Goal: Task Accomplishment & Management: Manage account settings

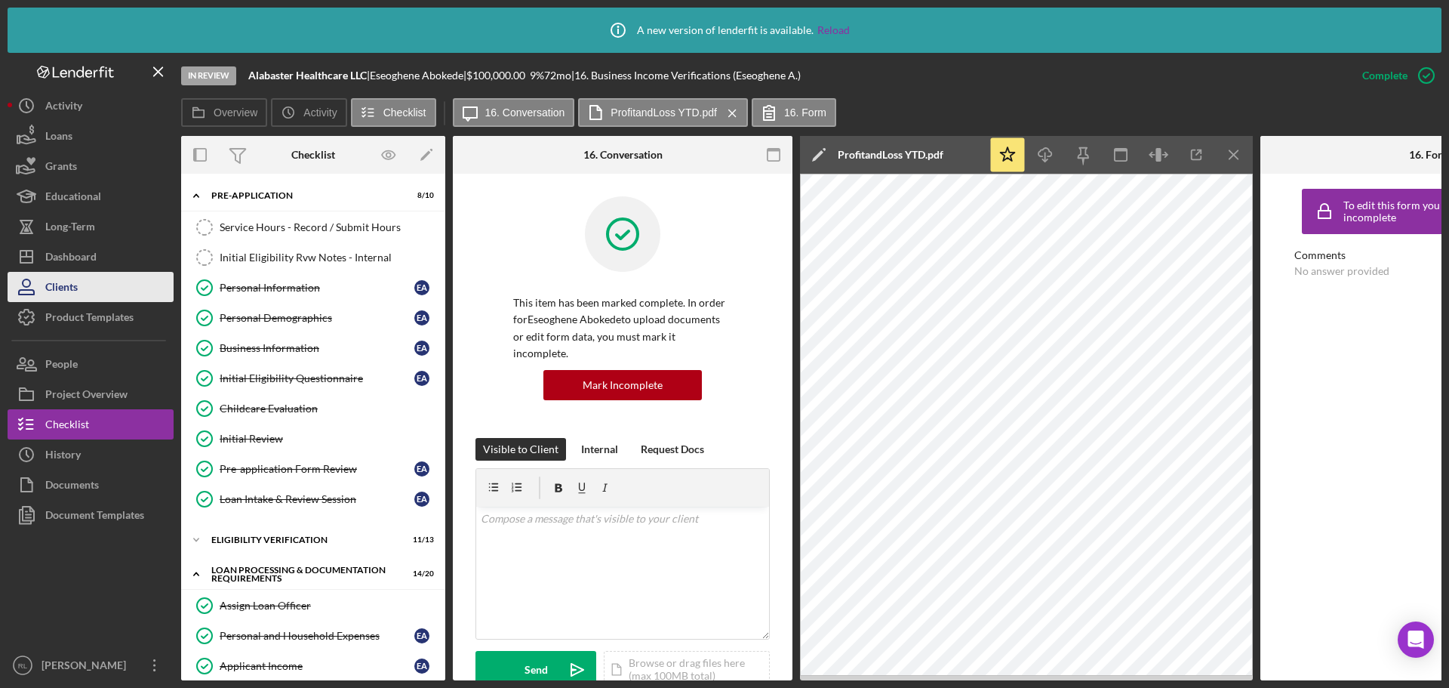
scroll to position [394, 0]
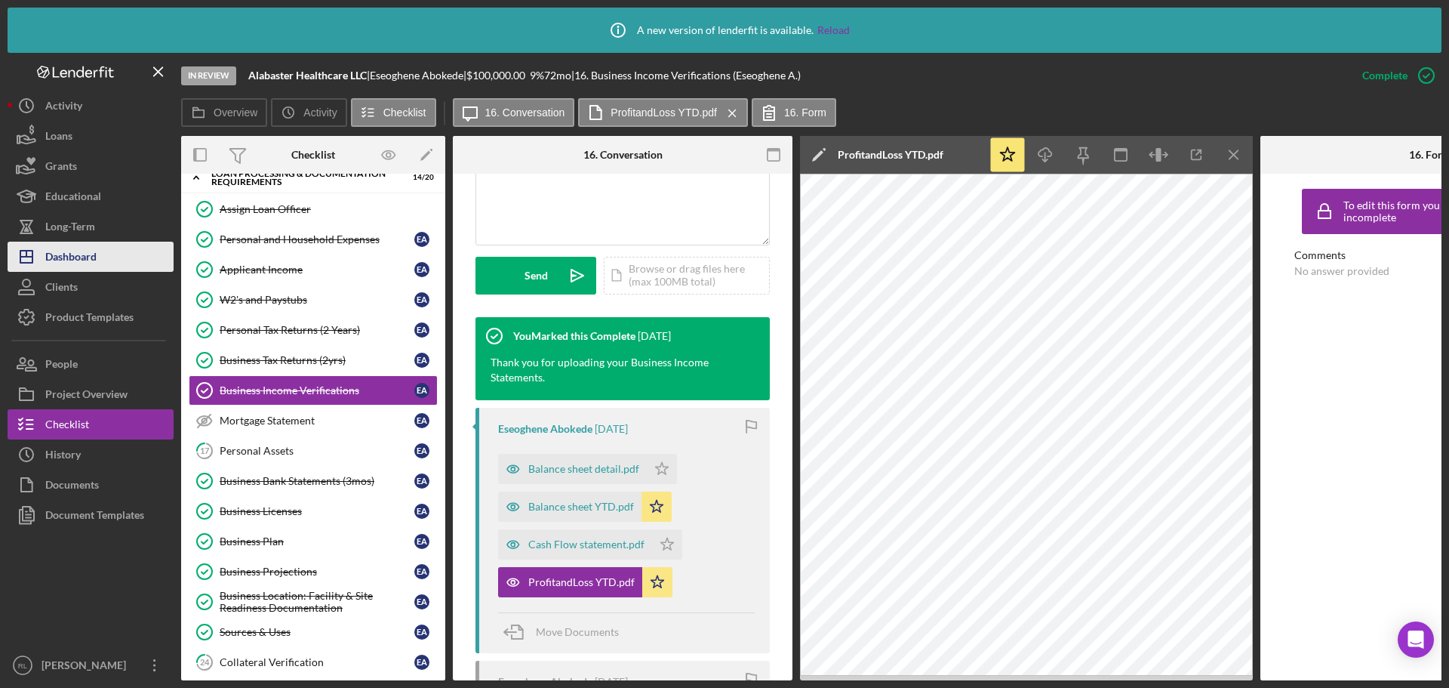
click at [97, 254] on div "Dashboard" at bounding box center [70, 259] width 51 height 34
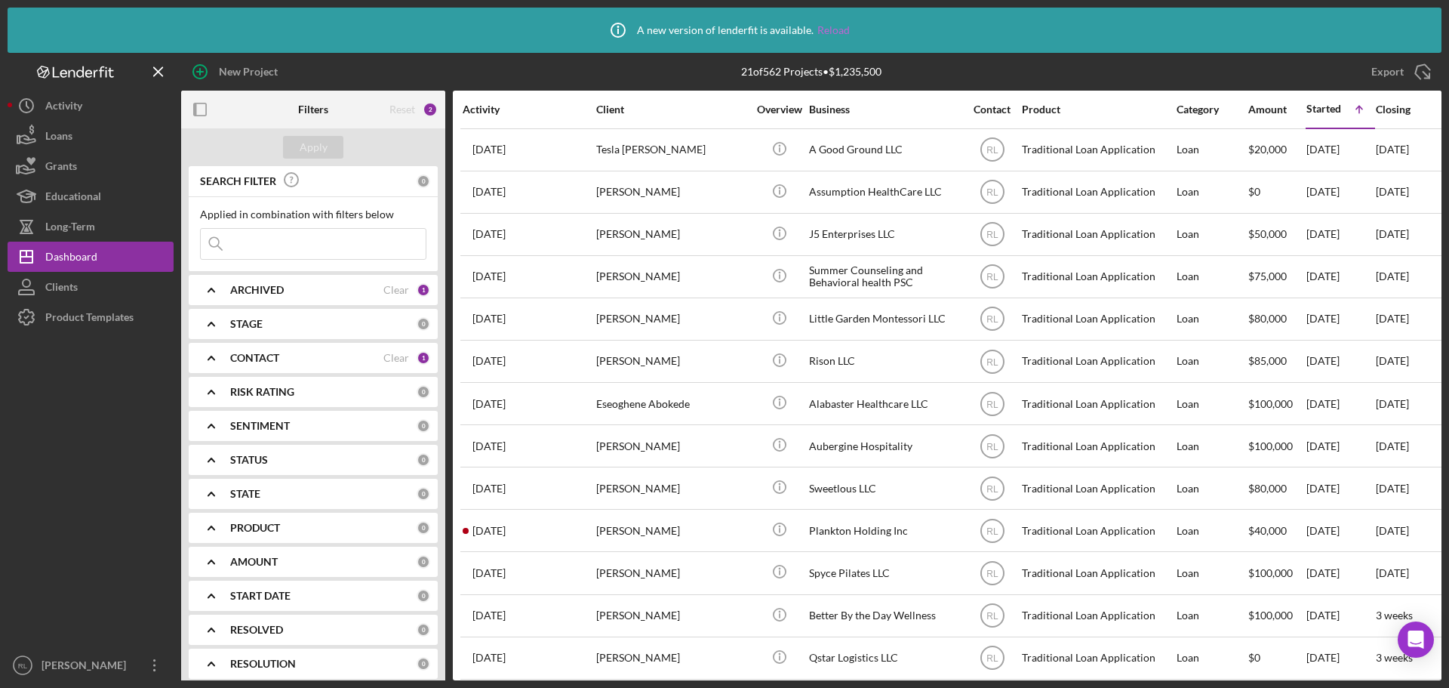
click at [835, 35] on link "Reload" at bounding box center [833, 30] width 32 height 12
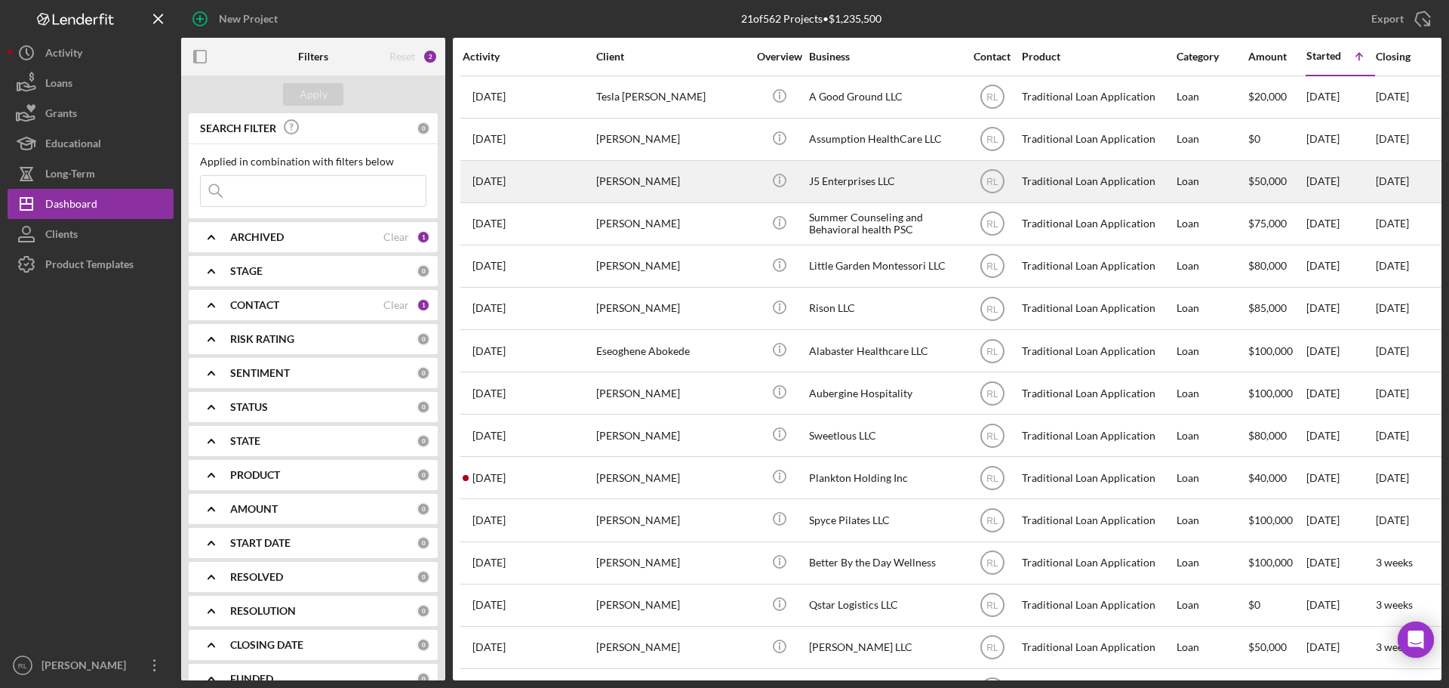
click at [710, 186] on div "[PERSON_NAME]" at bounding box center [671, 182] width 151 height 40
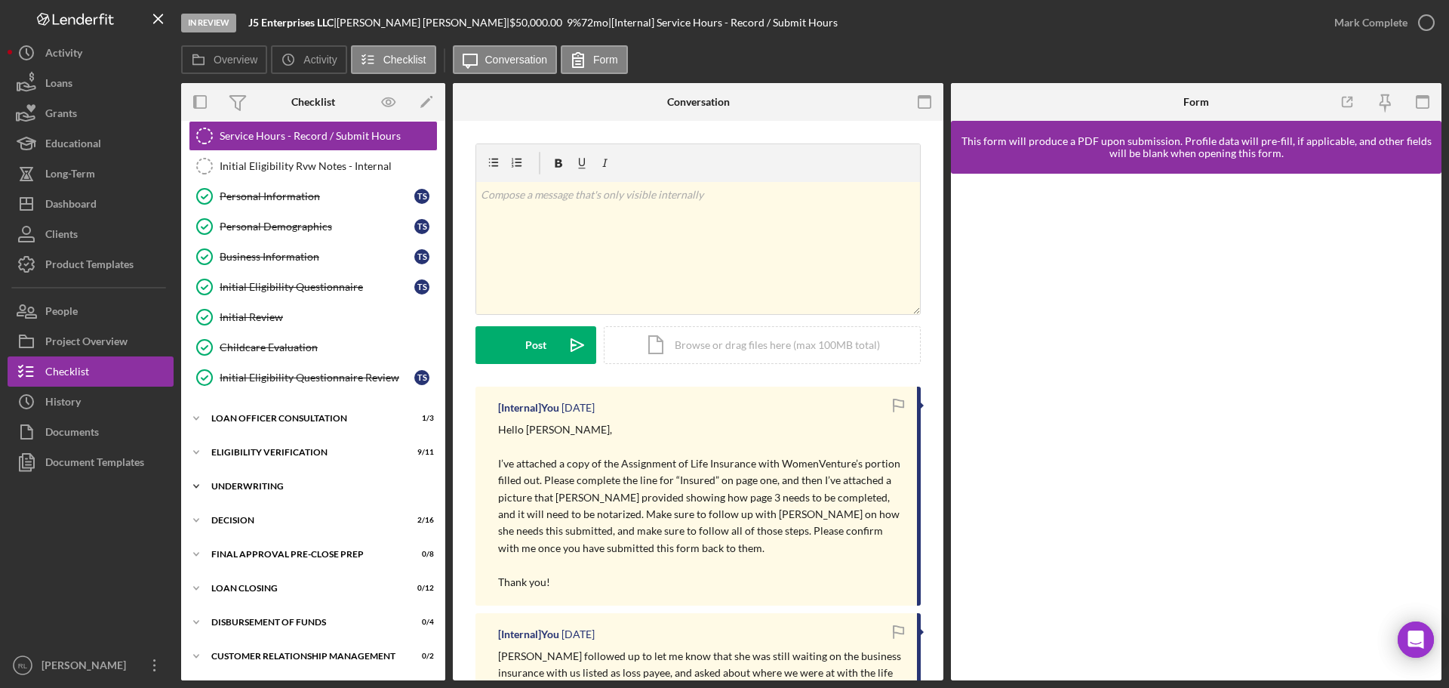
scroll to position [72, 0]
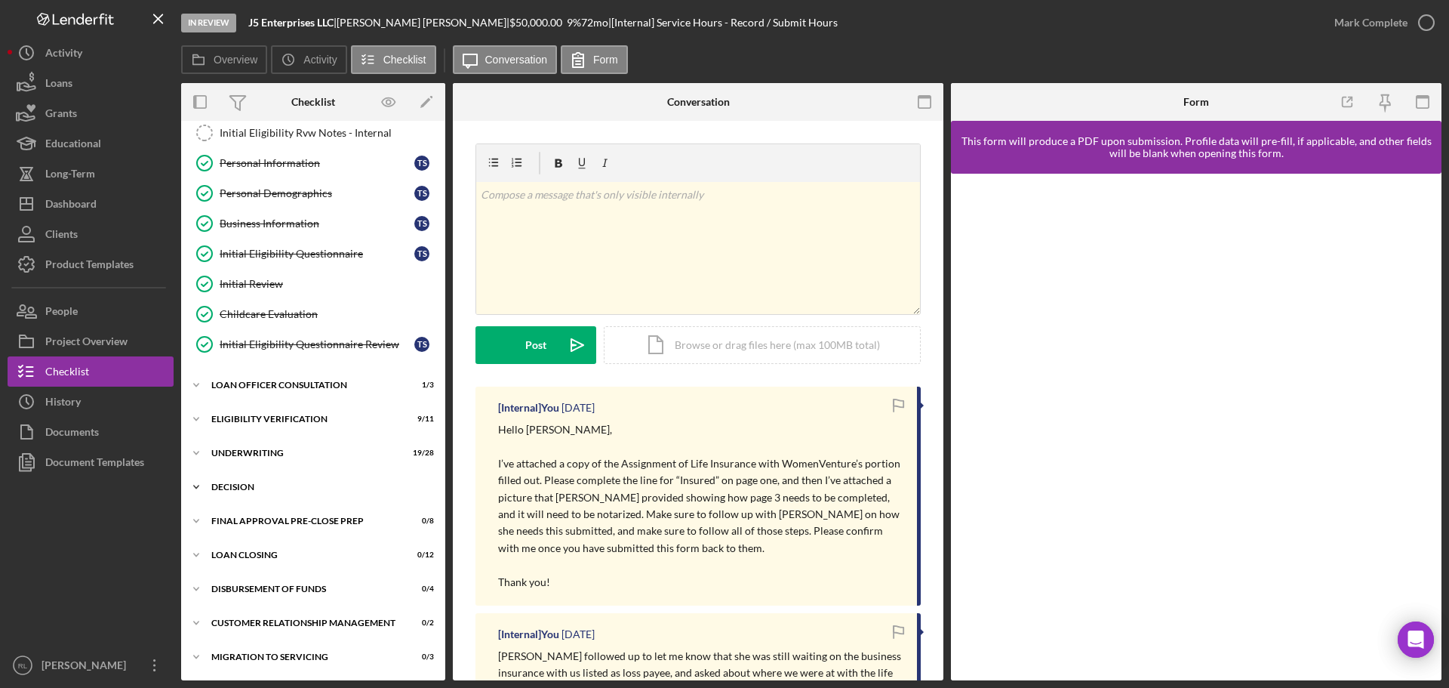
click at [272, 488] on div "Decision" at bounding box center [318, 486] width 215 height 9
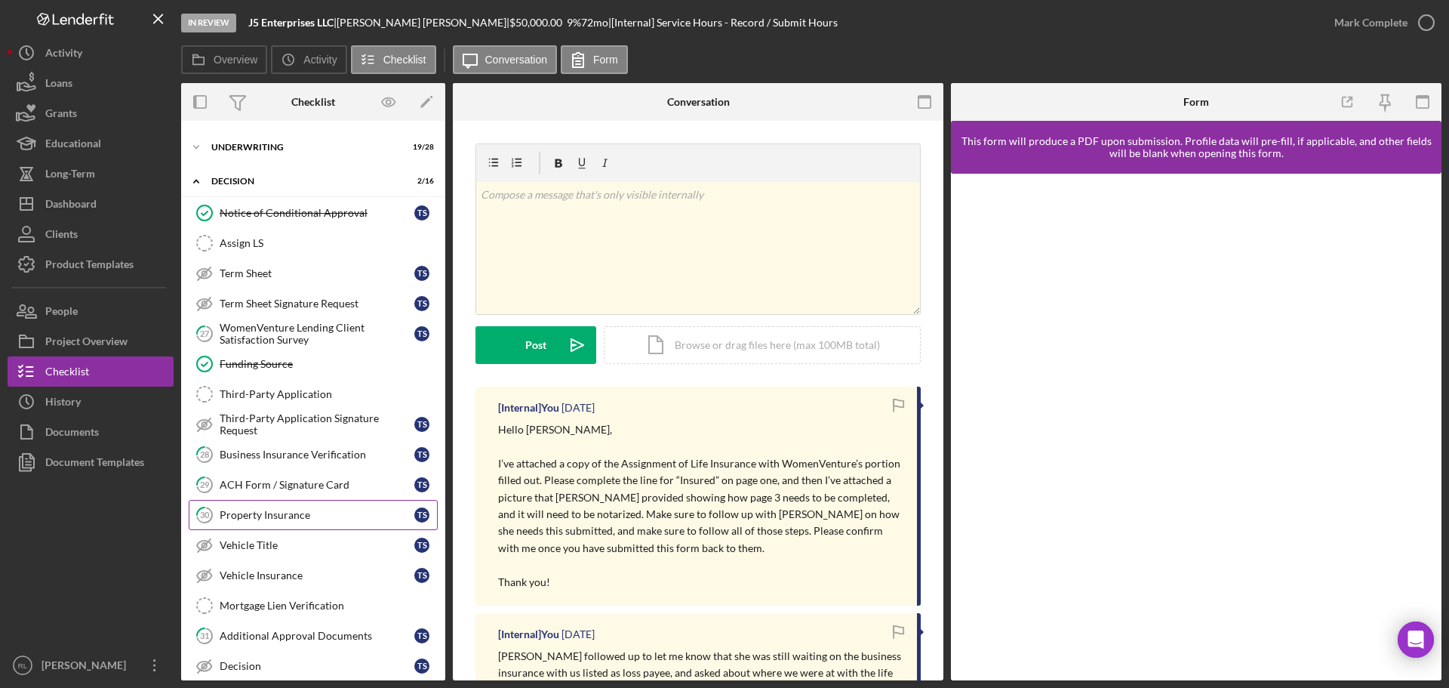
scroll to position [449, 0]
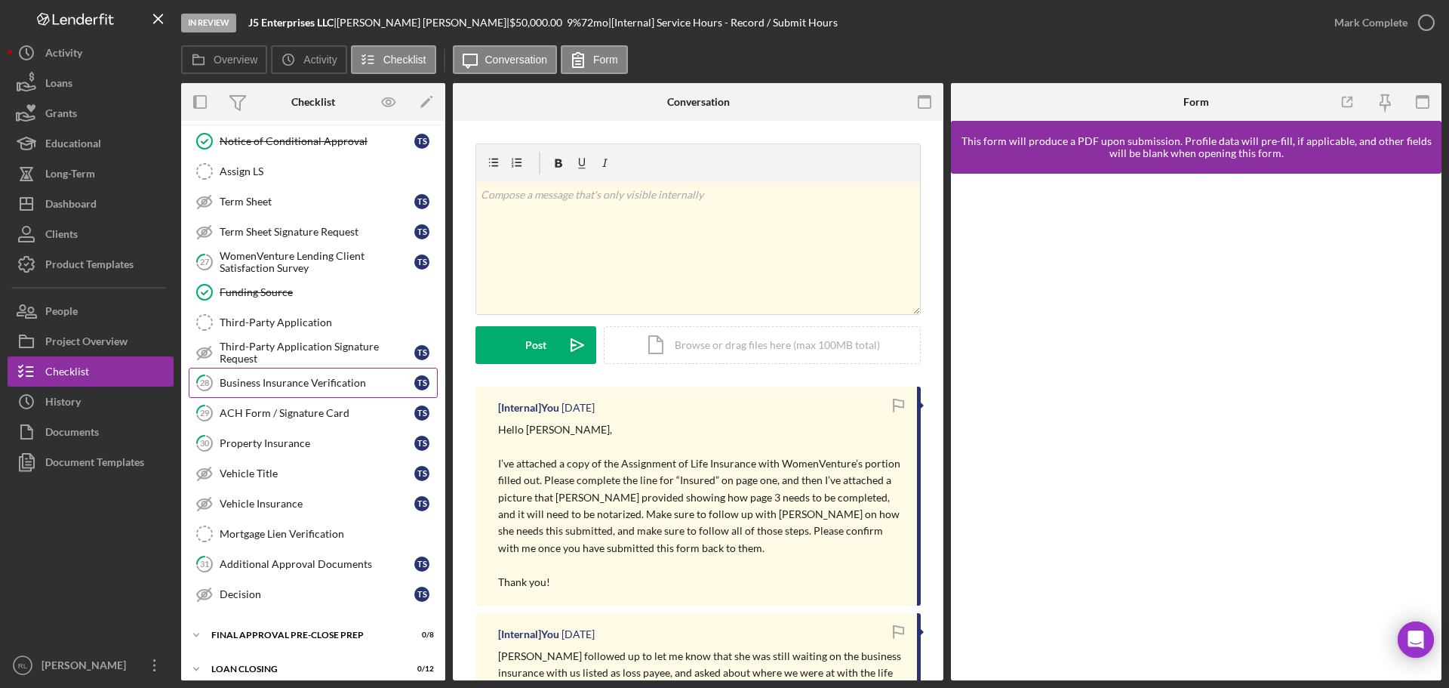
click at [325, 380] on div "Business Insurance Verification" at bounding box center [317, 383] width 195 height 12
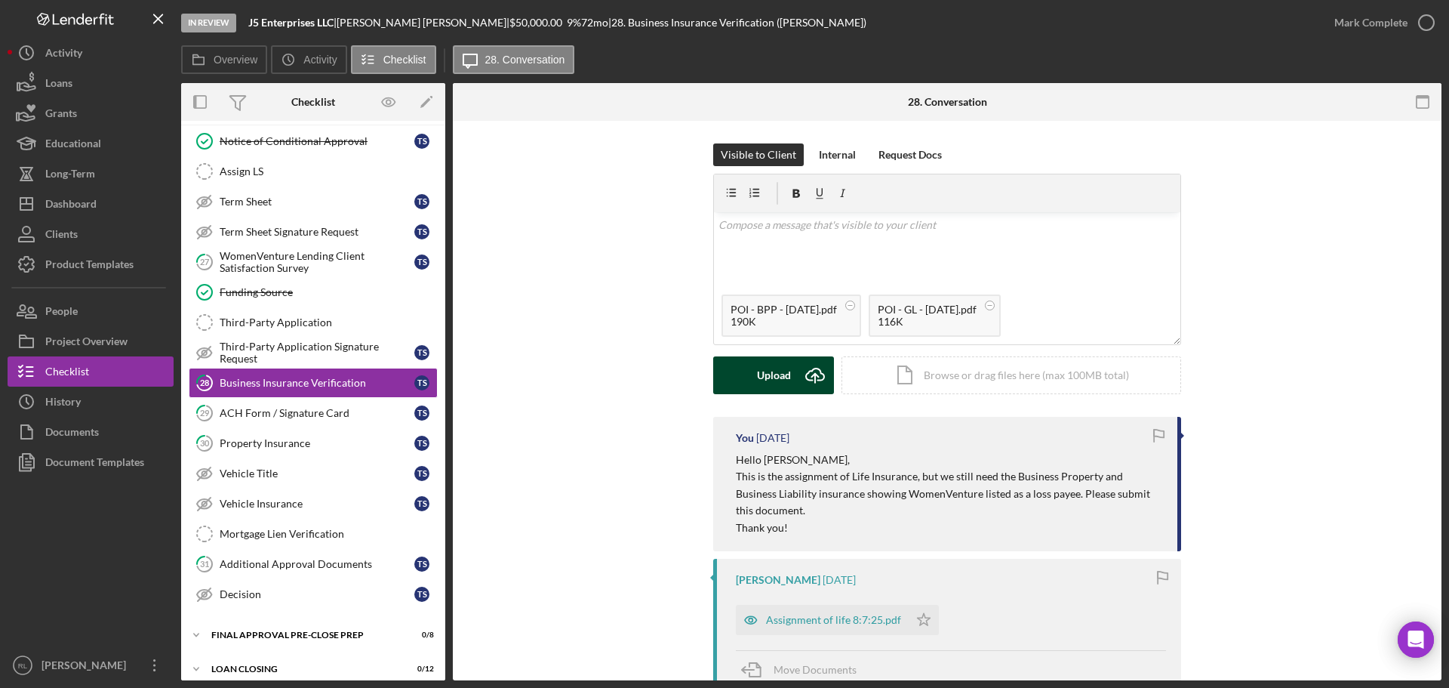
click at [777, 370] on div "Upload" at bounding box center [774, 375] width 34 height 38
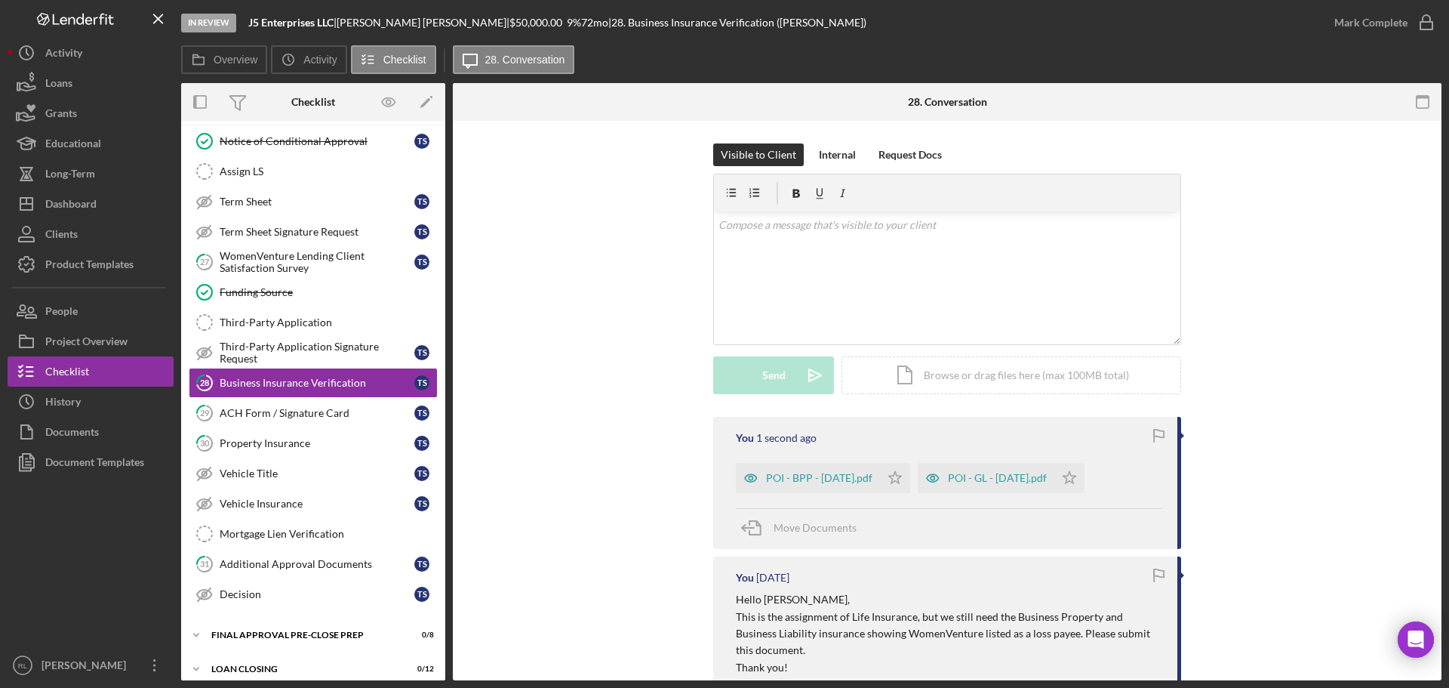
click at [85, 216] on div "Dashboard" at bounding box center [70, 206] width 51 height 34
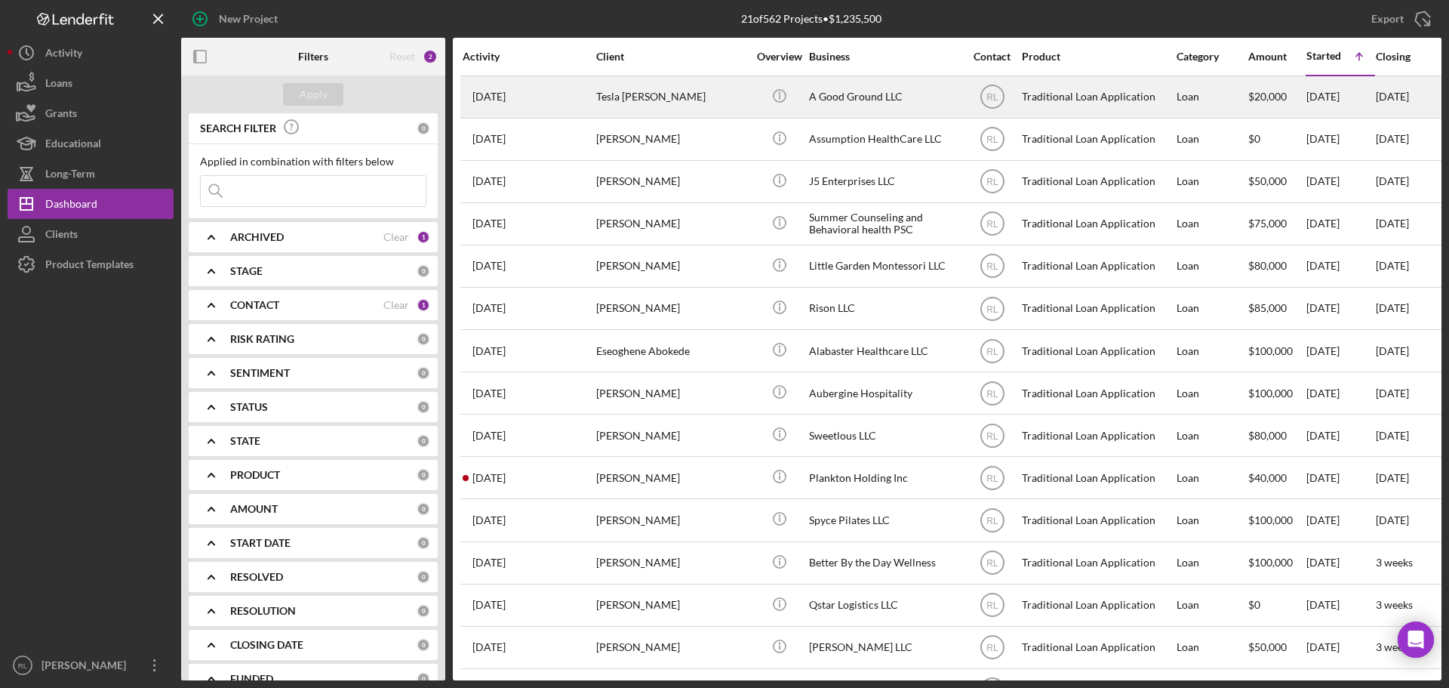
click at [739, 97] on div "Tesla [PERSON_NAME]" at bounding box center [671, 97] width 151 height 40
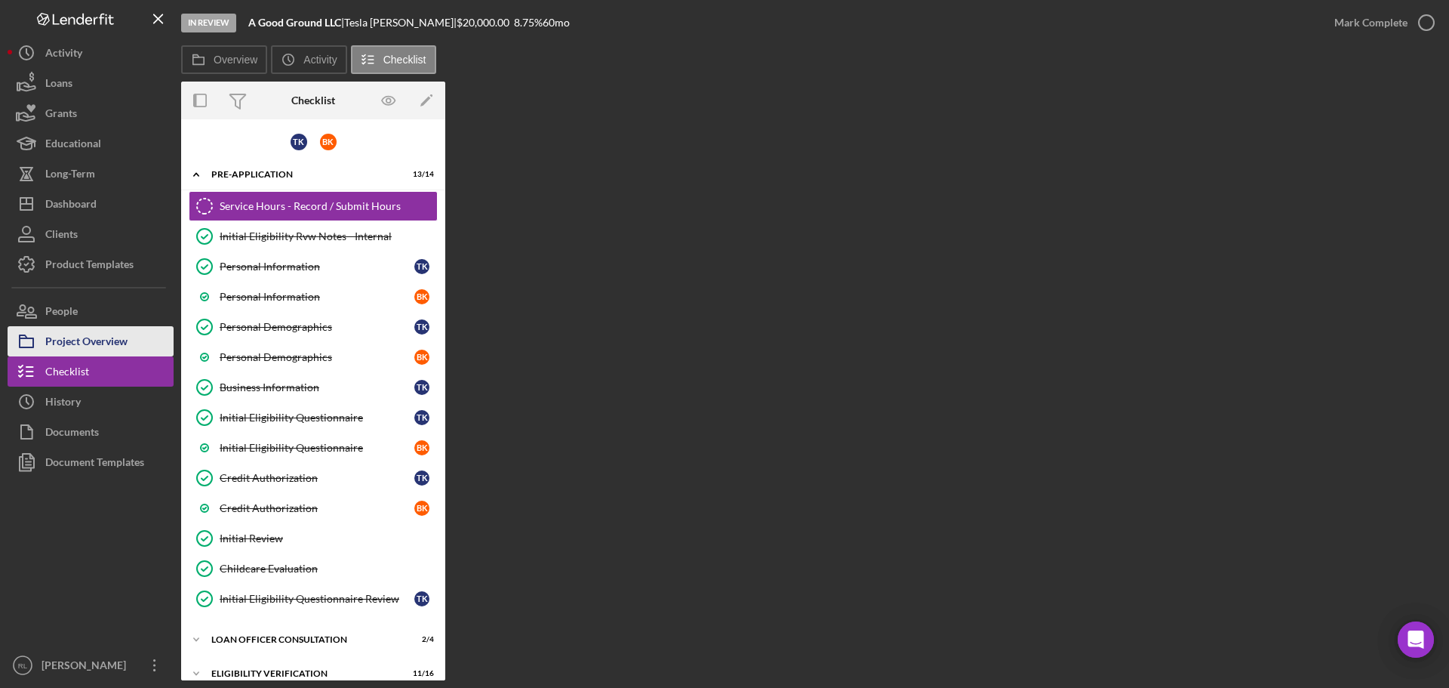
click at [96, 349] on div "Project Overview" at bounding box center [86, 343] width 82 height 34
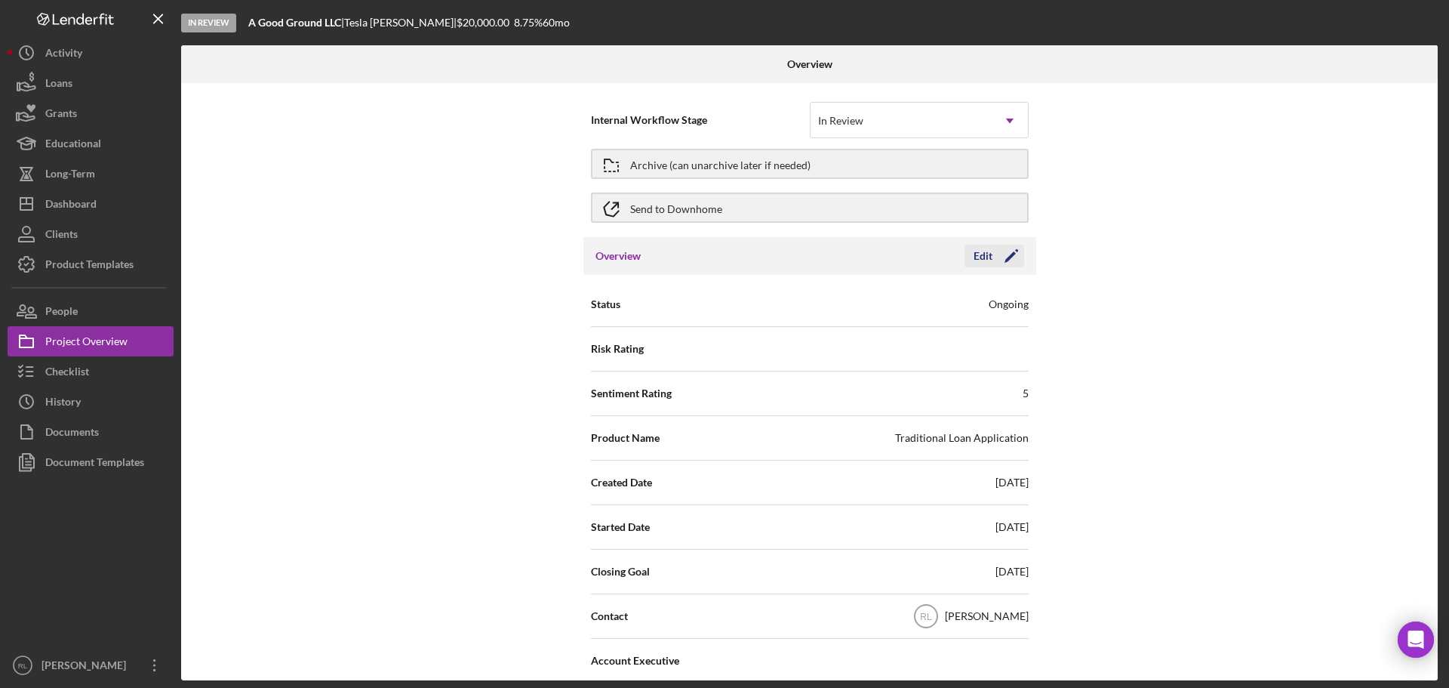
click at [992, 257] on icon "Icon/Edit" at bounding box center [1011, 256] width 38 height 38
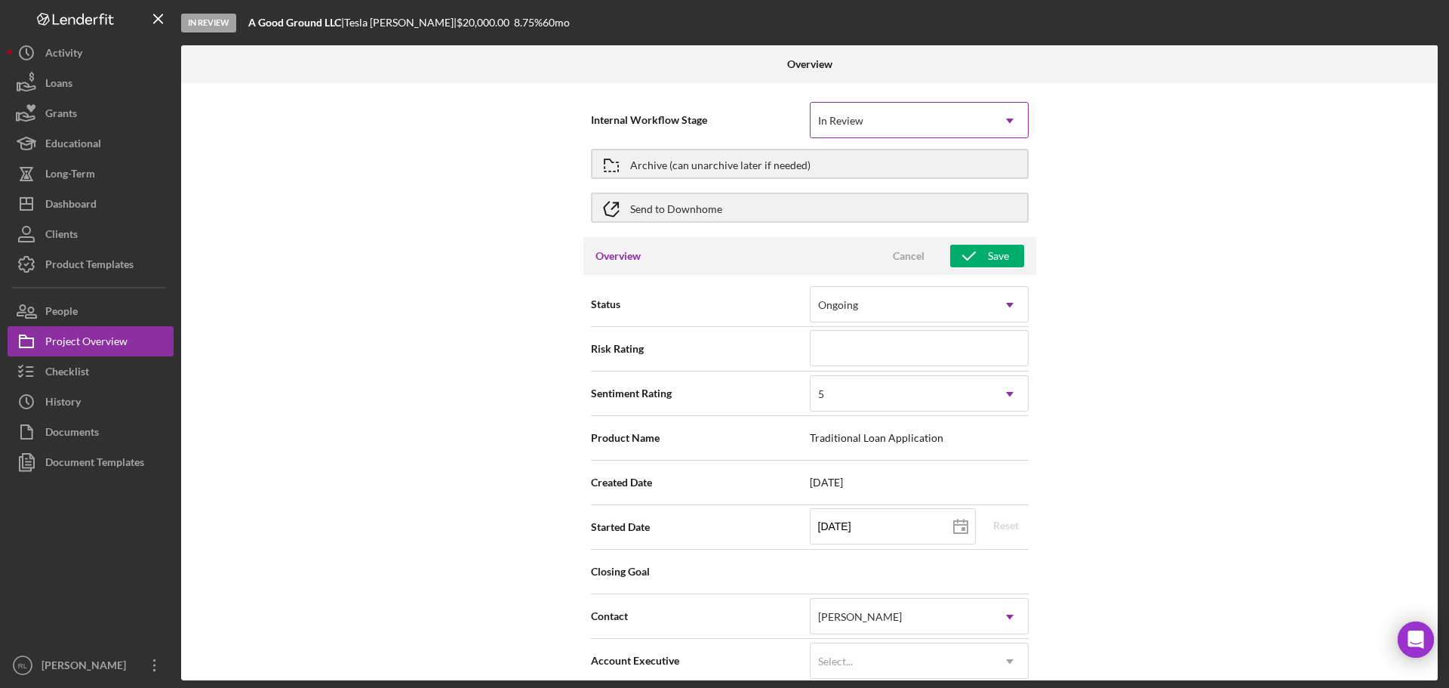
click at [1007, 118] on icon "Icon/Dropdown Arrow" at bounding box center [1010, 121] width 36 height 36
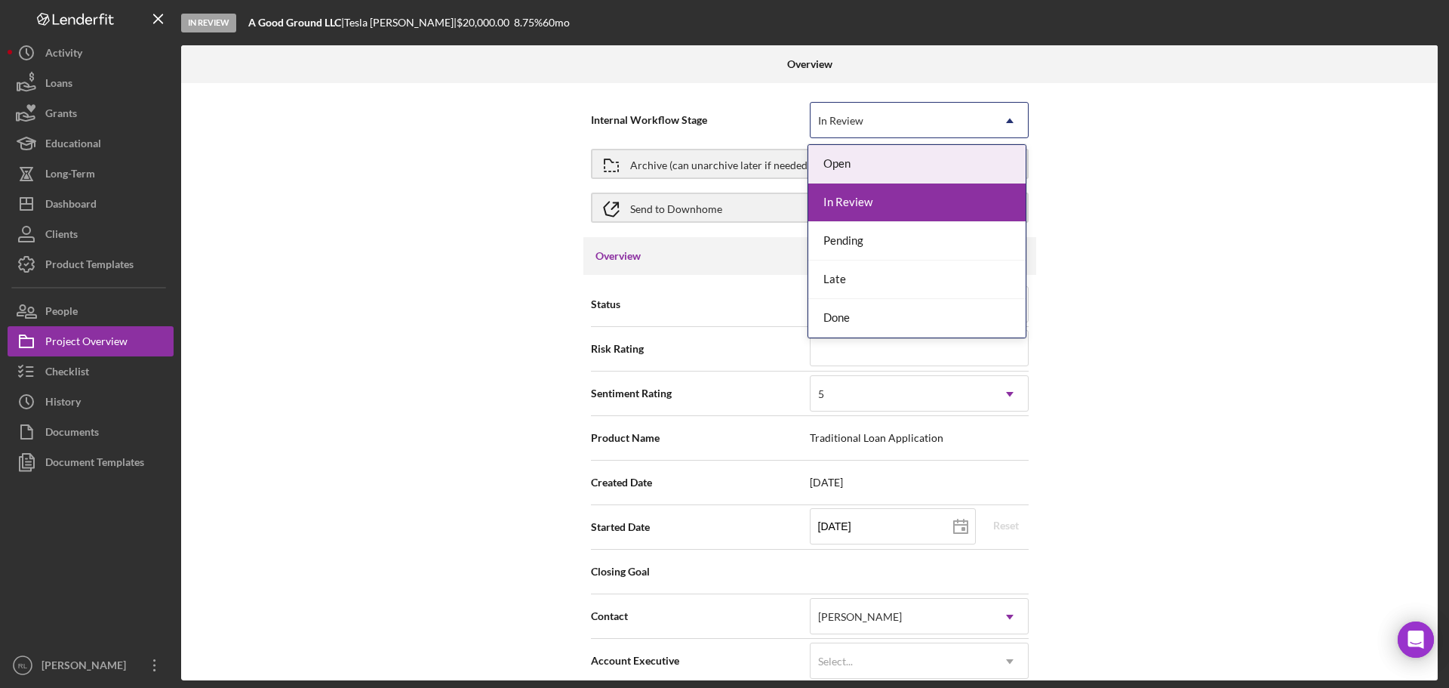
click at [1231, 217] on div "Internal Workflow Stage 5 results available. Use Up and Down to choose options,…" at bounding box center [809, 381] width 1257 height 597
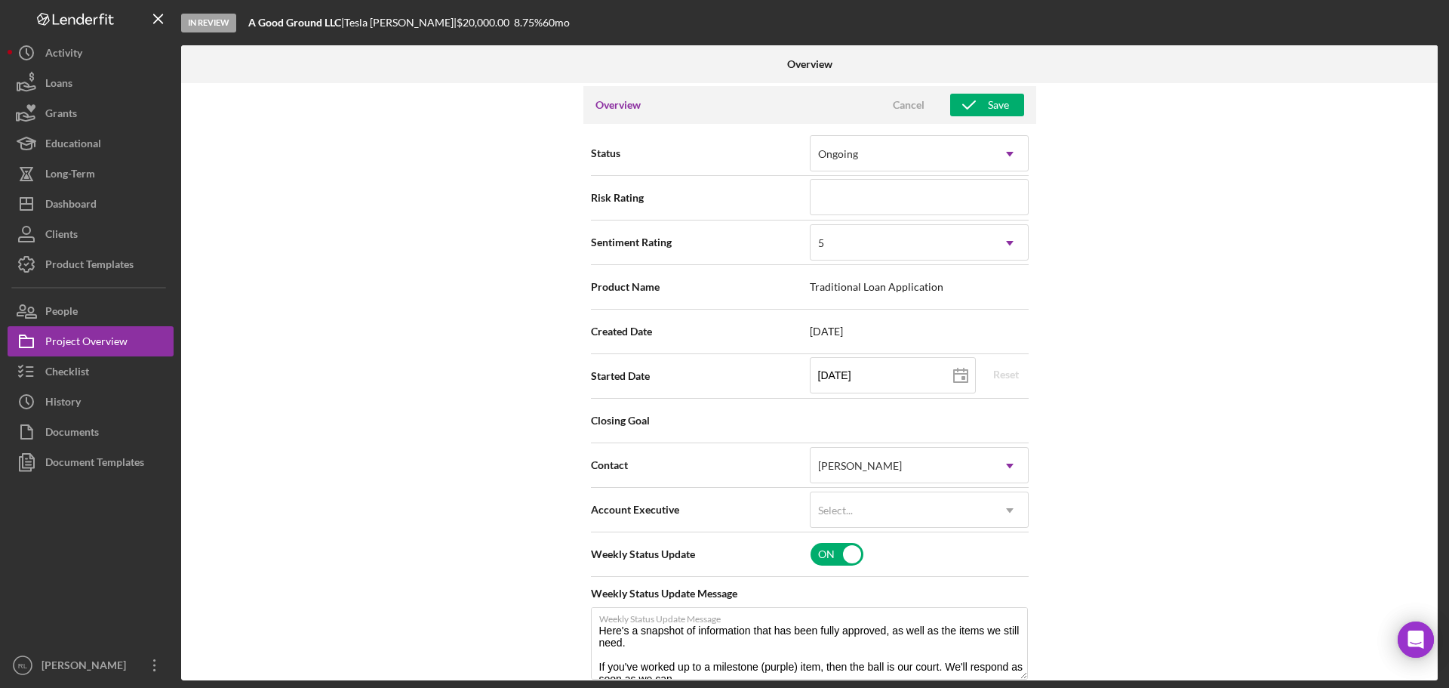
scroll to position [226, 0]
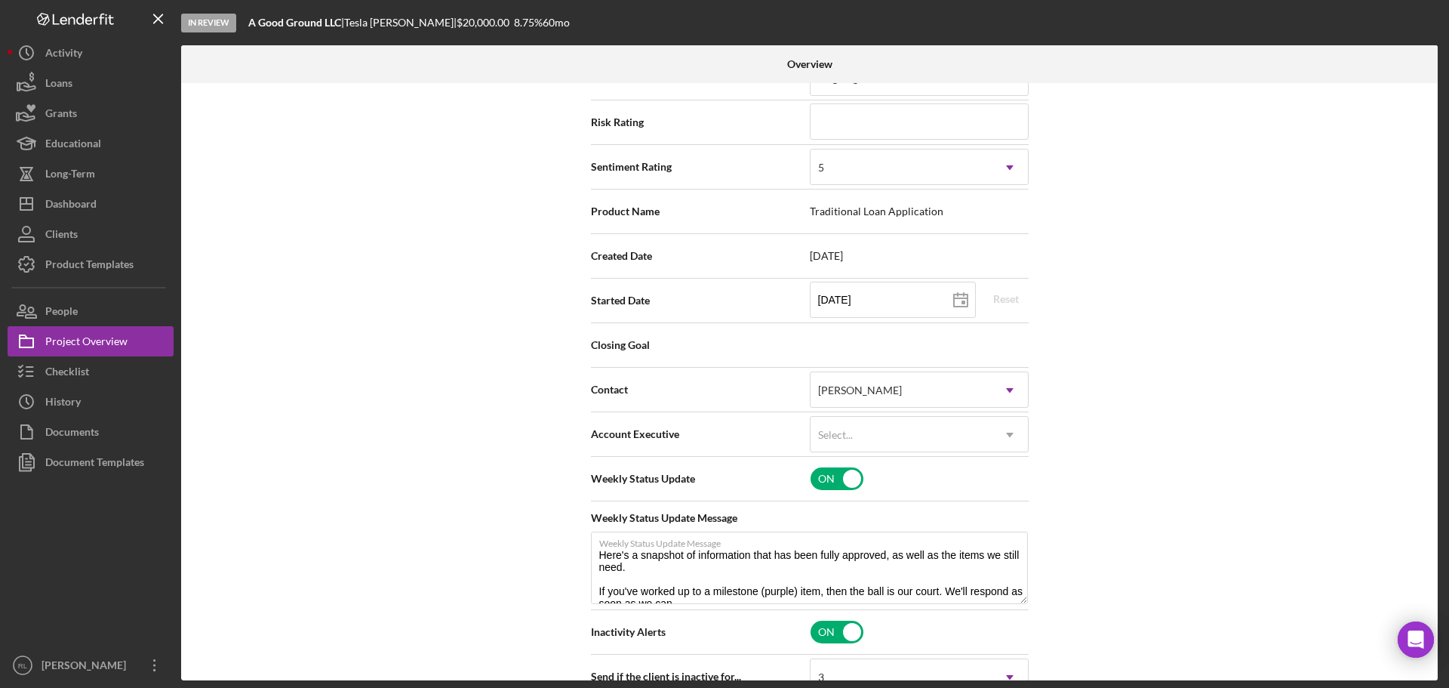
click at [1188, 340] on div "Internal Workflow Stage In Review Icon/Dropdown Arrow Archive (can unarchive la…" at bounding box center [809, 381] width 1257 height 597
click at [71, 368] on div "Checklist" at bounding box center [67, 373] width 44 height 34
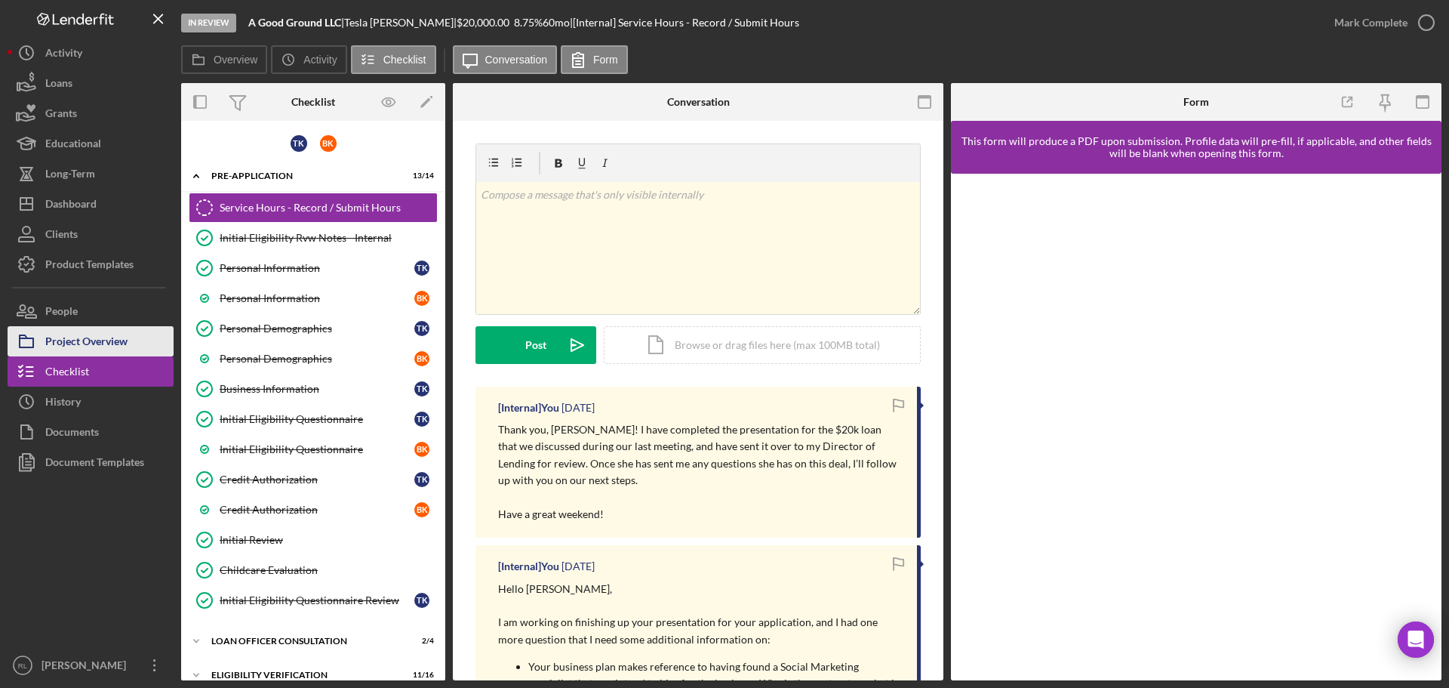
click at [123, 332] on div "Project Overview" at bounding box center [86, 343] width 82 height 34
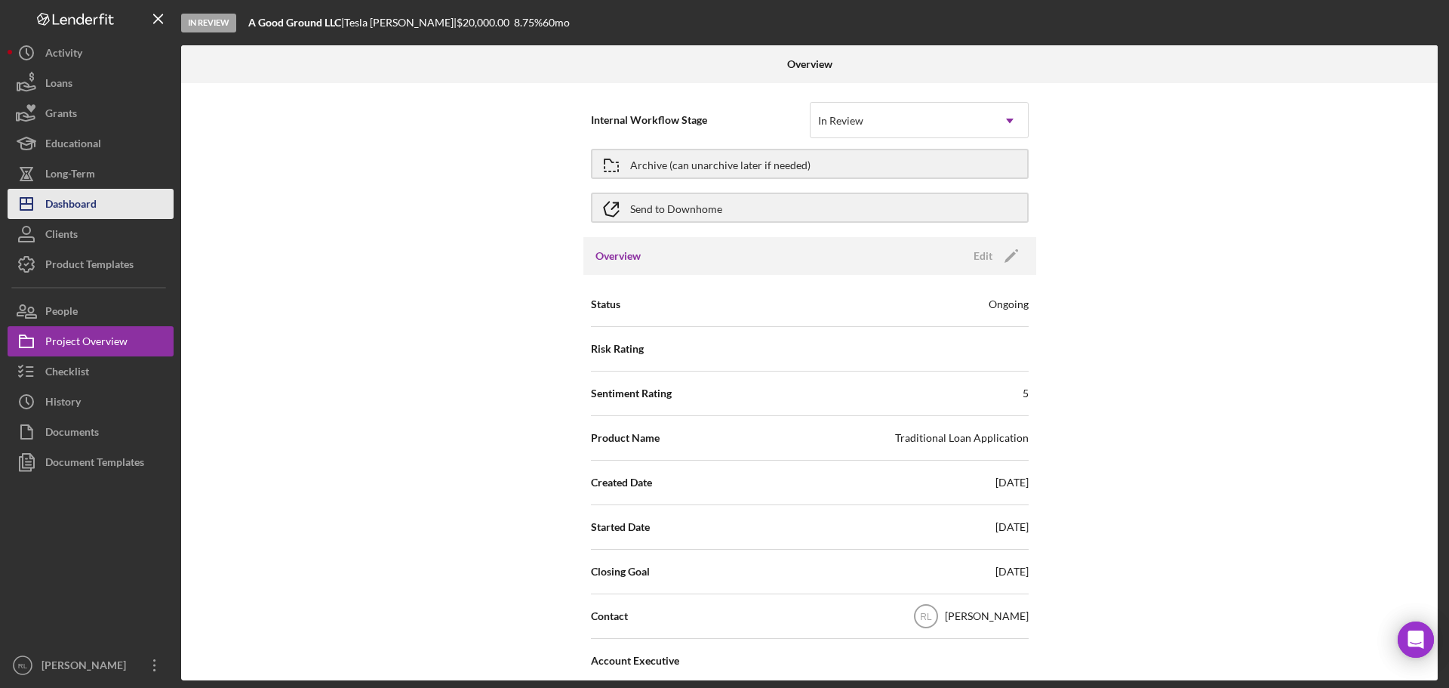
click at [79, 208] on div "Dashboard" at bounding box center [70, 206] width 51 height 34
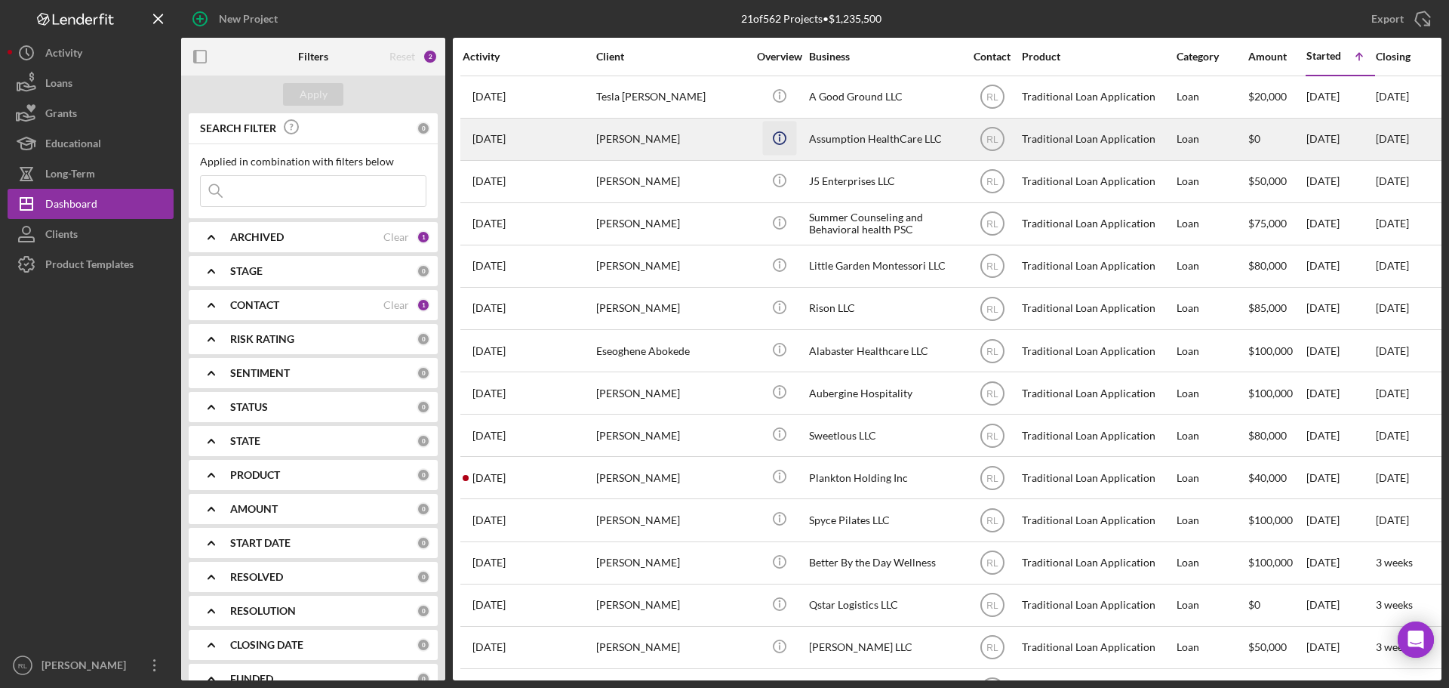
click at [777, 135] on icon "Icon/Info" at bounding box center [779, 138] width 34 height 34
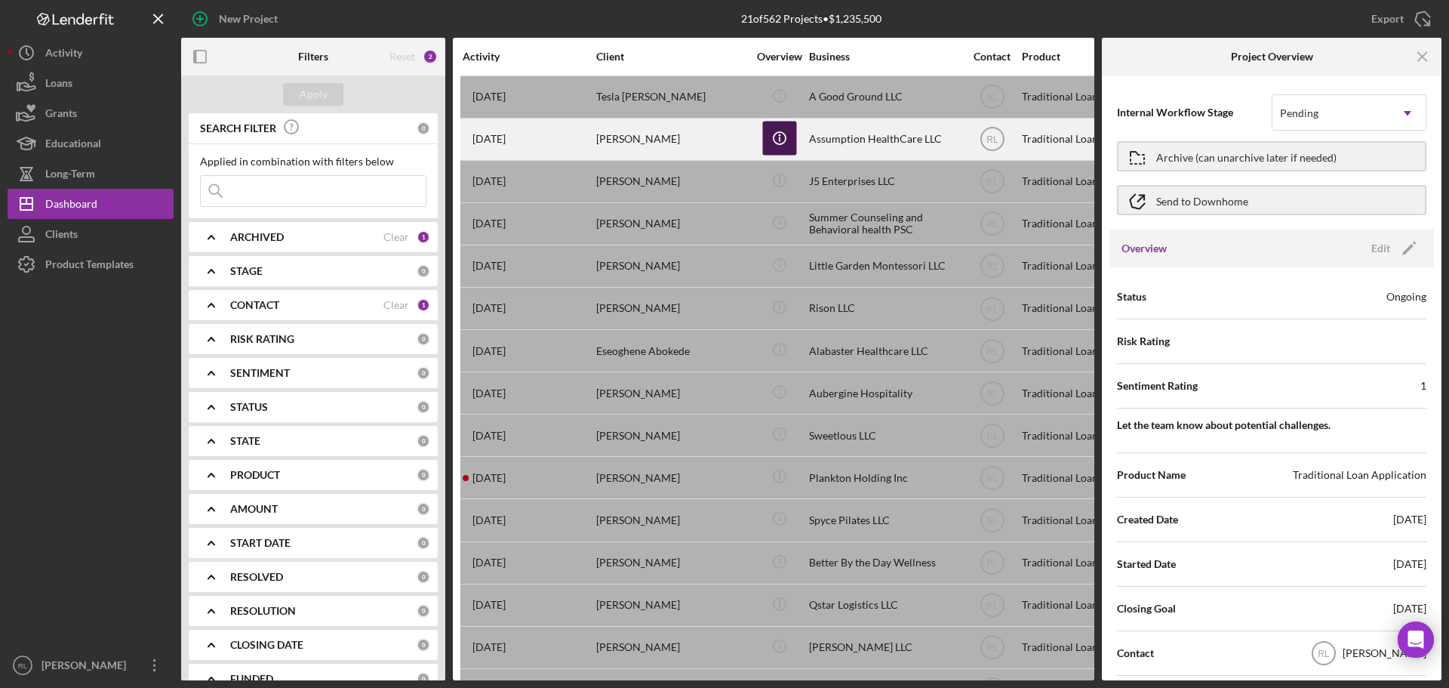
click at [777, 135] on icon "Icon/Info" at bounding box center [779, 138] width 34 height 34
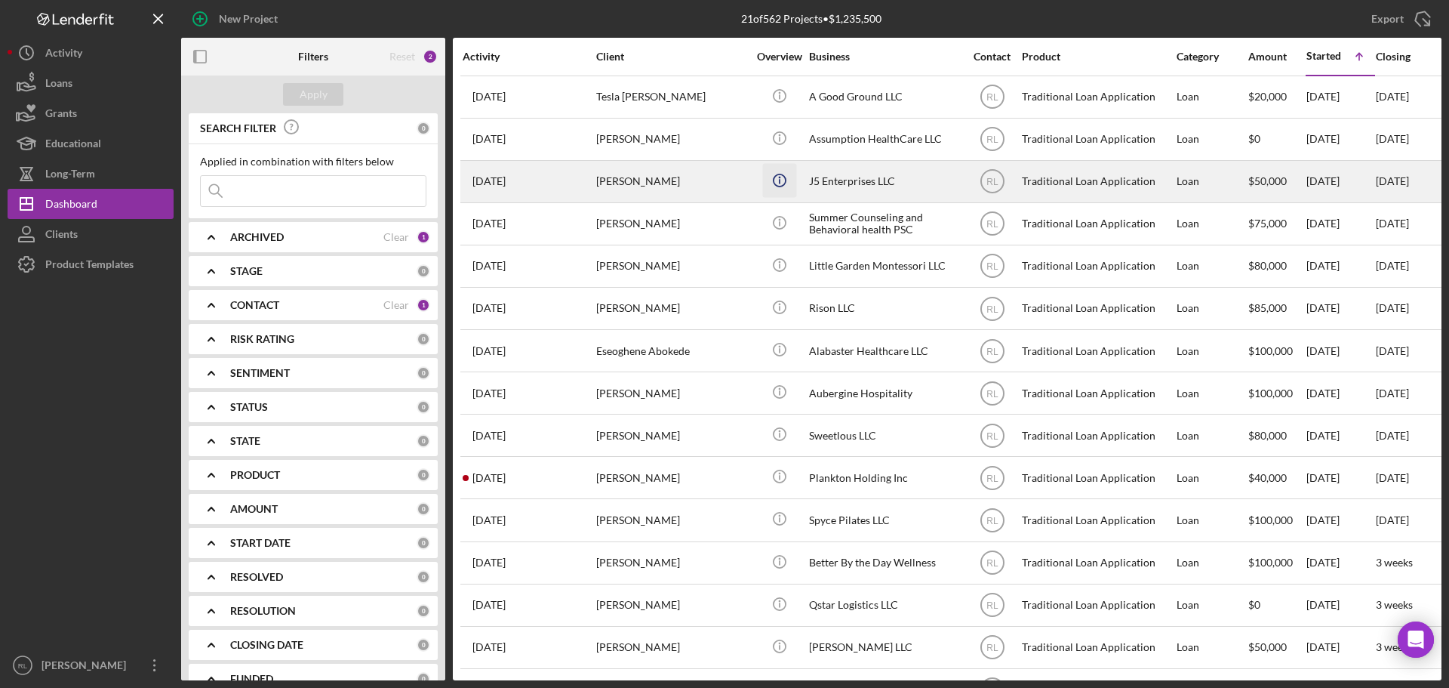
click at [780, 94] on icon "button" at bounding box center [779, 92] width 2 height 2
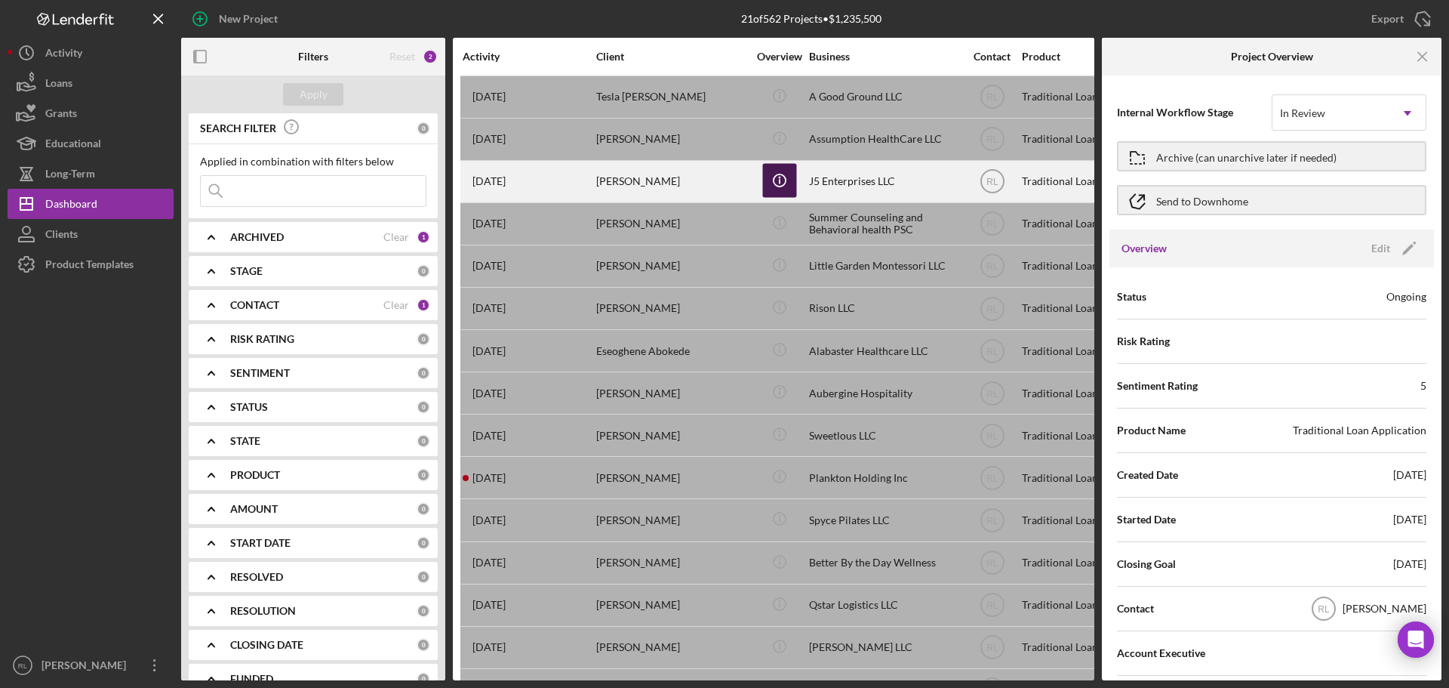
click at [780, 177] on icon "button" at bounding box center [779, 177] width 2 height 2
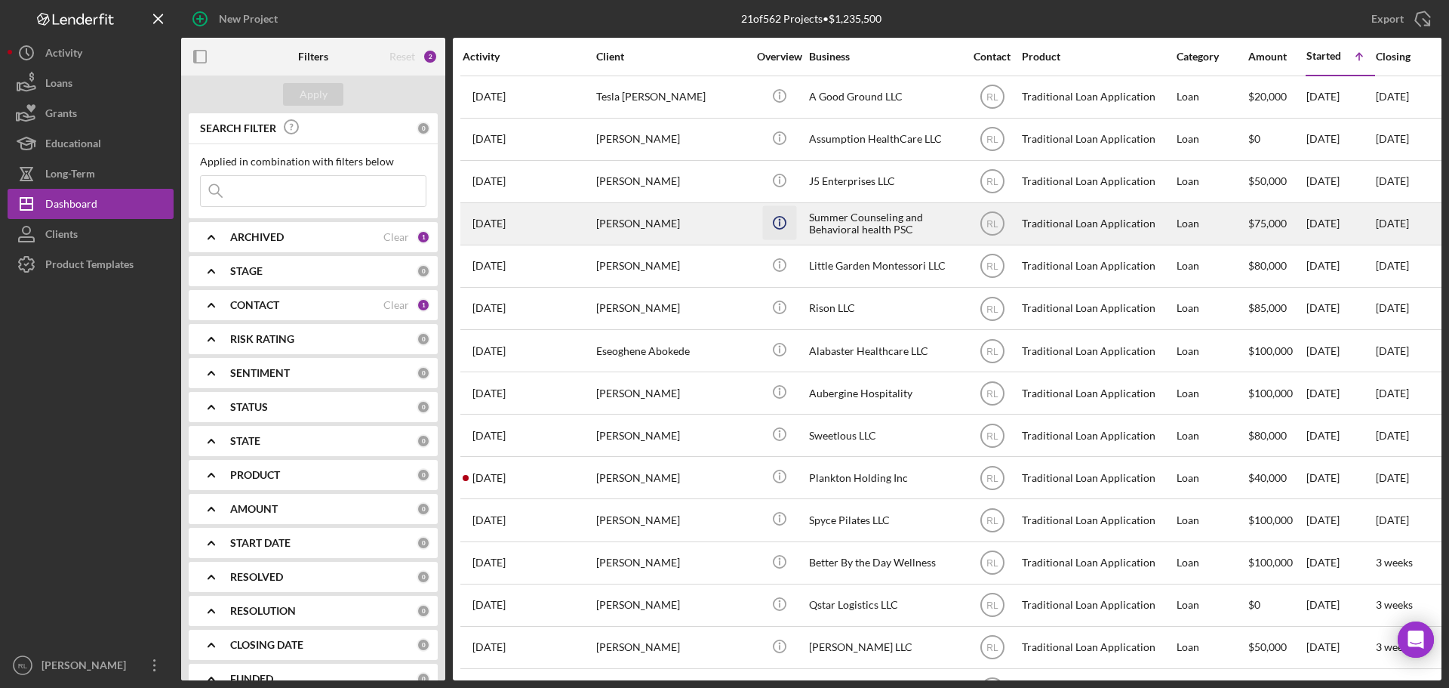
click at [780, 220] on icon "Icon/Info" at bounding box center [779, 222] width 34 height 34
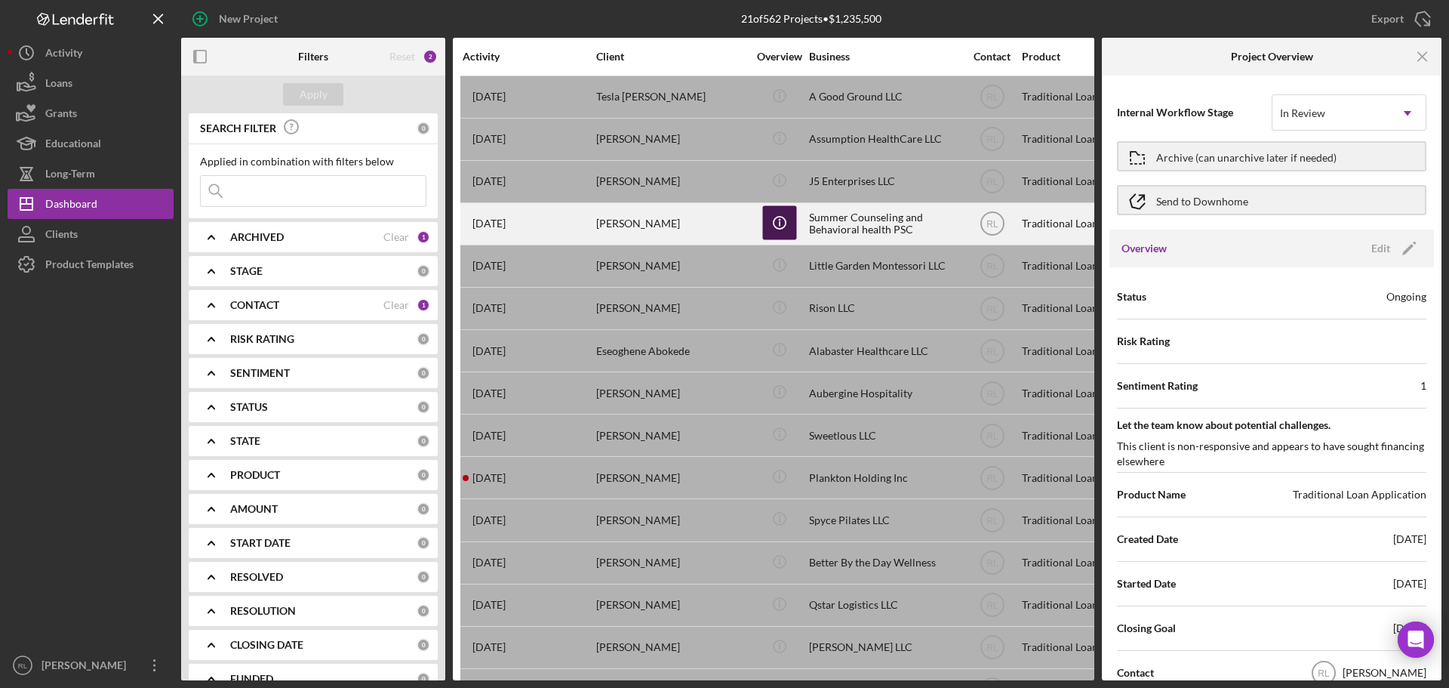
click at [772, 234] on icon "Icon/Info" at bounding box center [779, 222] width 34 height 34
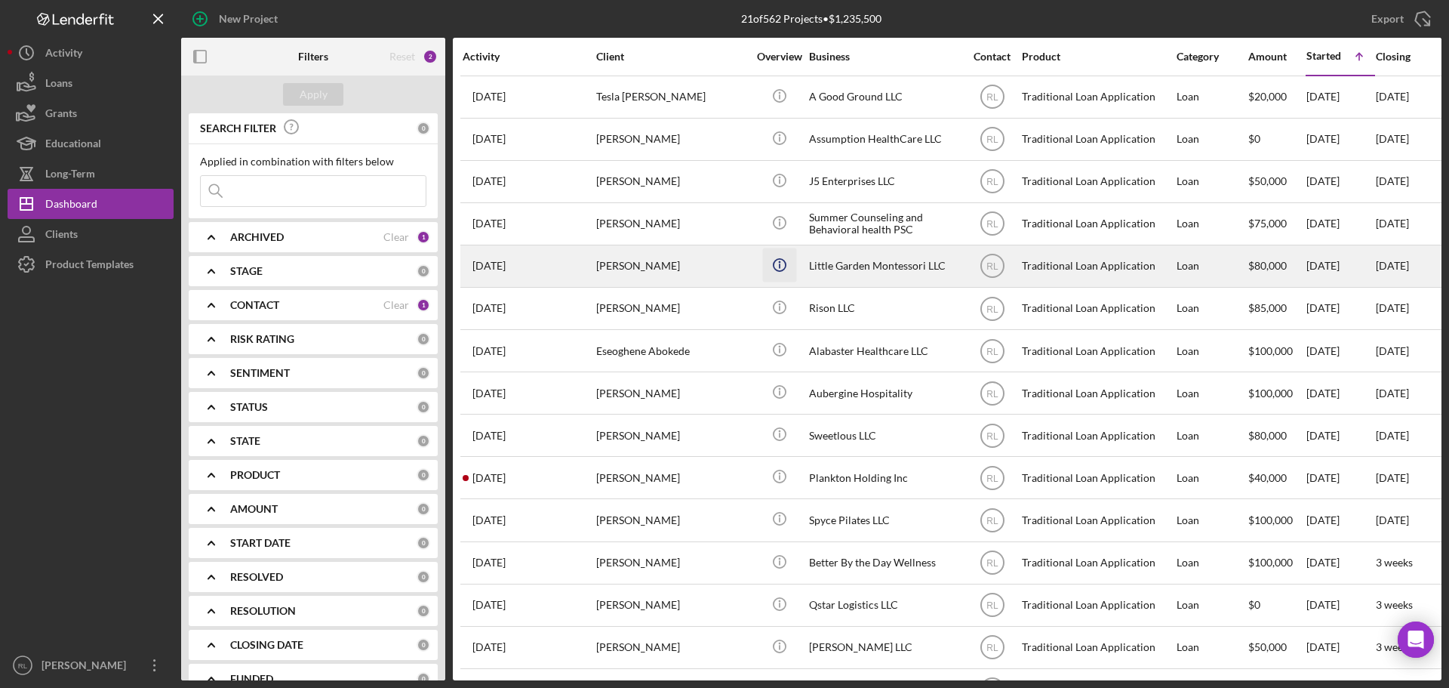
click at [771, 261] on icon "Icon/Info" at bounding box center [779, 265] width 34 height 34
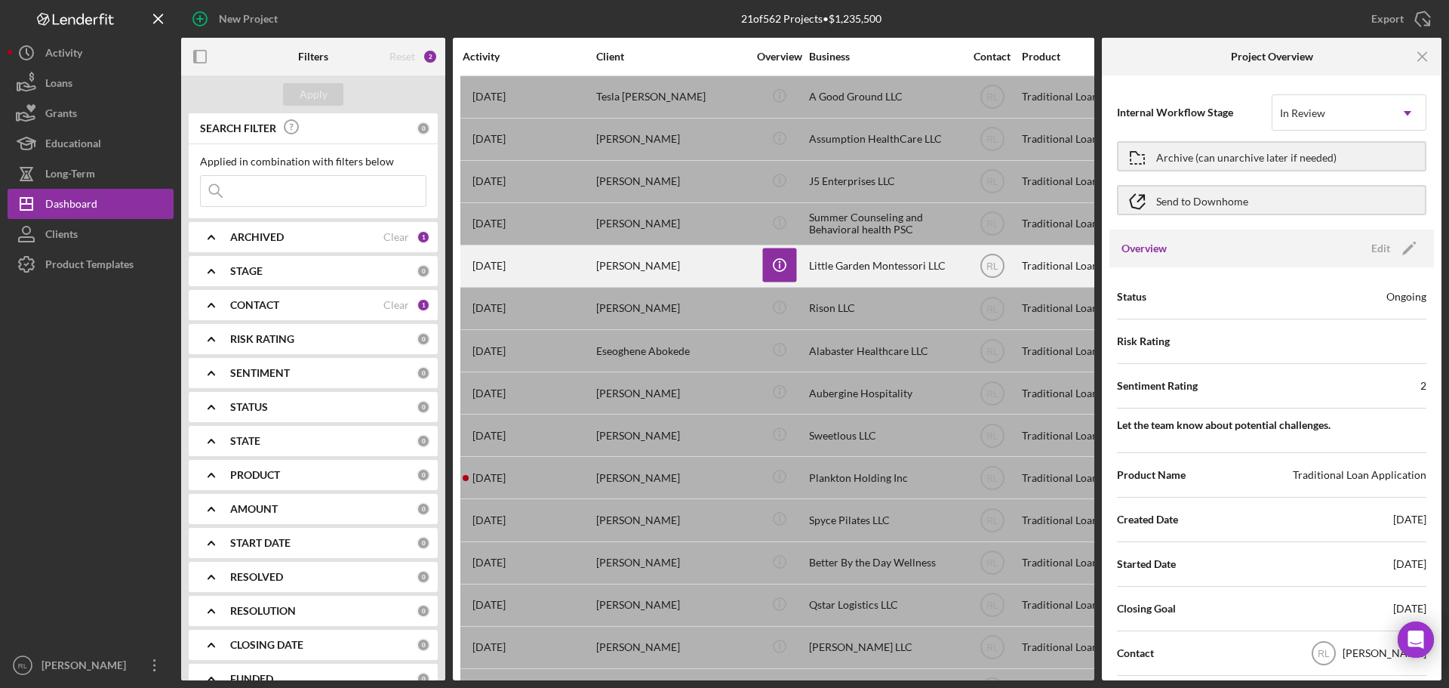
click at [867, 263] on div "Little Garden Montessori LLC" at bounding box center [884, 266] width 151 height 40
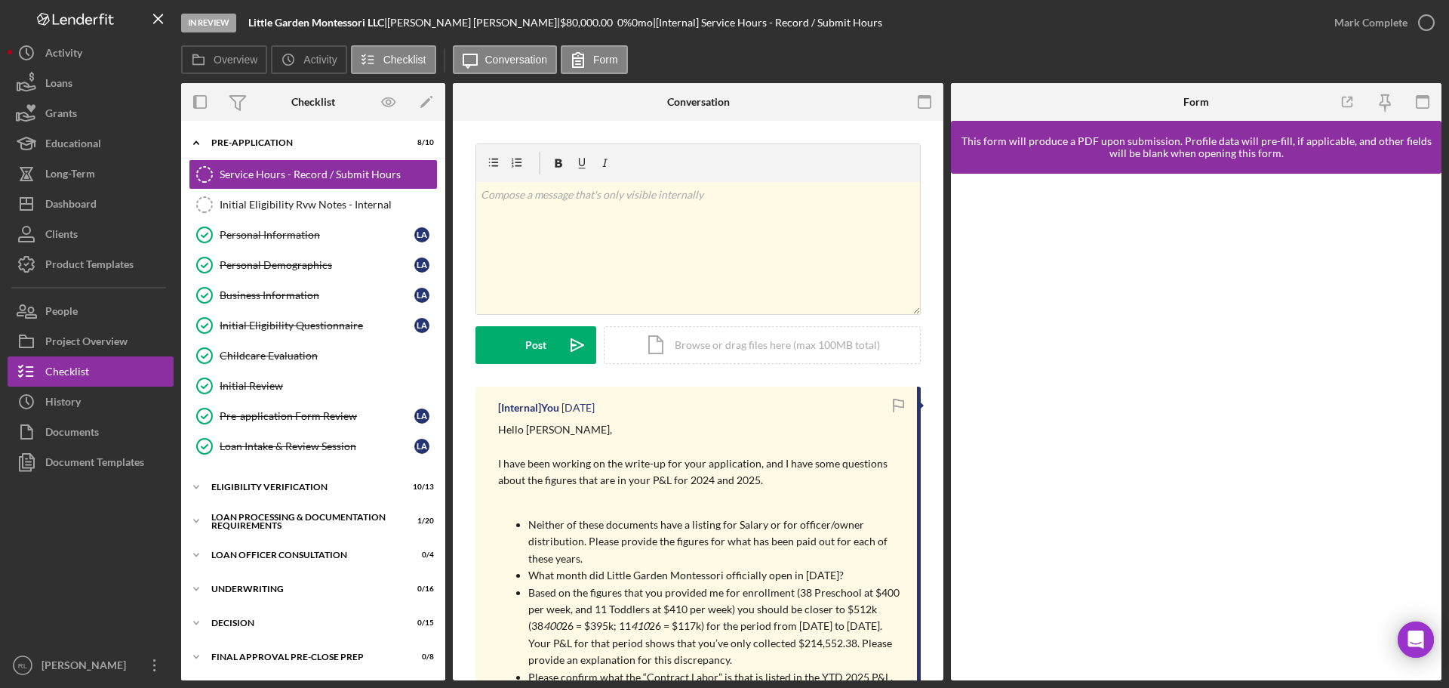
drag, startPoint x: 662, startPoint y: 601, endPoint x: 650, endPoint y: 596, distance: 13.2
click at [662, 601] on p "Based on the figures that you provided me for enrollment (38 Preschool at $400 …" at bounding box center [715, 626] width 374 height 85
click at [679, 206] on div "v Color teal Color pink Remove color Add row above Add row below Add column bef…" at bounding box center [698, 248] width 444 height 132
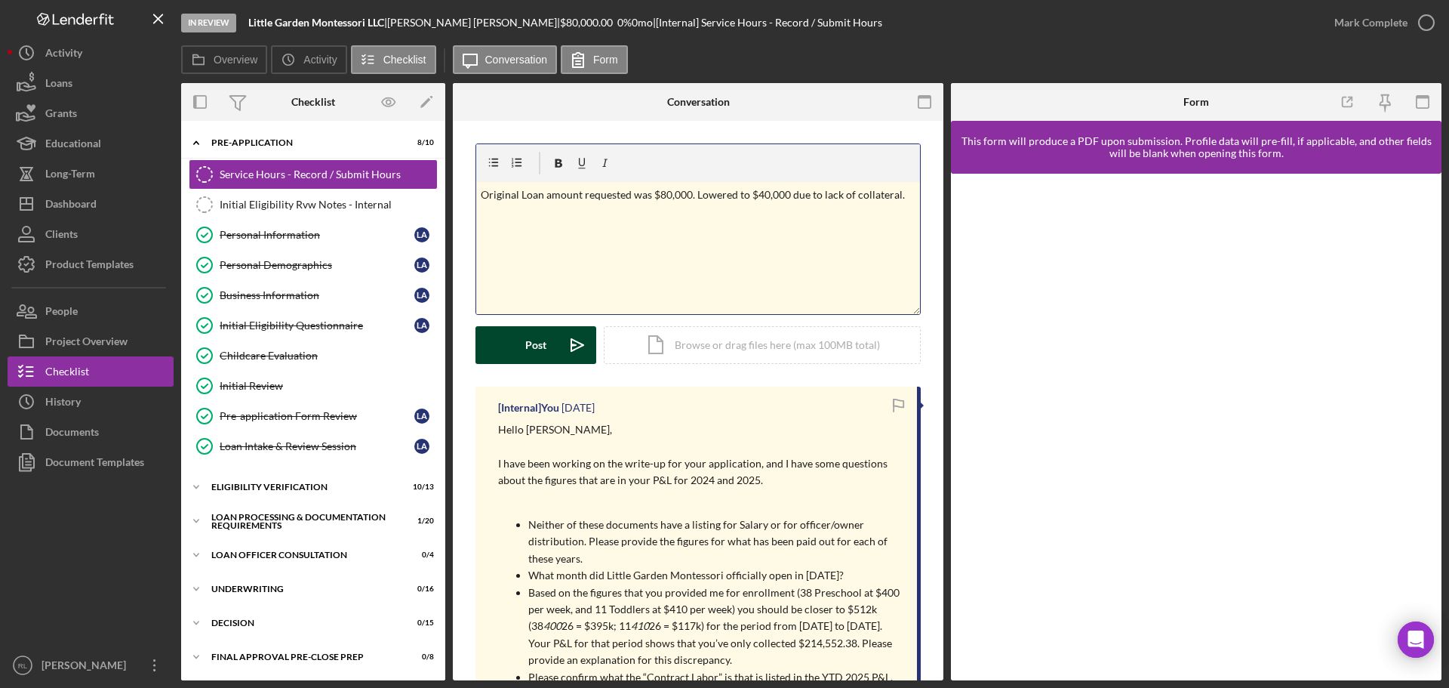
click at [537, 326] on div "Post Icon/icon-invite-send Icon/Document Browse or drag files here (max 100MB t…" at bounding box center [697, 345] width 445 height 38
click at [528, 355] on div "Post" at bounding box center [535, 345] width 21 height 38
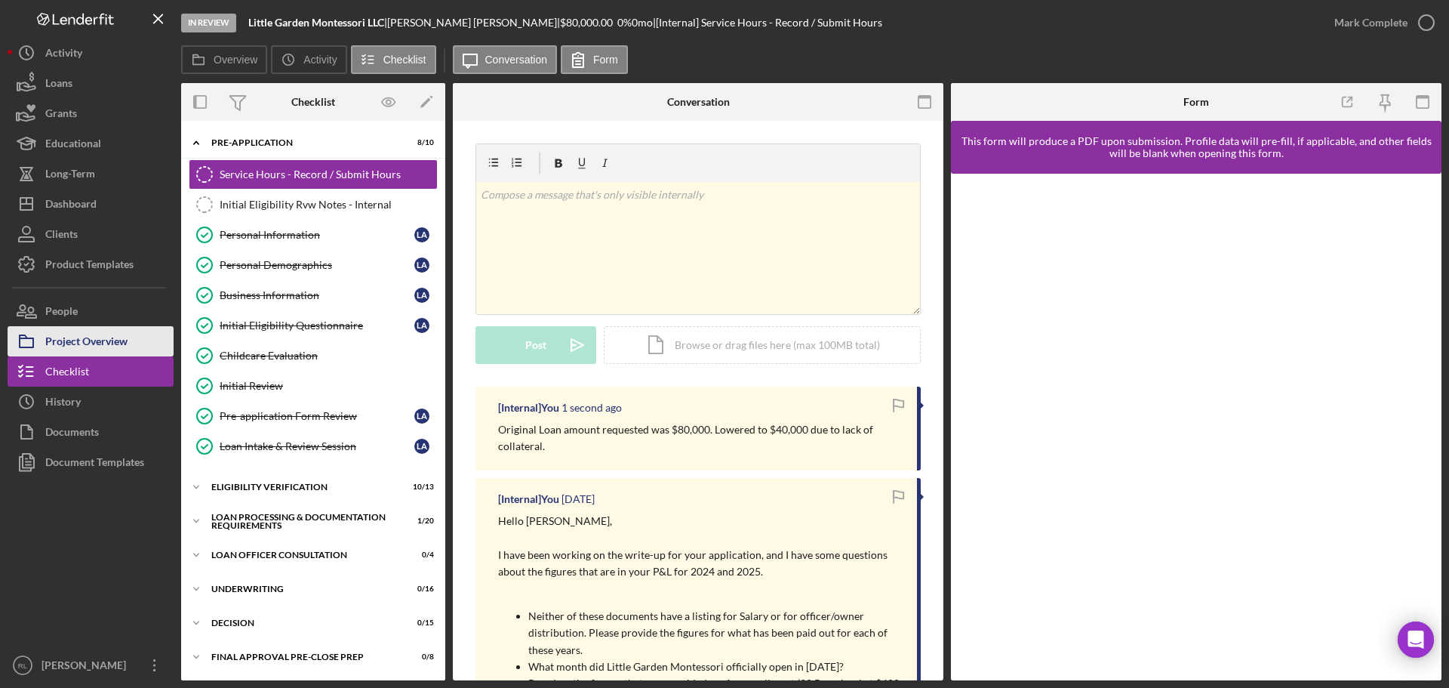
click at [100, 339] on div "Project Overview" at bounding box center [86, 343] width 82 height 34
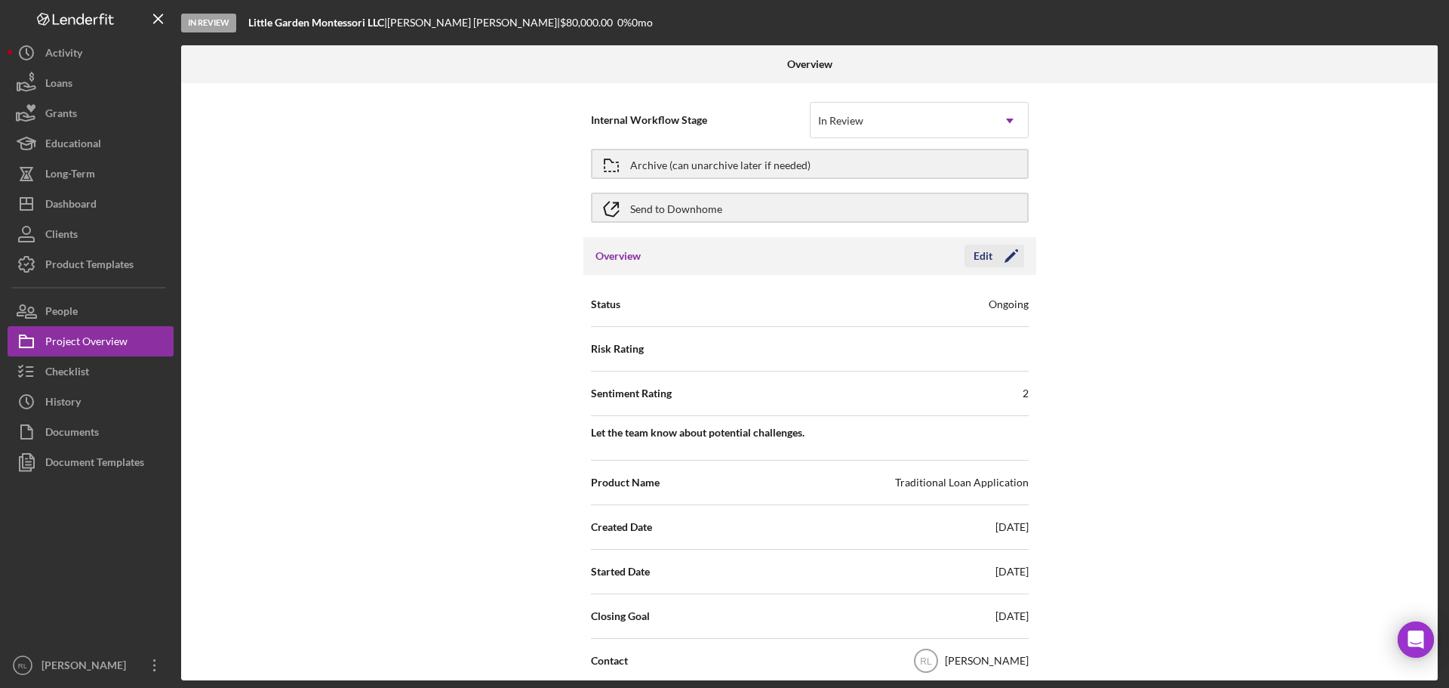
click at [1000, 256] on icon "Icon/Edit" at bounding box center [1011, 256] width 38 height 38
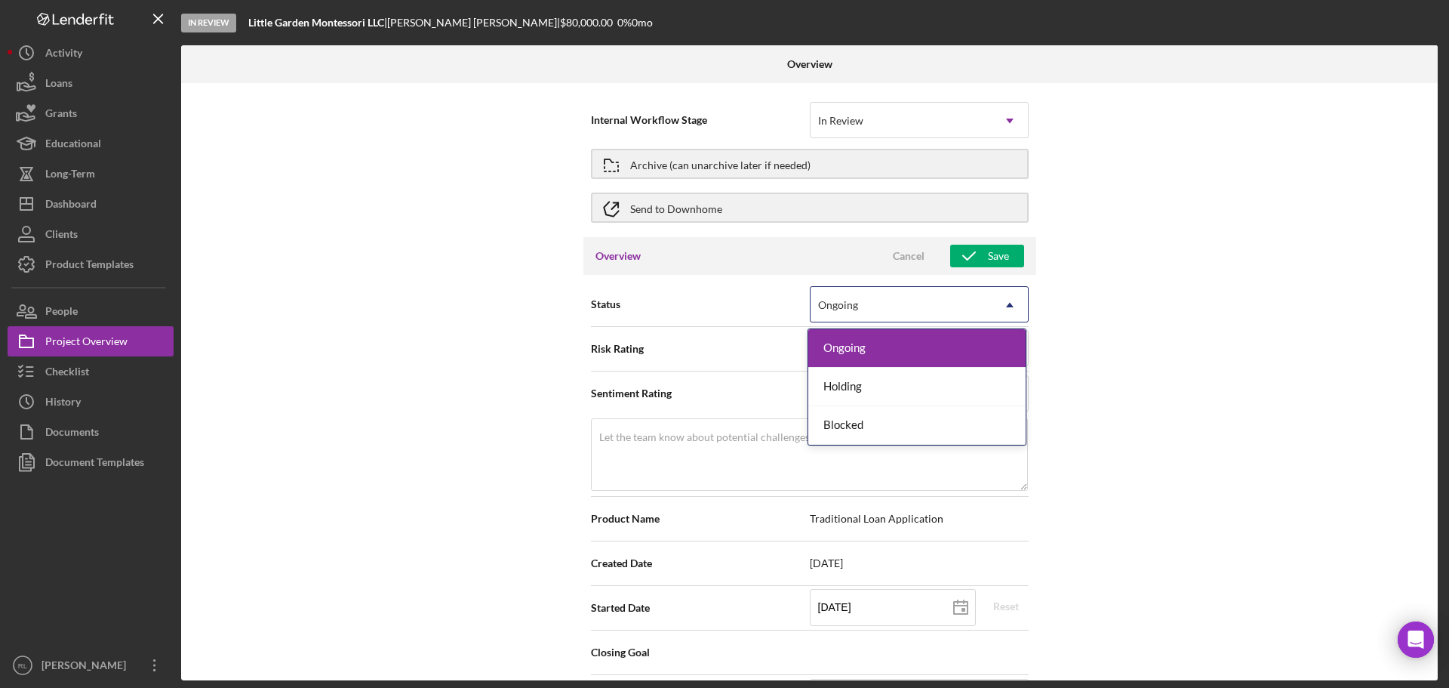
click at [1002, 307] on icon "Icon/Dropdown Arrow" at bounding box center [1010, 305] width 36 height 36
click at [1012, 309] on icon "Icon/Dropdown Arrow" at bounding box center [1010, 305] width 36 height 36
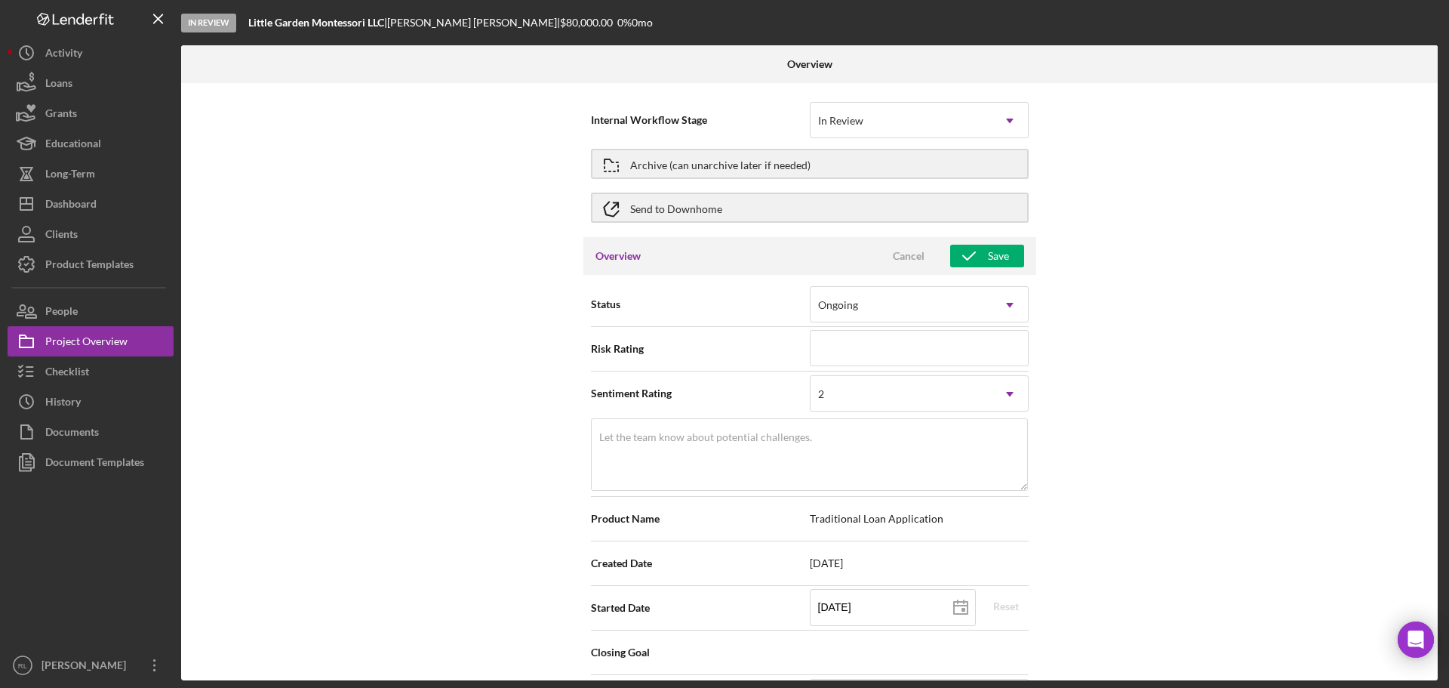
click at [1137, 306] on div "Internal Workflow Stage In Review Icon/Dropdown Arrow Archive (can unarchive la…" at bounding box center [809, 381] width 1257 height 597
click at [962, 394] on div "2" at bounding box center [901, 394] width 181 height 35
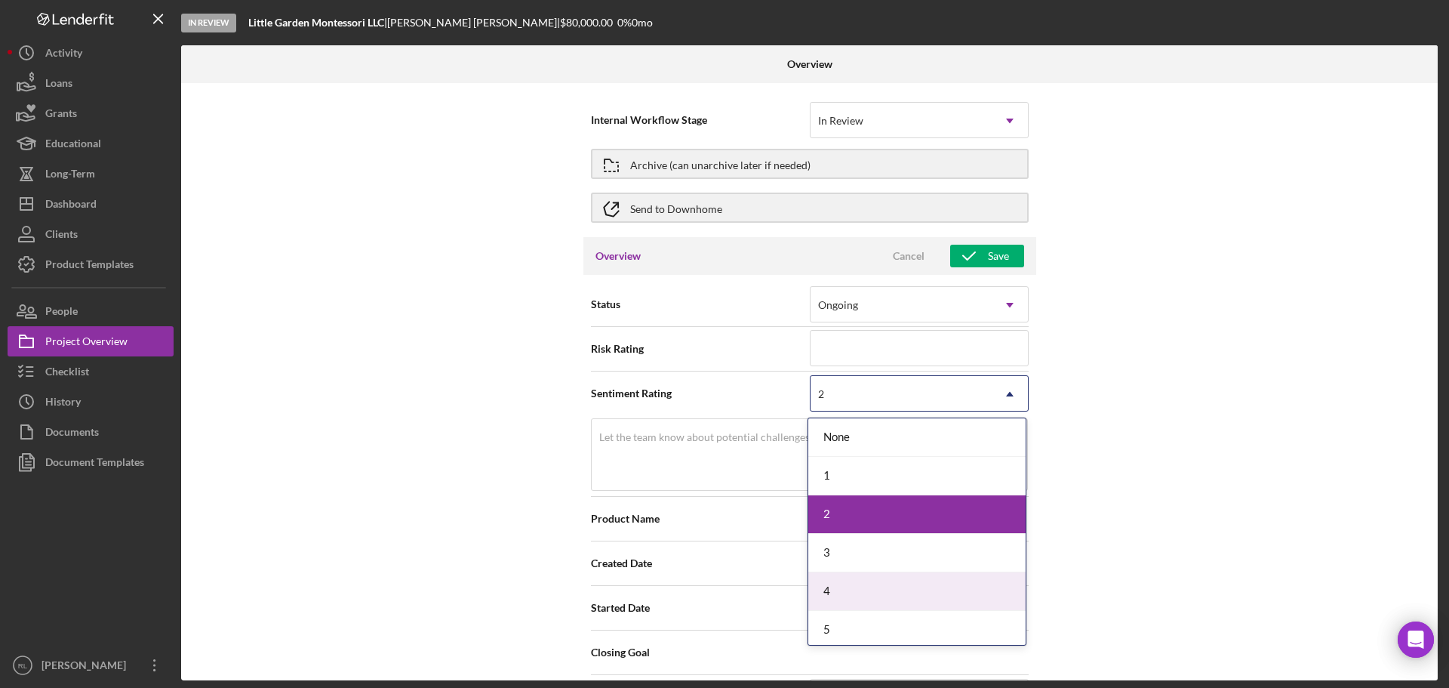
click at [895, 583] on div "4" at bounding box center [916, 591] width 217 height 38
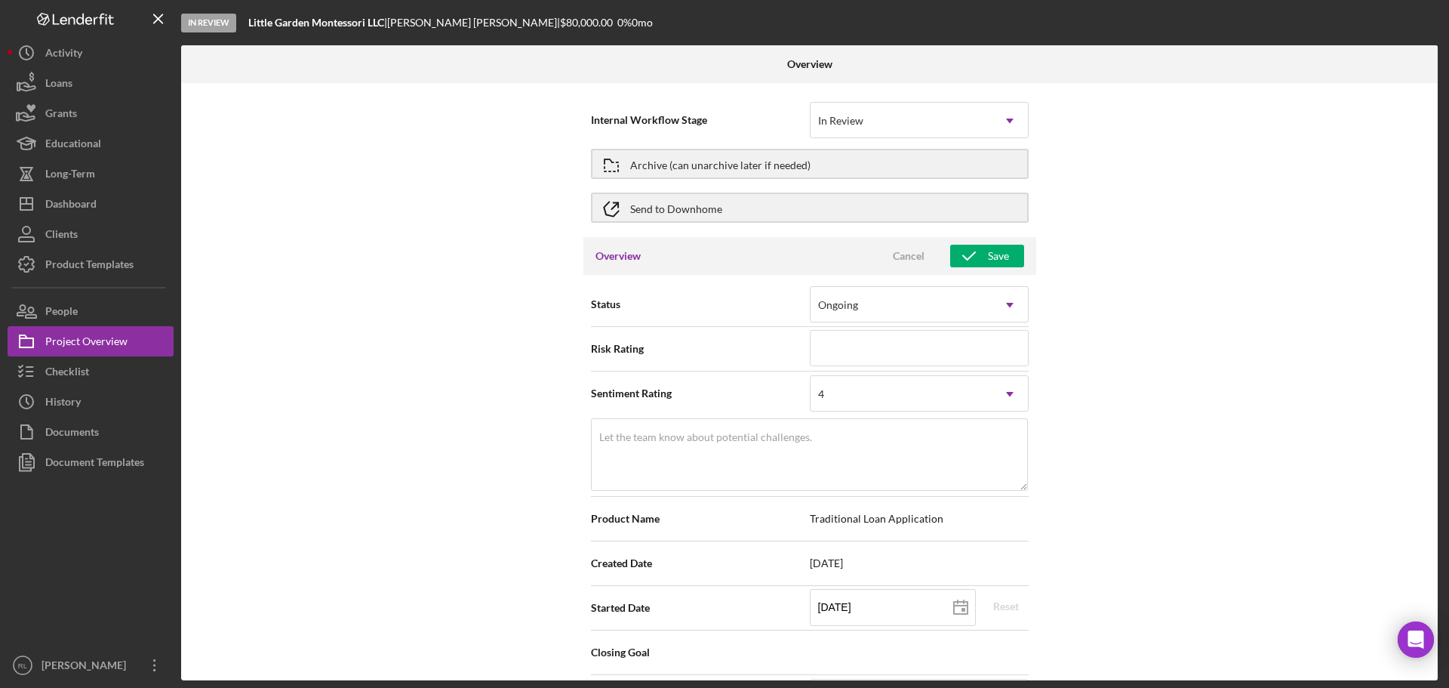
click at [895, 583] on div "Created Date [DATE]" at bounding box center [810, 563] width 438 height 45
click at [475, 488] on div "Internal Workflow Stage In Review Icon/Dropdown Arrow Archive (can unarchive la…" at bounding box center [809, 381] width 1257 height 597
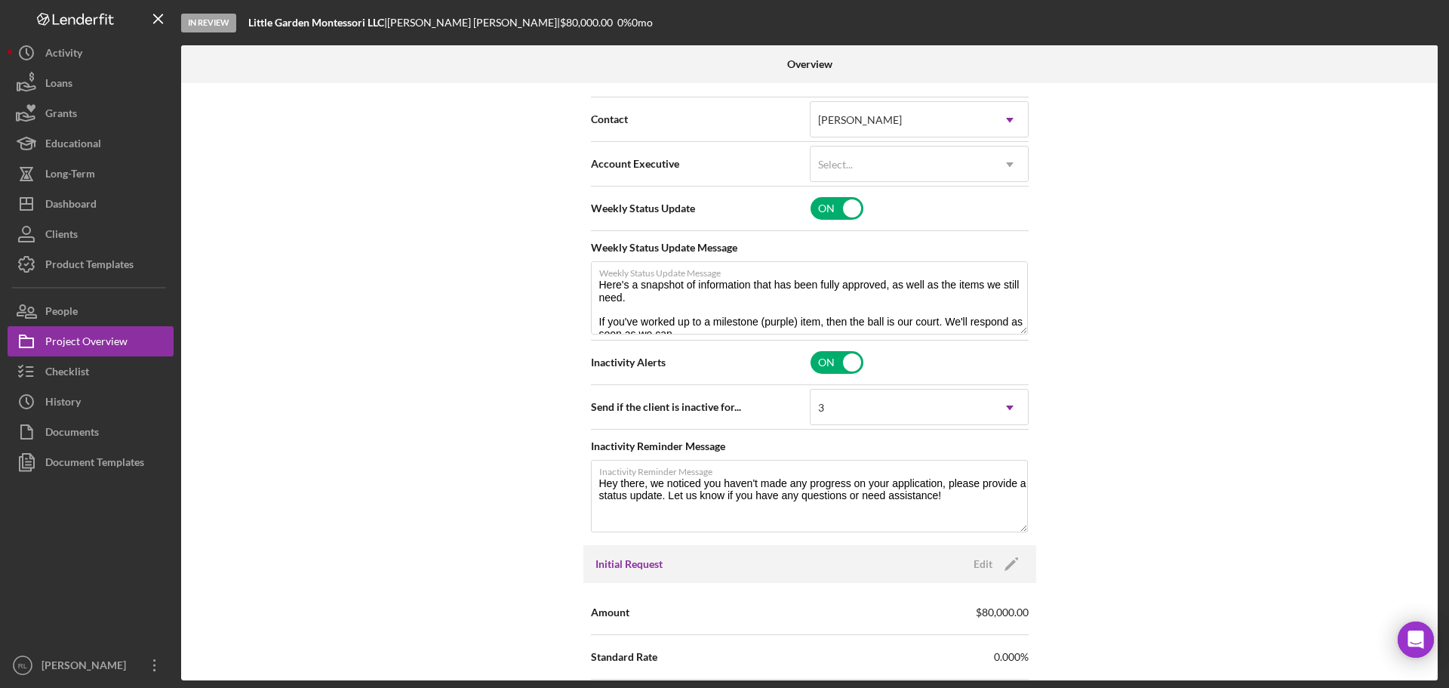
scroll to position [604, 0]
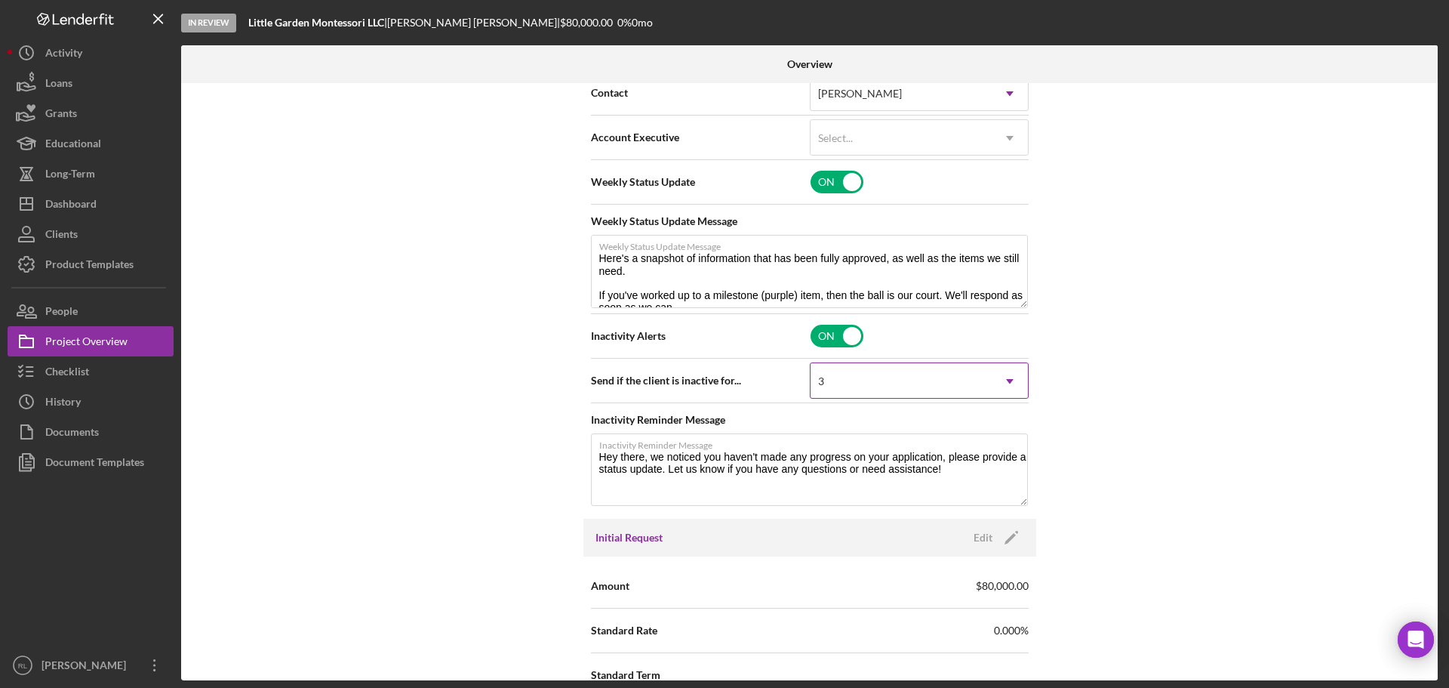
click at [868, 390] on div "3" at bounding box center [901, 381] width 181 height 35
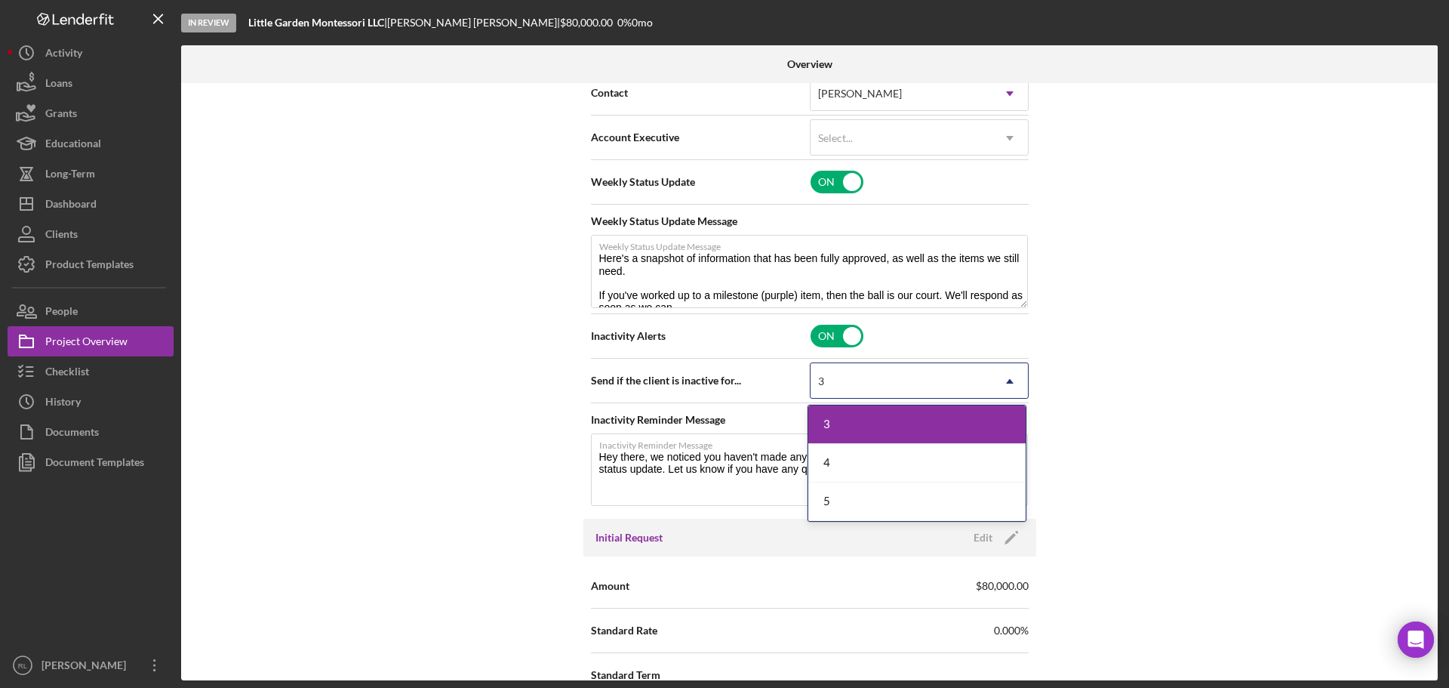
click at [392, 383] on div "Internal Workflow Stage In Review Icon/Dropdown Arrow Archive (can unarchive la…" at bounding box center [809, 381] width 1257 height 597
type textarea "Here's a snapshot of information that has been fully approved, as well as the i…"
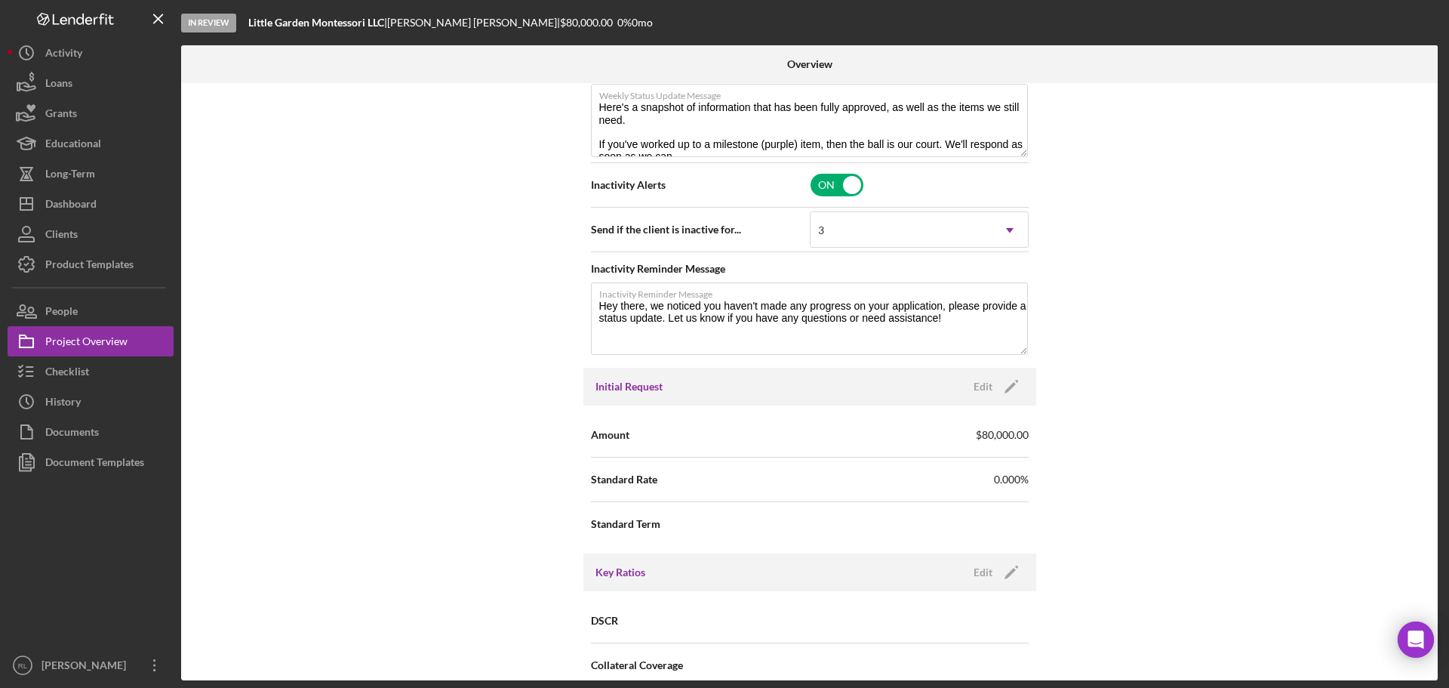
scroll to position [830, 0]
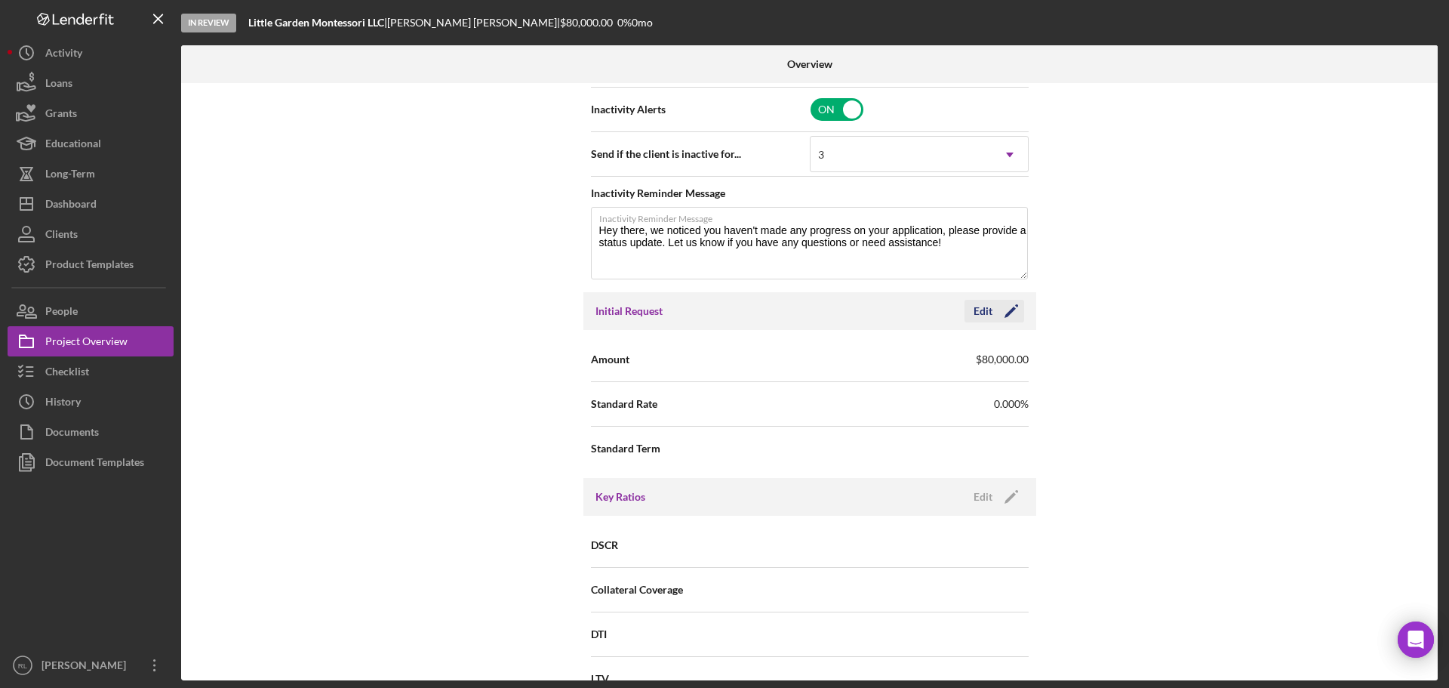
click at [1007, 306] on icon "Icon/Edit" at bounding box center [1011, 311] width 38 height 38
drag, startPoint x: 904, startPoint y: 352, endPoint x: 776, endPoint y: 357, distance: 128.4
click at [776, 357] on div "Amount $80,000" at bounding box center [810, 359] width 438 height 38
type input "$40,000"
drag, startPoint x: 462, startPoint y: 389, endPoint x: 469, endPoint y: 392, distance: 8.1
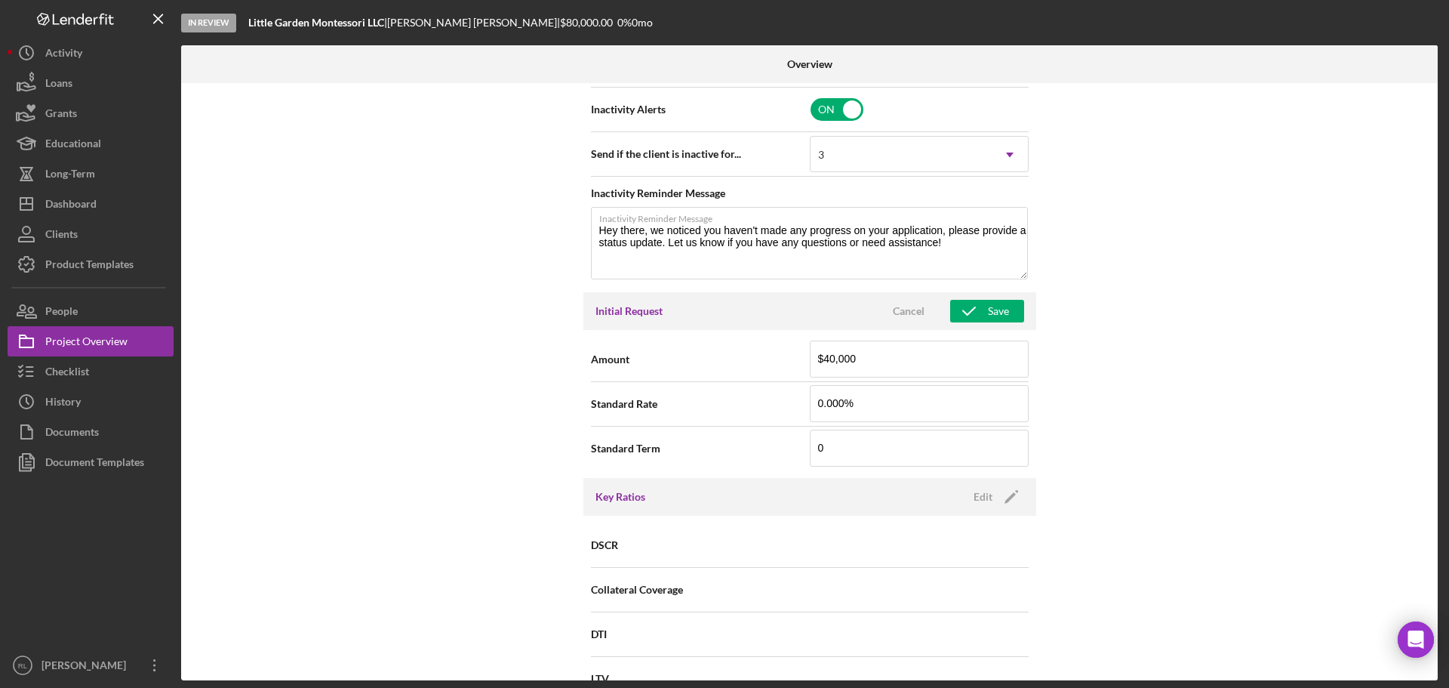
click at [462, 389] on div "Internal Workflow Stage In Review Icon/Dropdown Arrow Archive (can unarchive la…" at bounding box center [809, 381] width 1257 height 597
drag, startPoint x: 923, startPoint y: 408, endPoint x: 709, endPoint y: 405, distance: 213.6
click at [709, 405] on div "Standard Rate 0.000%" at bounding box center [810, 404] width 438 height 38
type input "6.750%"
drag, startPoint x: 875, startPoint y: 443, endPoint x: 677, endPoint y: 431, distance: 198.1
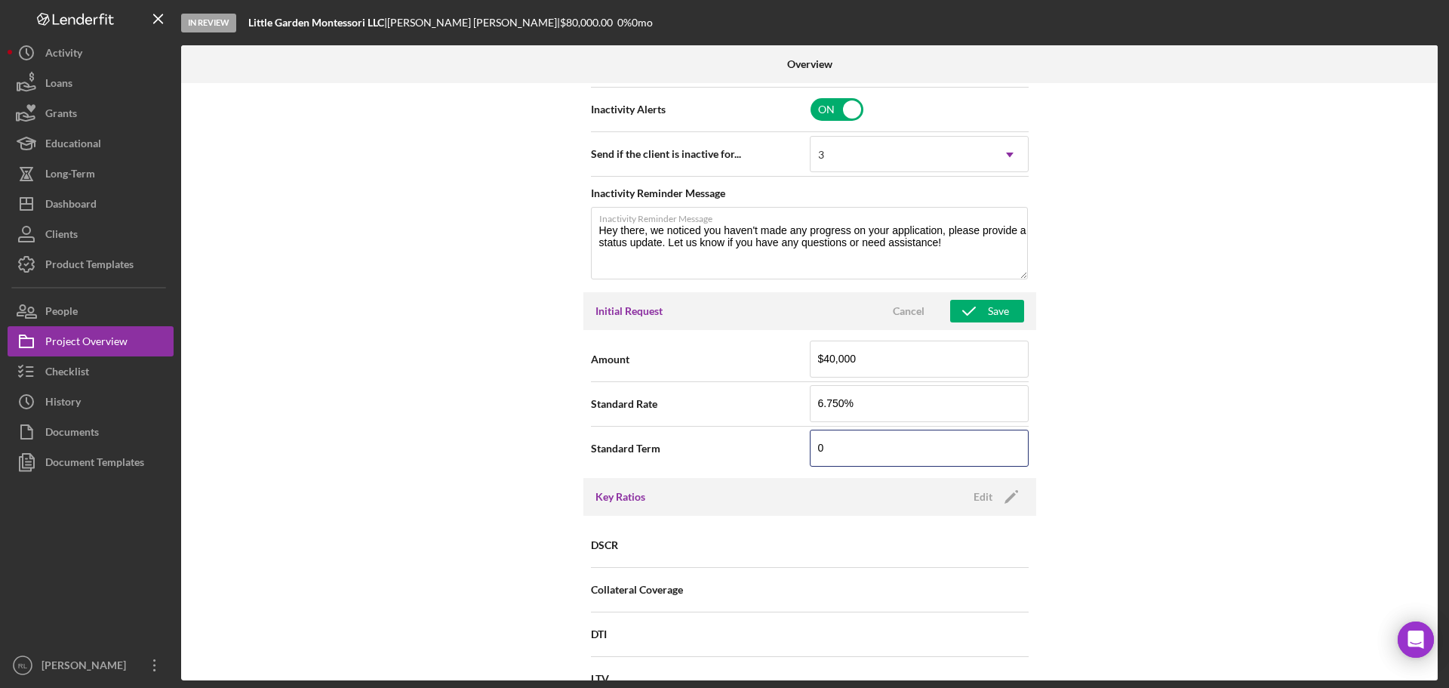
click at [677, 431] on div "Standard Term 0 Must have a term of at least 1 month." at bounding box center [810, 448] width 438 height 38
type input "60"
click at [493, 434] on div "Internal Workflow Stage In Review Icon/Dropdown Arrow Archive (can unarchive la…" at bounding box center [809, 381] width 1257 height 597
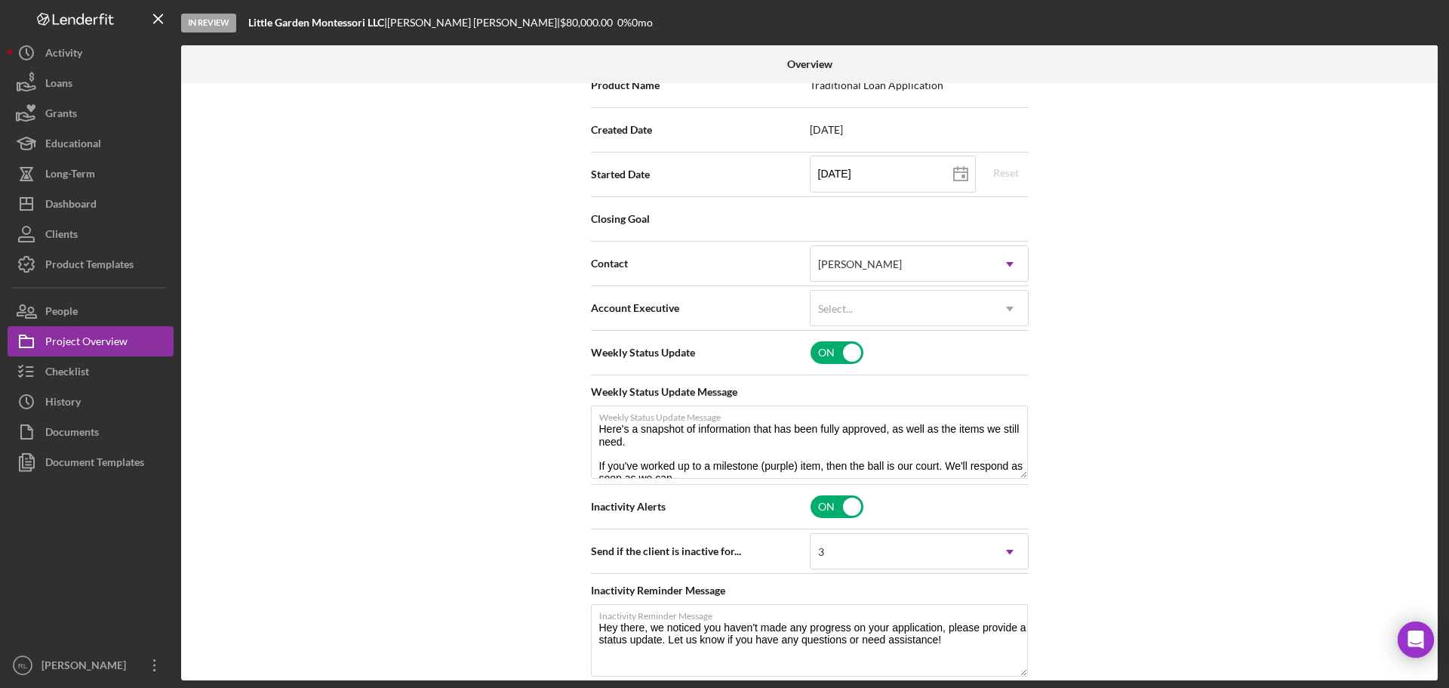
scroll to position [457, 0]
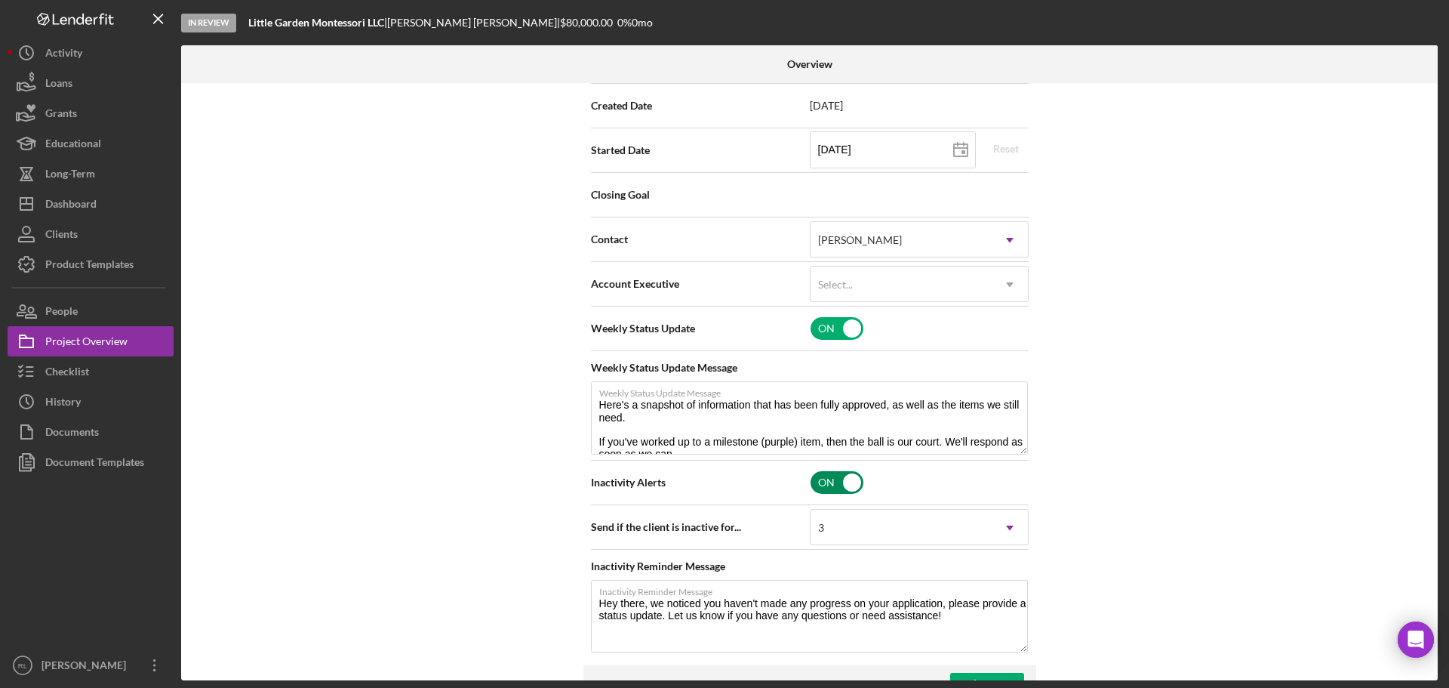
click at [840, 480] on input "checkbox" at bounding box center [837, 482] width 53 height 23
checkbox input "false"
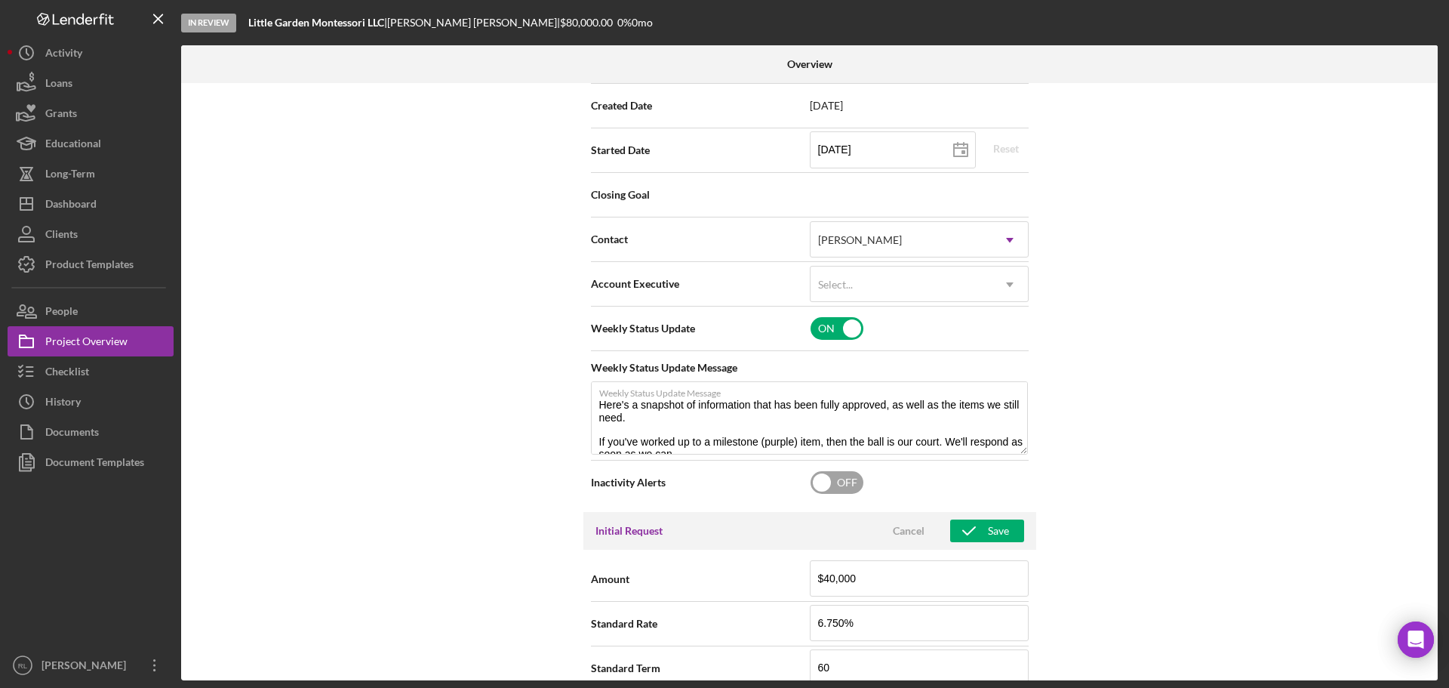
type textarea "Here's a snapshot of information that has been fully approved, as well as the i…"
click at [517, 489] on div "Internal Workflow Stage In Review Icon/Dropdown Arrow Archive (can unarchive la…" at bounding box center [809, 381] width 1257 height 597
click at [829, 339] on input "checkbox" at bounding box center [837, 328] width 53 height 23
checkbox input "false"
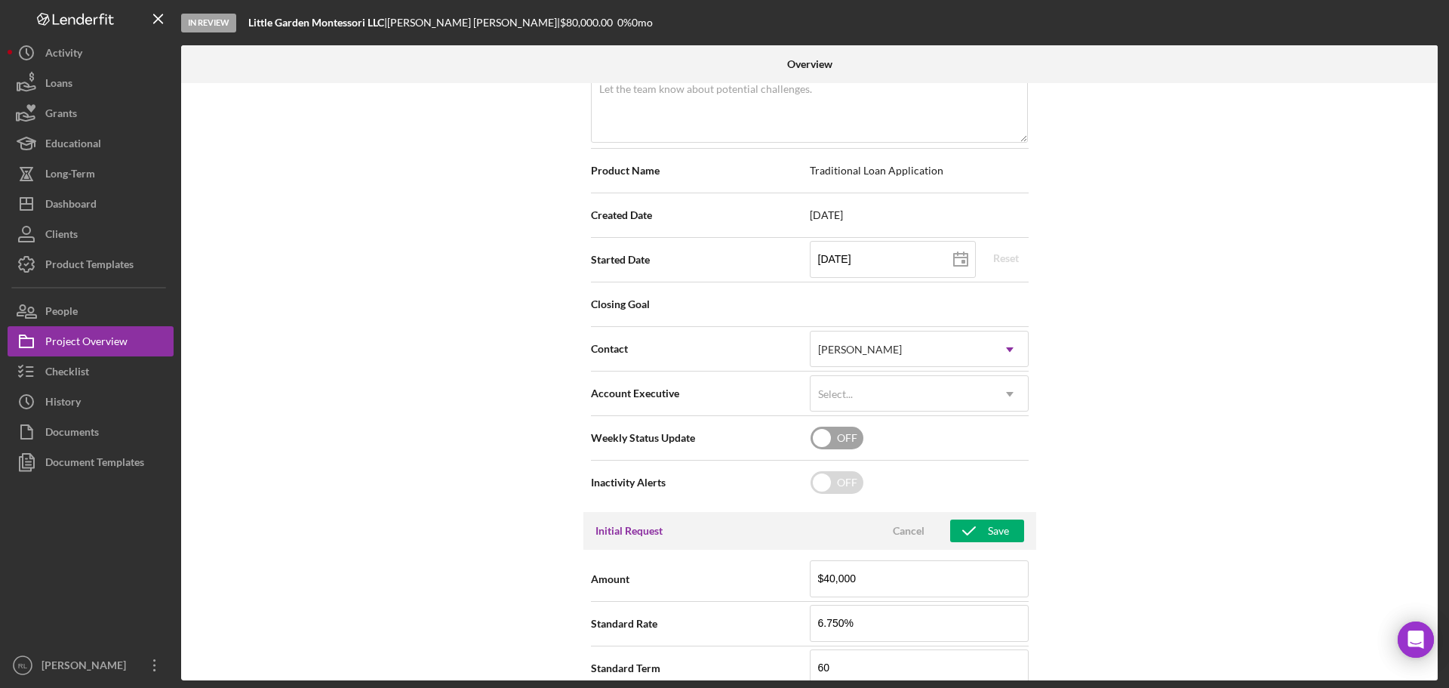
scroll to position [457, 0]
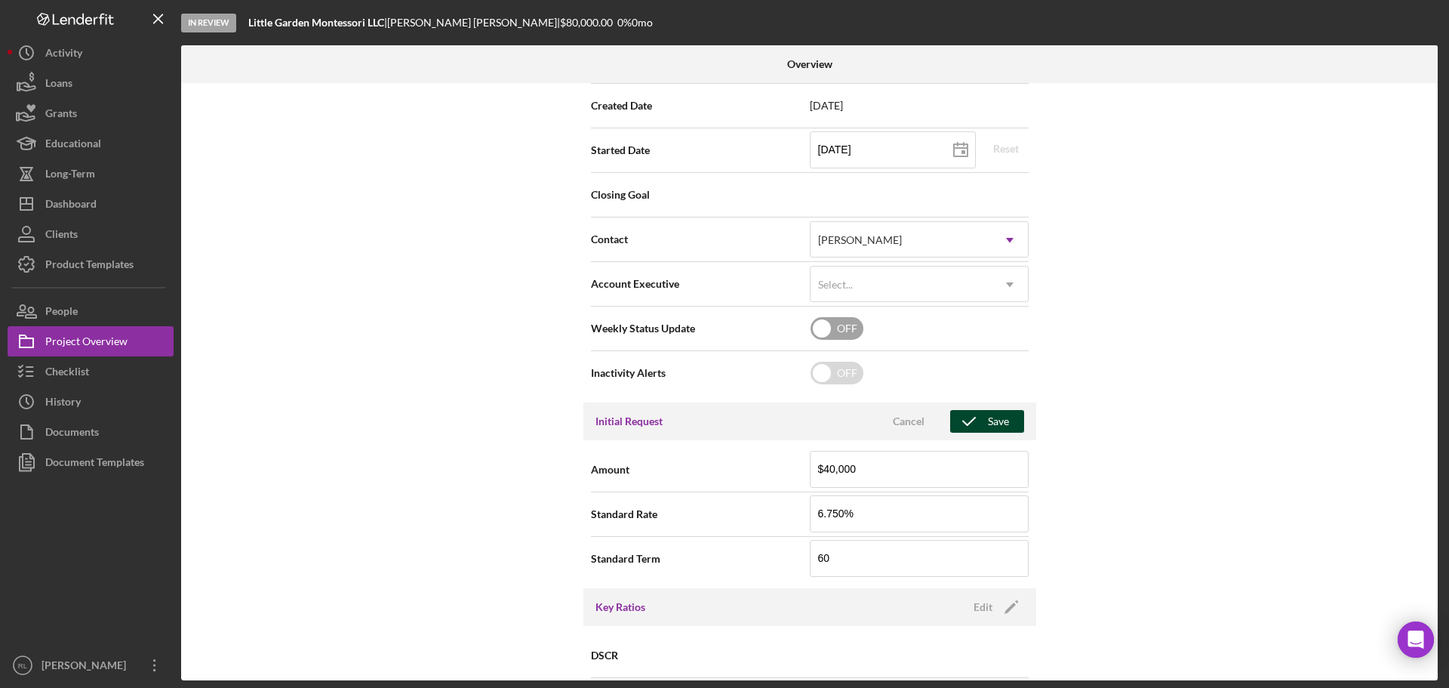
click at [982, 417] on icon "button" at bounding box center [969, 421] width 38 height 38
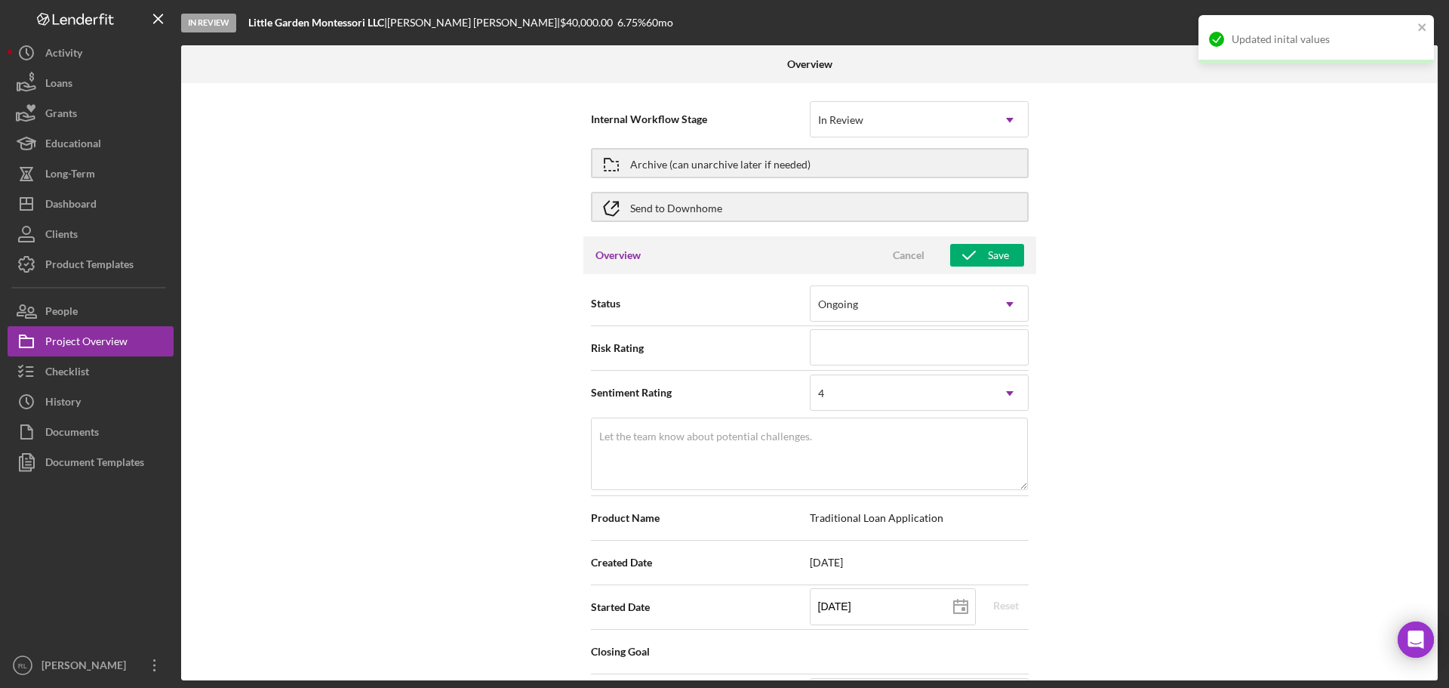
scroll to position [0, 0]
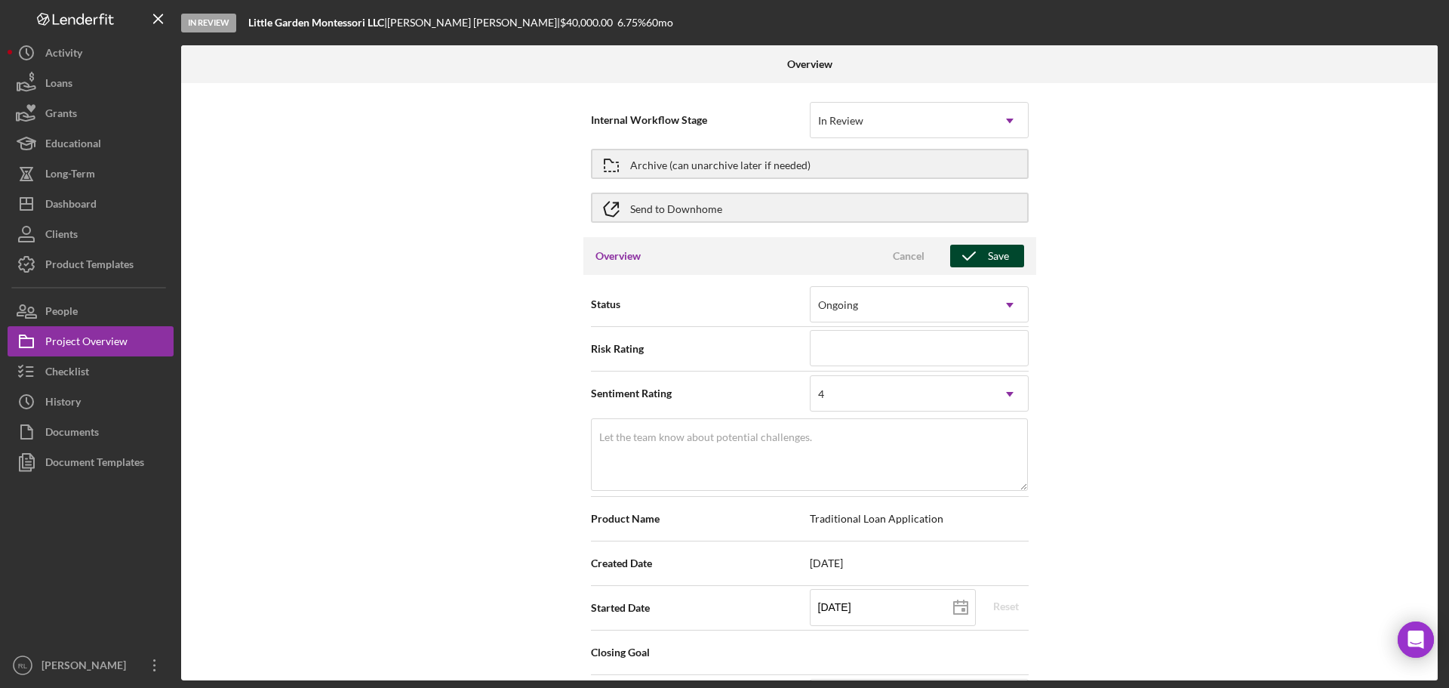
click at [992, 257] on div "Save" at bounding box center [998, 256] width 21 height 23
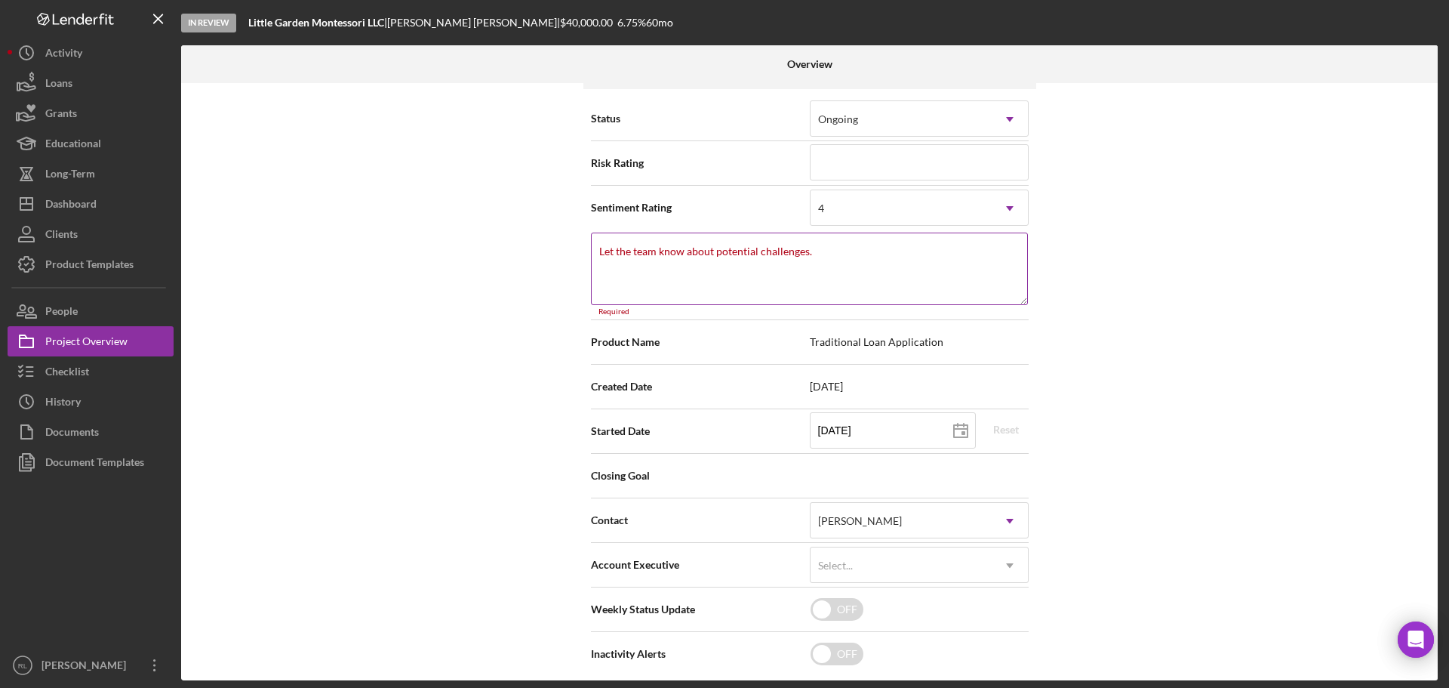
scroll to position [184, 0]
click at [784, 281] on textarea "Let the team know about potential challenges." at bounding box center [809, 270] width 437 height 72
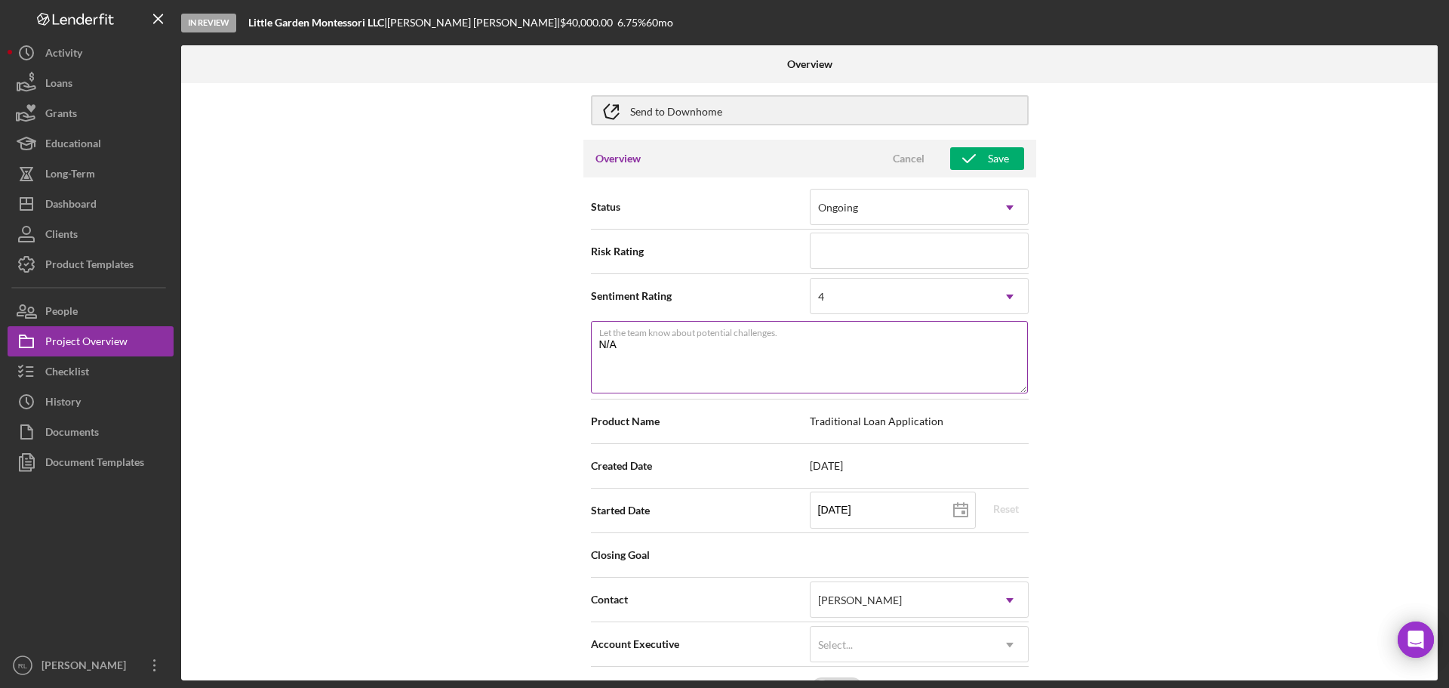
scroll to position [0, 0]
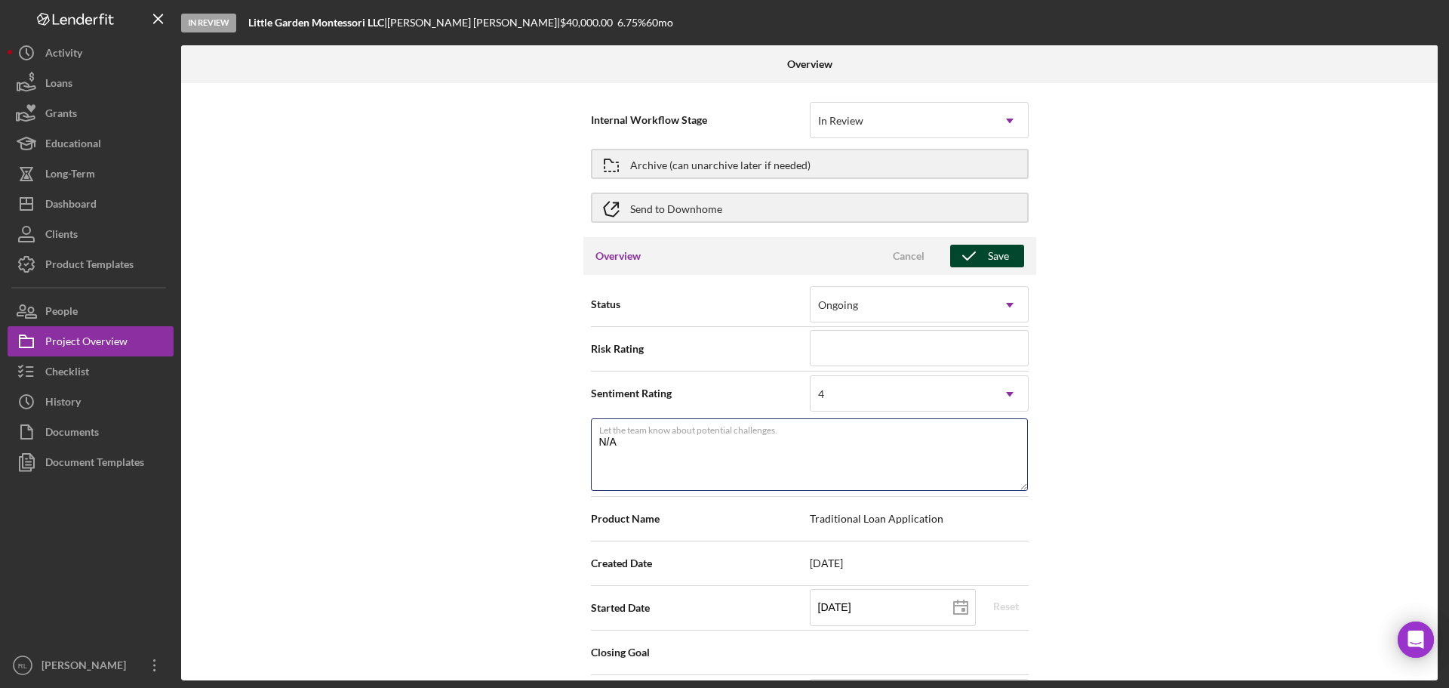
type textarea "N/A"
click at [971, 251] on icon "button" at bounding box center [969, 256] width 38 height 38
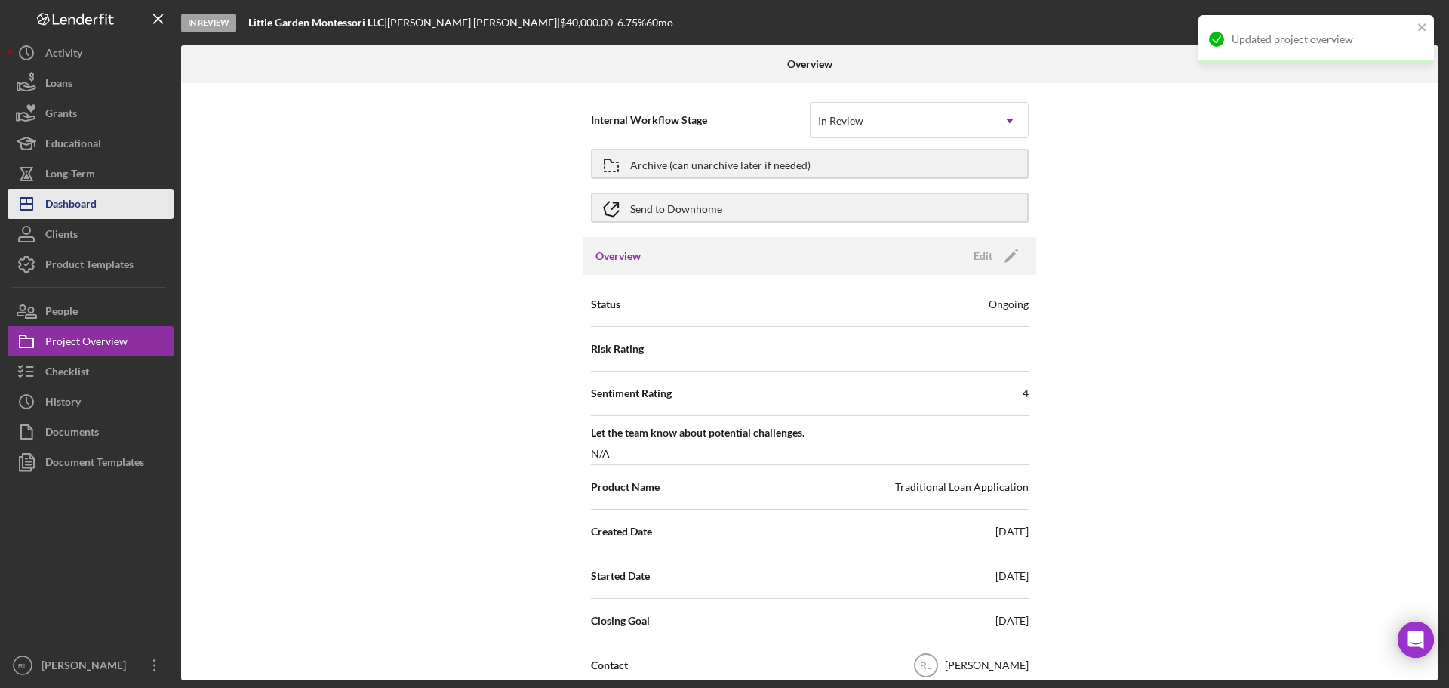
click at [90, 211] on div "Dashboard" at bounding box center [70, 206] width 51 height 34
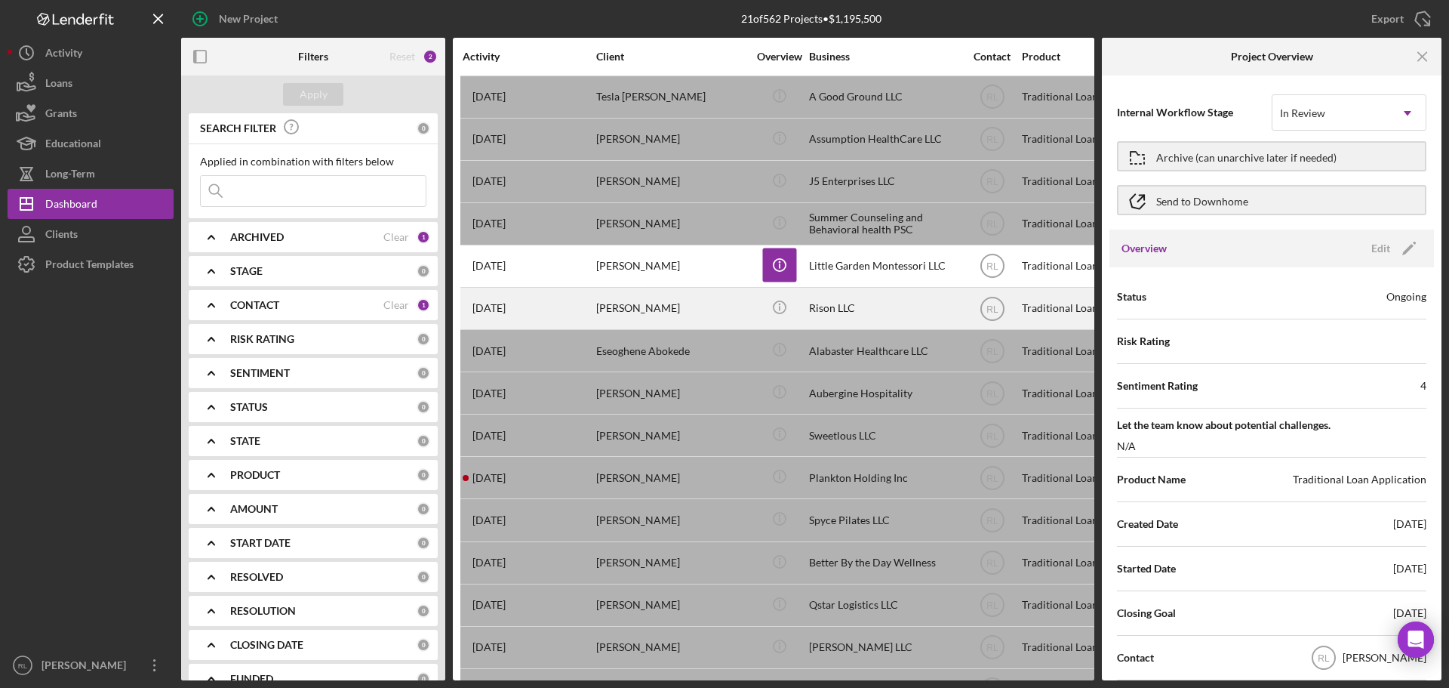
click at [870, 307] on div "Rison LLC" at bounding box center [884, 308] width 151 height 40
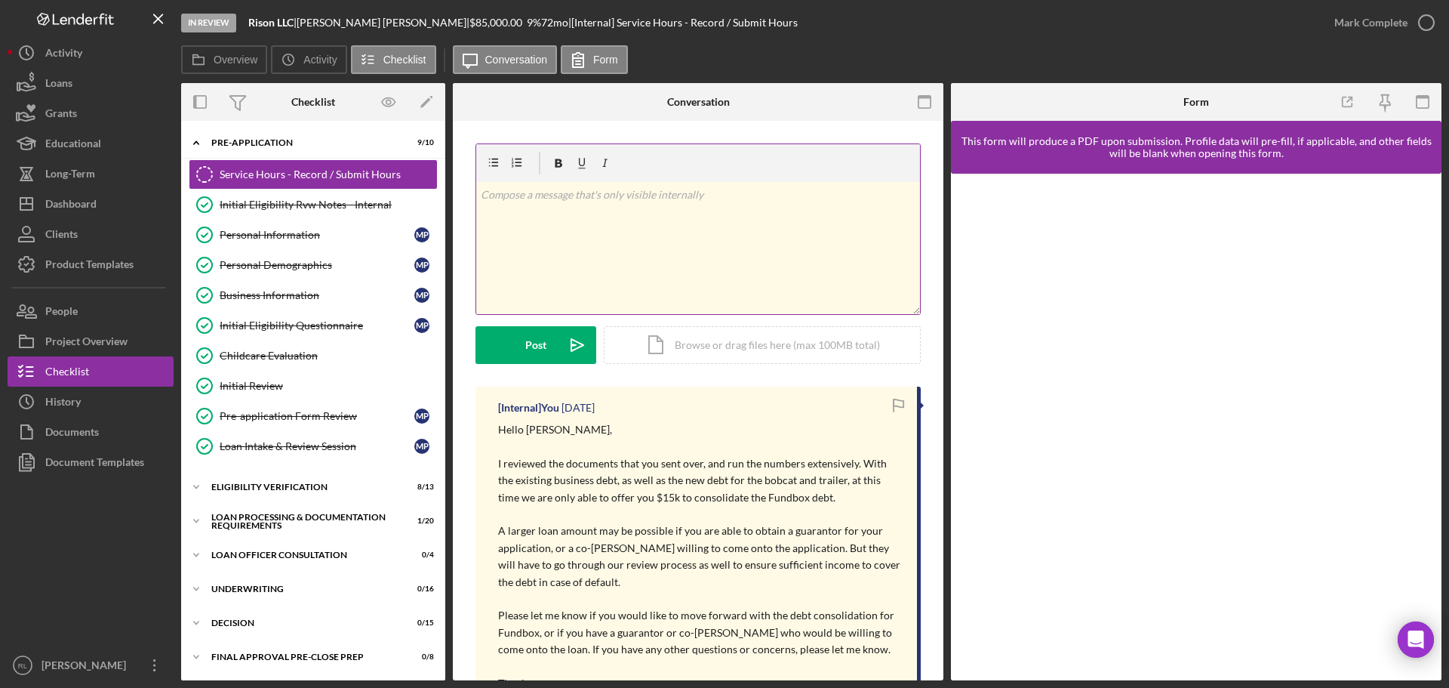
click at [676, 277] on div "v Color teal Color pink Remove color Add row above Add row below Add column bef…" at bounding box center [698, 248] width 444 height 132
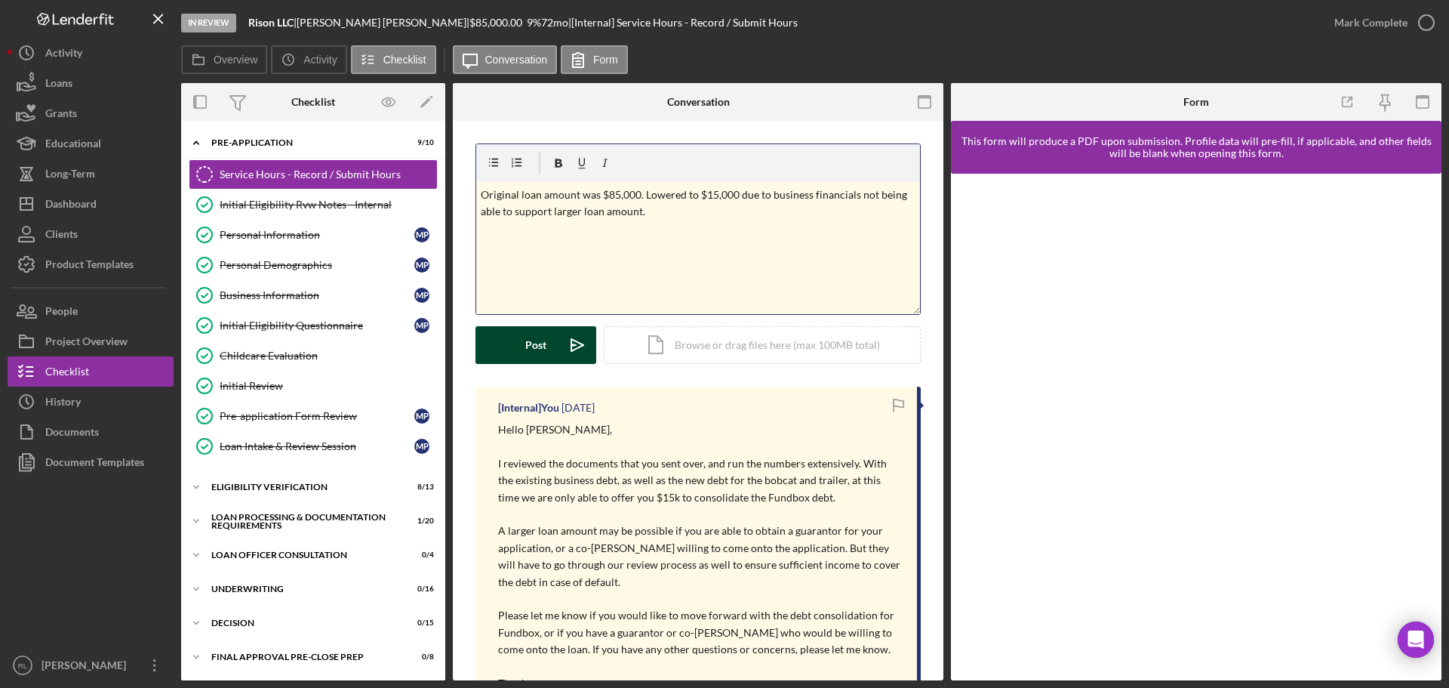
click at [549, 346] on button "Post Icon/icon-invite-send" at bounding box center [535, 345] width 121 height 38
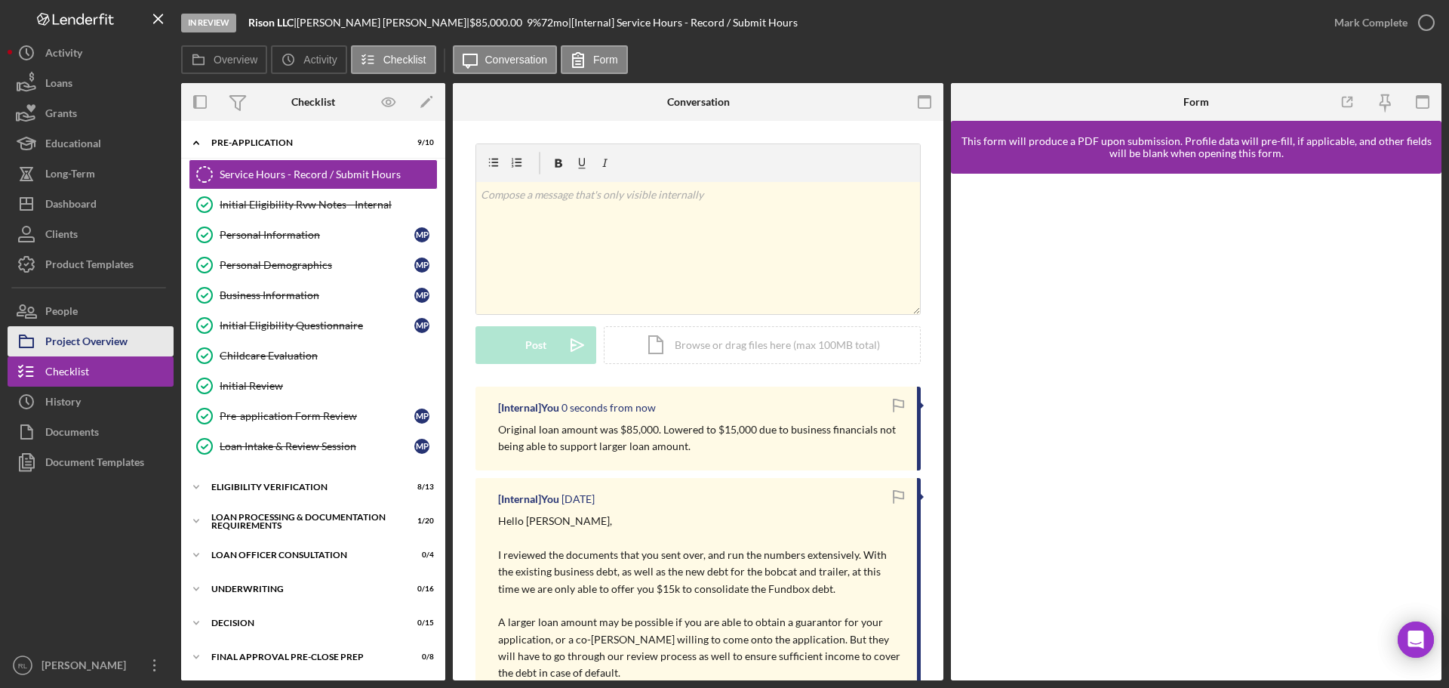
click at [99, 345] on div "Project Overview" at bounding box center [86, 343] width 82 height 34
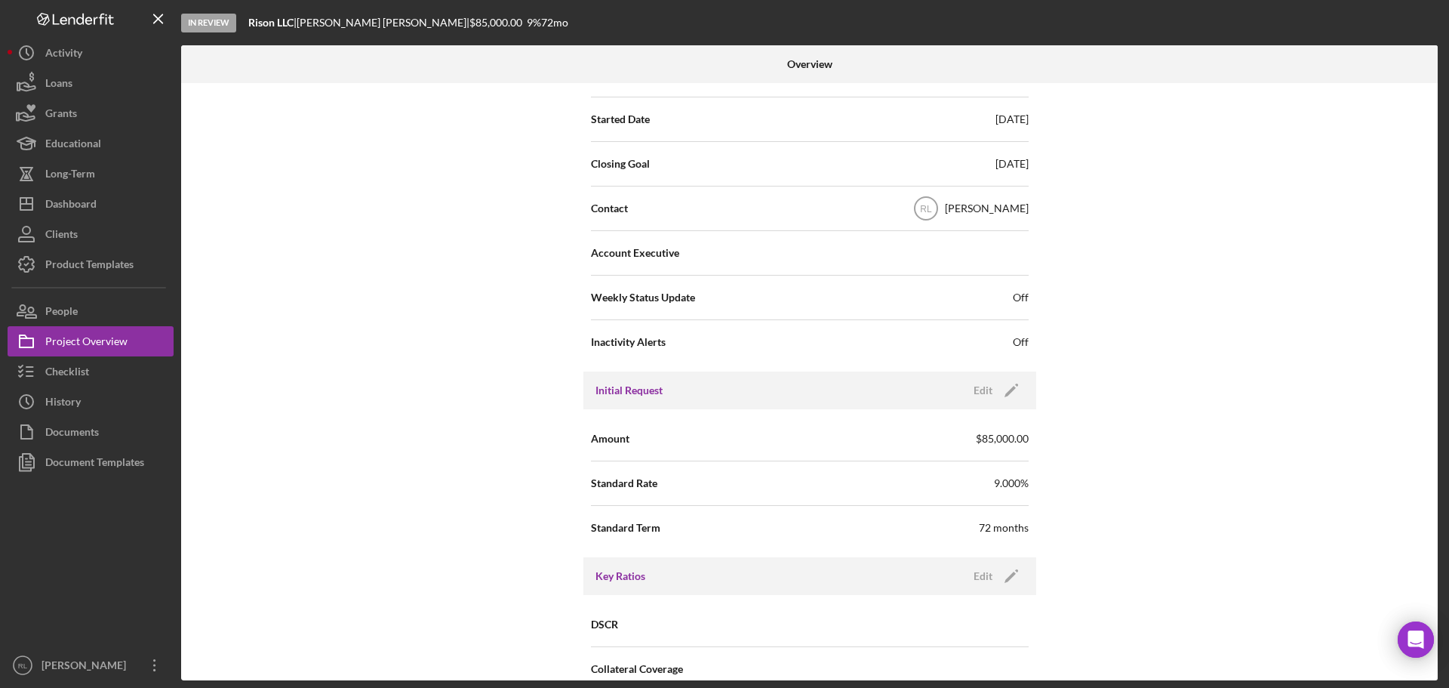
scroll to position [453, 0]
click at [1004, 394] on polygon "button" at bounding box center [1009, 390] width 11 height 11
drag, startPoint x: 930, startPoint y: 425, endPoint x: 728, endPoint y: 428, distance: 201.5
click at [730, 428] on div "Amount $85,000" at bounding box center [810, 438] width 438 height 38
type input "$15,000"
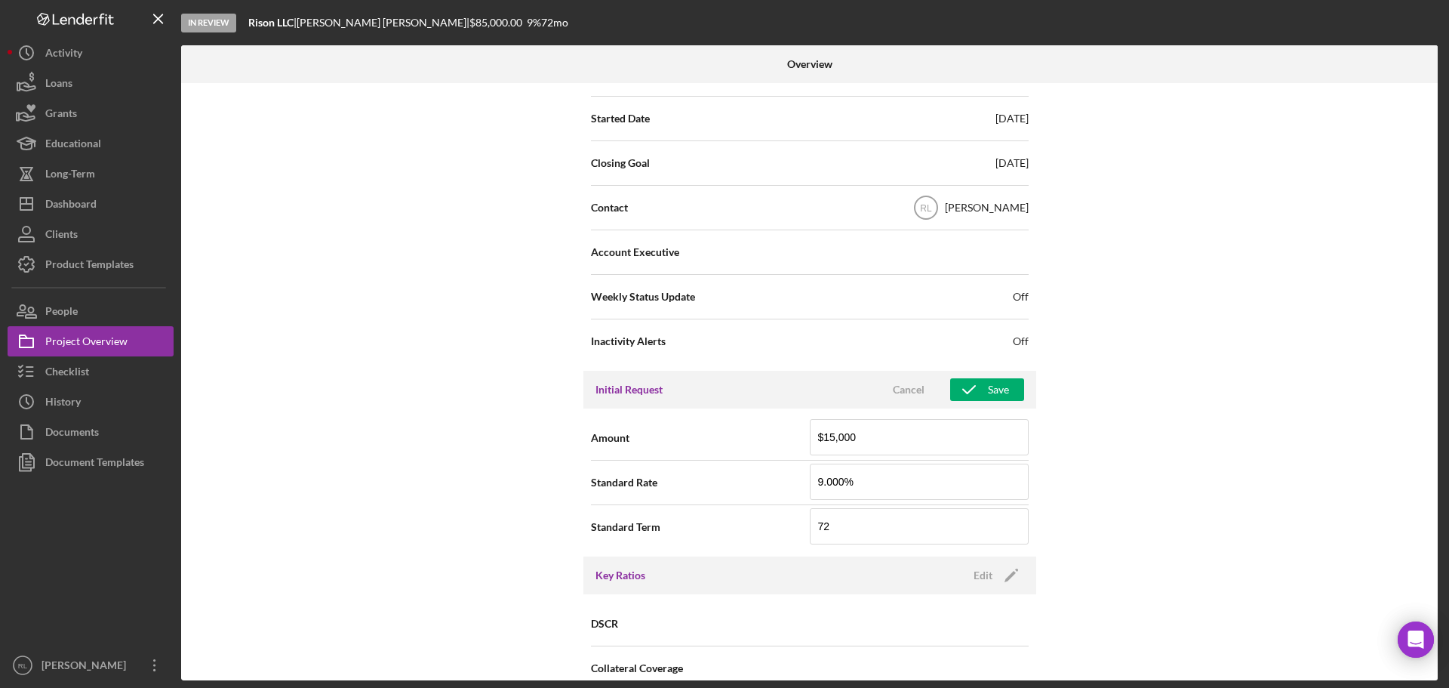
click at [486, 457] on div "Internal Workflow Stage In Review Icon/Dropdown Arrow Archive (can unarchive la…" at bounding box center [809, 381] width 1257 height 597
click at [995, 389] on div "Save" at bounding box center [998, 389] width 21 height 23
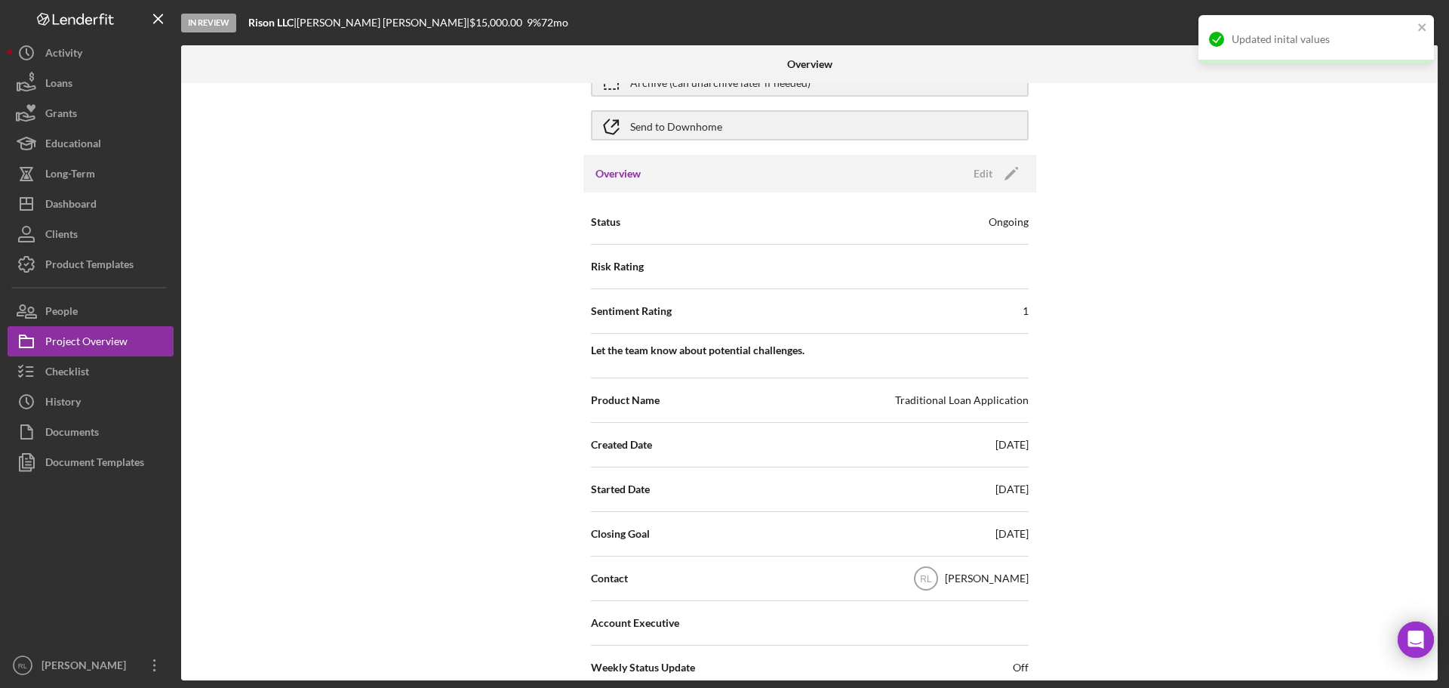
scroll to position [75, 0]
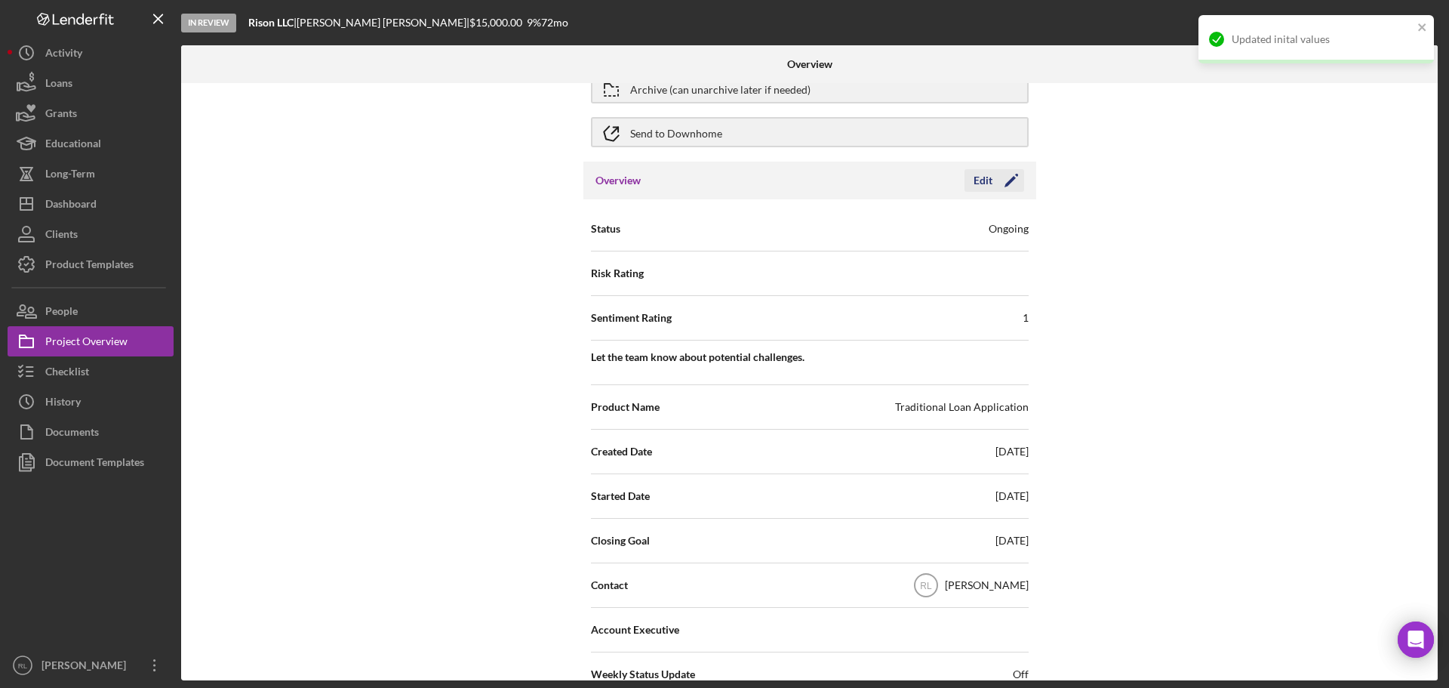
click at [1004, 183] on polygon "button" at bounding box center [1009, 181] width 11 height 11
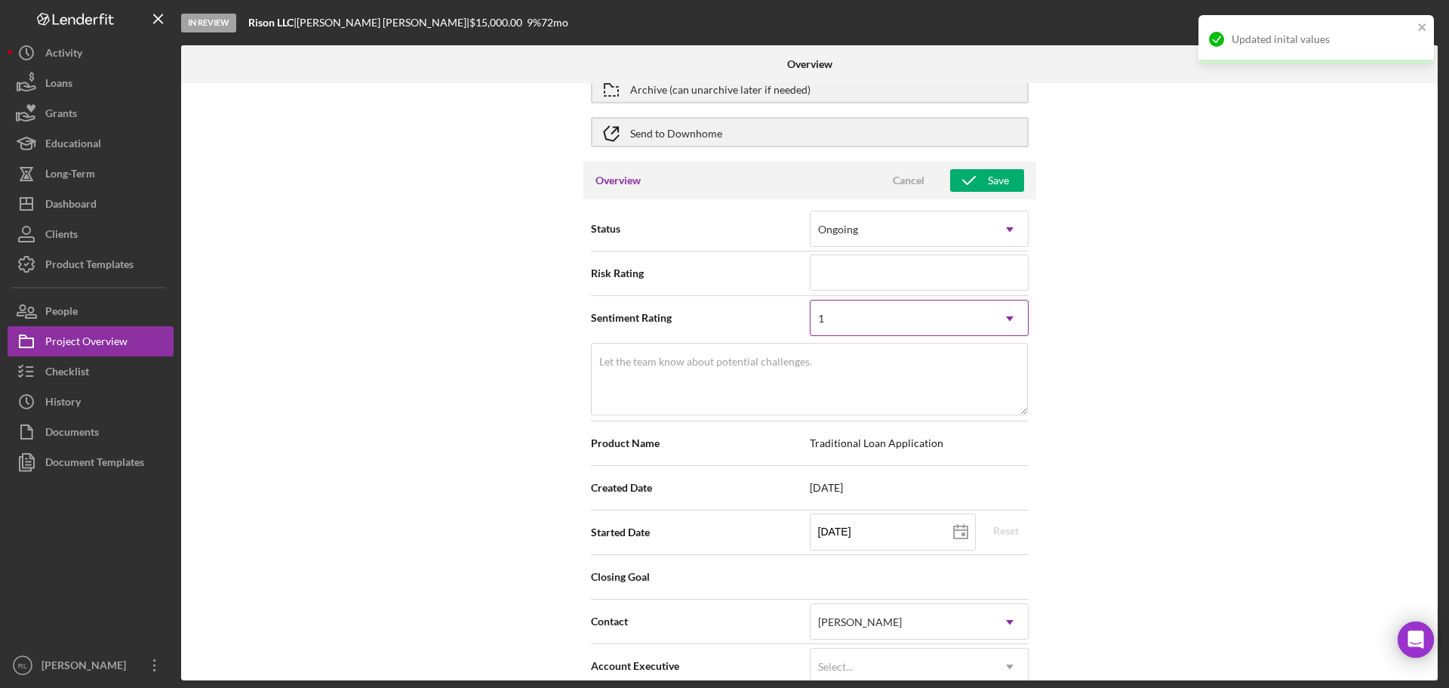
click at [1004, 324] on icon "Icon/Dropdown Arrow" at bounding box center [1010, 318] width 36 height 36
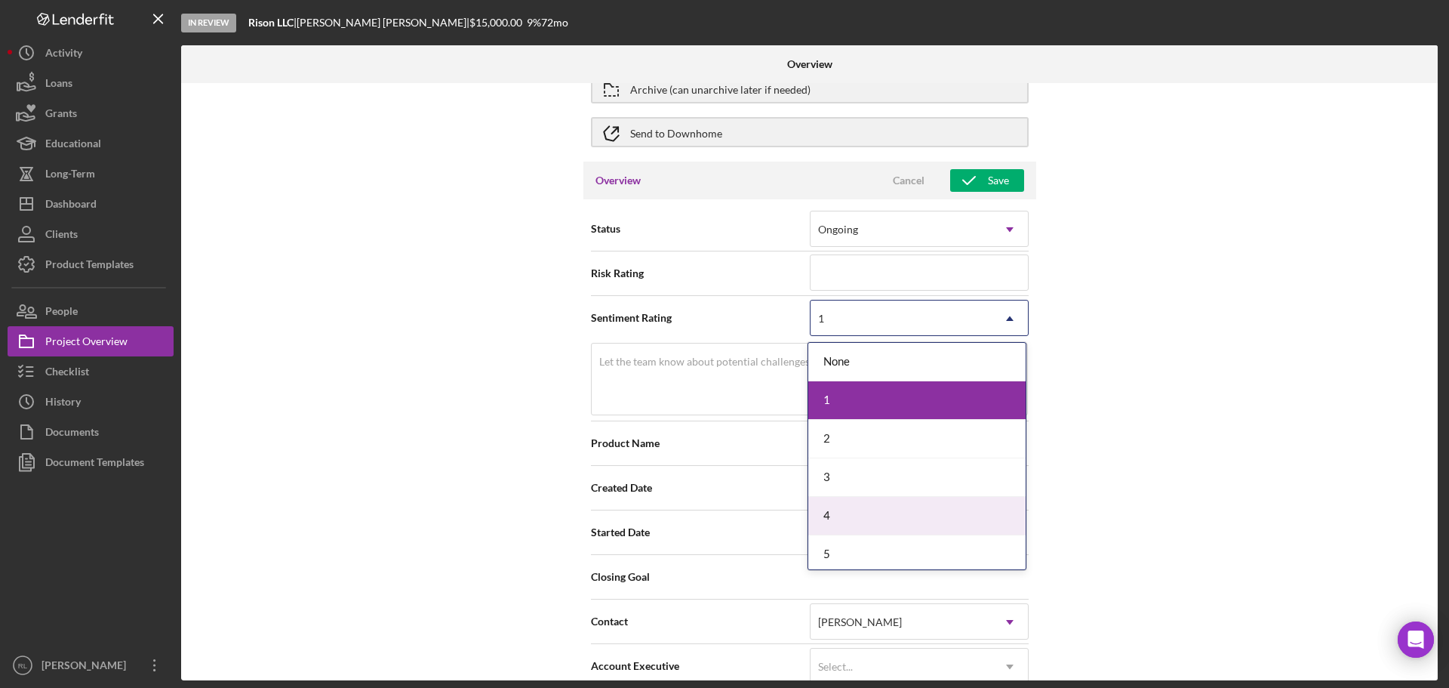
click at [884, 500] on div "4" at bounding box center [916, 516] width 217 height 38
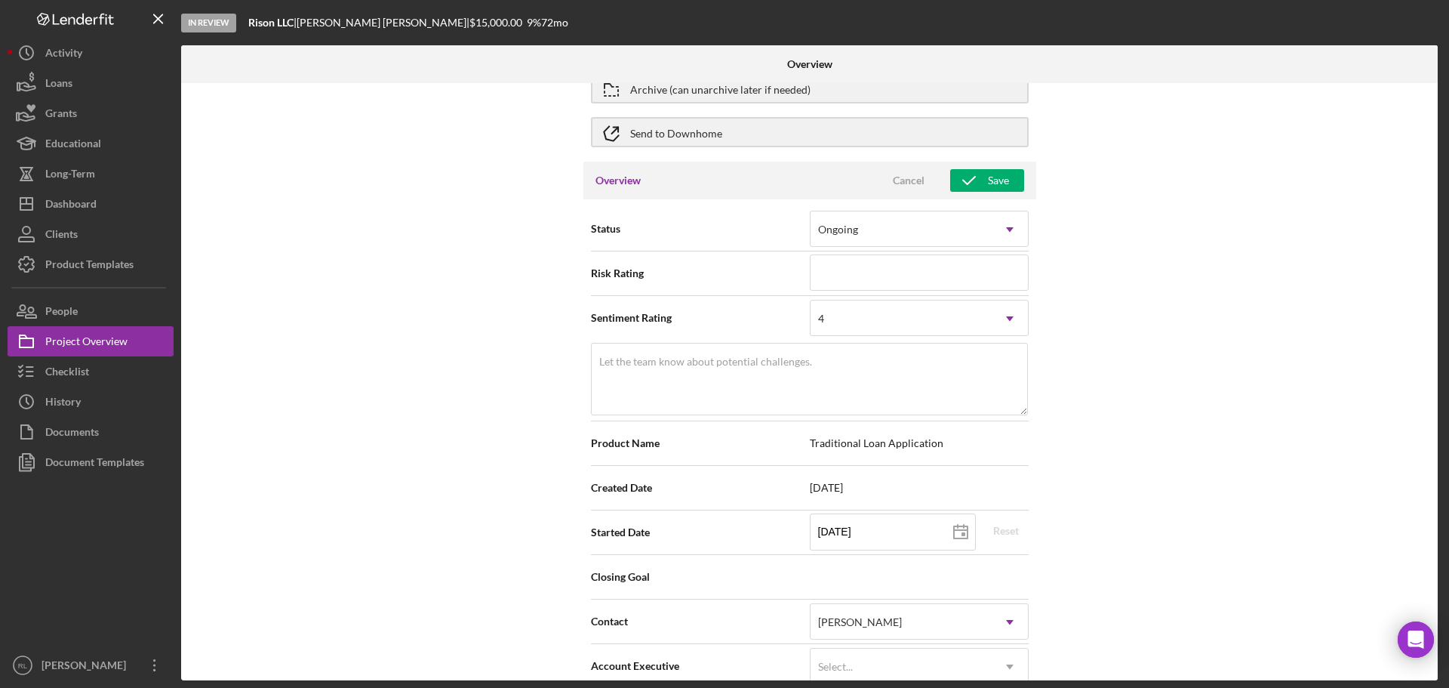
click at [374, 435] on div "Internal Workflow Stage In Review Icon/Dropdown Arrow Archive (can unarchive la…" at bounding box center [809, 381] width 1257 height 597
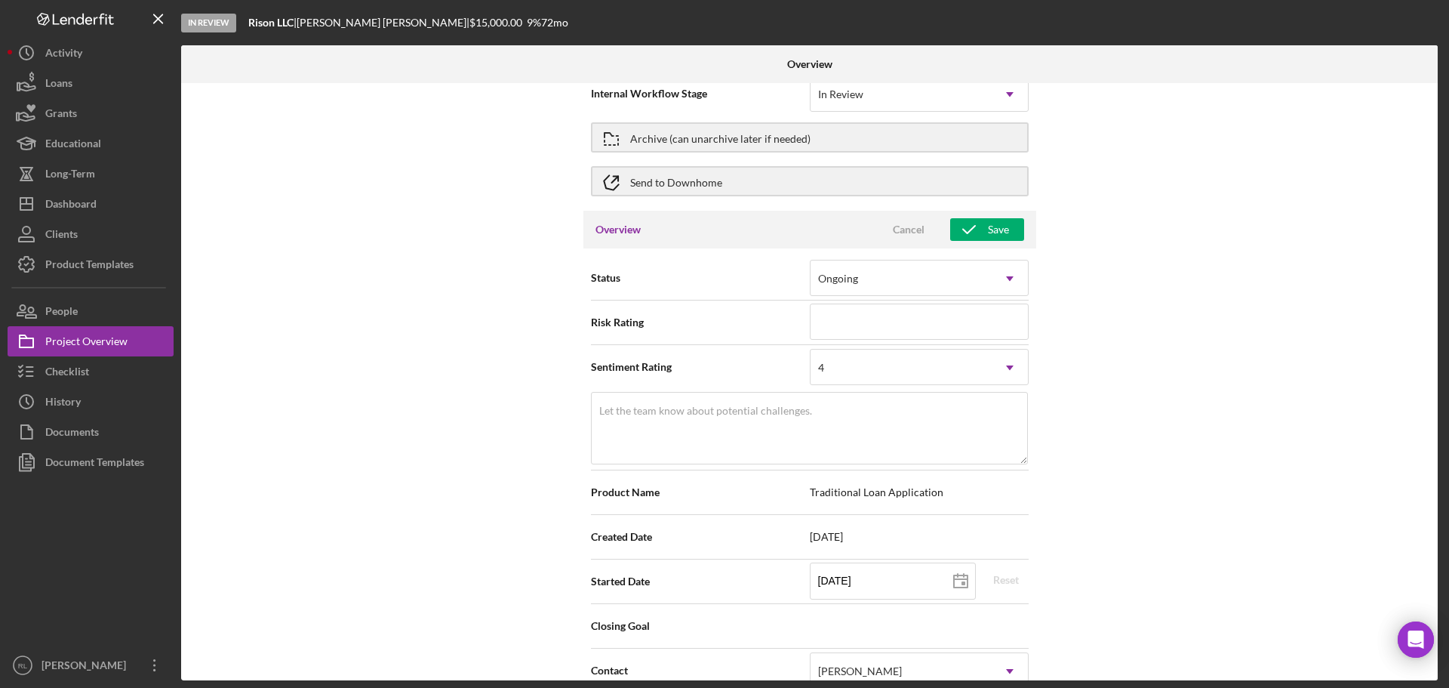
scroll to position [0, 0]
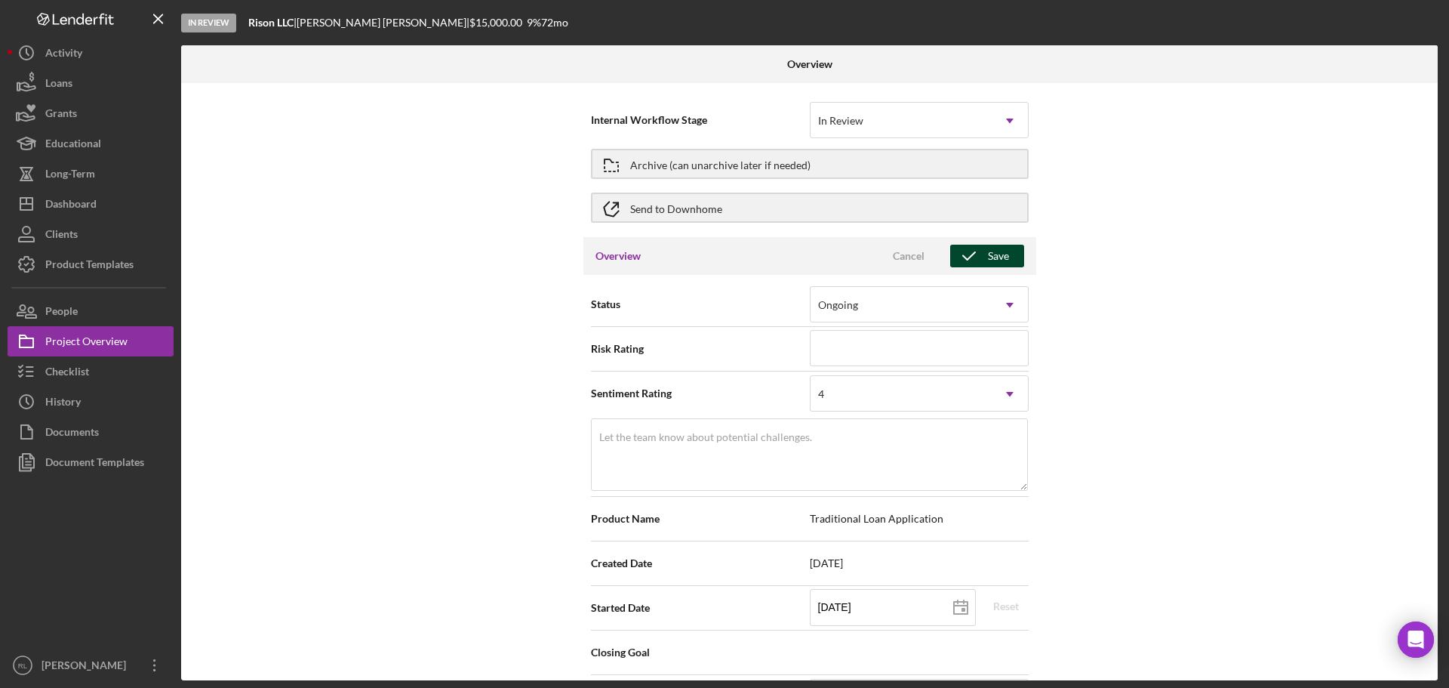
click at [989, 252] on div "Save" at bounding box center [998, 256] width 21 height 23
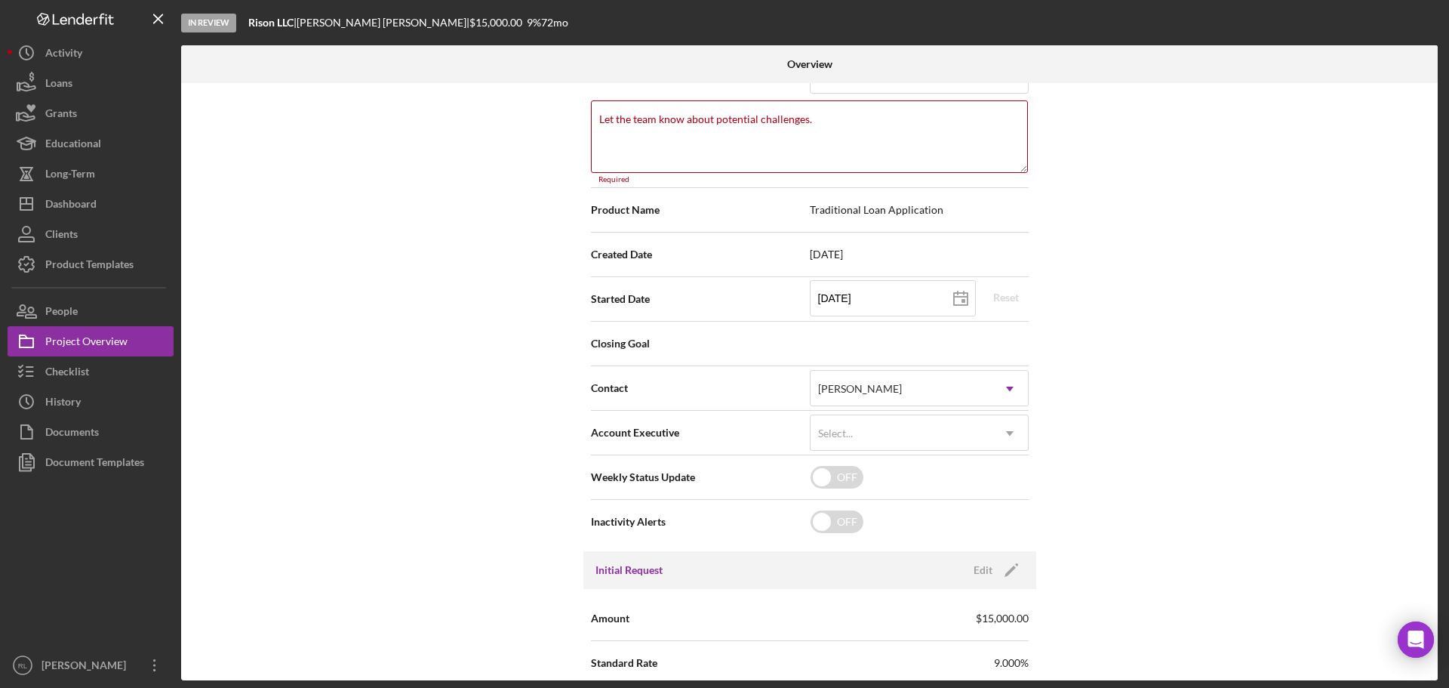
scroll to position [335, 0]
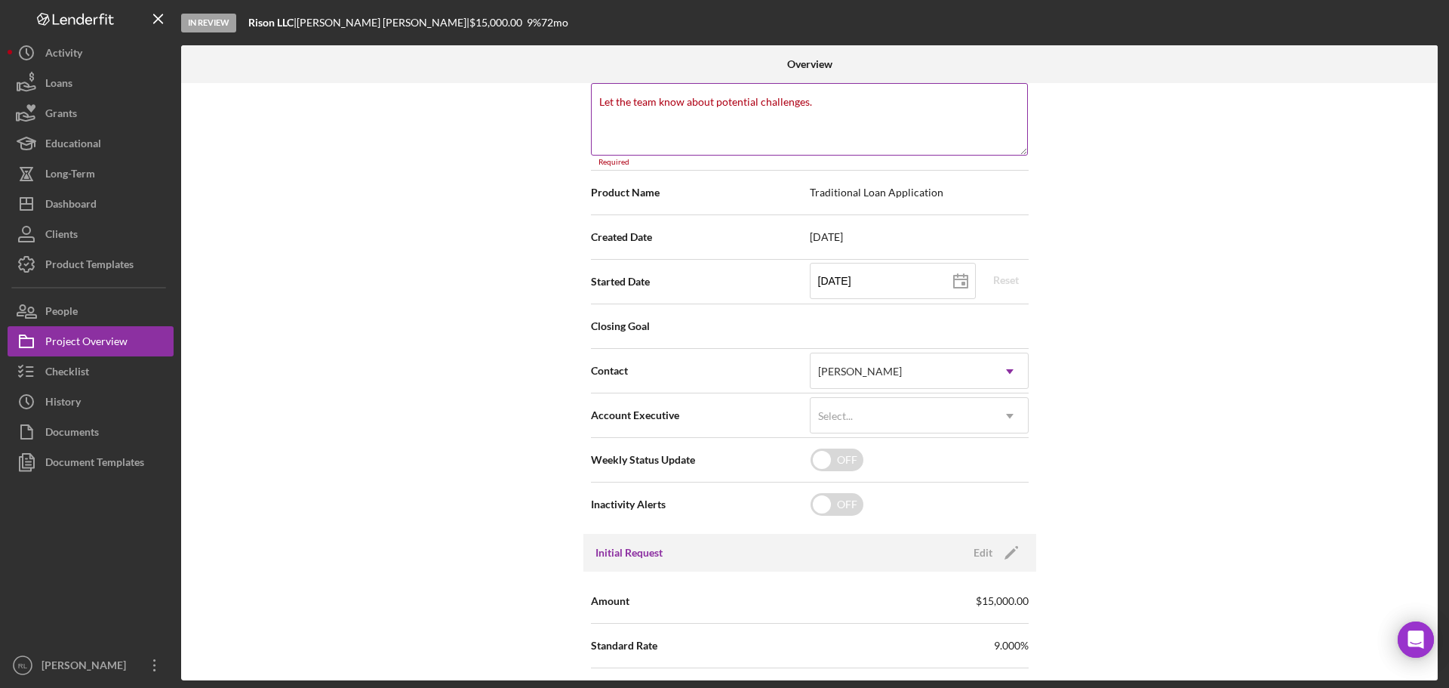
click at [771, 145] on textarea "Let the team know about potential challenges." at bounding box center [809, 119] width 437 height 72
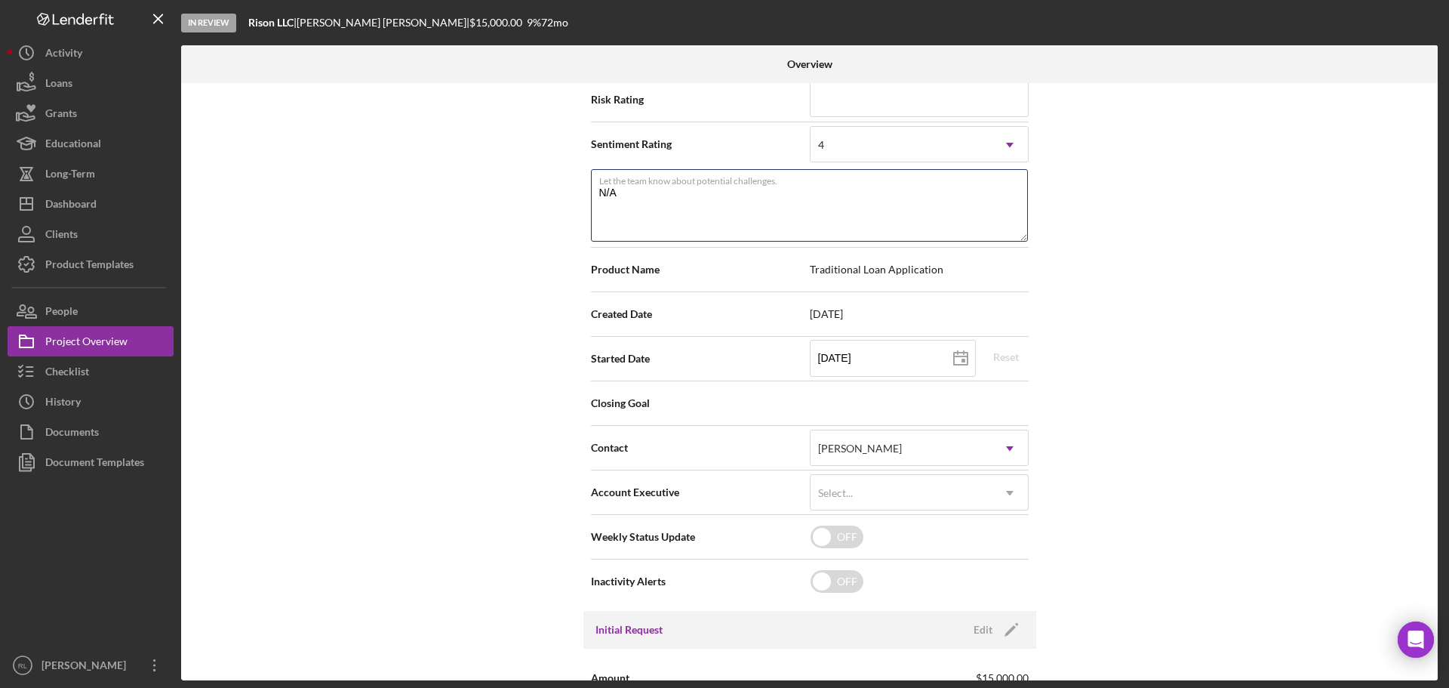
scroll to position [109, 0]
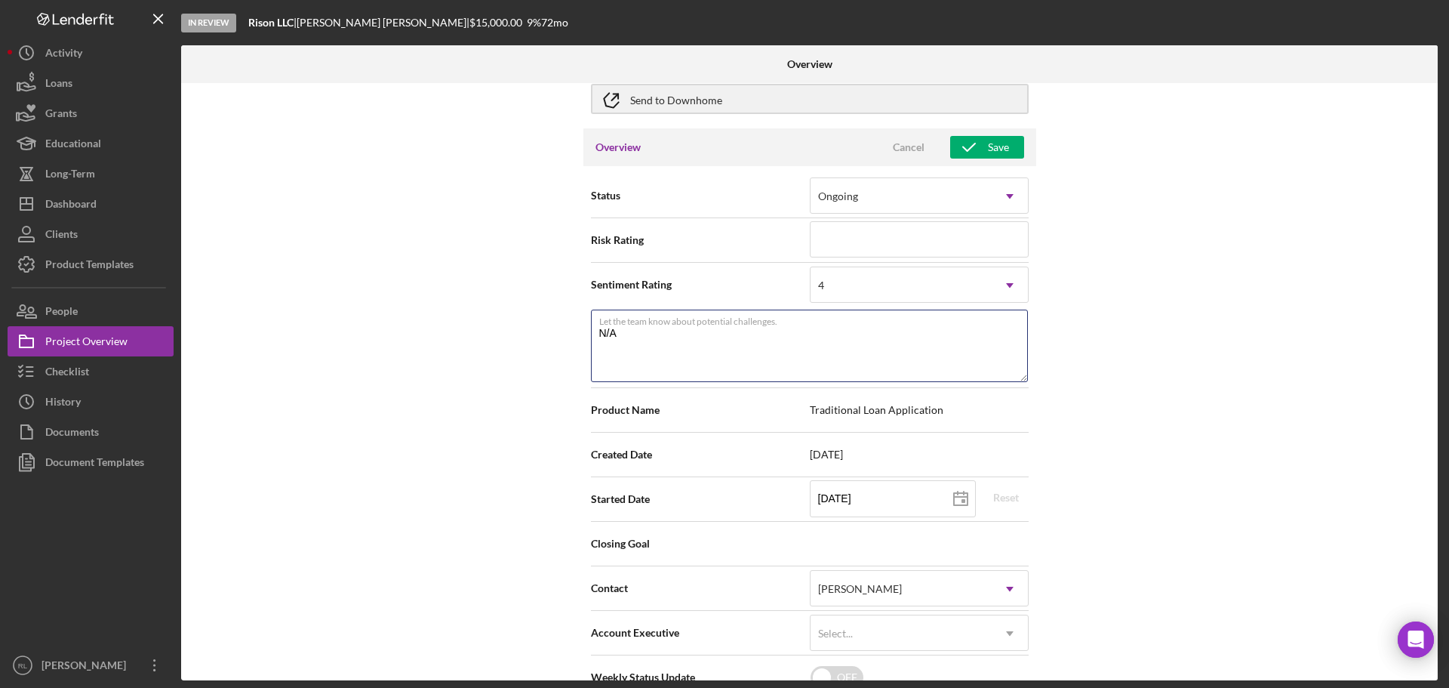
type textarea "N/A"
click at [1016, 134] on div "Overview Cancel Save" at bounding box center [809, 147] width 453 height 38
click at [961, 143] on icon "button" at bounding box center [969, 147] width 38 height 38
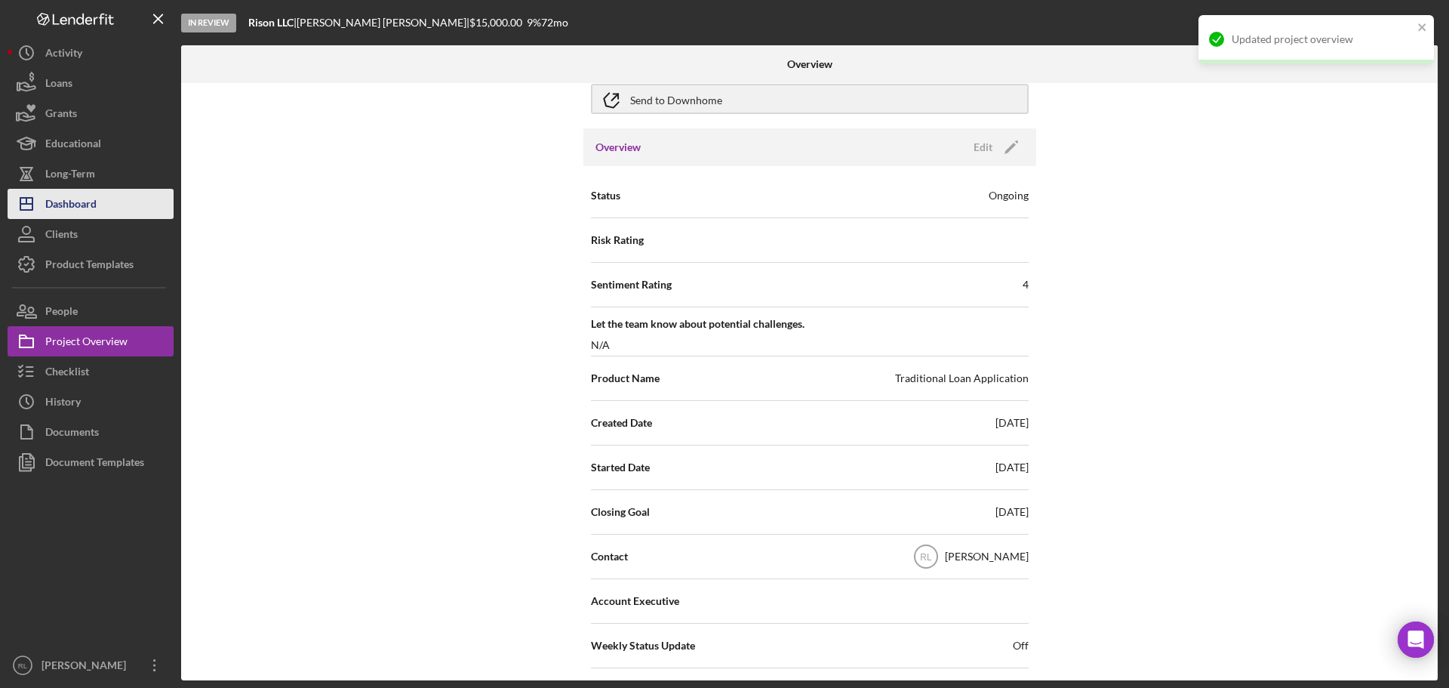
click at [85, 205] on div "Dashboard" at bounding box center [70, 206] width 51 height 34
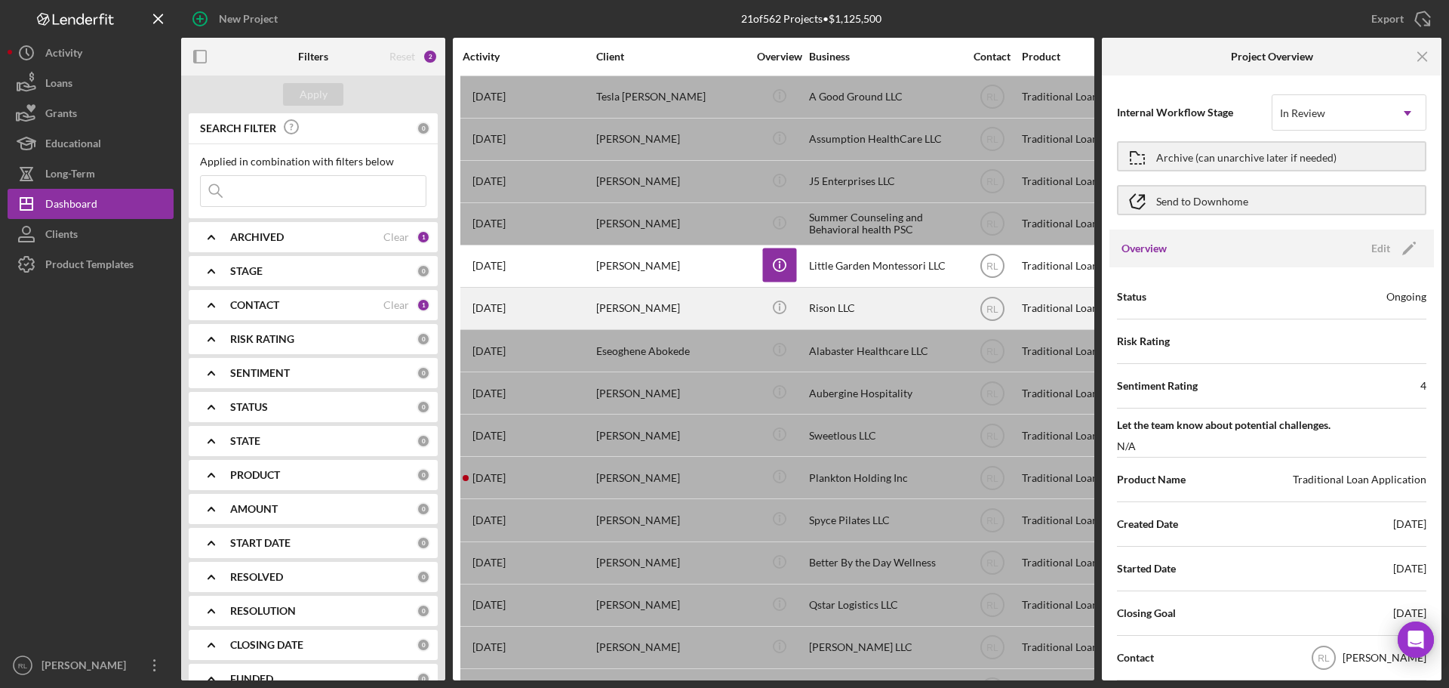
click at [738, 314] on div "[PERSON_NAME]" at bounding box center [671, 308] width 151 height 40
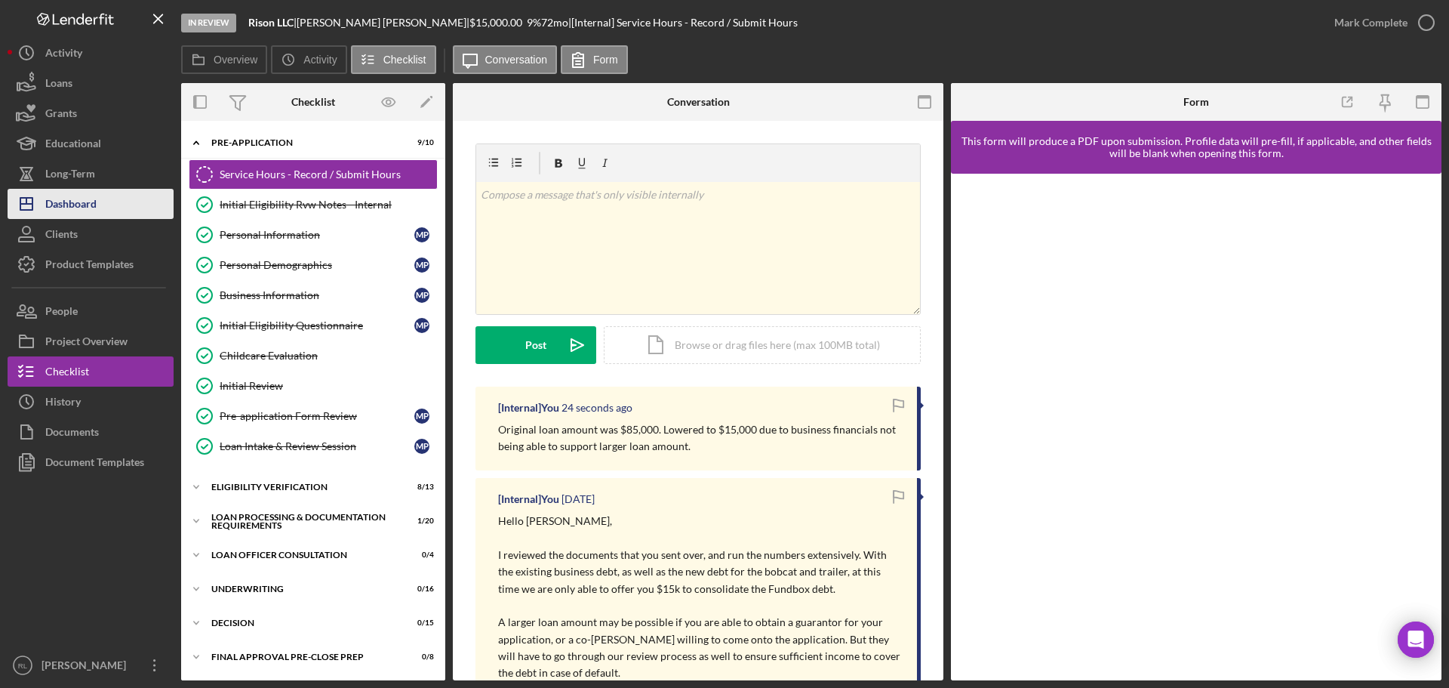
click at [70, 206] on div "Dashboard" at bounding box center [70, 206] width 51 height 34
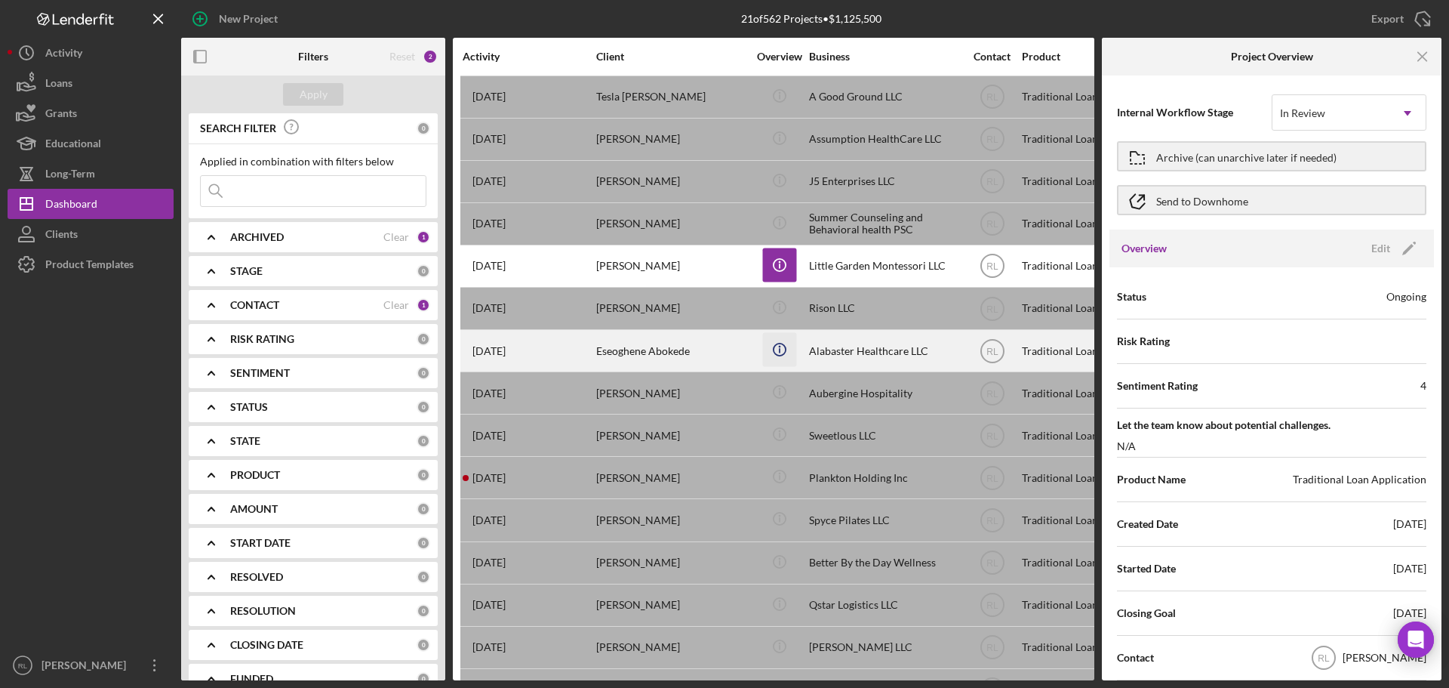
click at [771, 347] on icon "Icon/Info" at bounding box center [779, 350] width 34 height 34
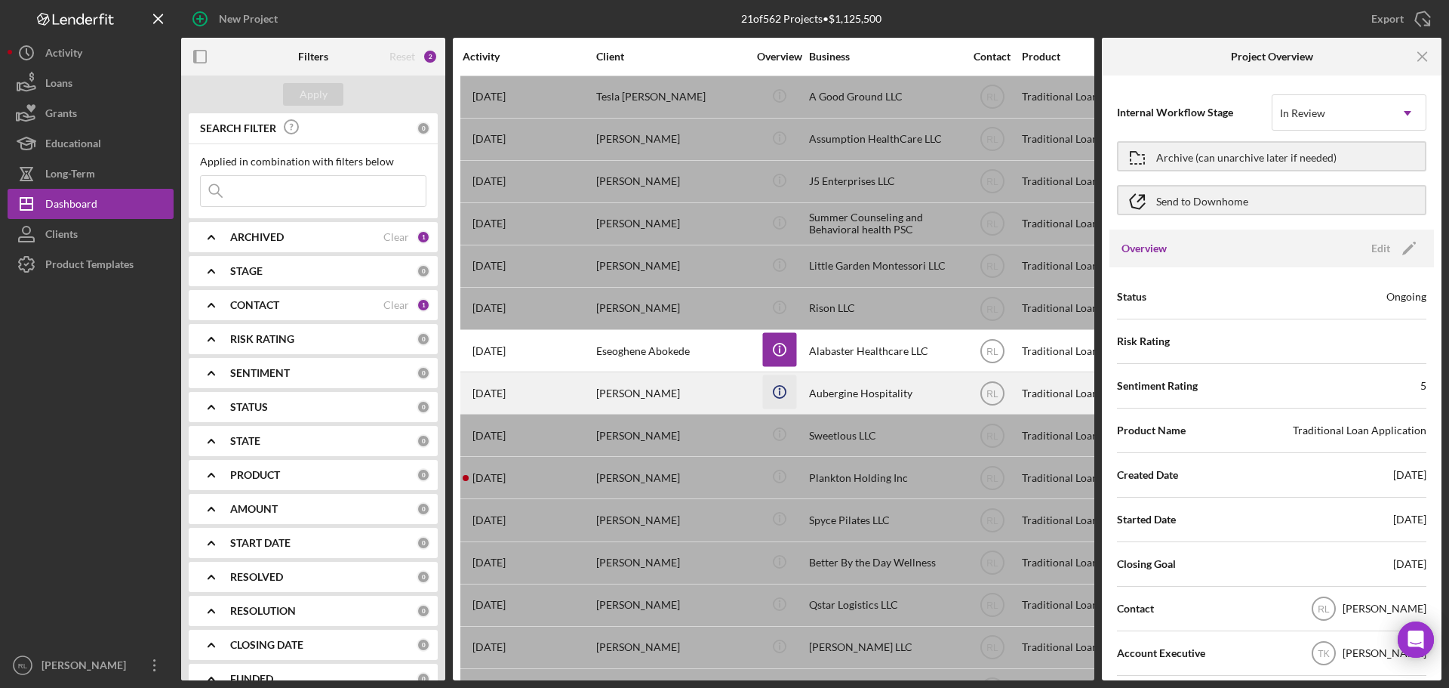
click at [783, 389] on icon "Icon/Info" at bounding box center [779, 392] width 34 height 34
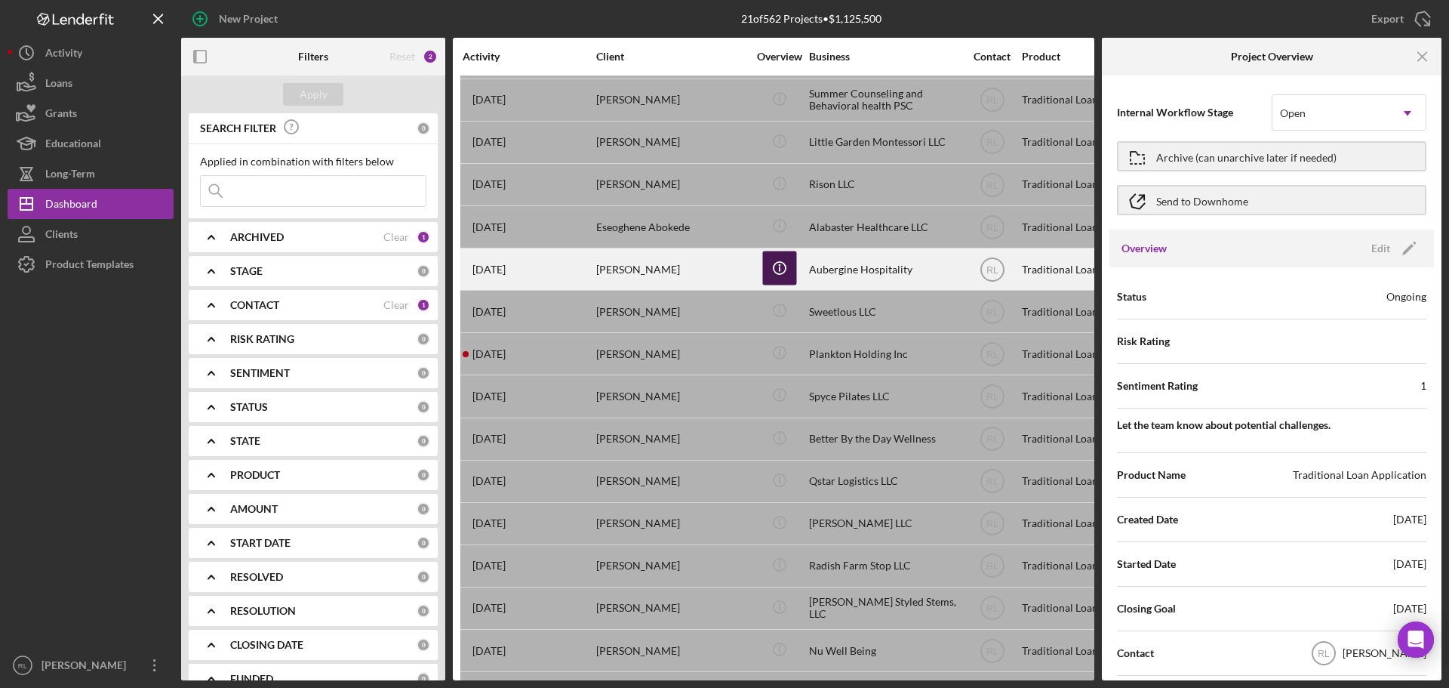
scroll to position [151, 0]
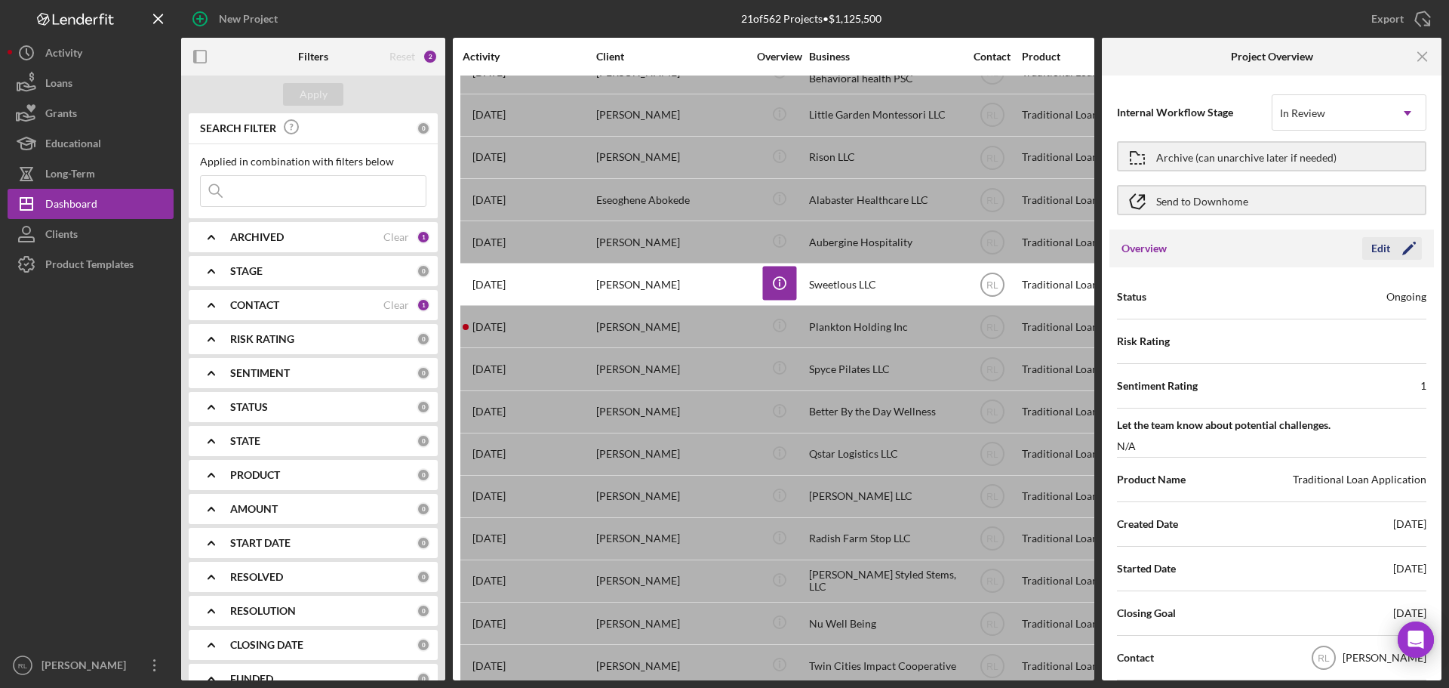
click at [1398, 248] on icon "Icon/Edit" at bounding box center [1409, 248] width 38 height 38
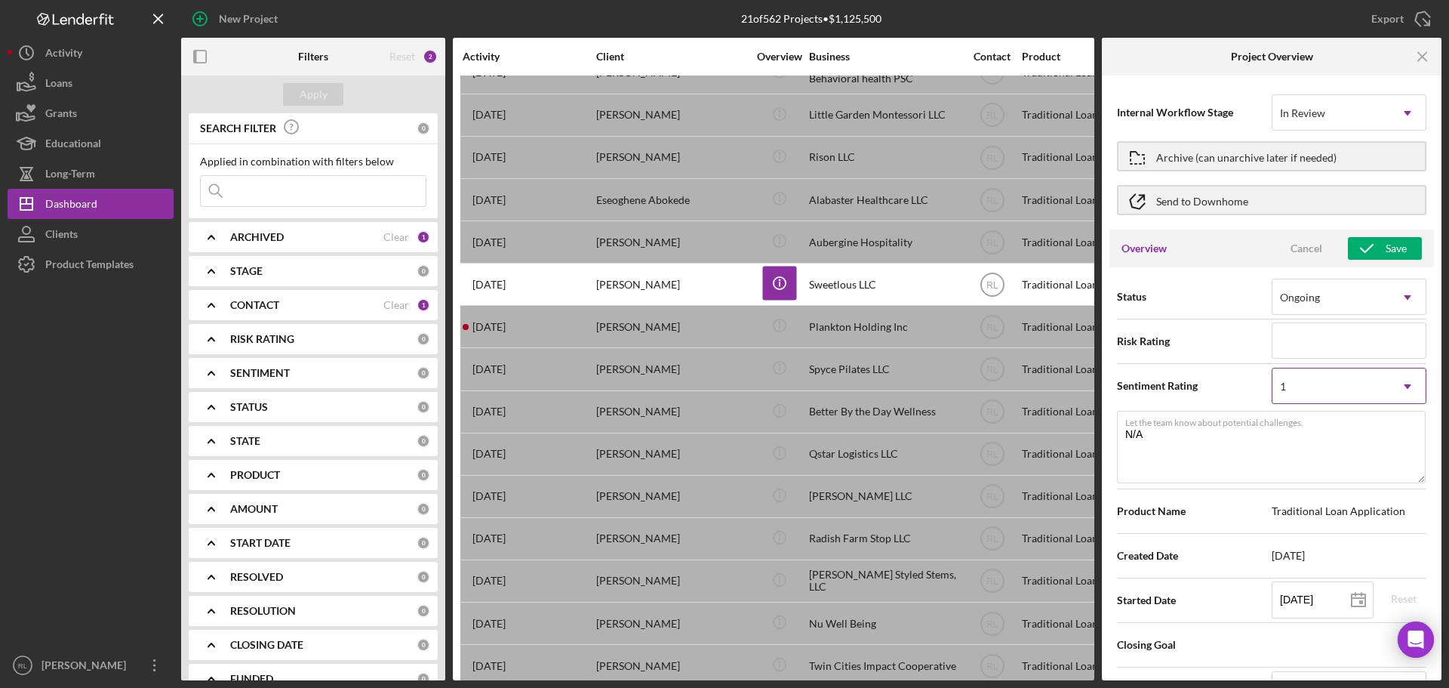
click at [1375, 380] on div "1" at bounding box center [1330, 386] width 117 height 35
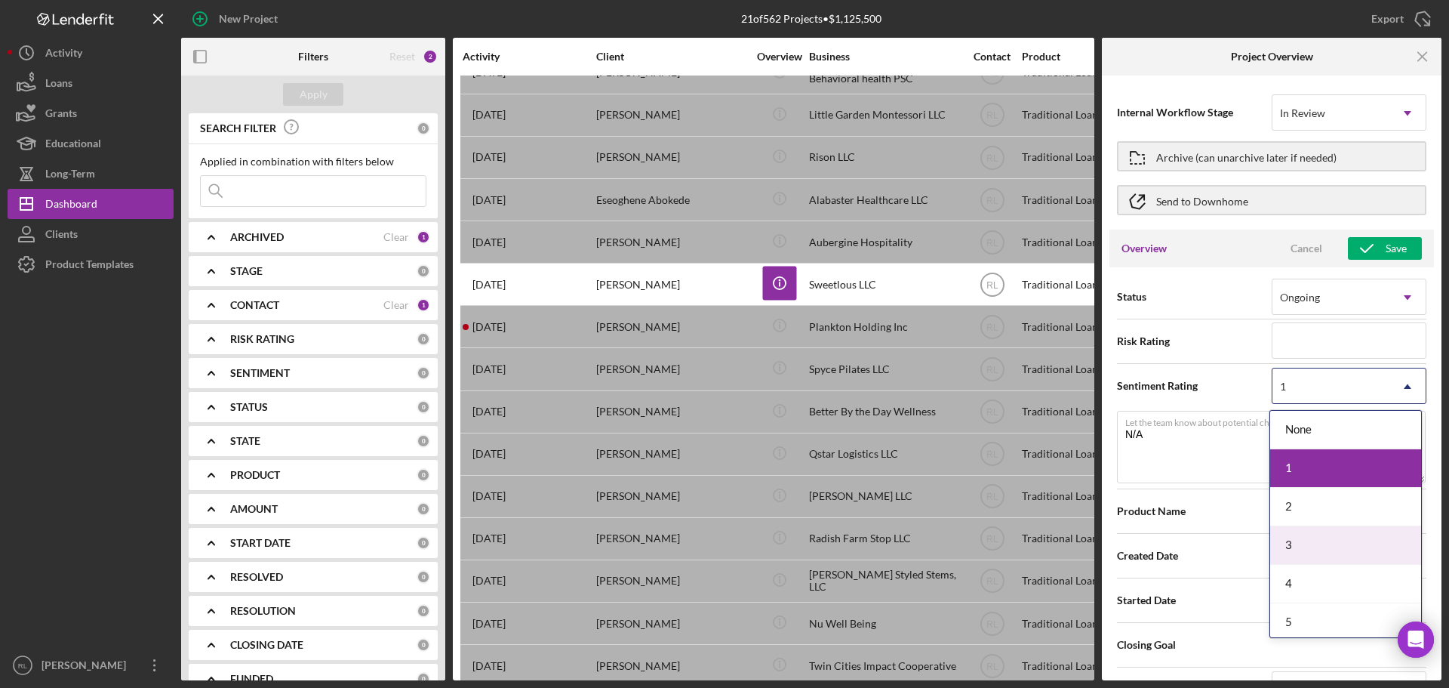
scroll to position [5, 0]
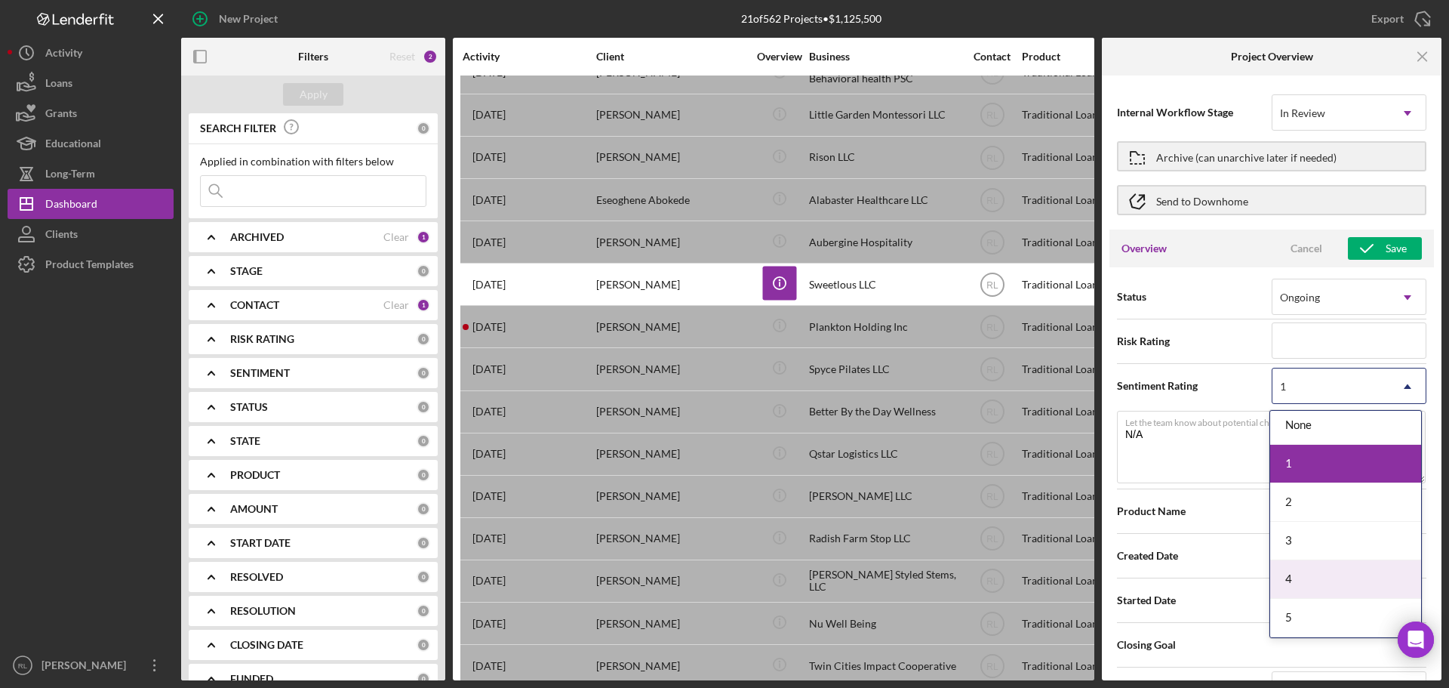
click at [1321, 563] on div "4" at bounding box center [1345, 579] width 151 height 38
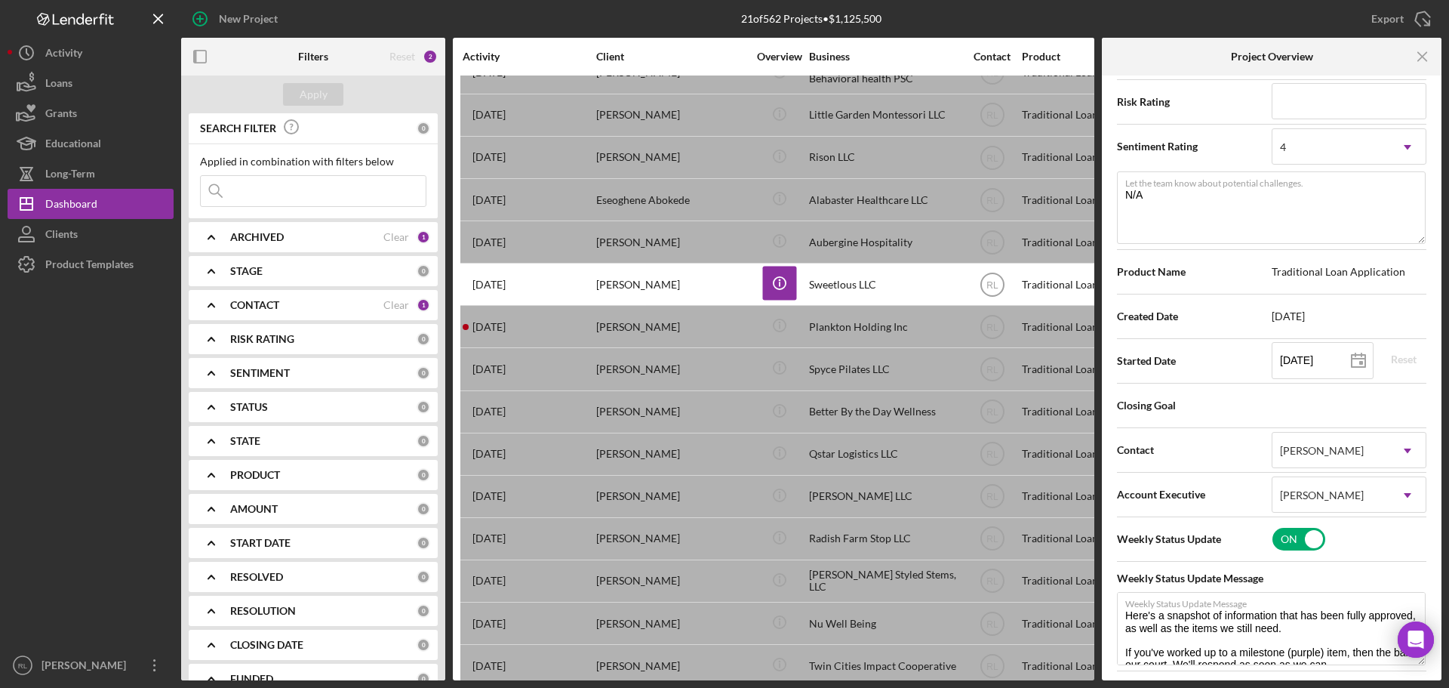
scroll to position [0, 0]
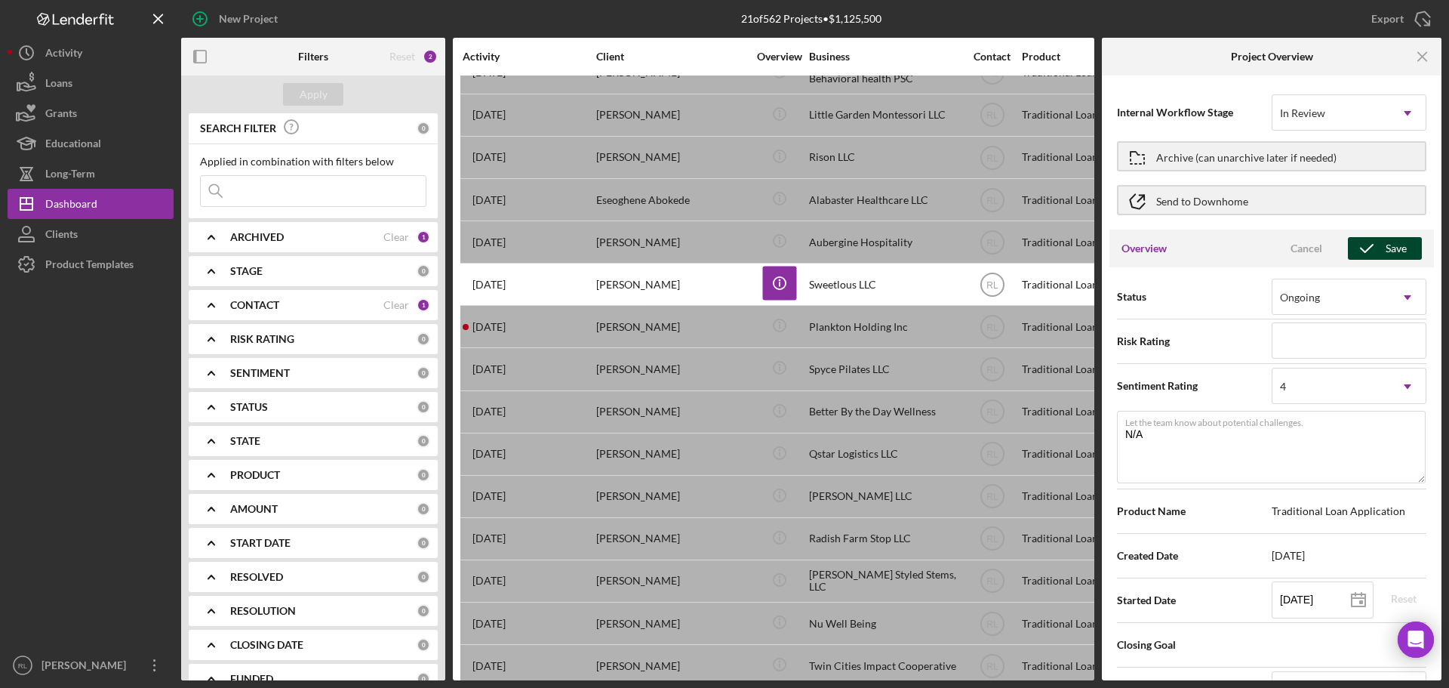
click at [1365, 256] on icon "button" at bounding box center [1367, 248] width 38 height 38
type textarea "Here's a snapshot of information that has been fully approved, as well as the i…"
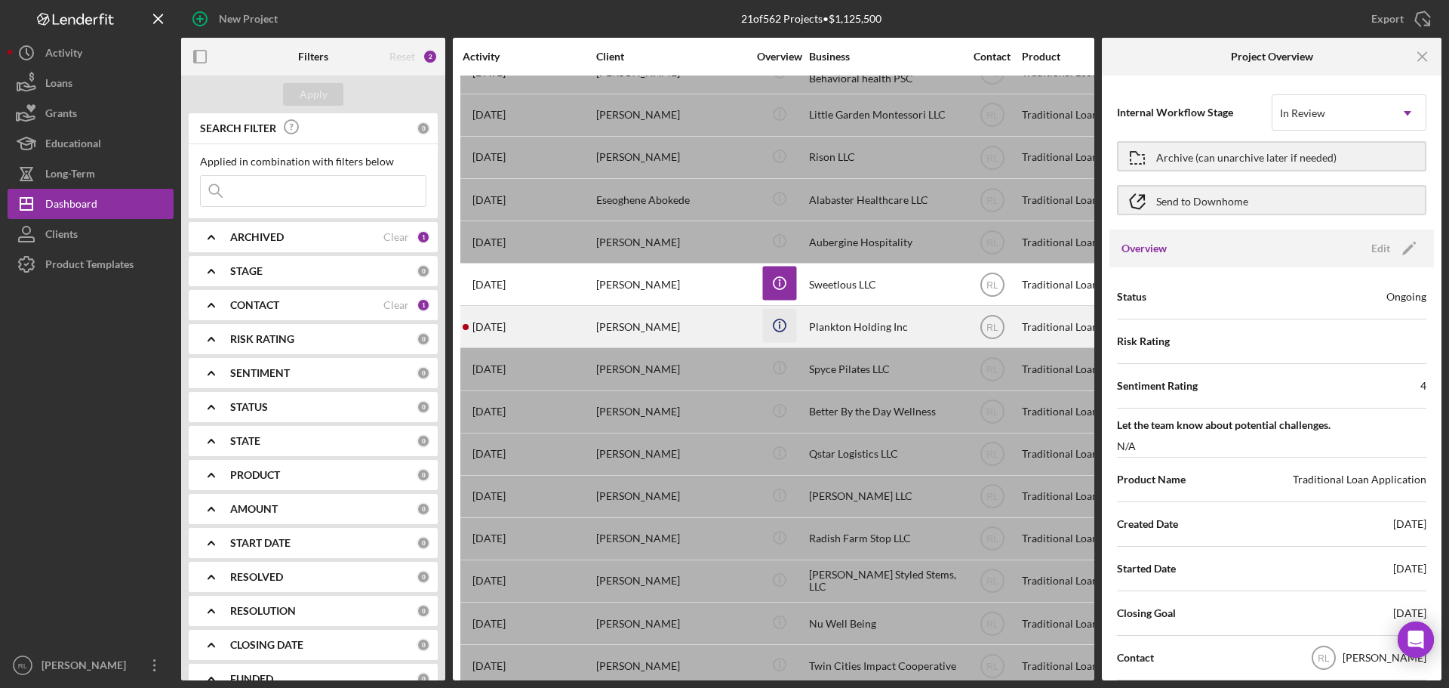
click at [778, 330] on icon "Icon/Info" at bounding box center [779, 326] width 34 height 34
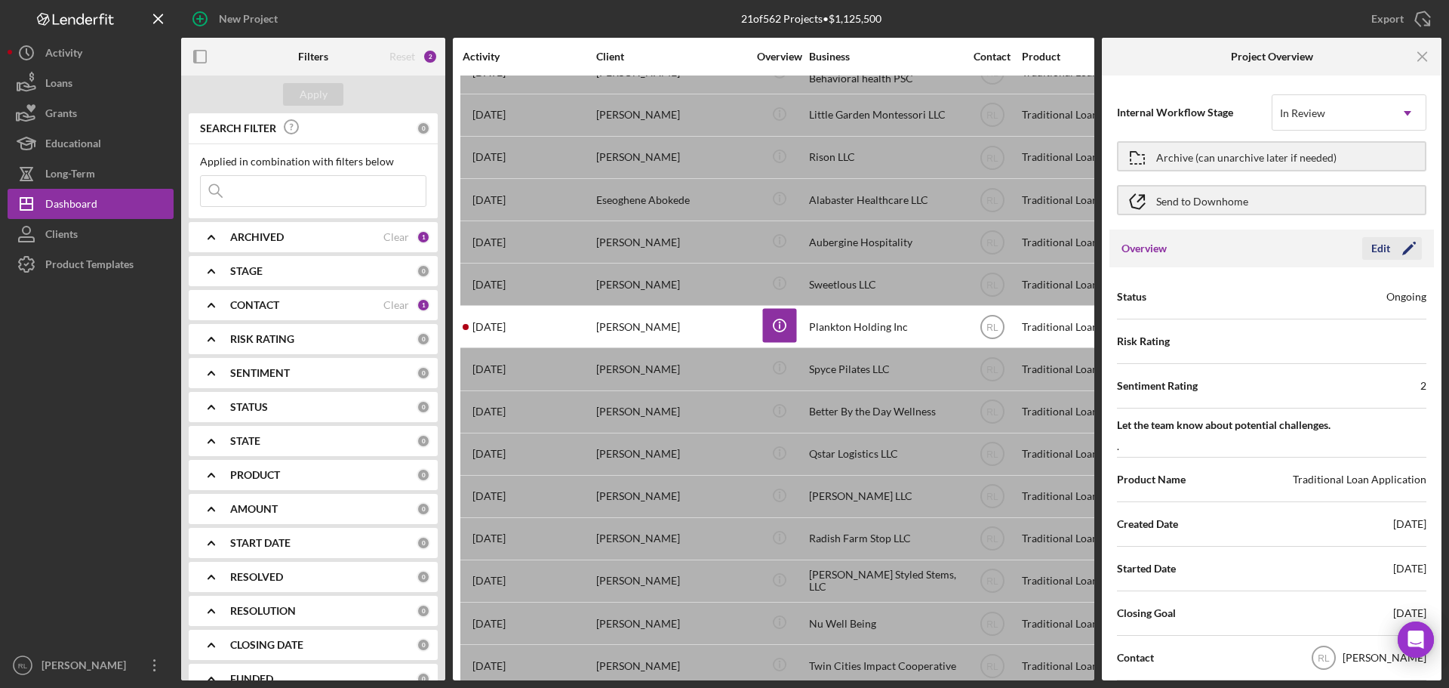
click at [1385, 248] on div "Edit" at bounding box center [1380, 248] width 19 height 23
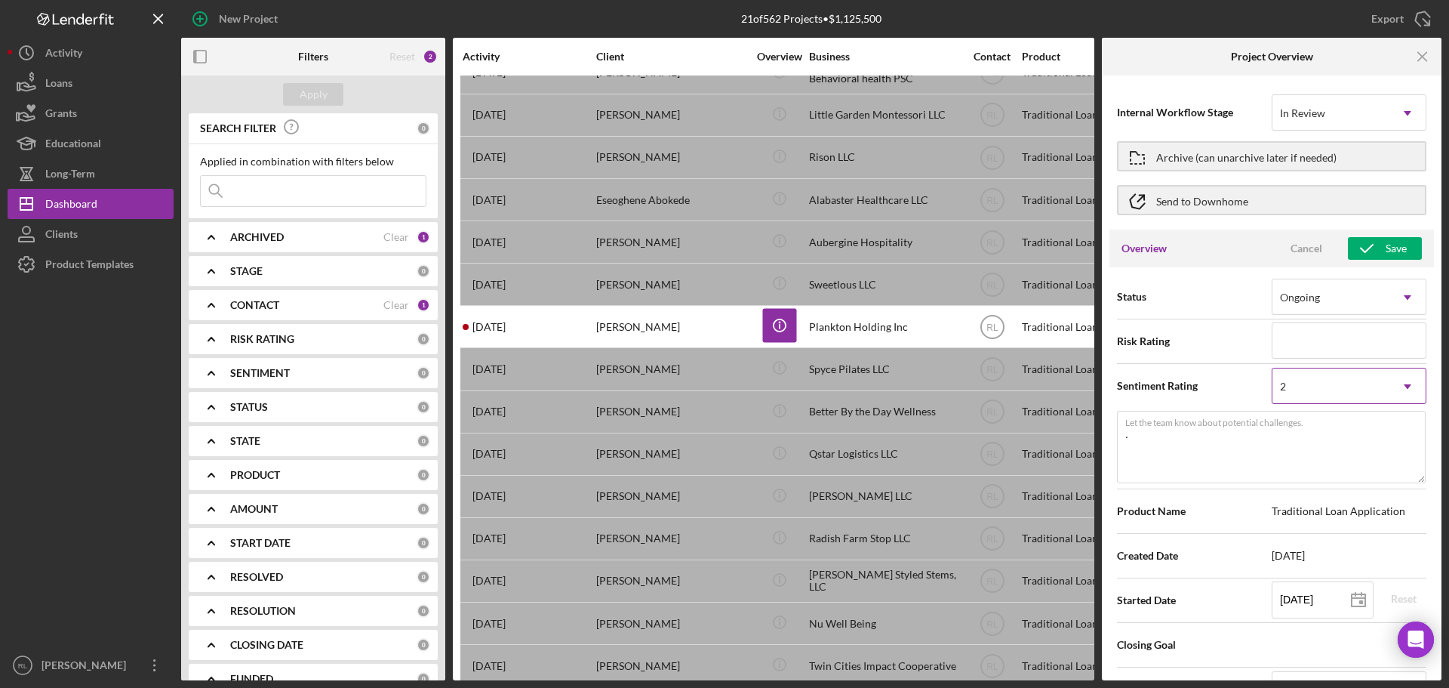
click at [1340, 388] on div "2" at bounding box center [1330, 386] width 117 height 35
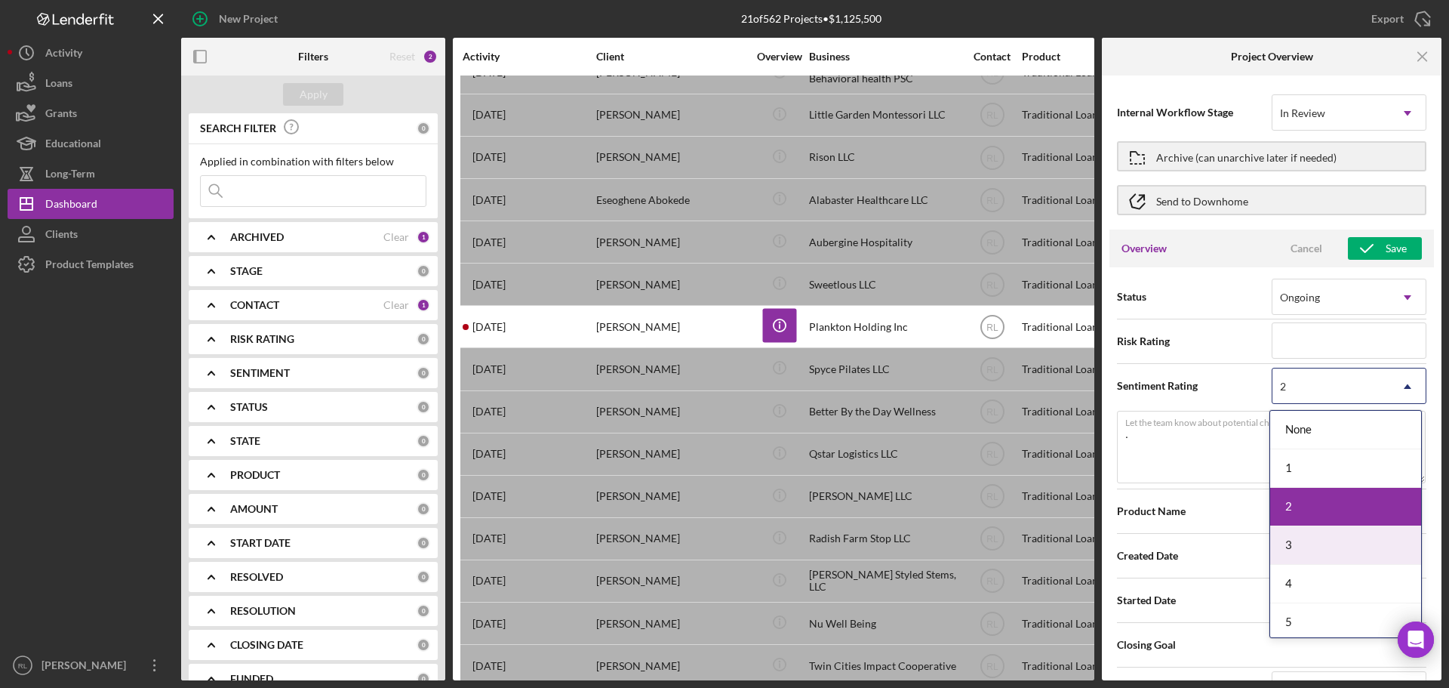
click at [1315, 544] on div "3" at bounding box center [1345, 545] width 151 height 38
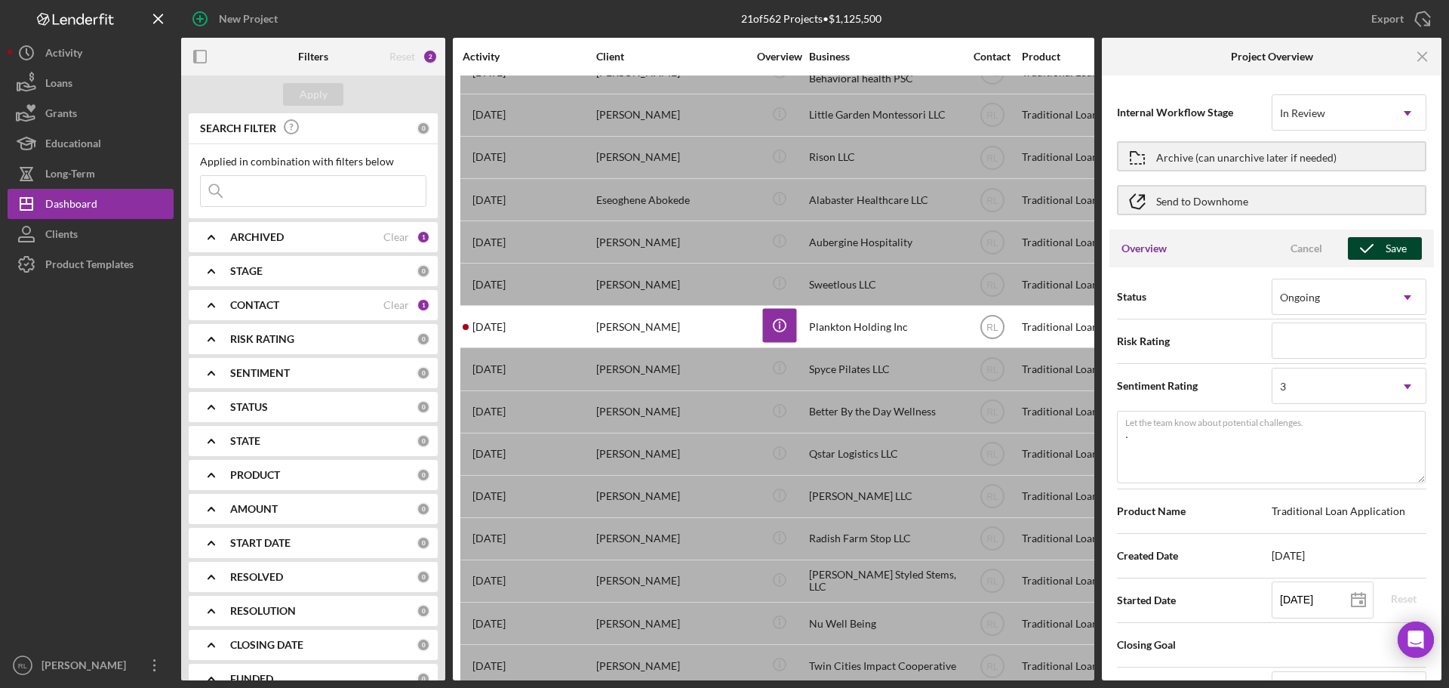
click at [1386, 241] on div "Save" at bounding box center [1396, 248] width 21 height 23
type textarea "Here's a snapshot of information that has been fully approved, as well as the i…"
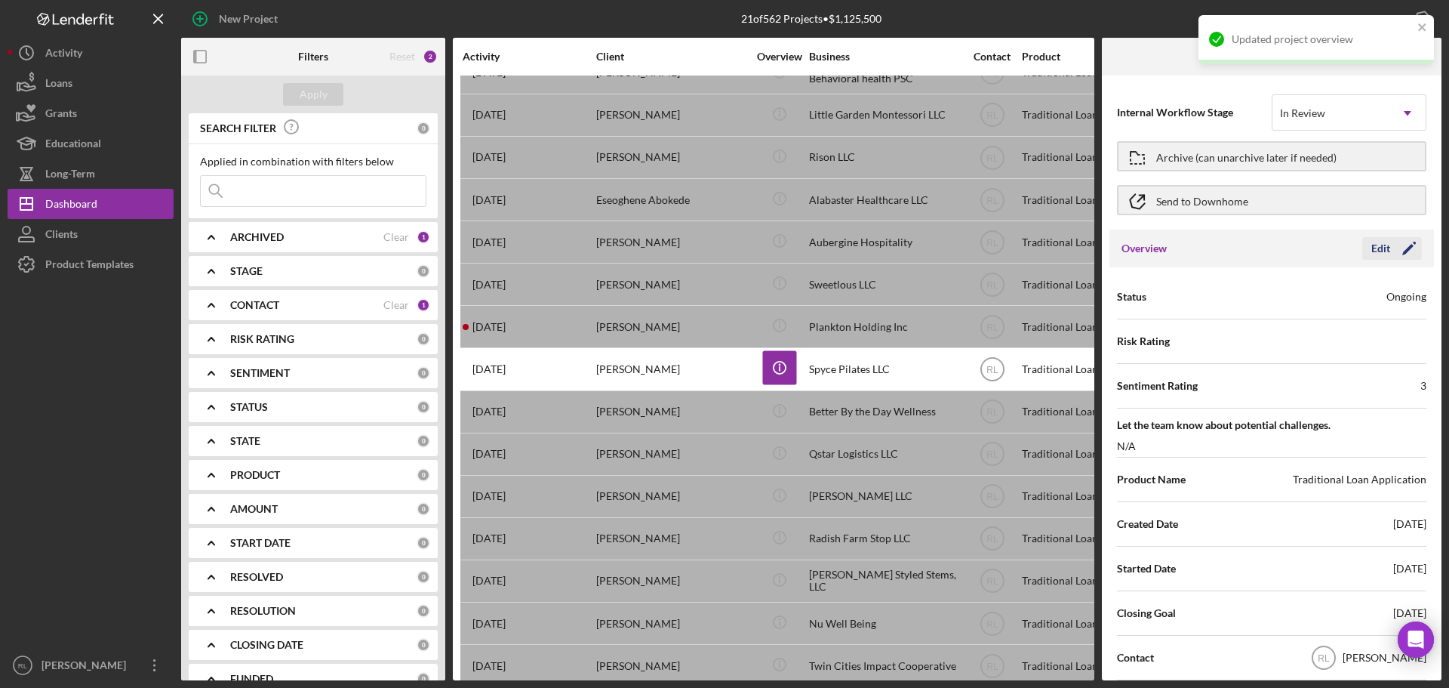
click at [1390, 249] on icon "Icon/Edit" at bounding box center [1409, 248] width 38 height 38
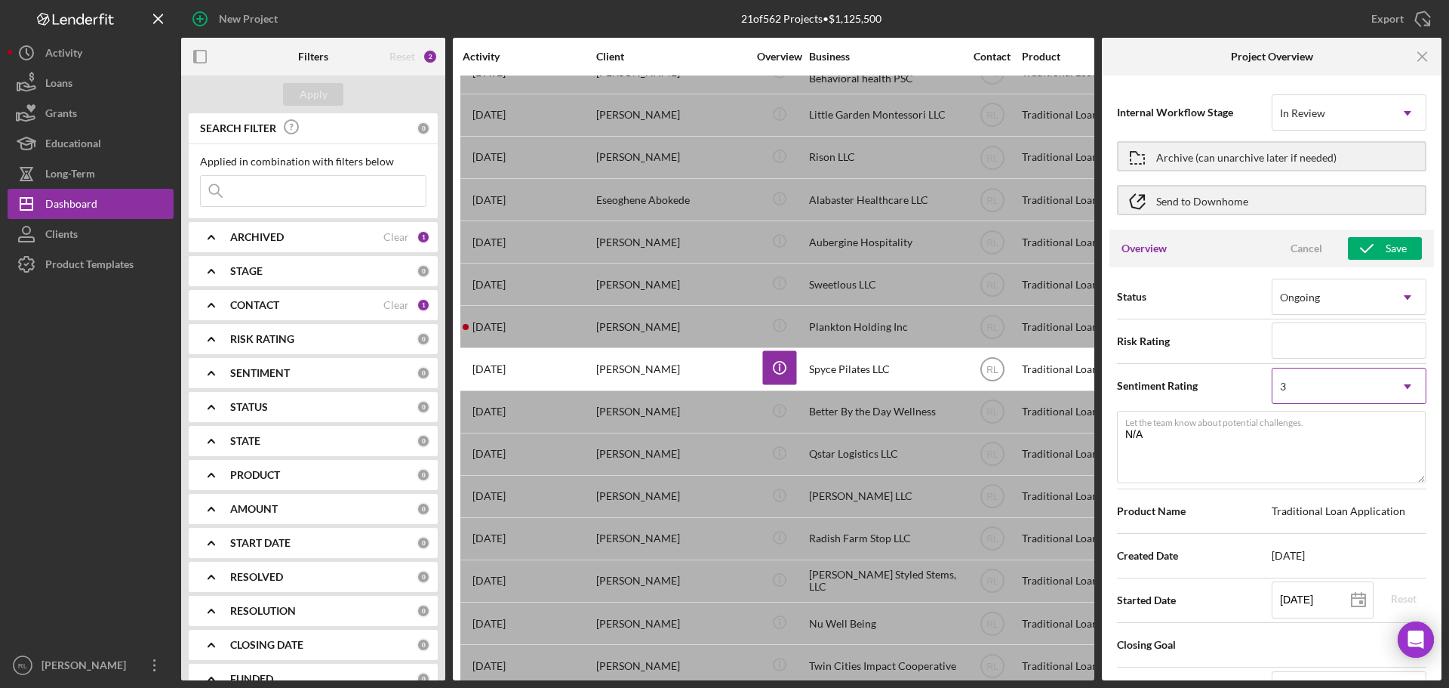
click at [1340, 393] on div "3" at bounding box center [1330, 386] width 117 height 35
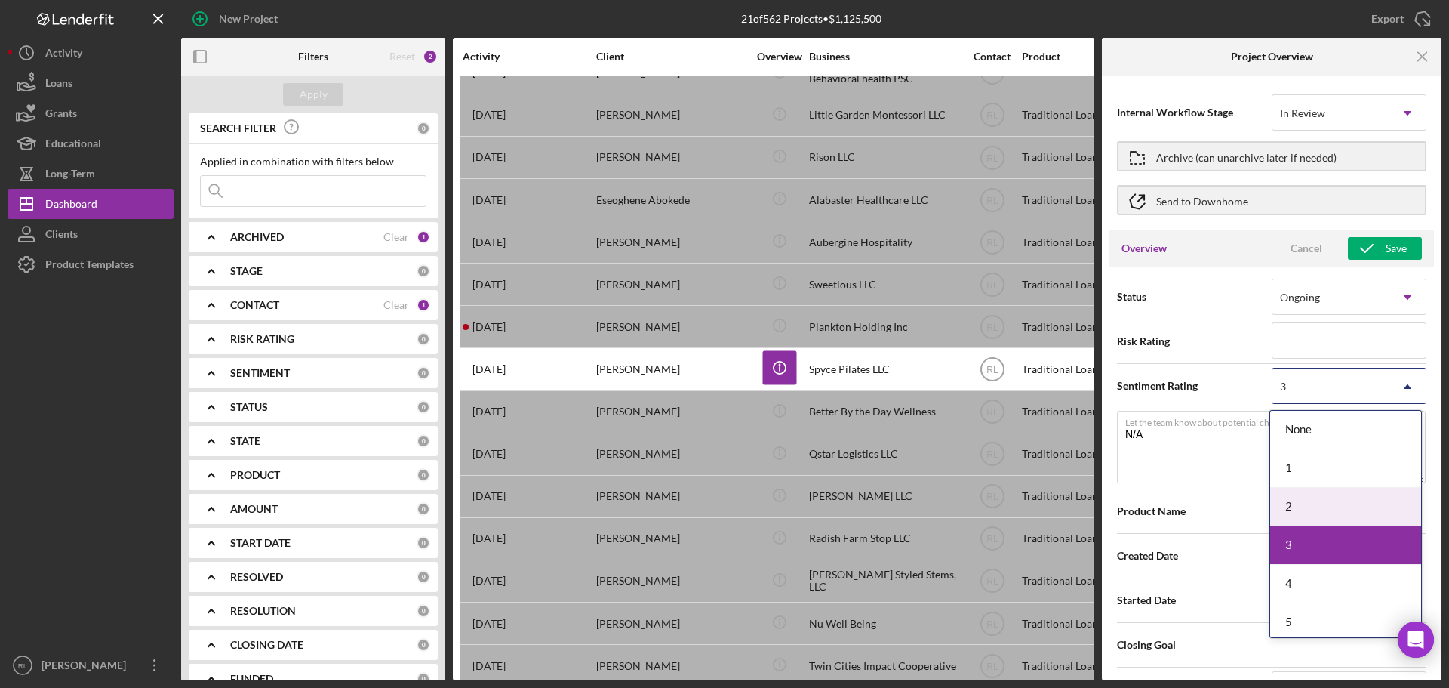
click at [1294, 503] on div "2" at bounding box center [1345, 507] width 151 height 38
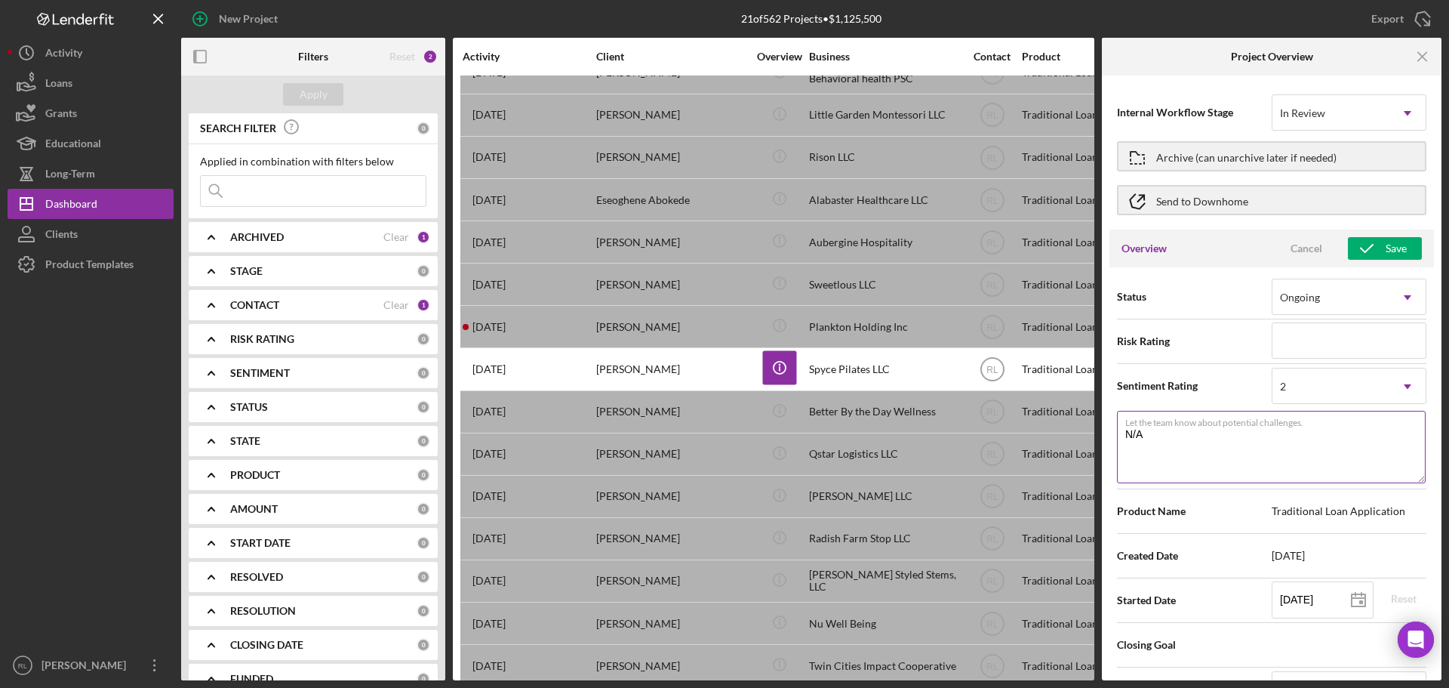
type textarea "Here's a snapshot of information that has been fully approved, as well as the i…"
drag, startPoint x: 1237, startPoint y: 444, endPoint x: 1110, endPoint y: 446, distance: 126.8
click at [1110, 446] on div "Status Ongoing Icon/Dropdown Arrow Risk Rating Sentiment Rating 2 Icon/Dropdown…" at bounding box center [1271, 691] width 325 height 848
type textarea "C"
type textarea "Here's a snapshot of information that has been fully approved, as well as the i…"
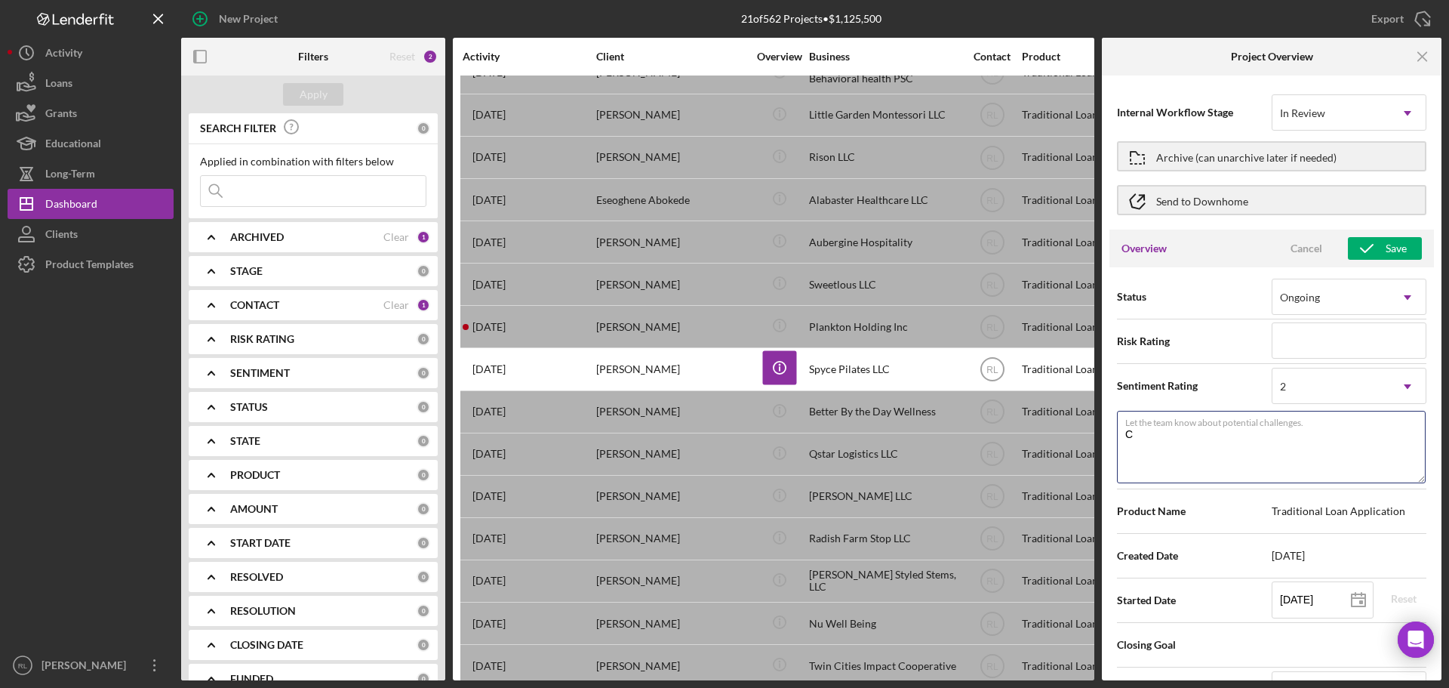
type textarea "Cl"
type textarea "Here's a snapshot of information that has been fully approved, as well as the i…"
type textarea "Cli"
type textarea "Here's a snapshot of information that has been fully approved, as well as the i…"
type textarea "Clie"
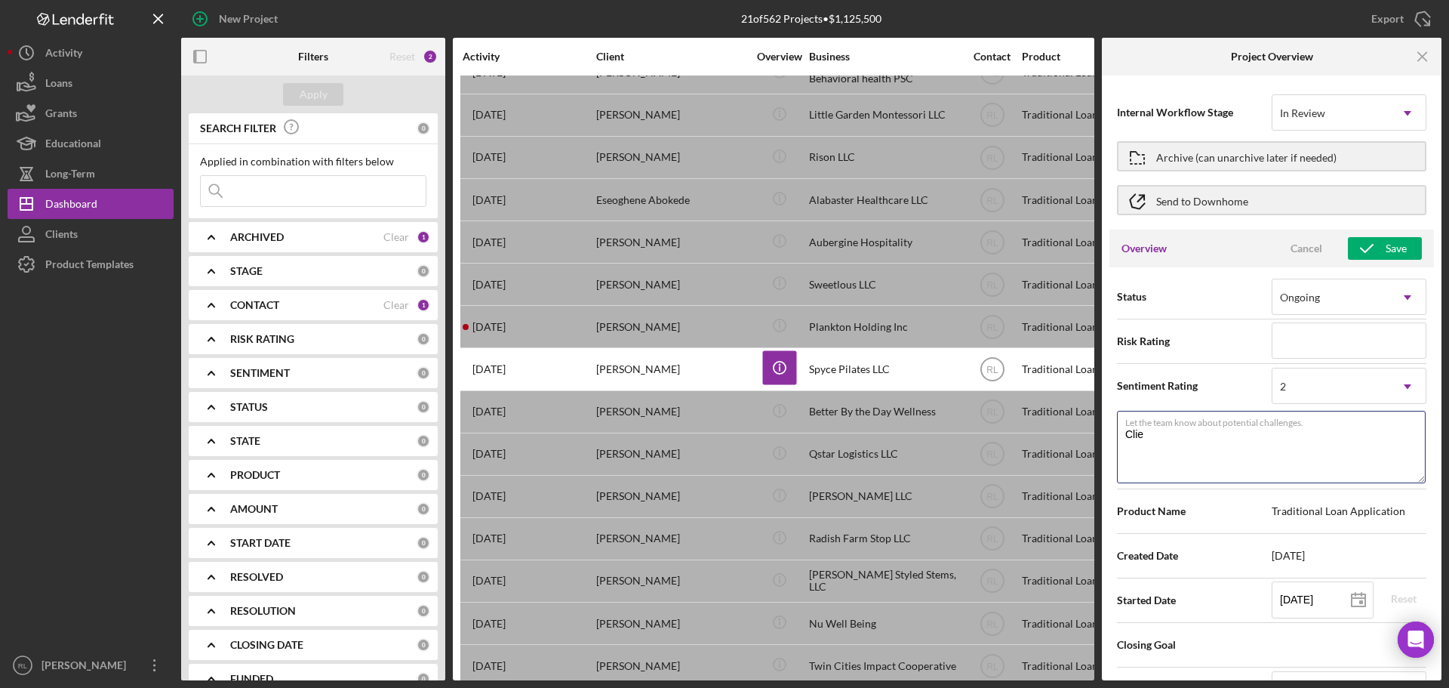
type textarea "Here's a snapshot of information that has been fully approved, as well as the i…"
type textarea "Clien"
type textarea "Here's a snapshot of information that has been fully approved, as well as the i…"
type textarea "Client"
type textarea "Here's a snapshot of information that has been fully approved, as well as the i…"
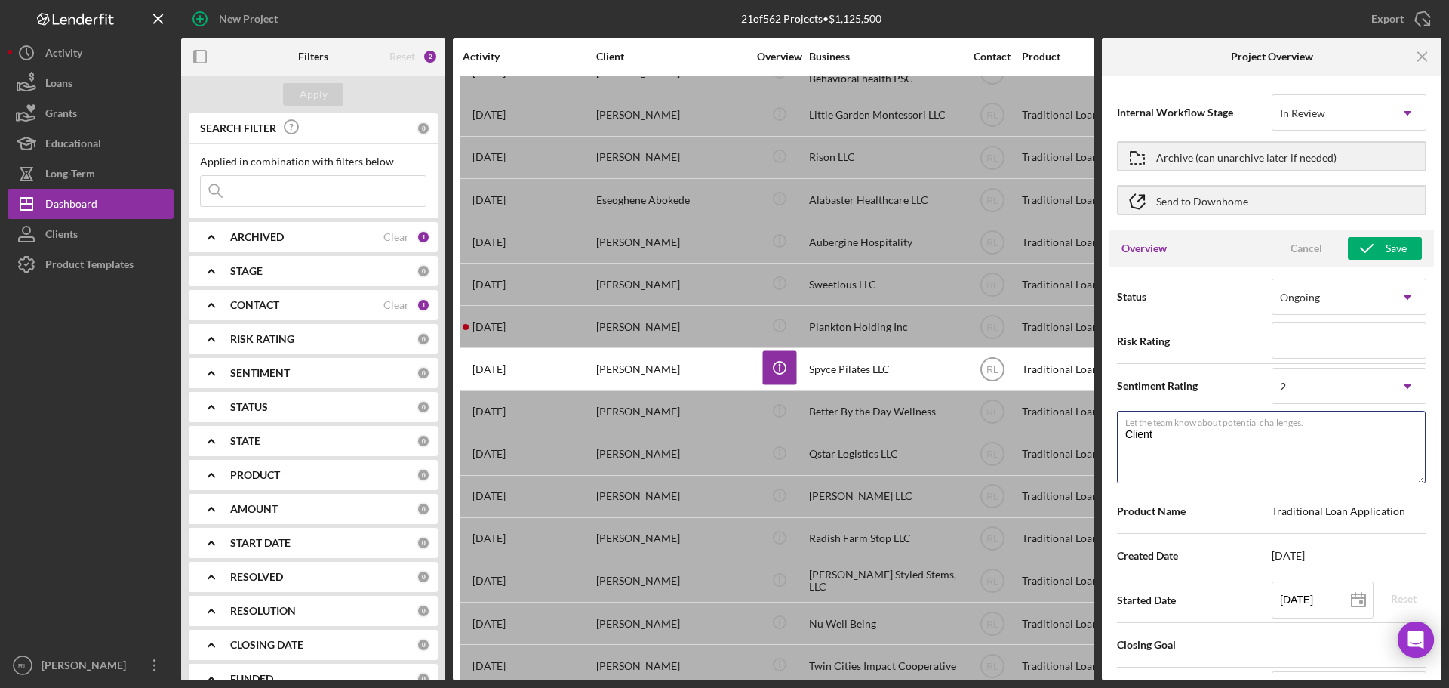
type textarea "Client"
type textarea "Here's a snapshot of information that has been fully approved, as well as the i…"
type textarea "Client h"
type textarea "Here's a snapshot of information that has been fully approved, as well as the i…"
type textarea "Client ha"
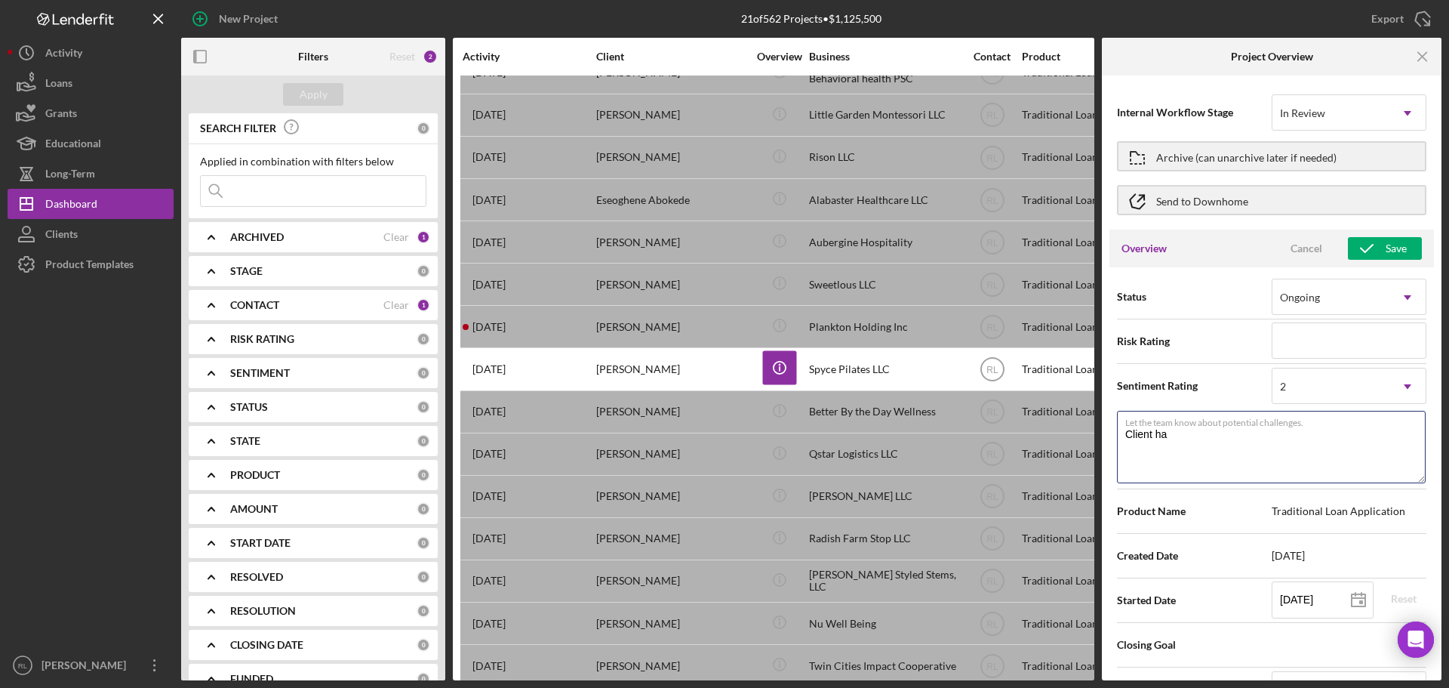
type textarea "Here's a snapshot of information that has been fully approved, as well as the i…"
type textarea "Client has"
type textarea "Here's a snapshot of information that has been fully approved, as well as the i…"
type textarea "Client has"
type textarea "Here's a snapshot of information that has been fully approved, as well as the i…"
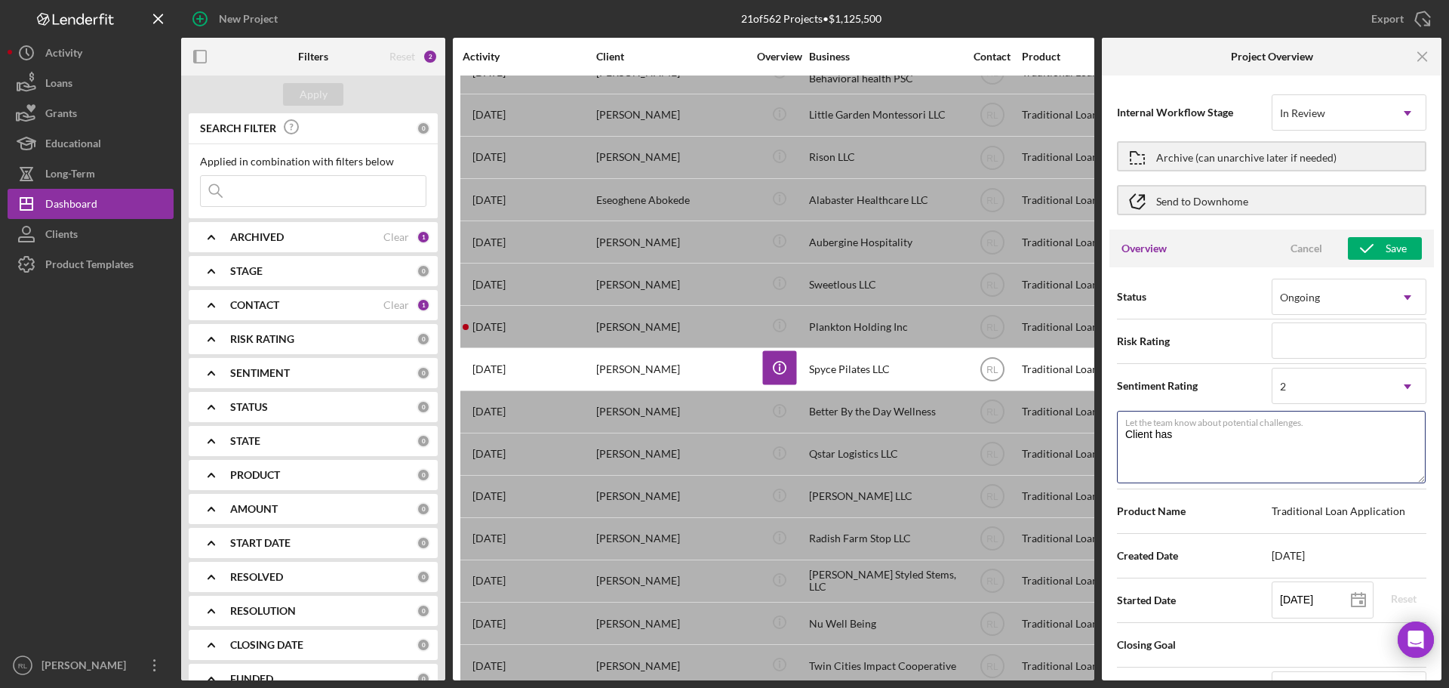
type textarea "Client has l"
type textarea "Here's a snapshot of information that has been fully approved, as well as the i…"
type textarea "Client has la"
type textarea "Here's a snapshot of information that has been fully approved, as well as the i…"
type textarea "Client has lar"
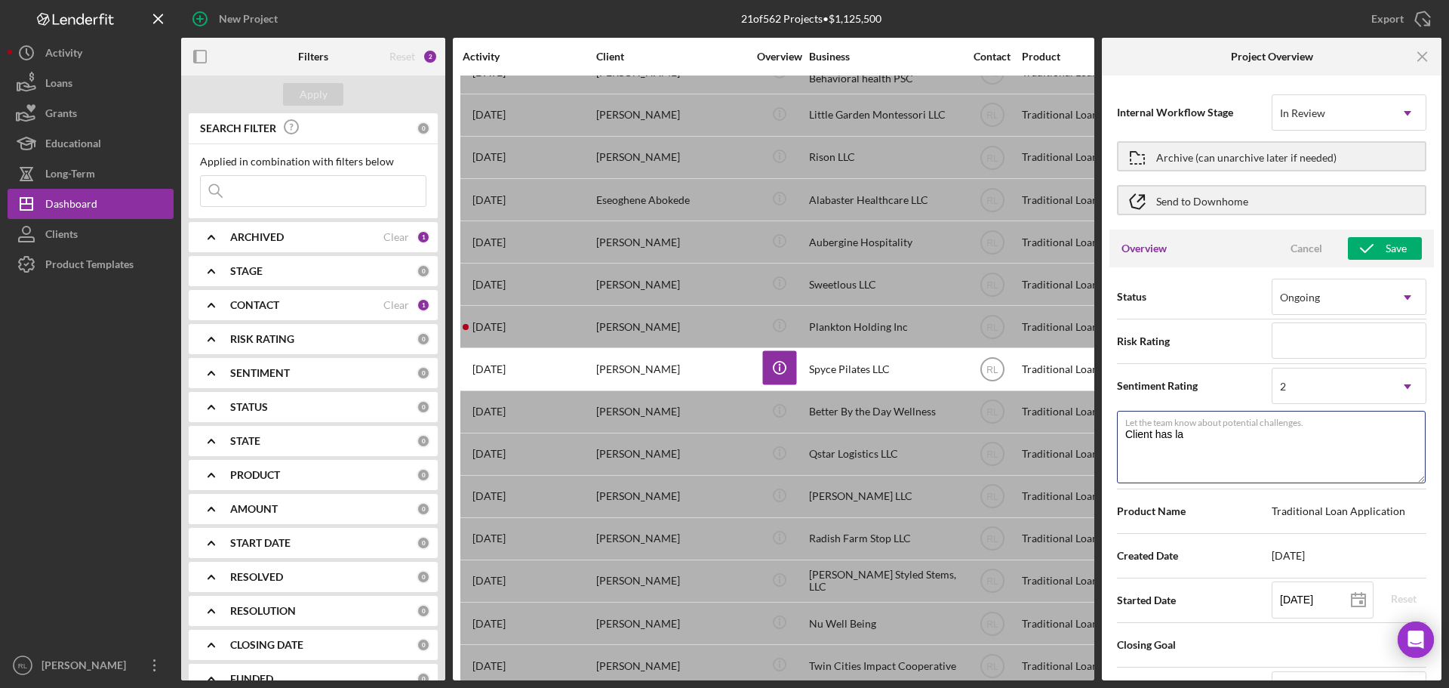
type textarea "Here's a snapshot of information that has been fully approved, as well as the i…"
type textarea "Client has larg"
type textarea "Here's a snapshot of information that has been fully approved, as well as the i…"
type textarea "Client has large"
type textarea "Here's a snapshot of information that has been fully approved, as well as the i…"
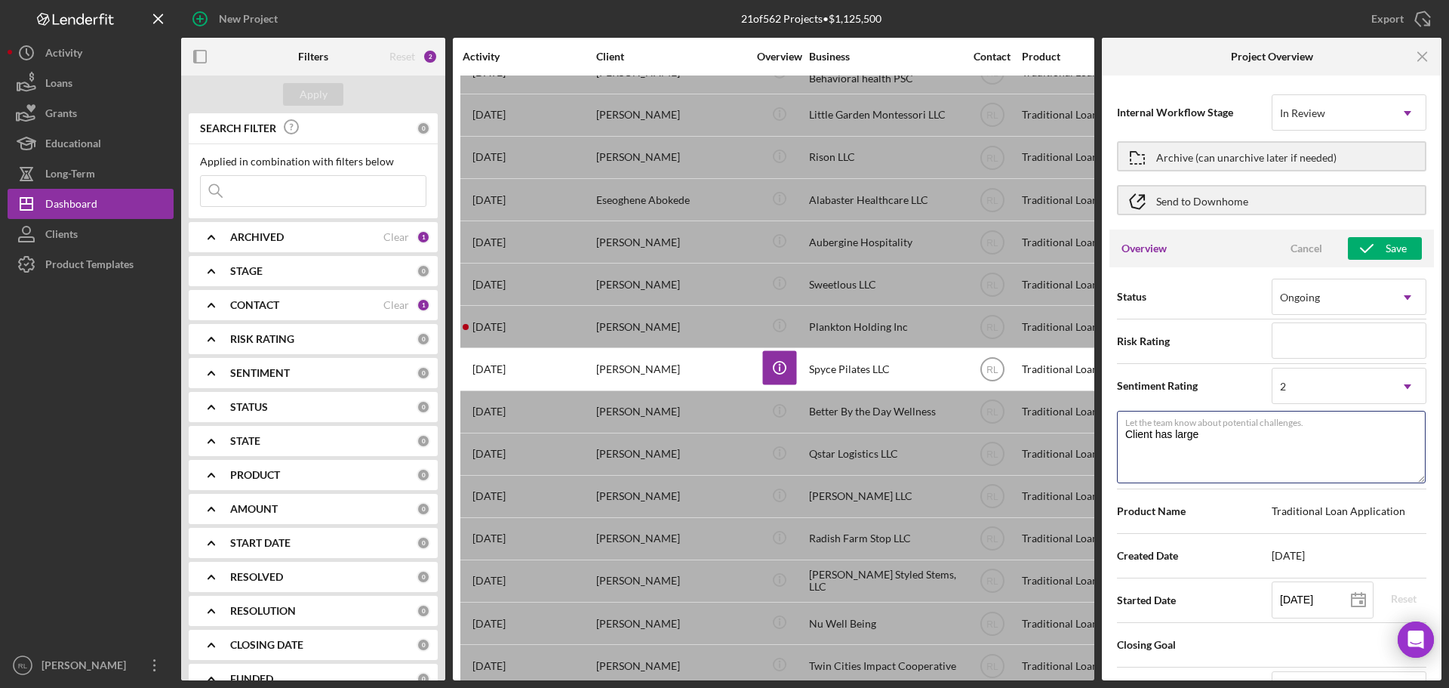
type textarea "Client has large"
type textarea "Here's a snapshot of information that has been fully approved, as well as the i…"
type textarea "Client has large c"
type textarea "Here's a snapshot of information that has been fully approved, as well as the i…"
type textarea "Client has large co"
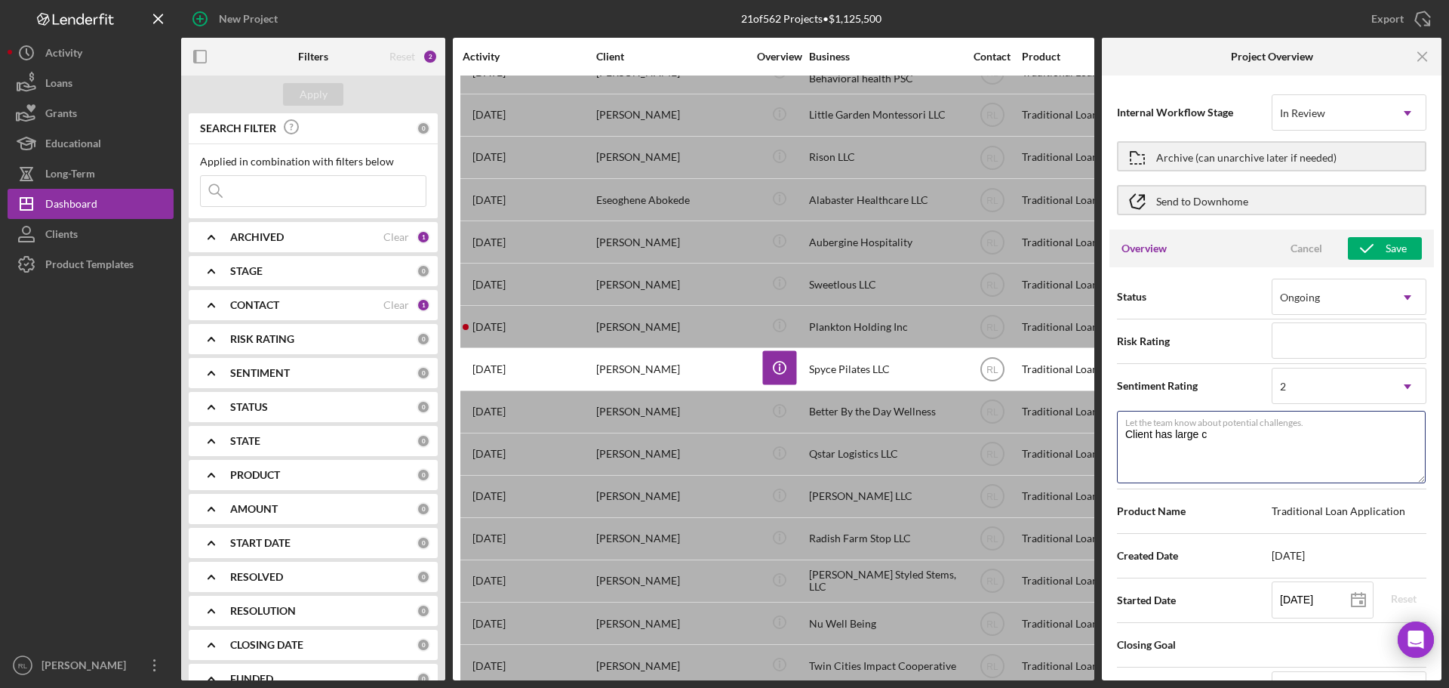
type textarea "Here's a snapshot of information that has been fully approved, as well as the i…"
type textarea "Client has large con"
type textarea "Here's a snapshot of information that has been fully approved, as well as the i…"
type textarea "Client has large cont"
type textarea "Here's a snapshot of information that has been fully approved, as well as the i…"
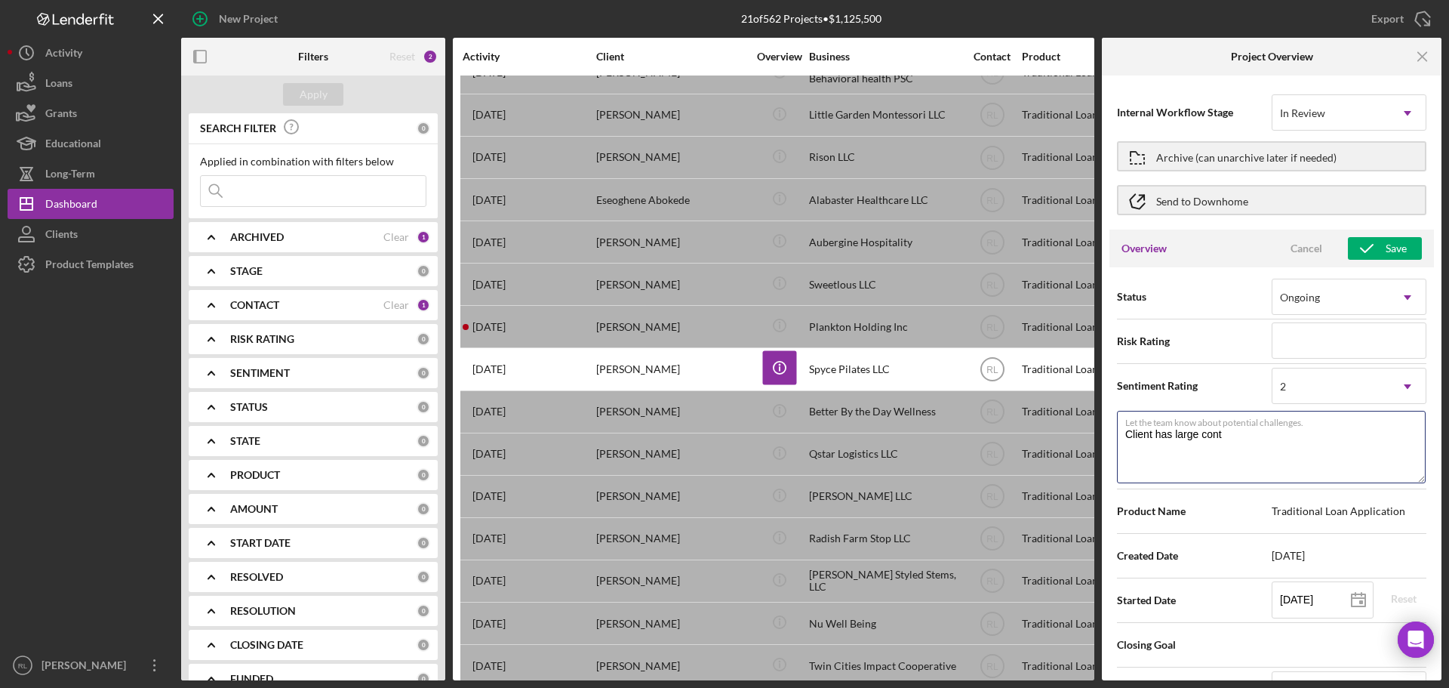
type textarea "Client has large contr"
type textarea "Here's a snapshot of information that has been fully approved, as well as the i…"
type textarea "Client has large contra"
type textarea "Here's a snapshot of information that has been fully approved, as well as the i…"
type textarea "Client has large contrac"
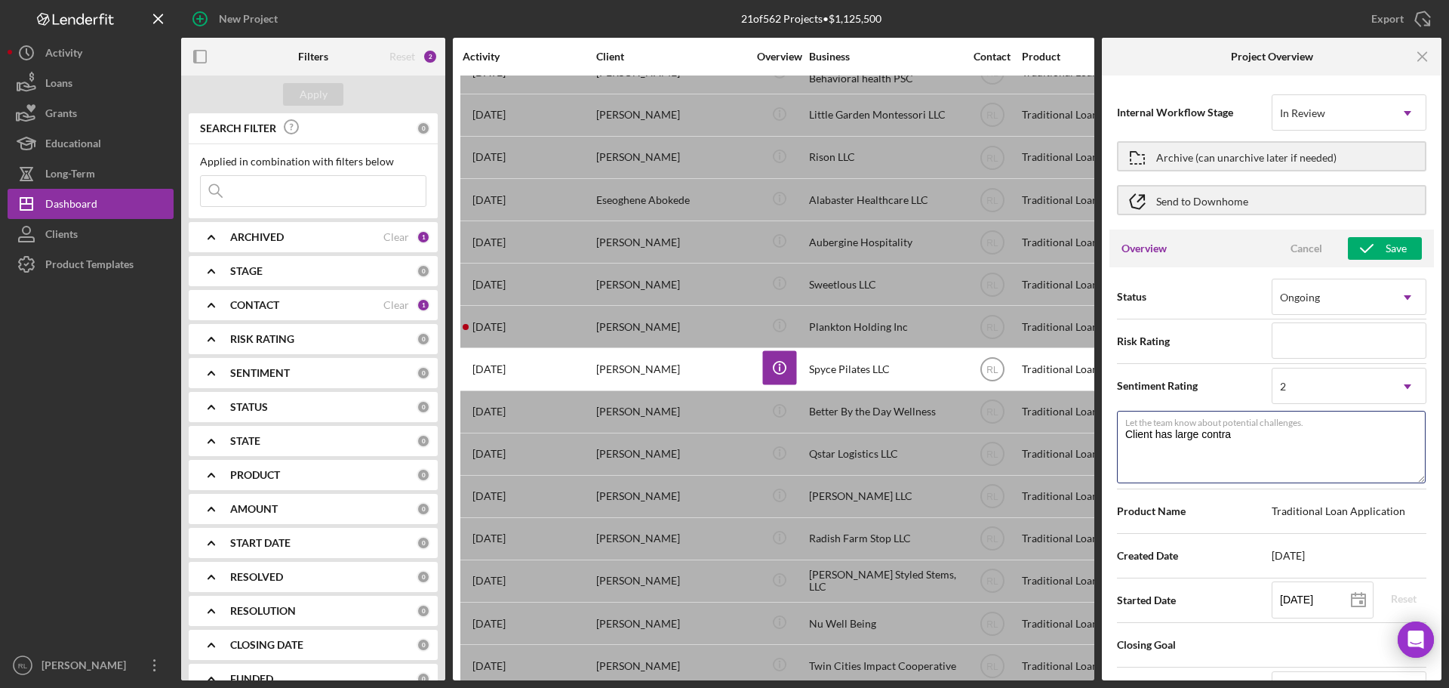
type textarea "Here's a snapshot of information that has been fully approved, as well as the i…"
type textarea "Client has large contract"
type textarea "Here's a snapshot of information that has been fully approved, as well as the i…"
type textarea "Client has large contract"
type textarea "Here's a snapshot of information that has been fully approved, as well as the i…"
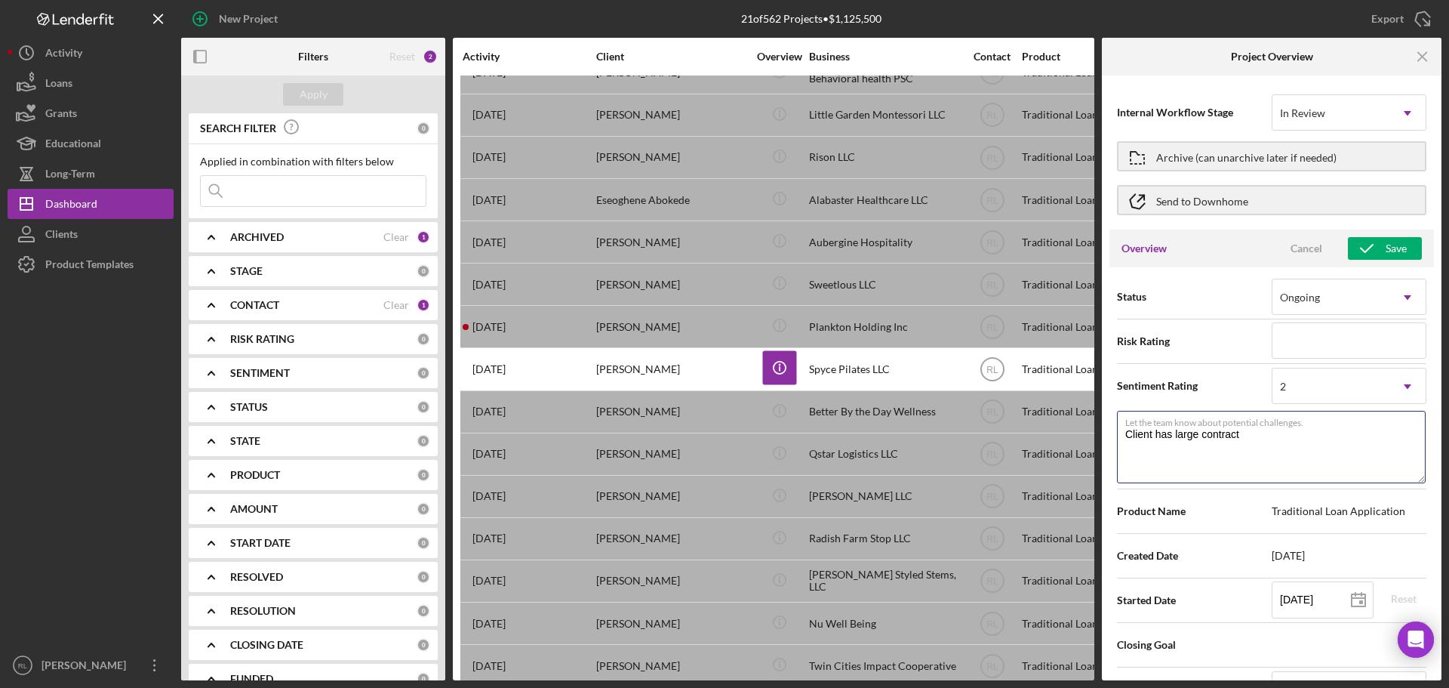
type textarea "Client has large contract w"
type textarea "Here's a snapshot of information that has been fully approved, as well as the i…"
type textarea "Client has large contract wi"
type textarea "Here's a snapshot of information that has been fully approved, as well as the i…"
type textarea "Client has large contract wit"
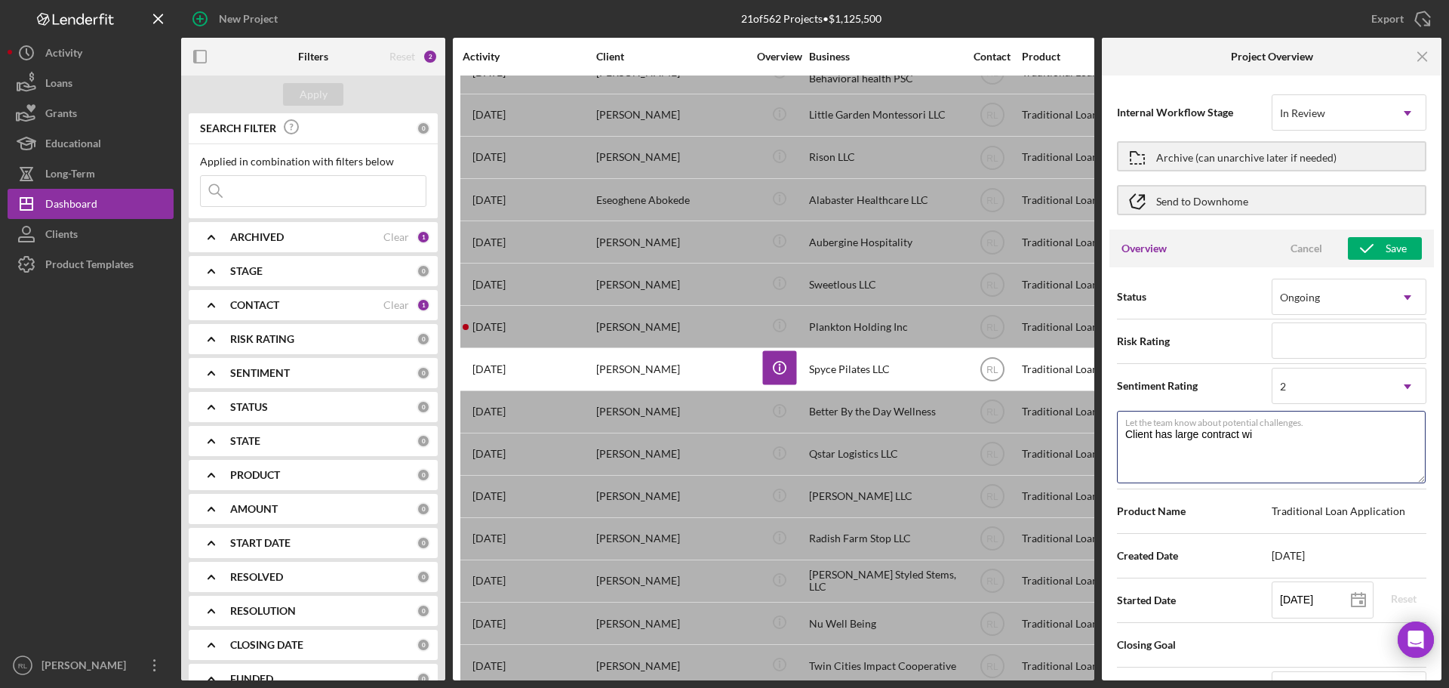
type textarea "Here's a snapshot of information that has been fully approved, as well as the i…"
type textarea "Client has large contract with"
type textarea "Here's a snapshot of information that has been fully approved, as well as the i…"
type textarea "Client has large contract with"
type textarea "Here's a snapshot of information that has been fully approved, as well as the i…"
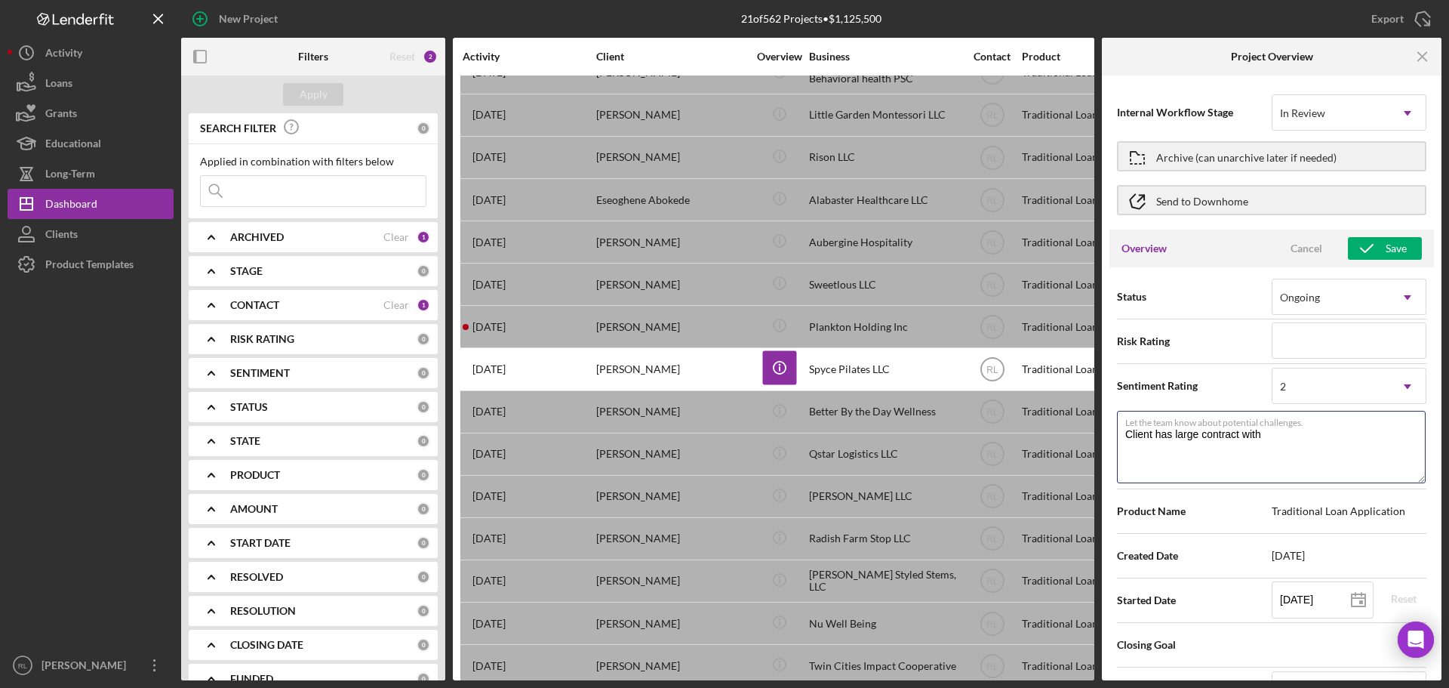
type textarea "Client has large contract with c"
type textarea "Here's a snapshot of information that has been fully approved, as well as the i…"
type textarea "Client has large contract with co"
type textarea "Here's a snapshot of information that has been fully approved, as well as the i…"
type textarea "Client has large contract with con"
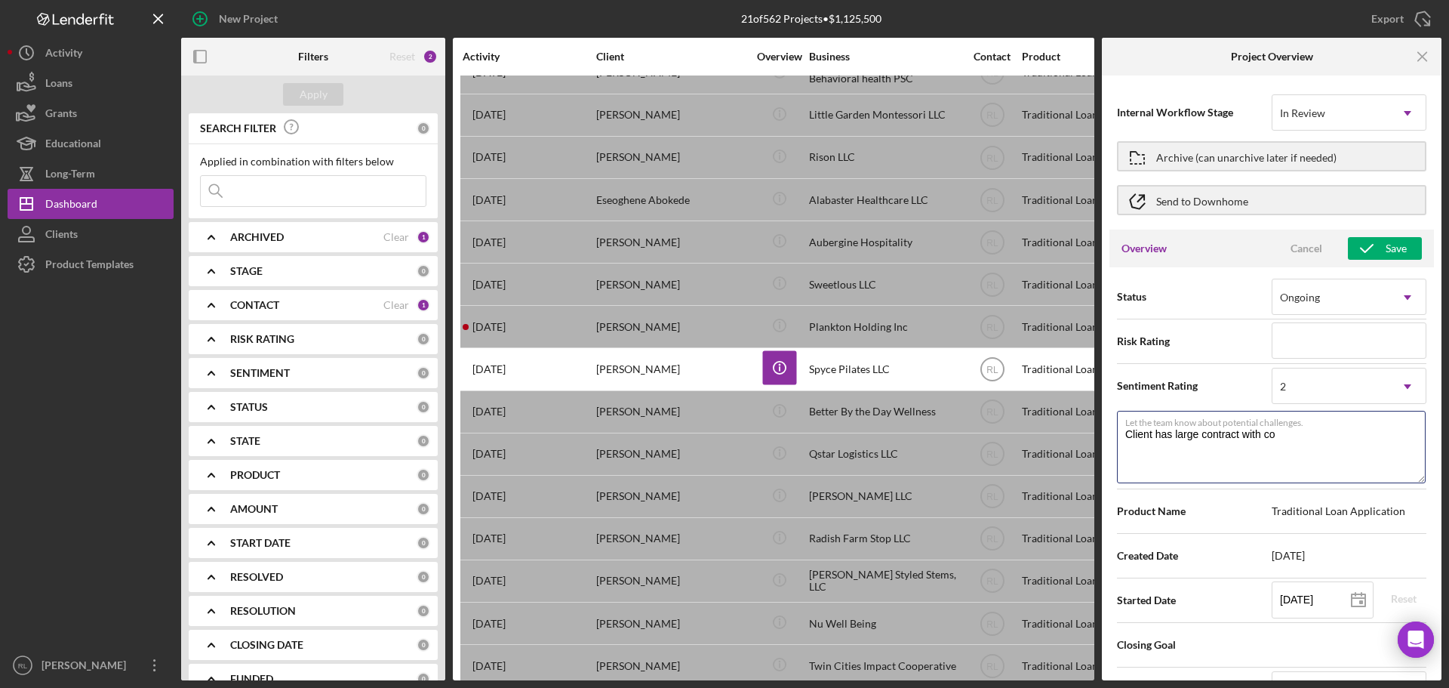
type textarea "Here's a snapshot of information that has been fully approved, as well as the i…"
type textarea "Client has large contract with cons"
type textarea "Here's a snapshot of information that has been fully approved, as well as the i…"
type textarea "Client has large contract with consu"
type textarea "Here's a snapshot of information that has been fully approved, as well as the i…"
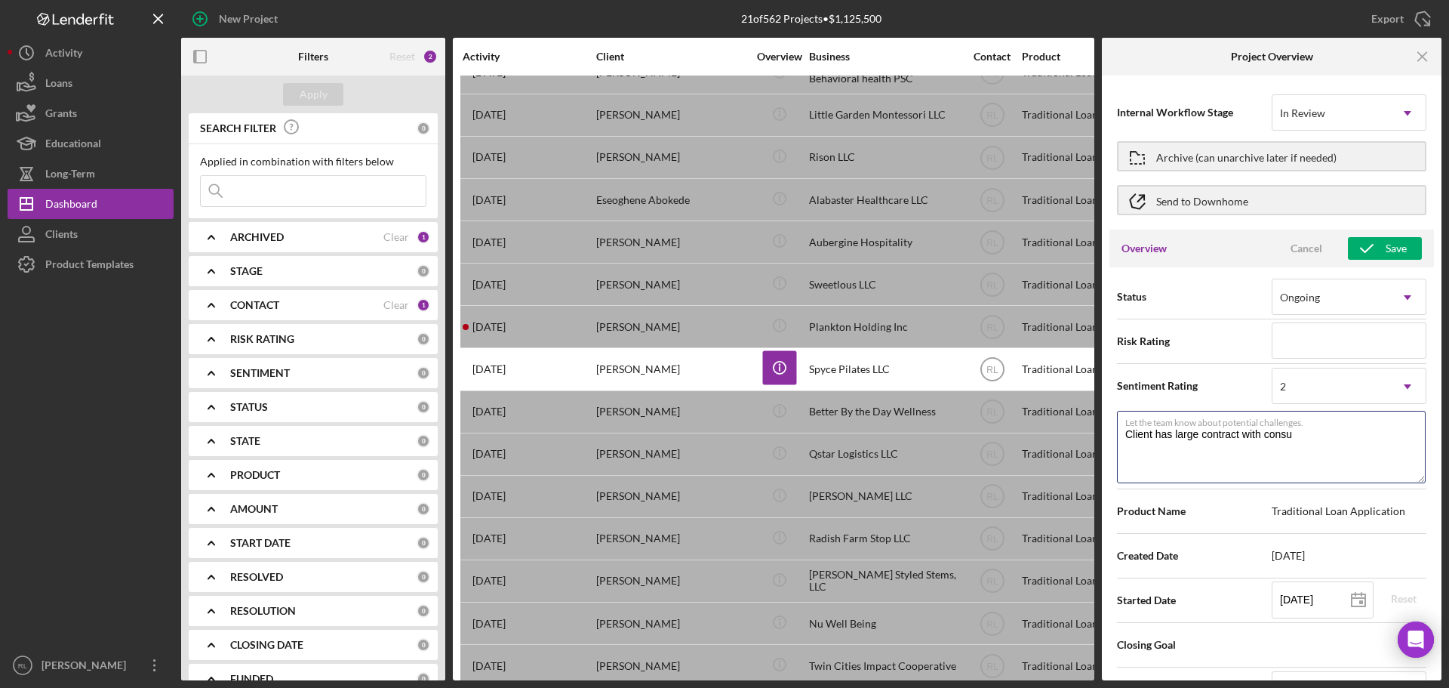
type textarea "Client has large contract with consul"
type textarea "Here's a snapshot of information that has been fully approved, as well as the i…"
type textarea "Client has large contract with consult"
type textarea "Here's a snapshot of information that has been fully approved, as well as the i…"
type textarea "Client has large contract with consulta"
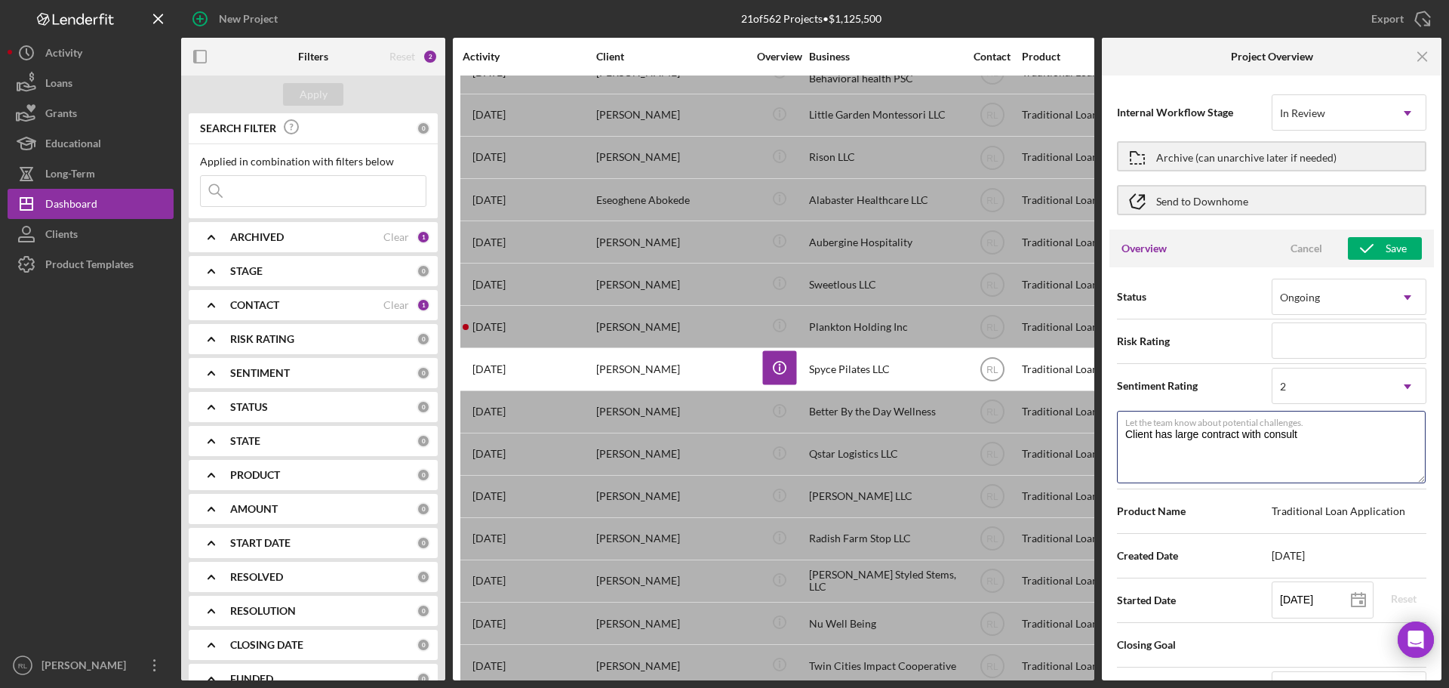
type textarea "Here's a snapshot of information that has been fully approved, as well as the i…"
type textarea "Client has large contract with consultan"
type textarea "Here's a snapshot of information that has been fully approved, as well as the i…"
type textarea "Client has large contract with consultant"
type textarea "Here's a snapshot of information that has been fully approved, as well as the i…"
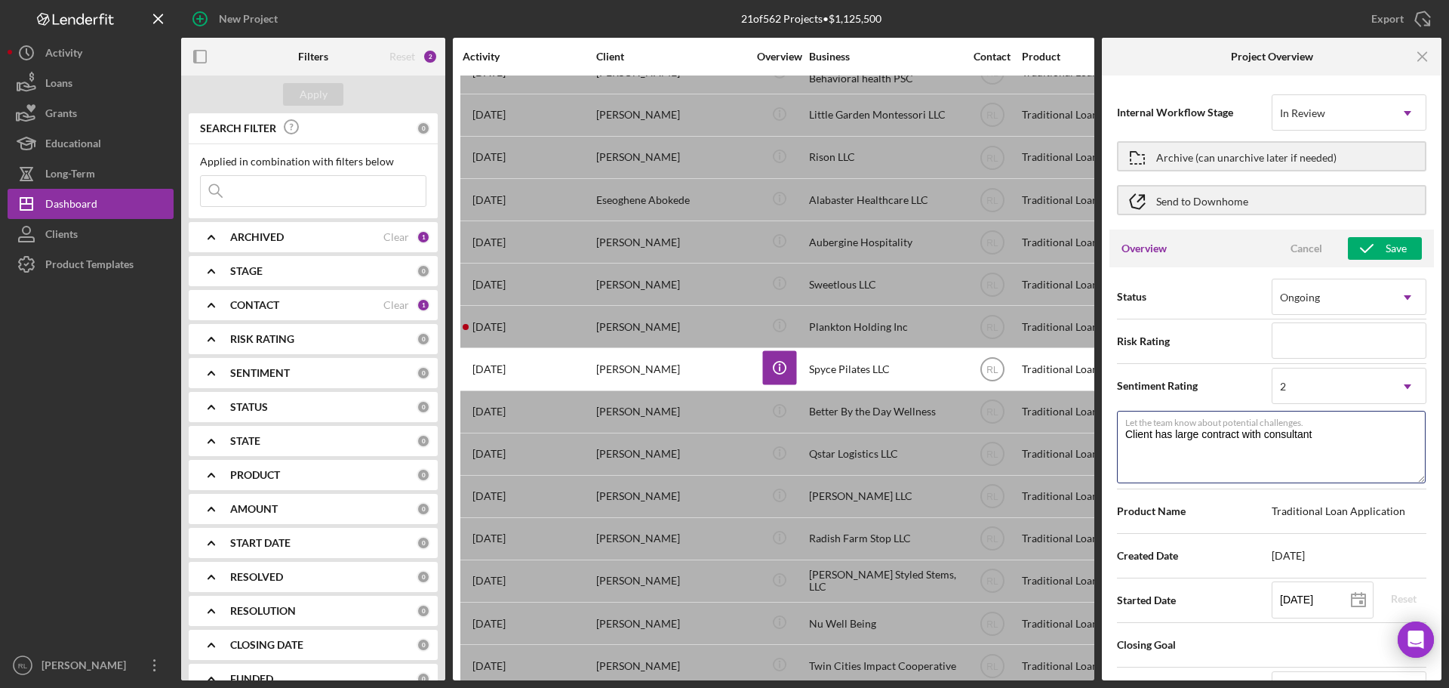
type textarea "Client has large contract with consultant"
type textarea "Here's a snapshot of information that has been fully approved, as well as the i…"
type textarea "Client has large contract with consultant t"
type textarea "Here's a snapshot of information that has been fully approved, as well as the i…"
type textarea "Client has large contract with consultant th"
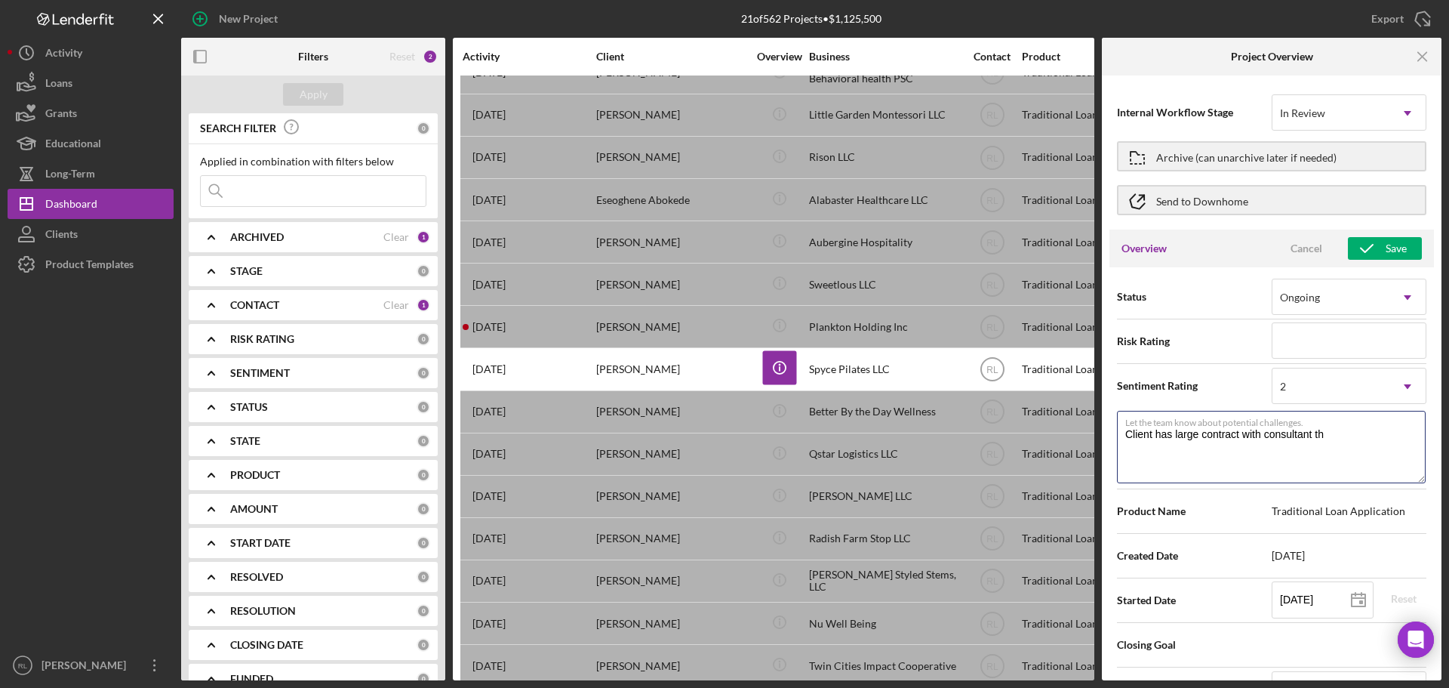
type textarea "Here's a snapshot of information that has been fully approved, as well as the i…"
type textarea "Client has large contract with consultant tha"
type textarea "Here's a snapshot of information that has been fully approved, as well as the i…"
type textarea "Client has large contract with consultant that"
type textarea "Here's a snapshot of information that has been fully approved, as well as the i…"
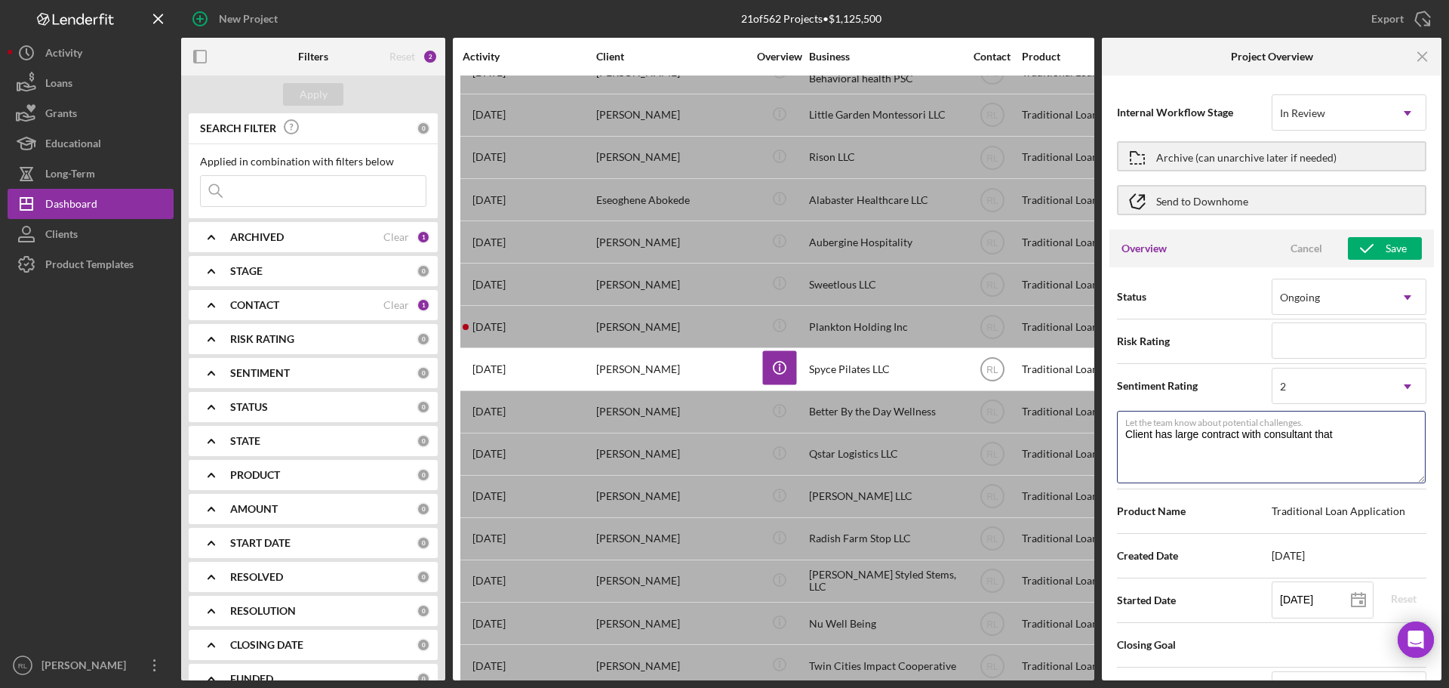
type textarea "Client has large contract with consultant that"
type textarea "Here's a snapshot of information that has been fully approved, as well as the i…"
type textarea "Client has large contract with consultant that n"
type textarea "Here's a snapshot of information that has been fully approved, as well as the i…"
type textarea "Client has large contract with consultant that ne"
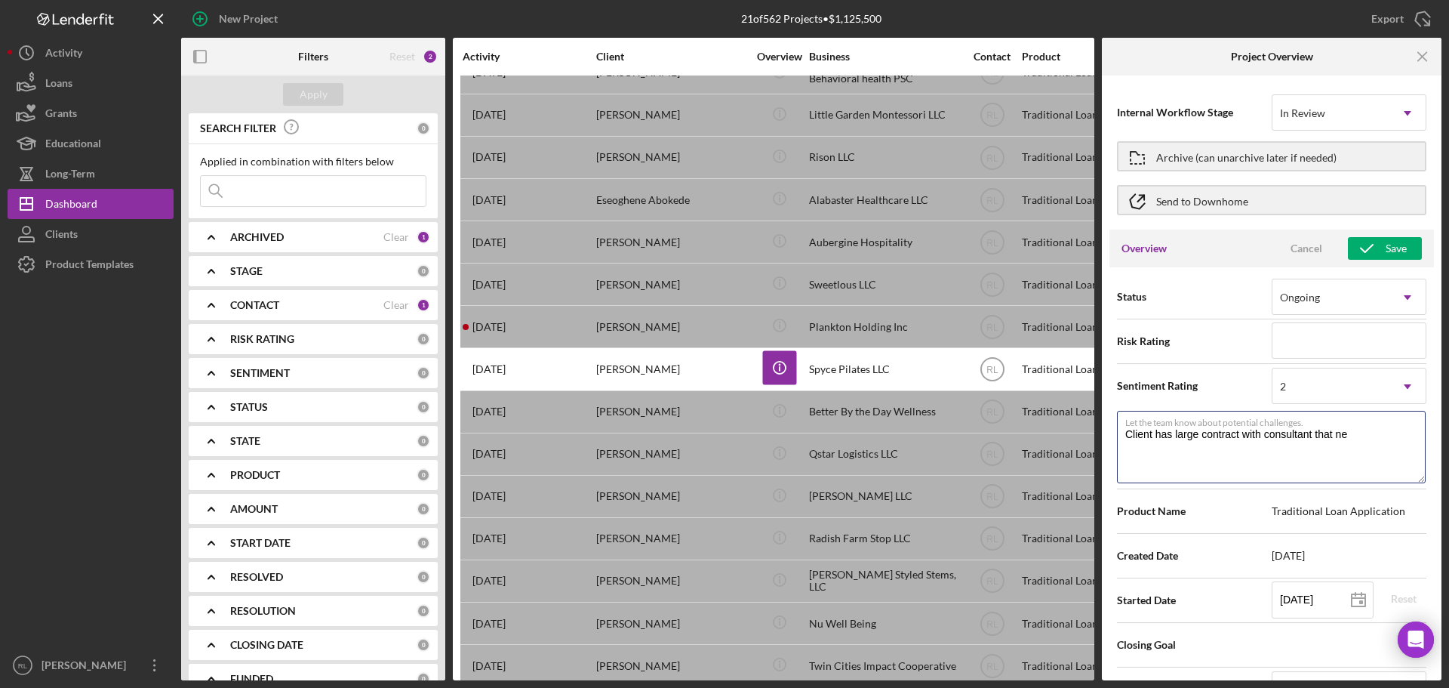
type textarea "Here's a snapshot of information that has been fully approved, as well as the i…"
type textarea "Client has large contract with consultant that nee"
type textarea "Here's a snapshot of information that has been fully approved, as well as the i…"
type textarea "Client has large contract with consultant that need"
type textarea "Here's a snapshot of information that has been fully approved, as well as the i…"
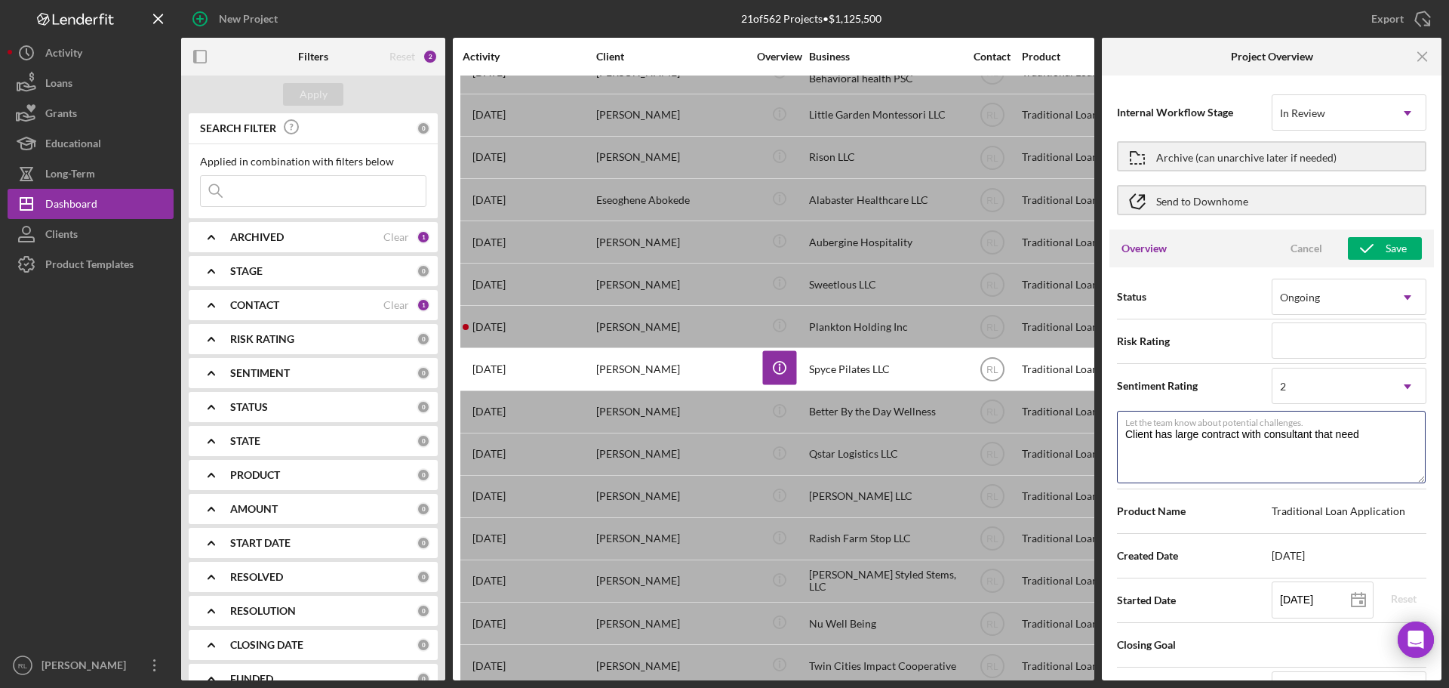
type textarea "Client has large contract with consultant that needs"
type textarea "Here's a snapshot of information that has been fully approved, as well as the i…"
type textarea "Client has large contract with consultant that needs"
type textarea "Here's a snapshot of information that has been fully approved, as well as the i…"
type textarea "Client has large contract with consultant that needs t"
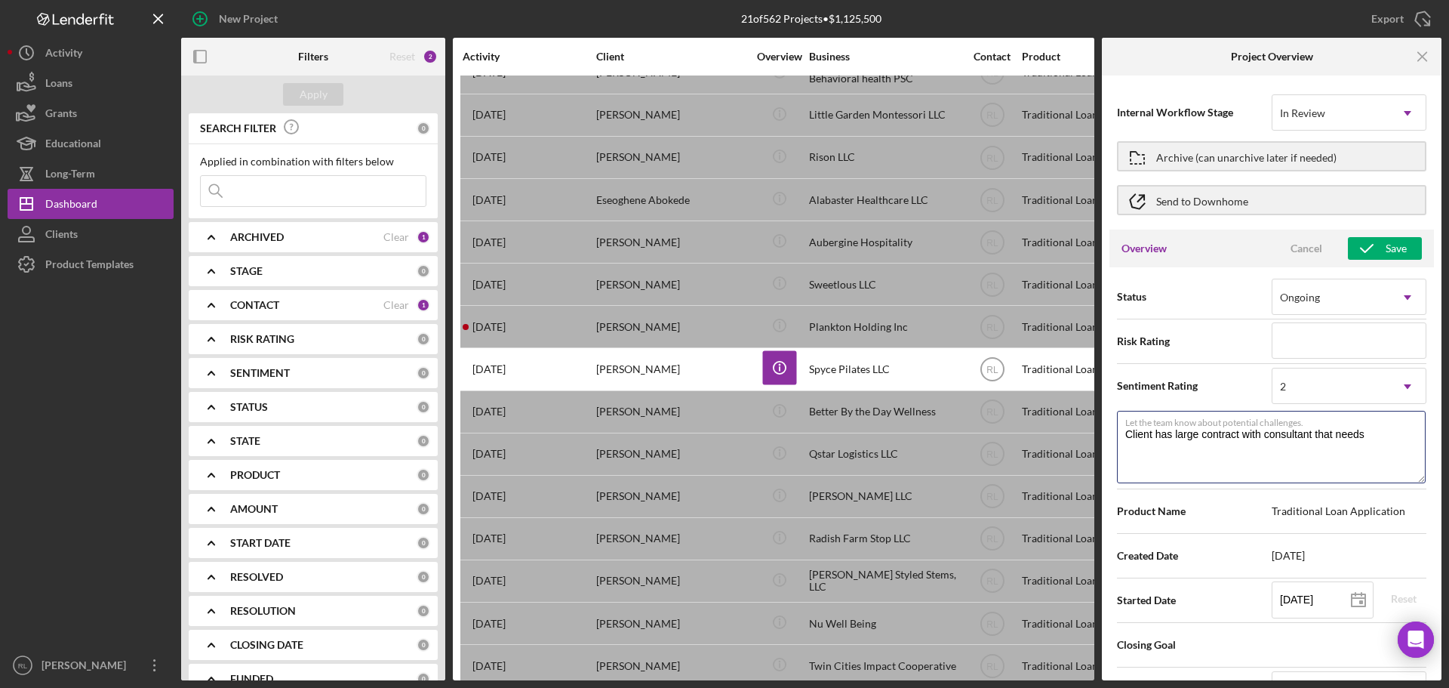
type textarea "Here's a snapshot of information that has been fully approved, as well as the i…"
type textarea "Client has large contract with consultant that needs to"
type textarea "Here's a snapshot of information that has been fully approved, as well as the i…"
type textarea "Client has large contract with consultant that needs to"
type textarea "Here's a snapshot of information that has been fully approved, as well as the i…"
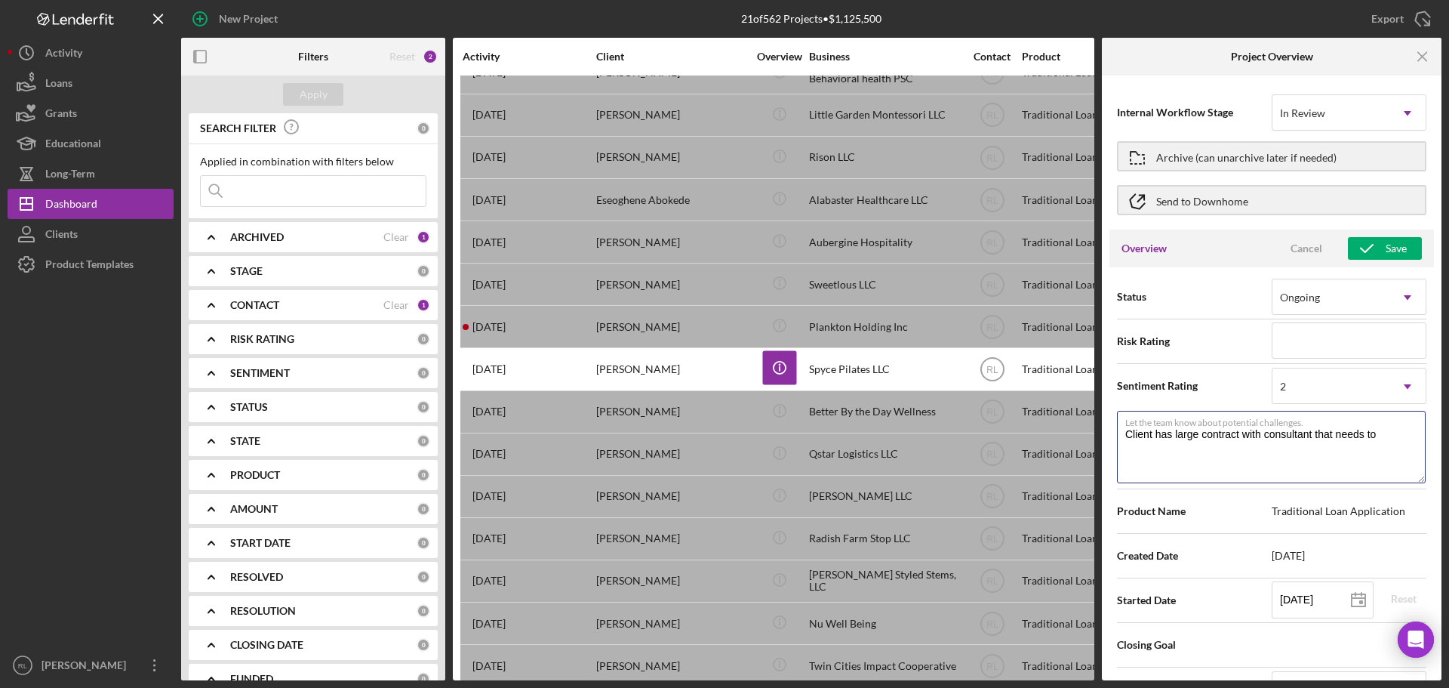
type textarea "Client has large contract with consultant that needs to b"
type textarea "Here's a snapshot of information that has been fully approved, as well as the i…"
type textarea "Client has large contract with consultant that needs to be"
type textarea "Here's a snapshot of information that has been fully approved, as well as the i…"
type textarea "Client has large contract with consultant that needs to be"
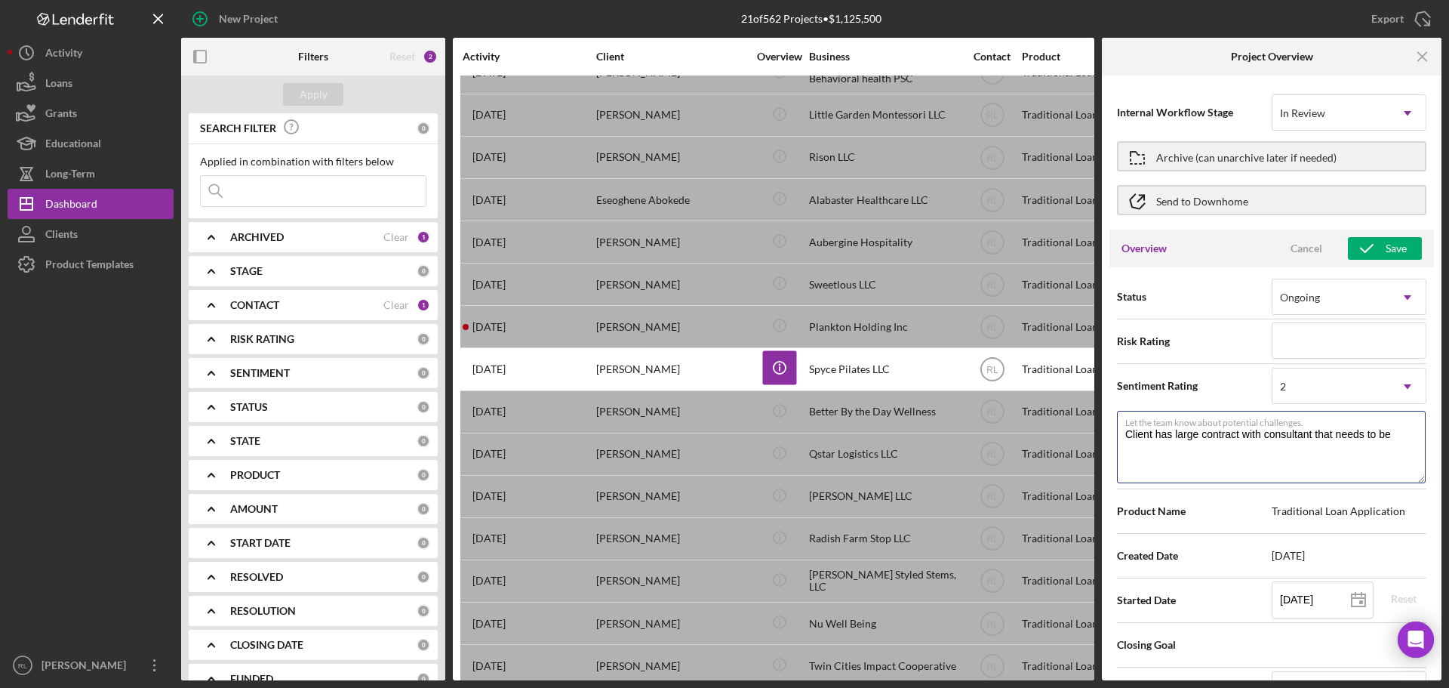
type textarea "Here's a snapshot of information that has been fully approved, as well as the i…"
type textarea "Client has large contract with consultant that needs to be a"
type textarea "Here's a snapshot of information that has been fully approved, as well as the i…"
type textarea "Client has large contract with consultant that needs to be ad"
type textarea "Here's a snapshot of information that has been fully approved, as well as the i…"
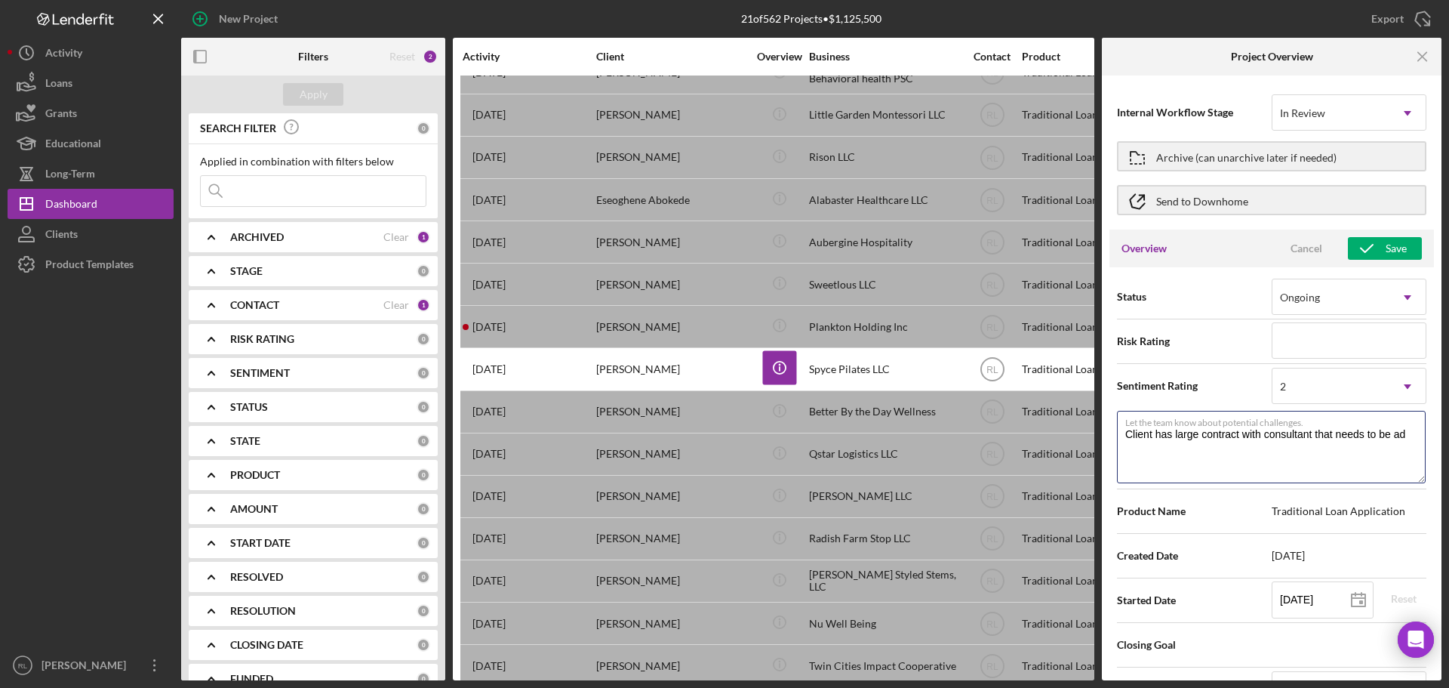
type textarea "Client has large contract with consultant that needs to be add"
type textarea "Here's a snapshot of information that has been fully approved, as well as the i…"
type textarea "Client has large contract with consultant that needs to be addr"
type textarea "Here's a snapshot of information that has been fully approved, as well as the i…"
type textarea "Client has large contract with consultant that needs to be addre"
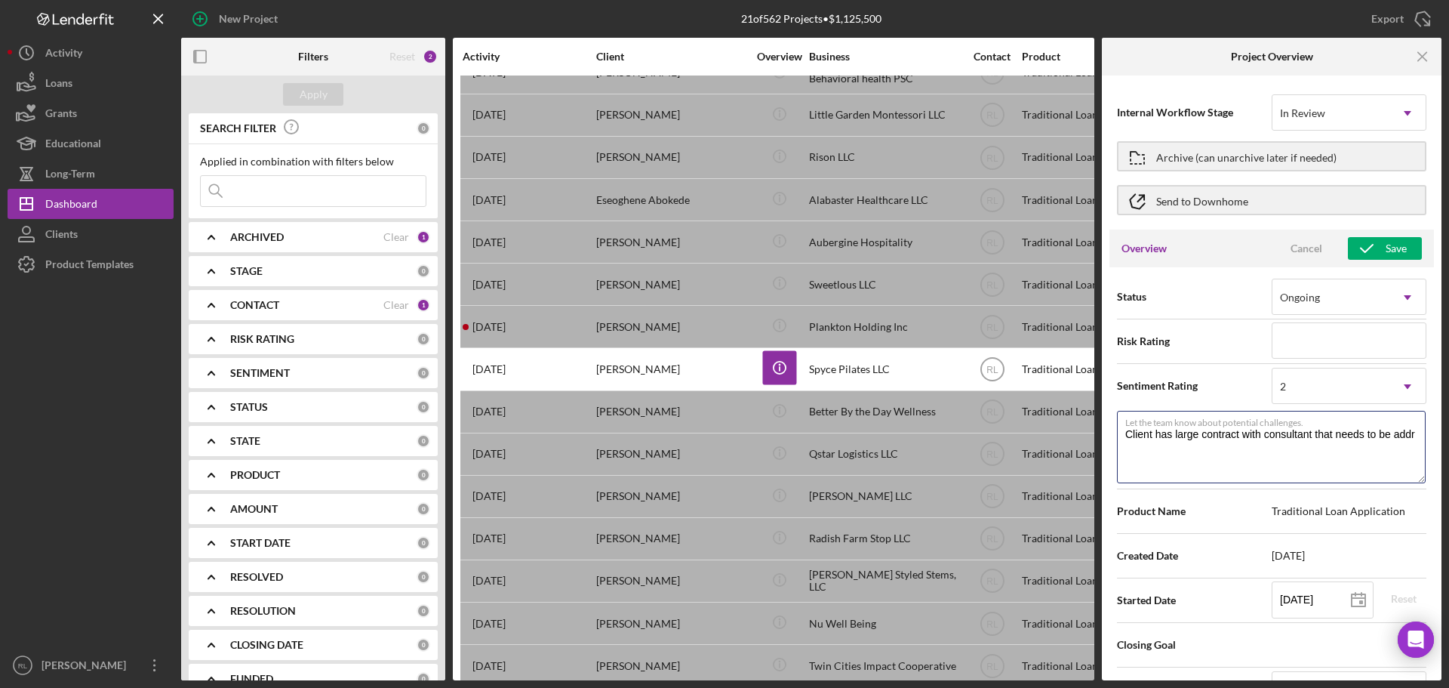
type textarea "Here's a snapshot of information that has been fully approved, as well as the i…"
type textarea "Client has large contract with consultant that needs to be addres"
type textarea "Here's a snapshot of information that has been fully approved, as well as the i…"
type textarea "Client has large contract with consultant that needs to be address"
type textarea "Here's a snapshot of information that has been fully approved, as well as the i…"
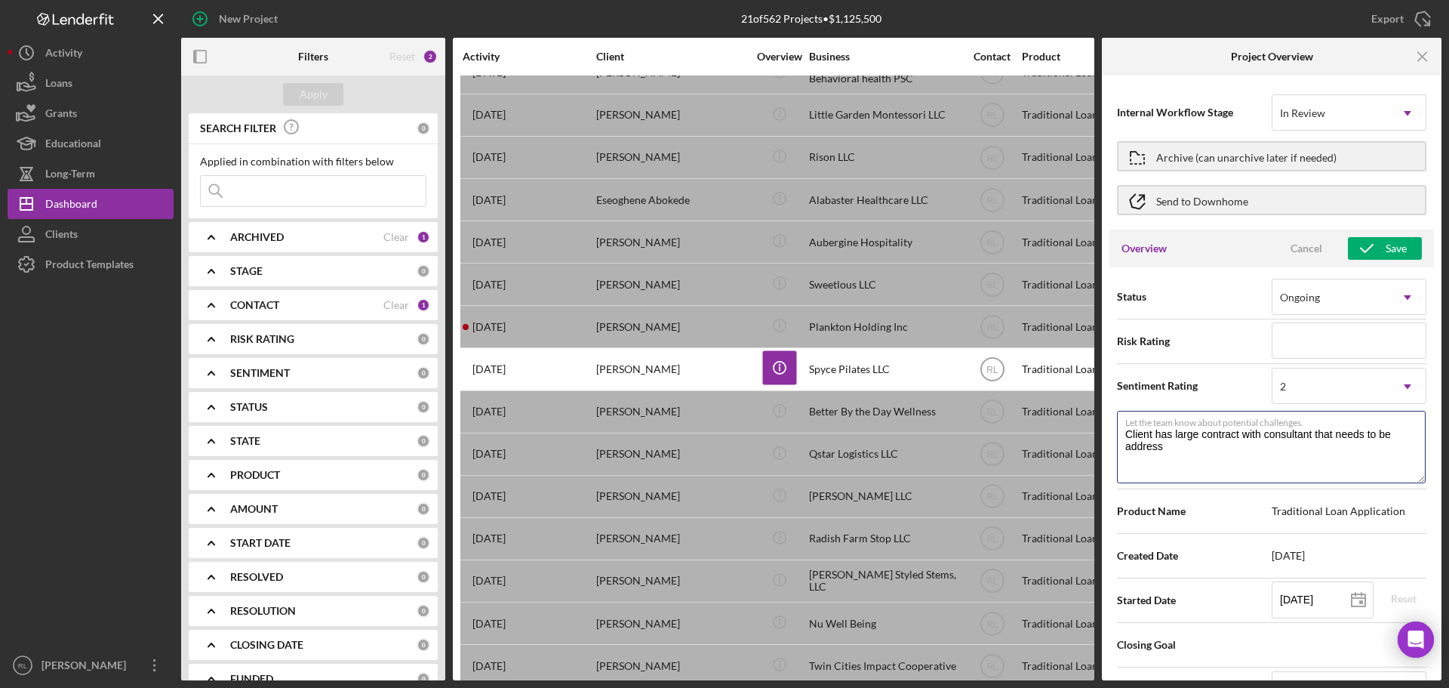
type textarea "Client has large contract with consultant that needs to be addresse"
type textarea "Here's a snapshot of information that has been fully approved, as well as the i…"
type textarea "Client has large contract with consultant that needs to be addressed"
type textarea "Here's a snapshot of information that has been fully approved, as well as the i…"
type textarea "Client has large contract with consultant that needs to be addressed"
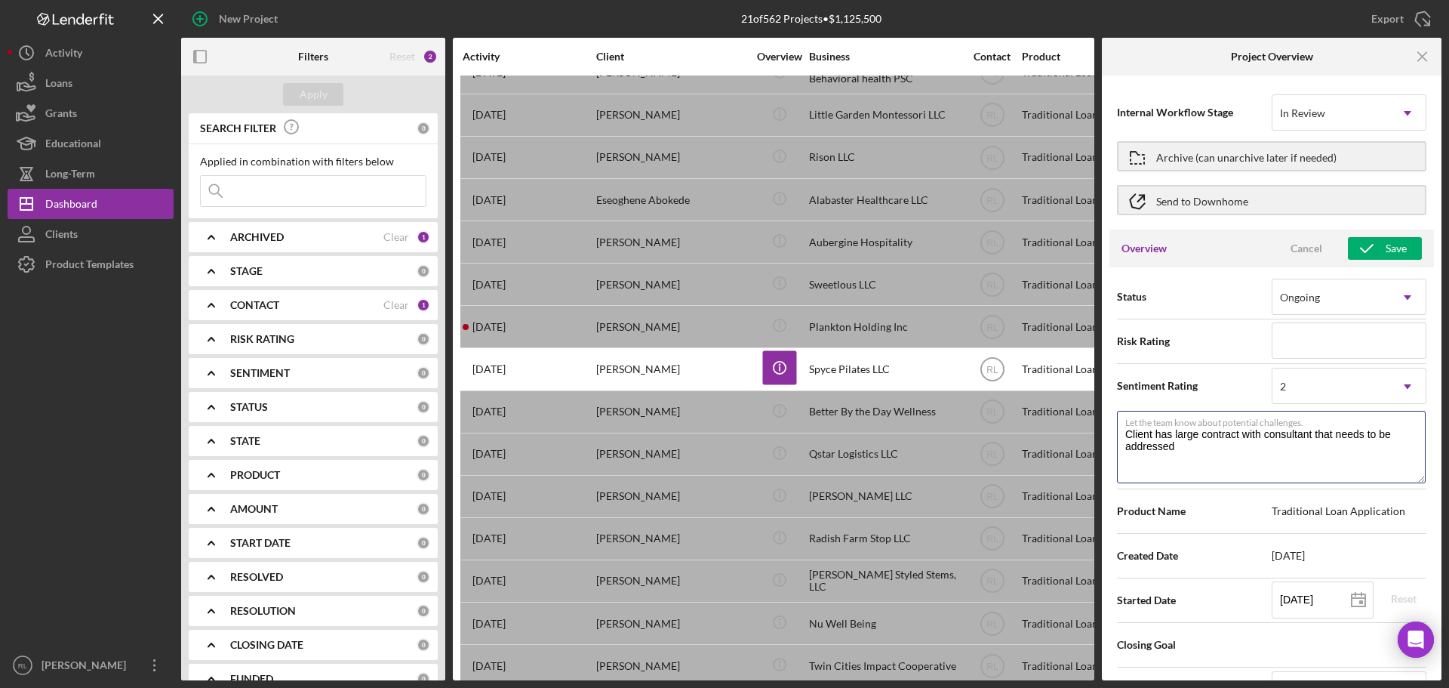
type textarea "Here's a snapshot of information that has been fully approved, as well as the i…"
type textarea "Client has large contract with consultant that needs to be addressed b"
type textarea "Here's a snapshot of information that has been fully approved, as well as the i…"
type textarea "Client has large contract with consultant that needs to be addressed be"
type textarea "Here's a snapshot of information that has been fully approved, as well as the i…"
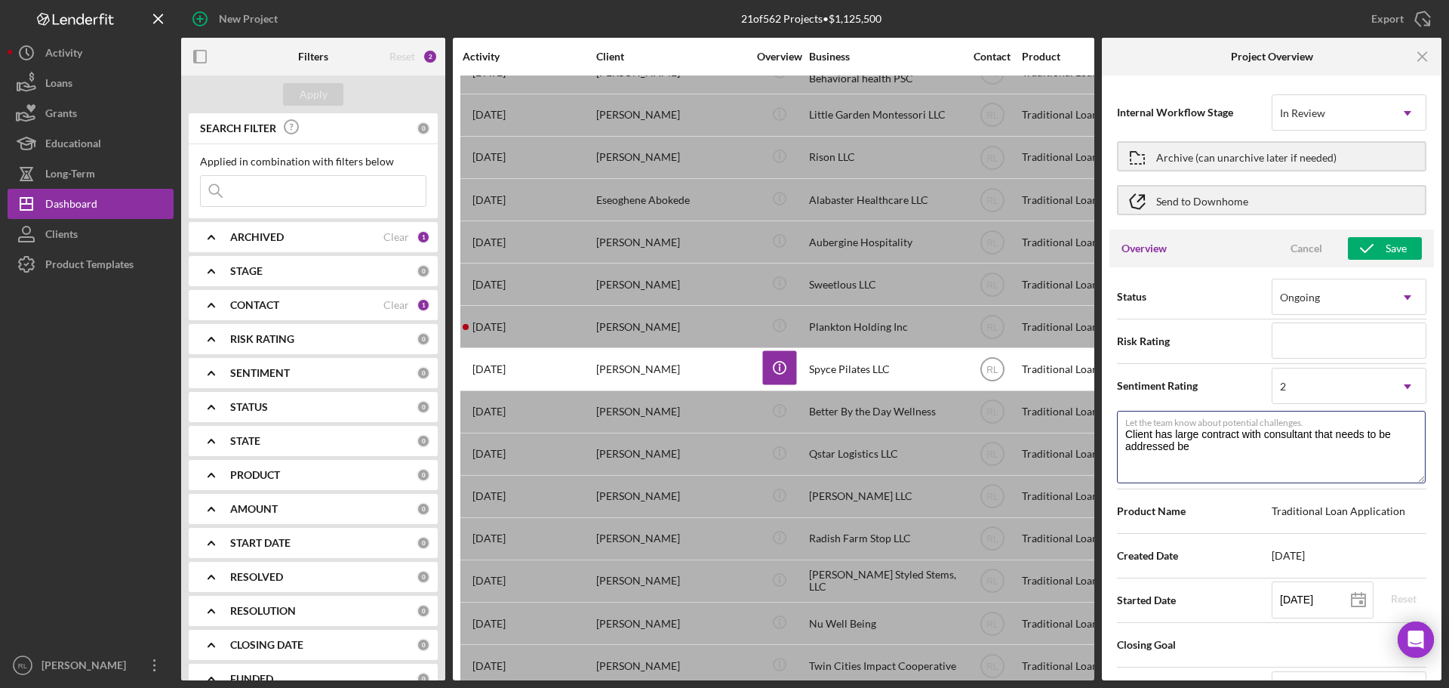
type textarea "Client has large contract with consultant that needs to be addressed bef"
type textarea "Here's a snapshot of information that has been fully approved, as well as the i…"
type textarea "Client has large contract with consultant that needs to be addressed befo"
type textarea "Here's a snapshot of information that has been fully approved, as well as the i…"
type textarea "Client has large contract with consultant that needs to be addressed befor"
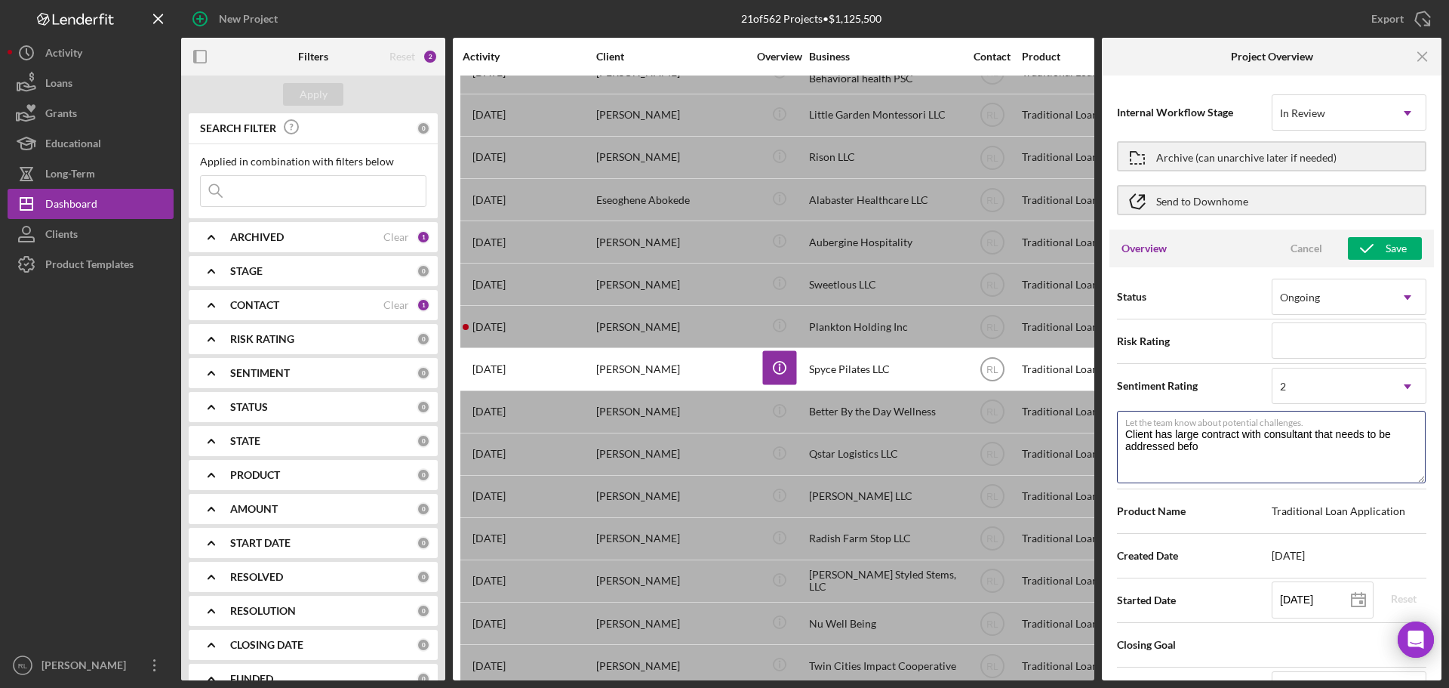
type textarea "Here's a snapshot of information that has been fully approved, as well as the i…"
type textarea "Client has large contract with consultant that needs to be addressed before"
type textarea "Here's a snapshot of information that has been fully approved, as well as the i…"
type textarea "Client has large contract with consultant that needs to be addressed before"
type textarea "Here's a snapshot of information that has been fully approved, as well as the i…"
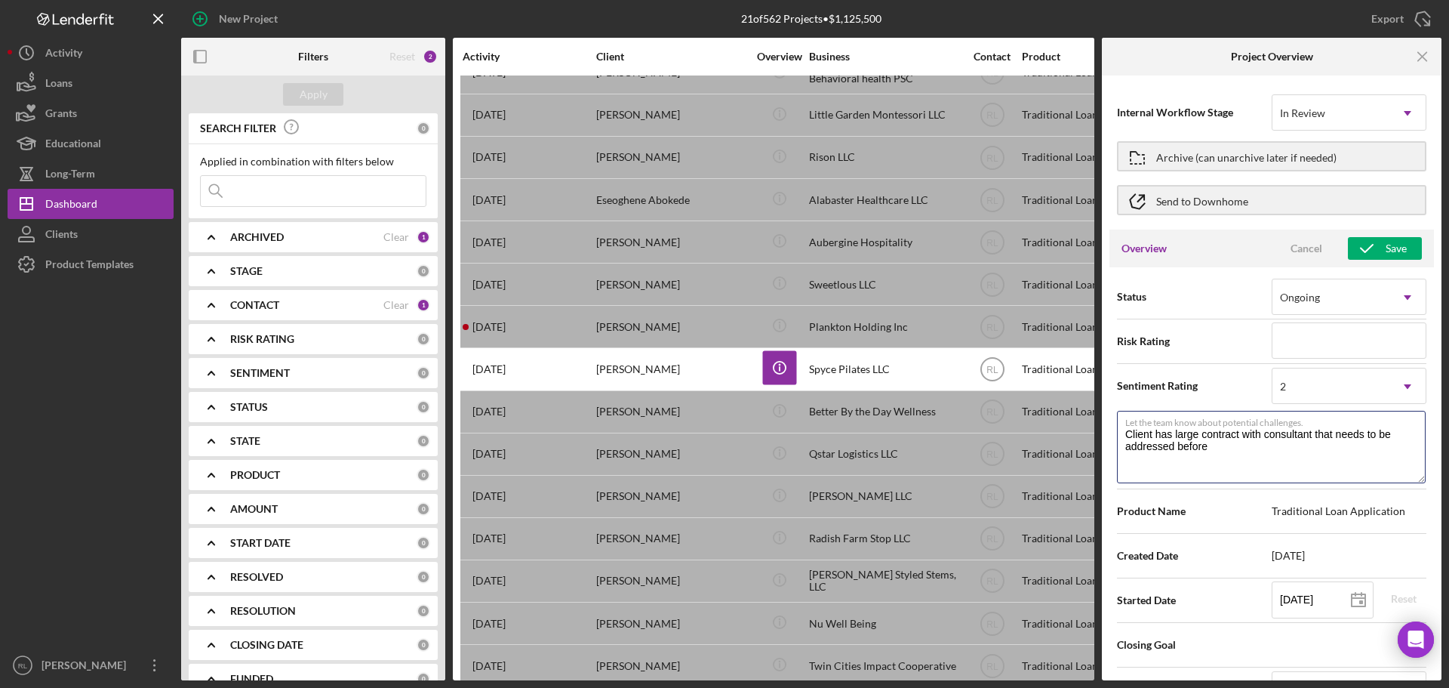
type textarea "Client has large contract with consultant that needs to be addressed before m"
type textarea "Here's a snapshot of information that has been fully approved, as well as the i…"
type textarea "Client has large contract with consultant that needs to be addressed before mo"
type textarea "Here's a snapshot of information that has been fully approved, as well as the i…"
type textarea "Client has large contract with consultant that needs to be addressed before mov"
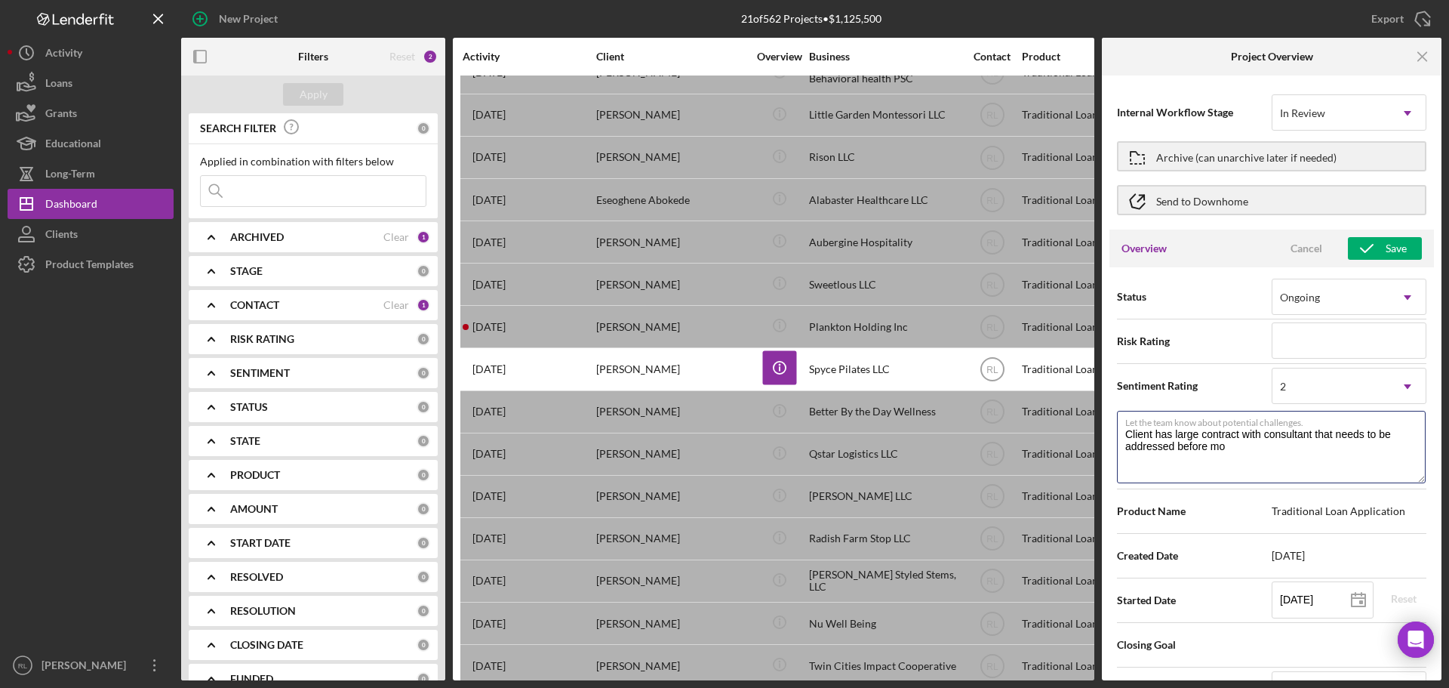
type textarea "Here's a snapshot of information that has been fully approved, as well as the i…"
type textarea "Client has large contract with consultant that needs to be addressed before movi"
type textarea "Here's a snapshot of information that has been fully approved, as well as the i…"
type textarea "Client has large contract with consultant that needs to be addressed before mov…"
type textarea "Here's a snapshot of information that has been fully approved, as well as the i…"
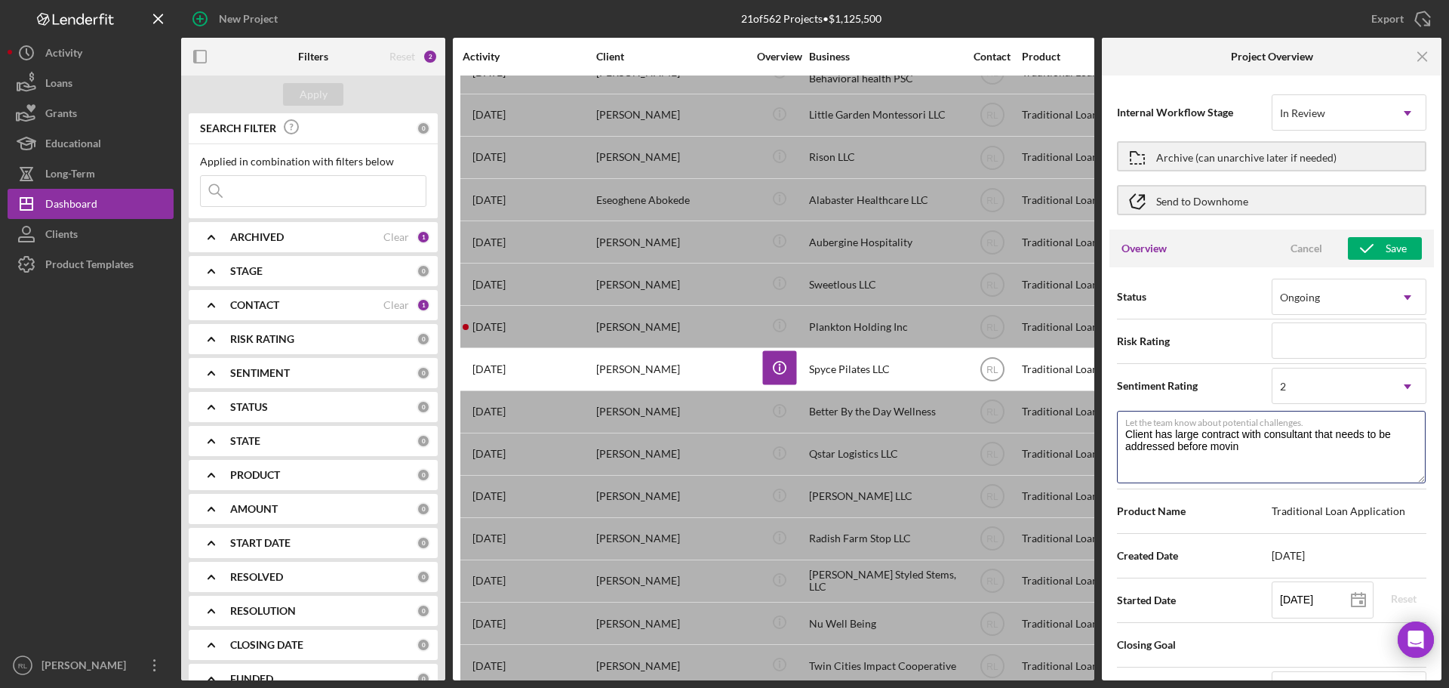
type textarea "Client has large contract with consultant that needs to be addressed before mov…"
type textarea "Here's a snapshot of information that has been fully approved, as well as the i…"
type textarea "Client has large contract with consultant that needs to be addressed before mov…"
type textarea "Here's a snapshot of information that has been fully approved, as well as the i…"
type textarea "Client has large contract with consultant that needs to be addressed before mov…"
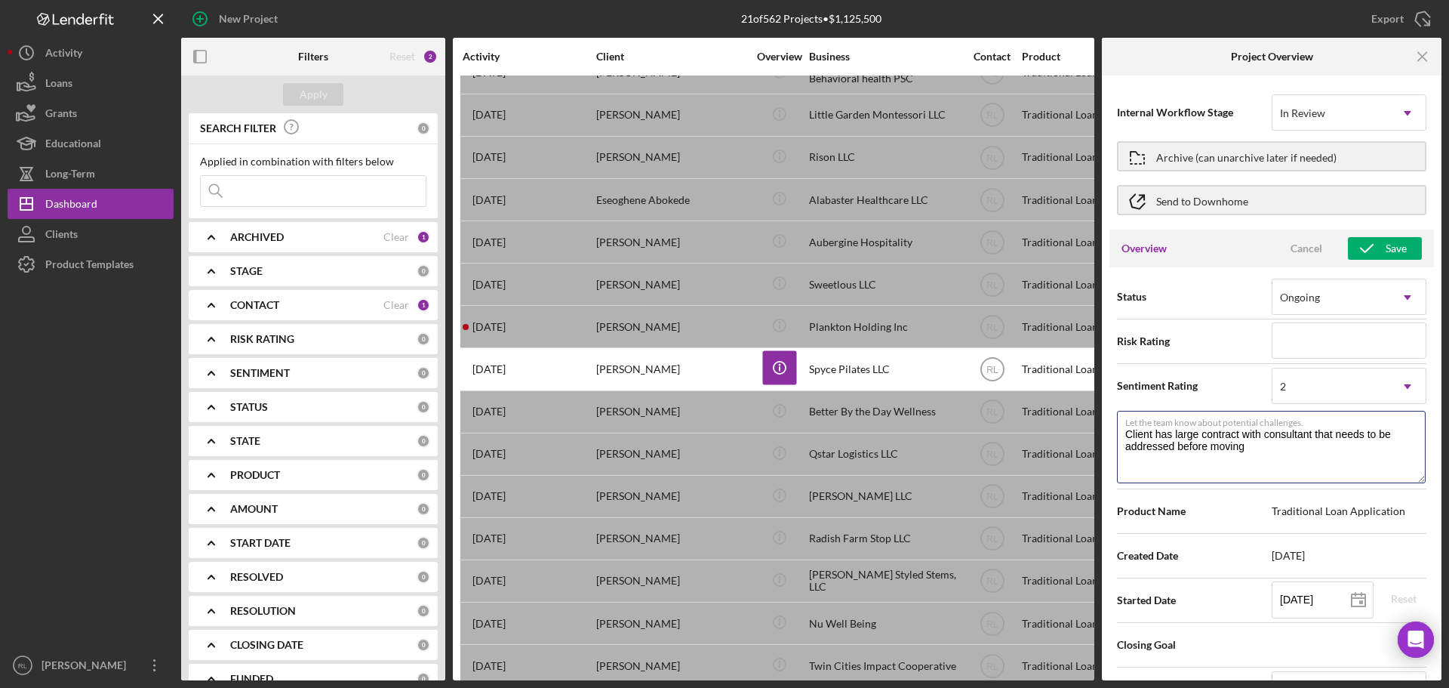
type textarea "Here's a snapshot of information that has been fully approved, as well as the i…"
type textarea "Client has large contract with consultant that needs to be addressed before mov…"
type textarea "Here's a snapshot of information that has been fully approved, as well as the i…"
type textarea "Client has large contract with consultant that needs to be addressed before mov…"
type textarea "Here's a snapshot of information that has been fully approved, as well as the i…"
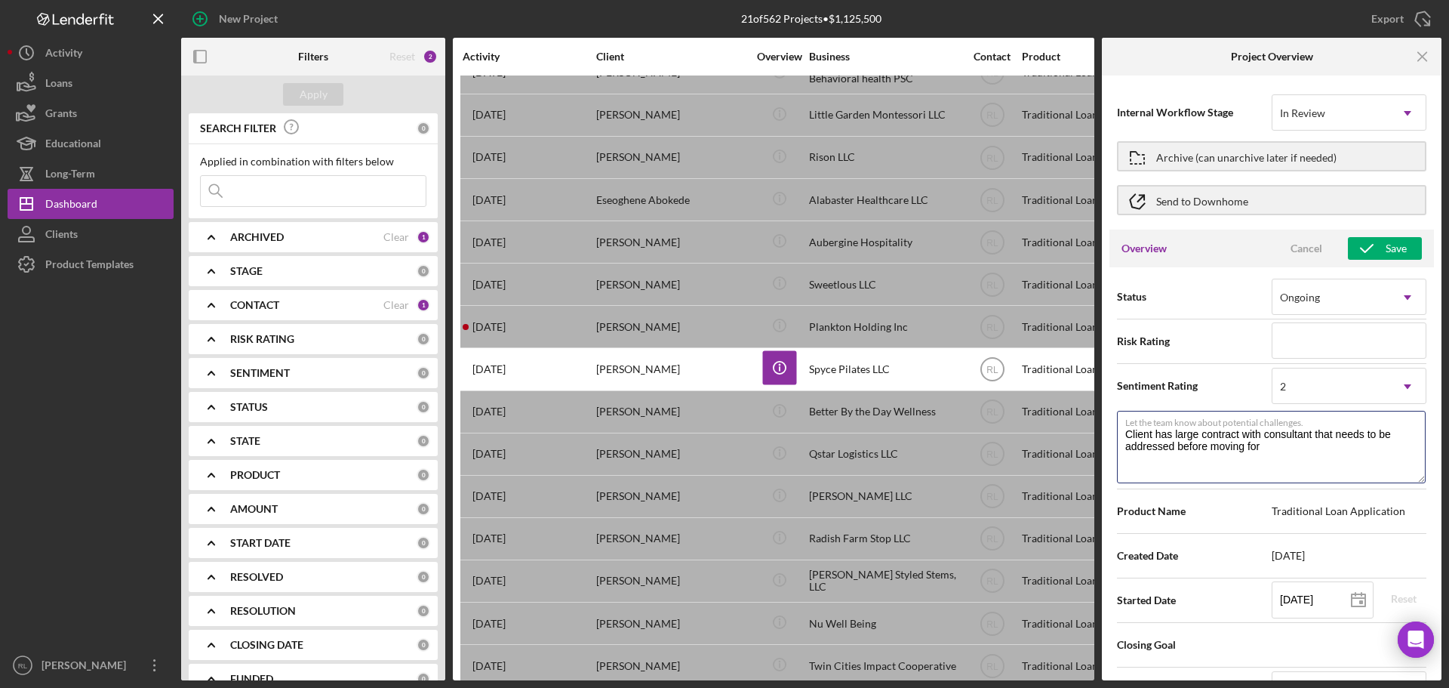
type textarea "Client has large contract with consultant that needs to be addressed before mov…"
type textarea "Here's a snapshot of information that has been fully approved, as well as the i…"
type textarea "Client has large contract with consultant that needs to be addressed before mov…"
type textarea "Here's a snapshot of information that has been fully approved, as well as the i…"
type textarea "Client has large contract with consultant that needs to be addressed before mov…"
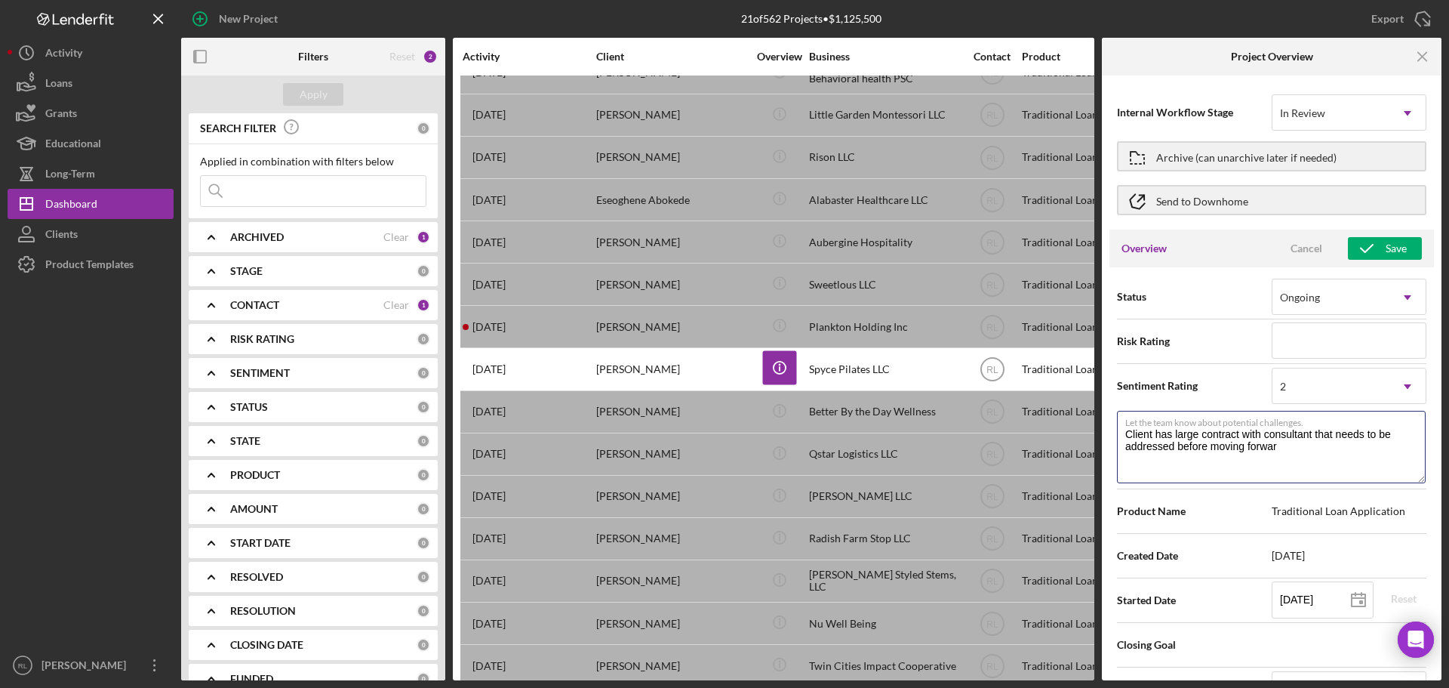
type textarea "Here's a snapshot of information that has been fully approved, as well as the i…"
type textarea "Client has large contract with consultant that needs to be addressed before mov…"
type textarea "Here's a snapshot of information that has been fully approved, as well as the i…"
type textarea "Client has large contract with consultant that needs to be addressed before mov…"
type textarea "Here's a snapshot of information that has been fully approved, as well as the i…"
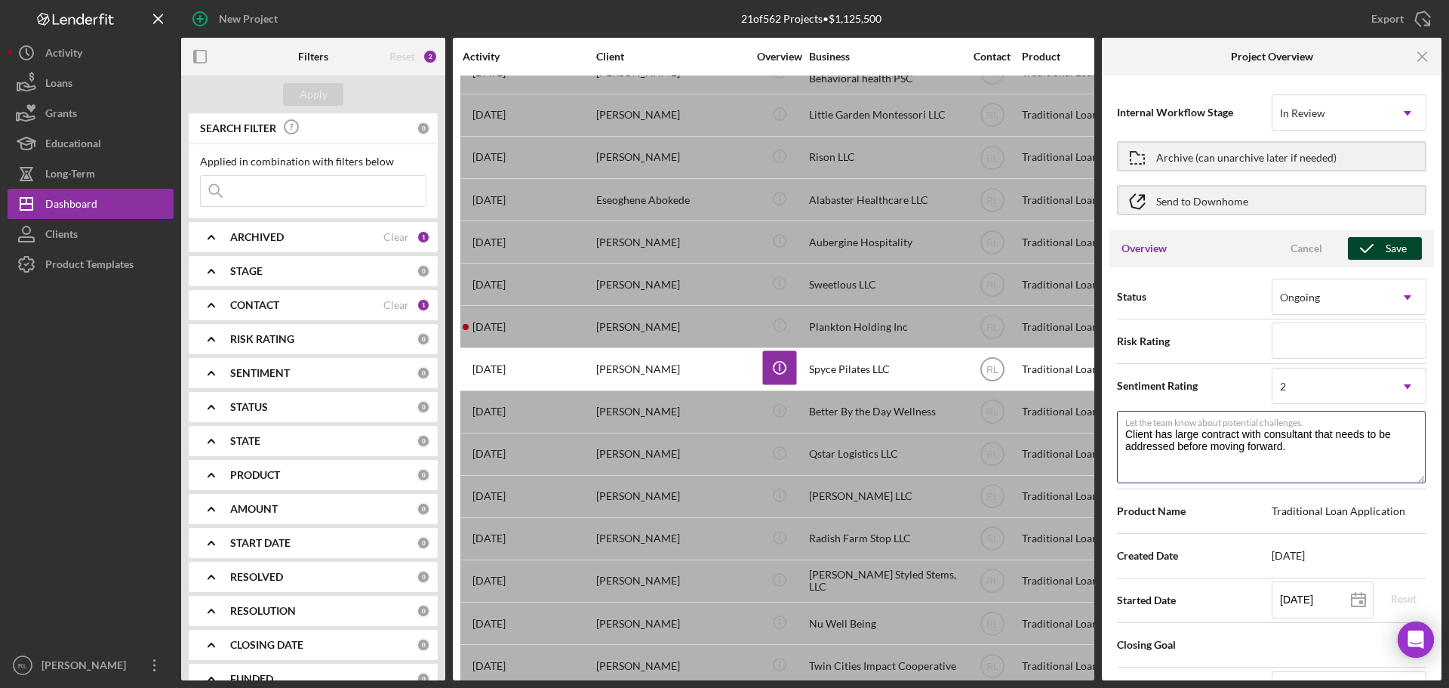
type textarea "Client has large contract with consultant that needs to be addressed before mov…"
click at [1386, 242] on div "Save" at bounding box center [1396, 248] width 21 height 23
type textarea "Here's a snapshot of information that has been fully approved, as well as the i…"
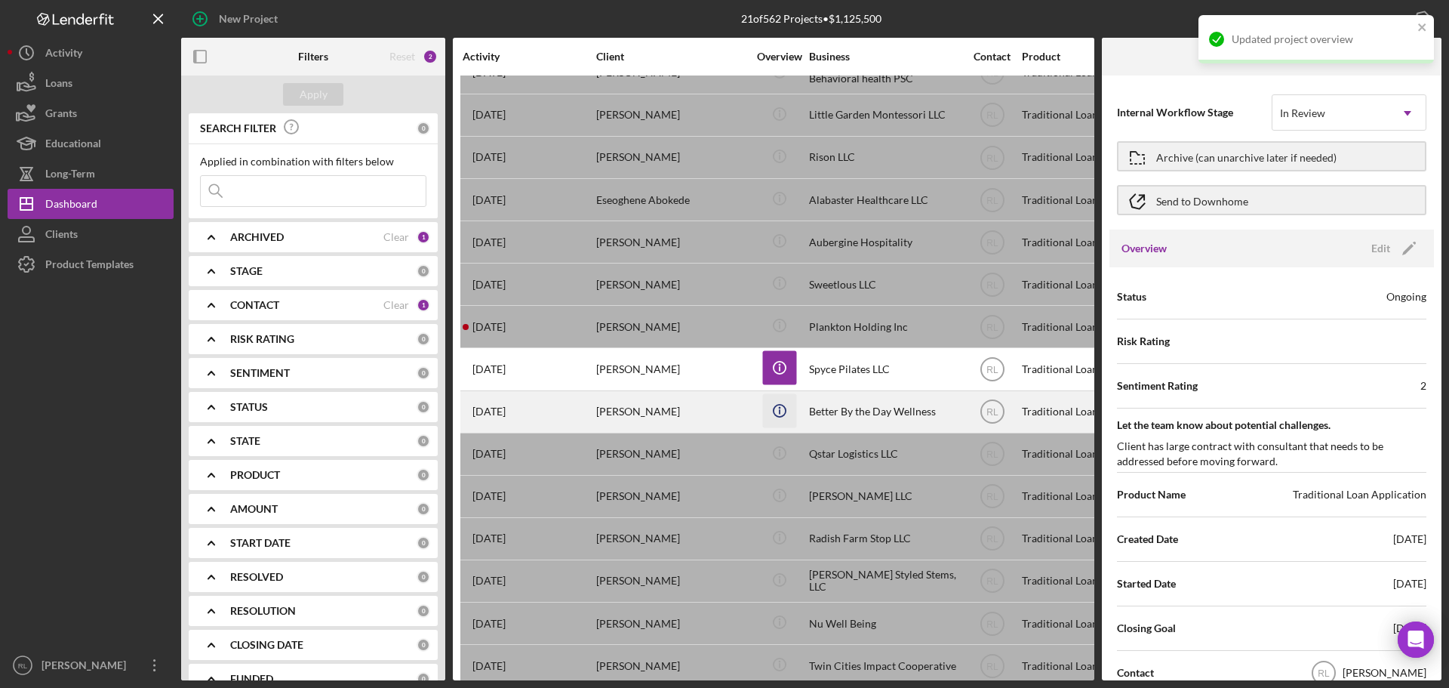
click at [781, 416] on icon "Icon/Info" at bounding box center [779, 410] width 34 height 34
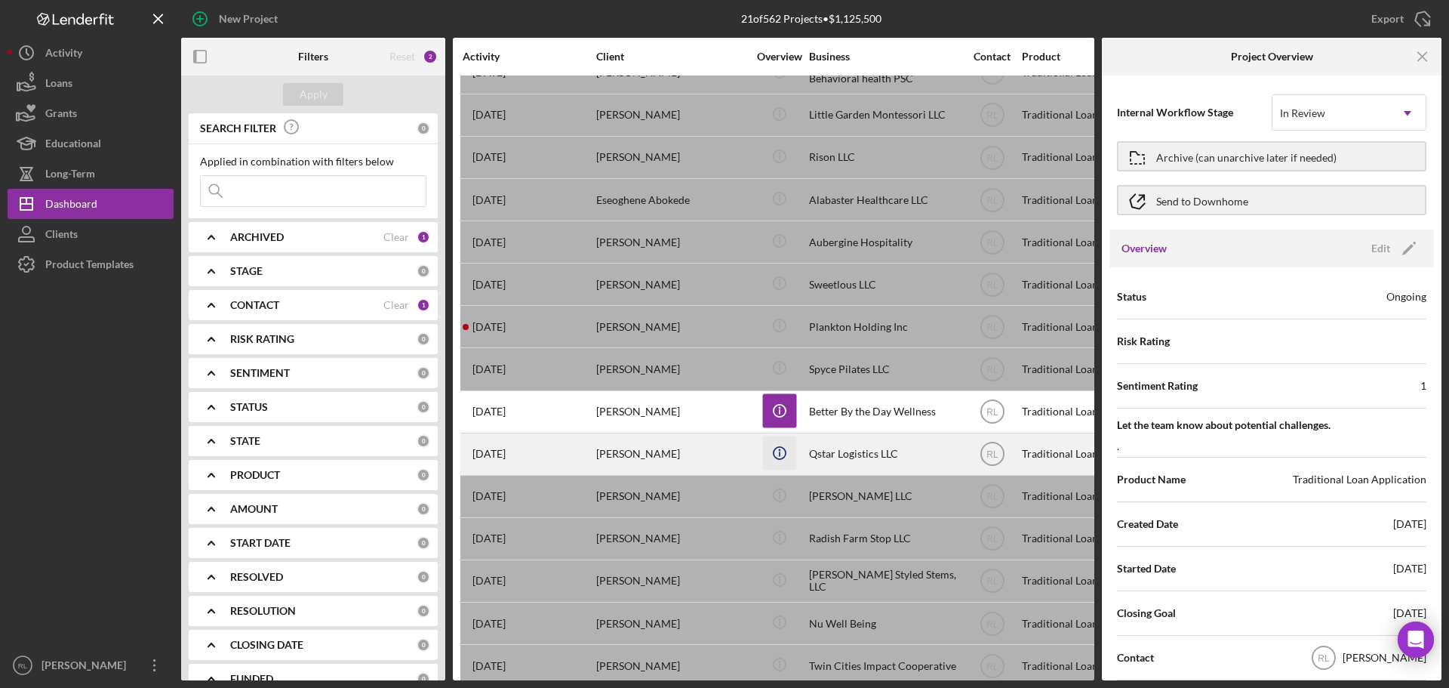
click at [782, 454] on icon "Icon/Info" at bounding box center [779, 452] width 34 height 34
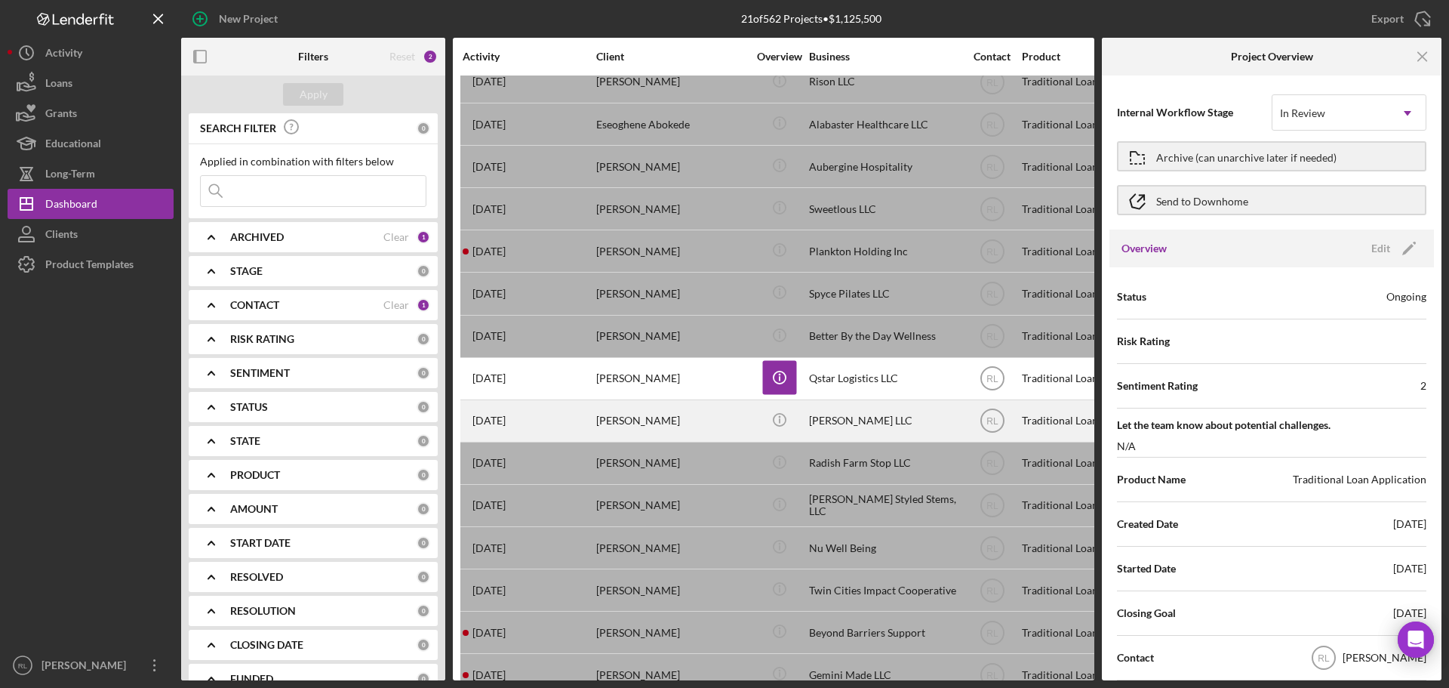
scroll to position [302, 0]
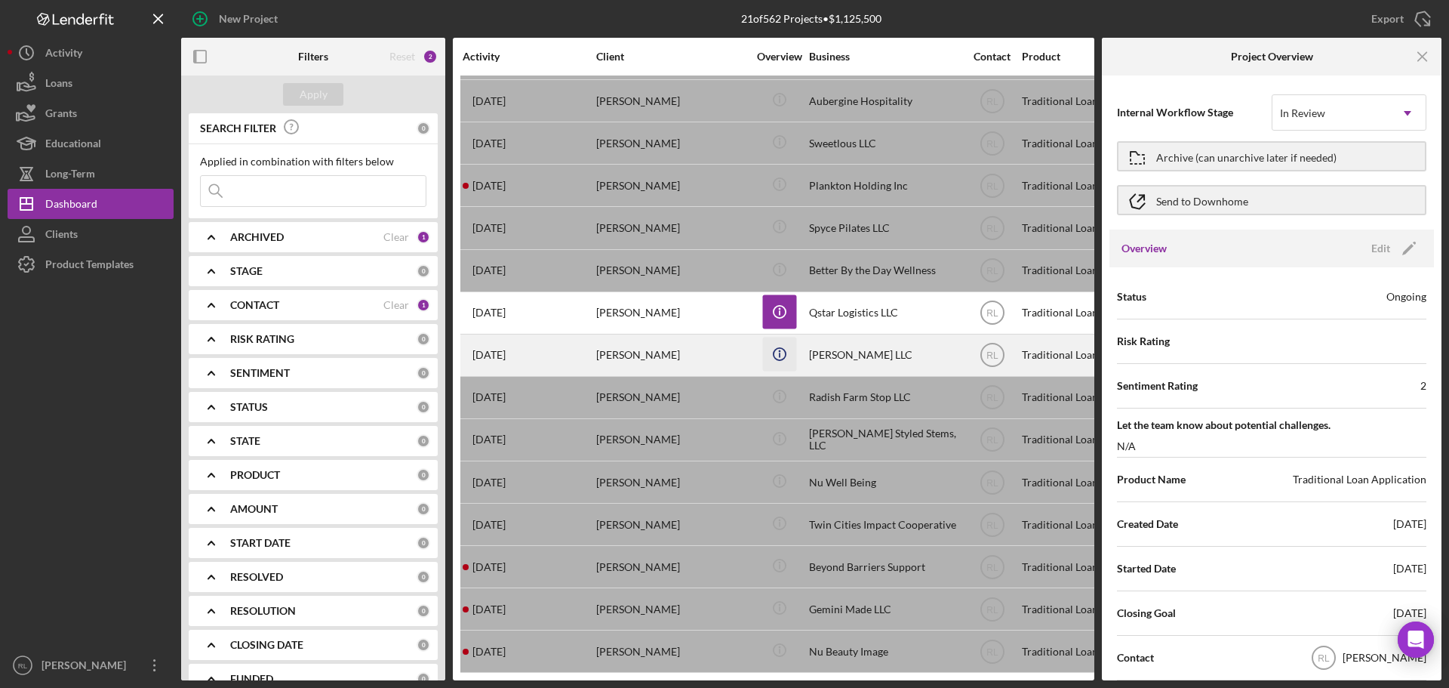
click at [777, 349] on icon "Icon/Info" at bounding box center [779, 354] width 34 height 34
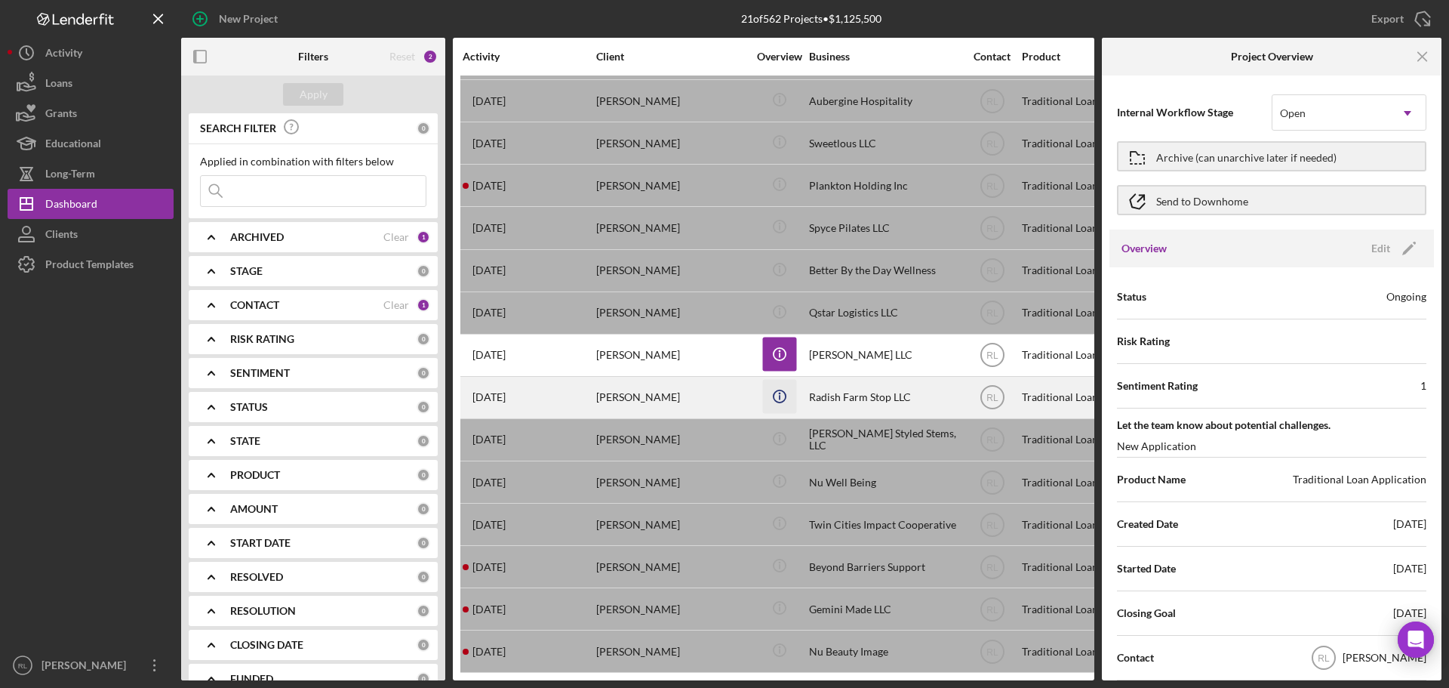
click at [780, 386] on icon "Icon/Info" at bounding box center [779, 396] width 34 height 34
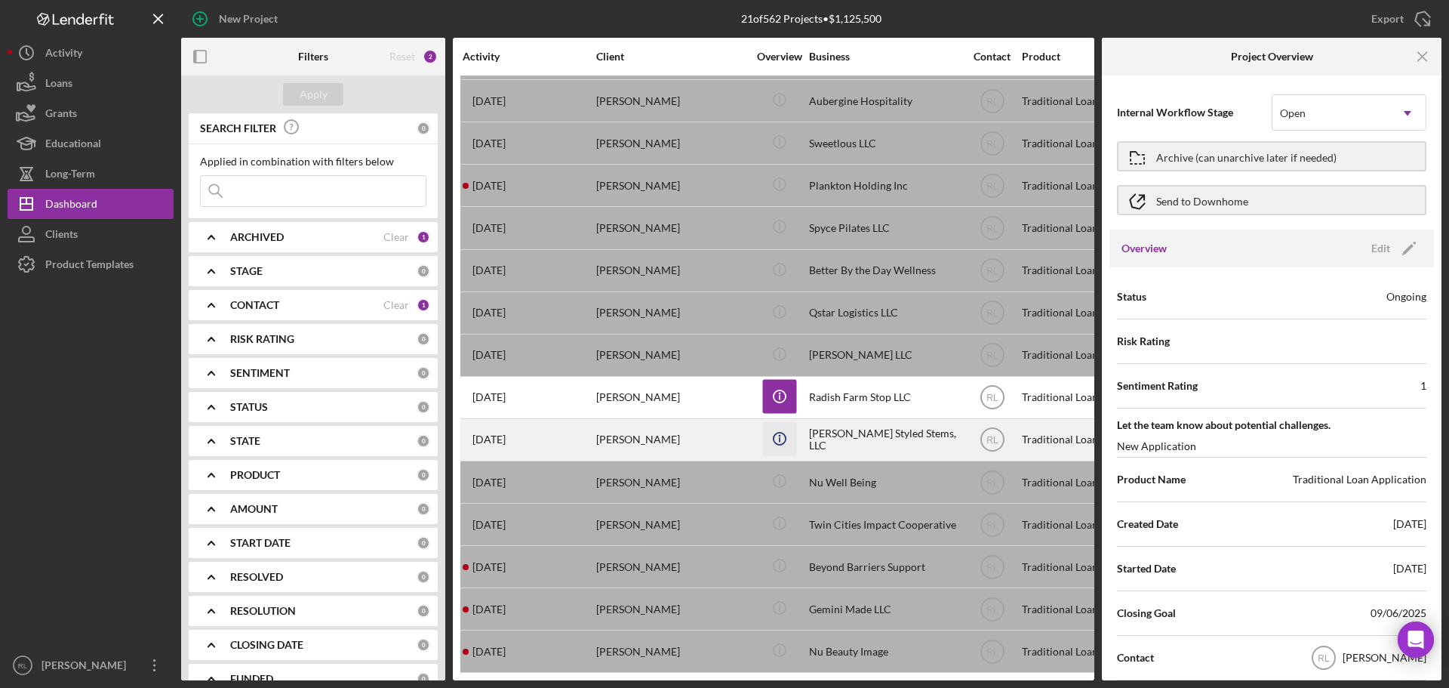
click at [785, 427] on icon "Icon/Info" at bounding box center [779, 438] width 34 height 34
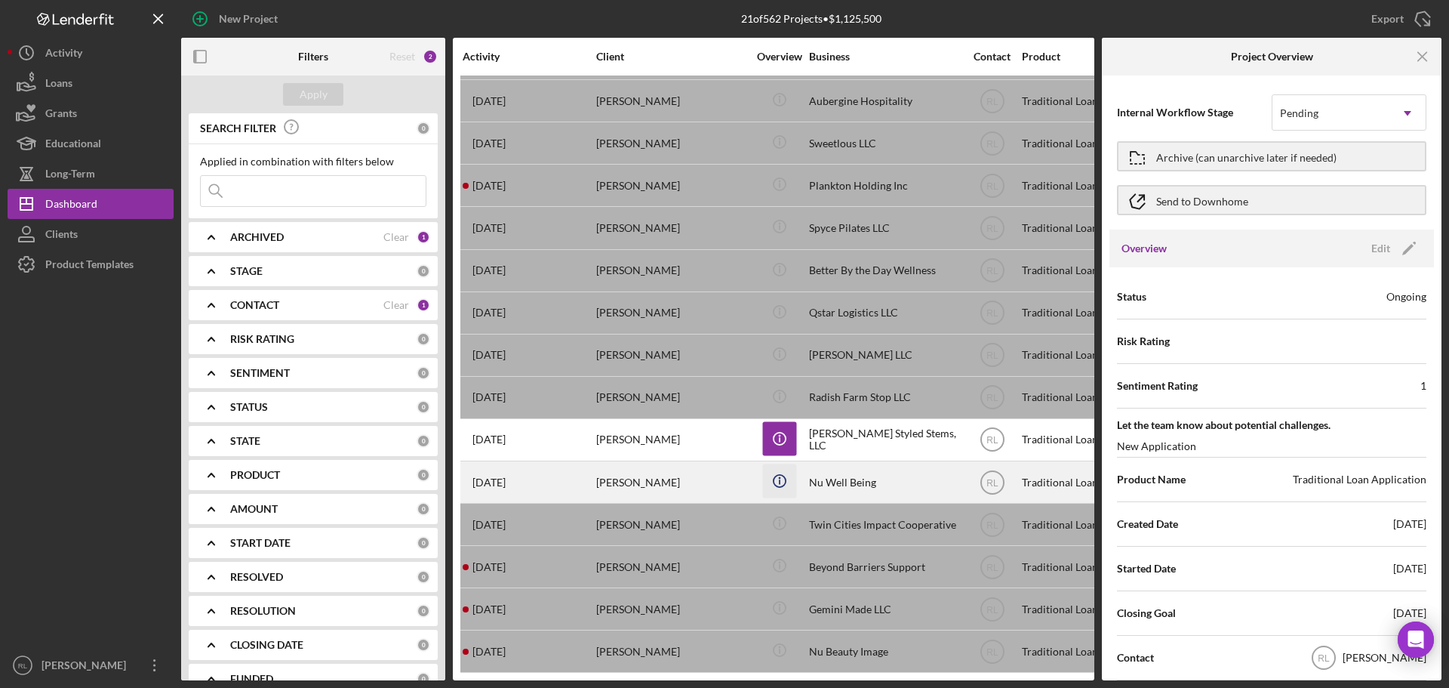
click at [784, 470] on icon "Icon/Info" at bounding box center [779, 481] width 34 height 34
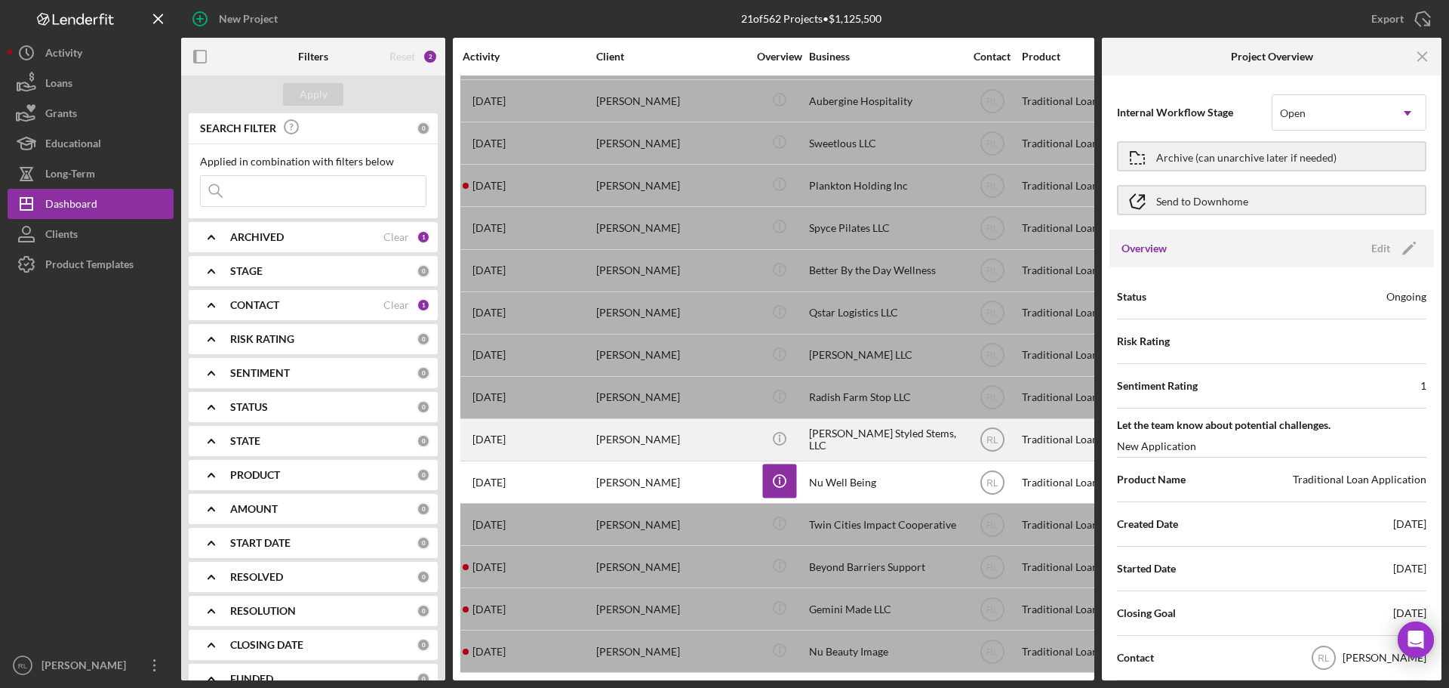
scroll to position [303, 0]
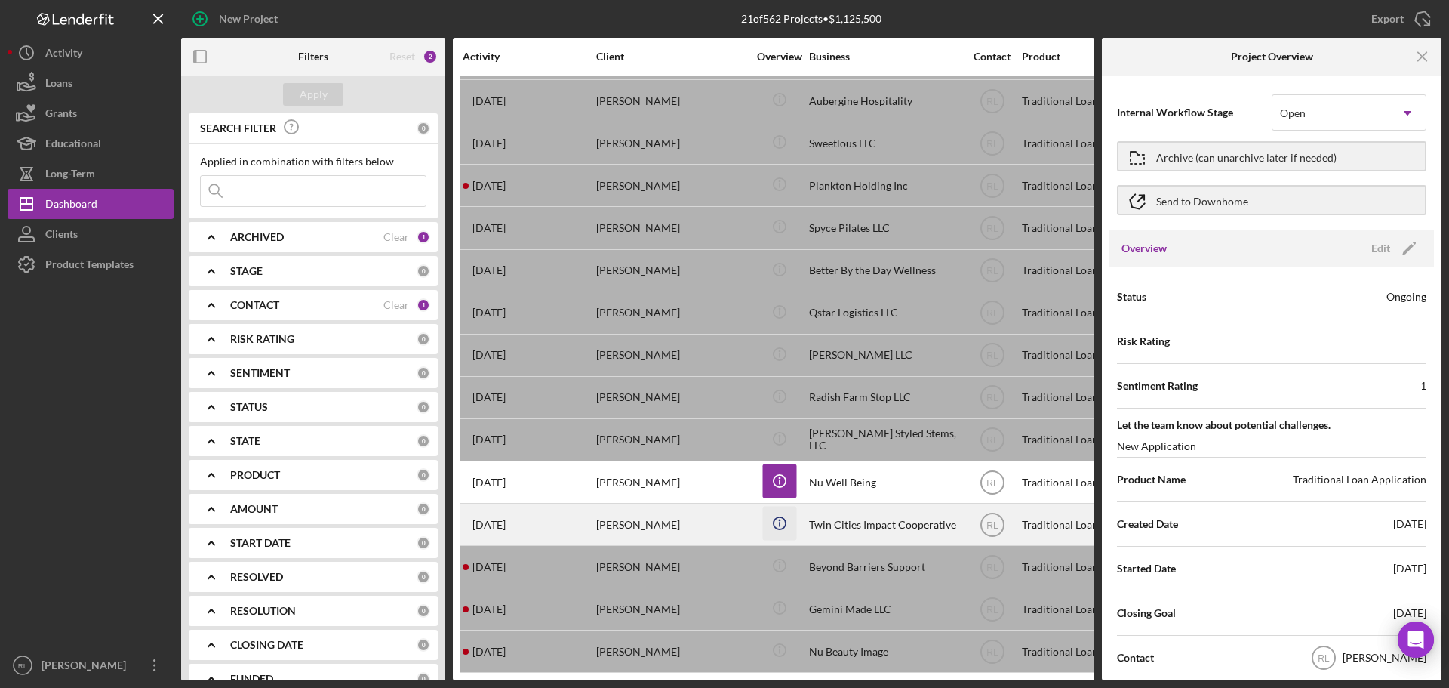
click at [774, 517] on icon "Icon/Info" at bounding box center [779, 523] width 34 height 34
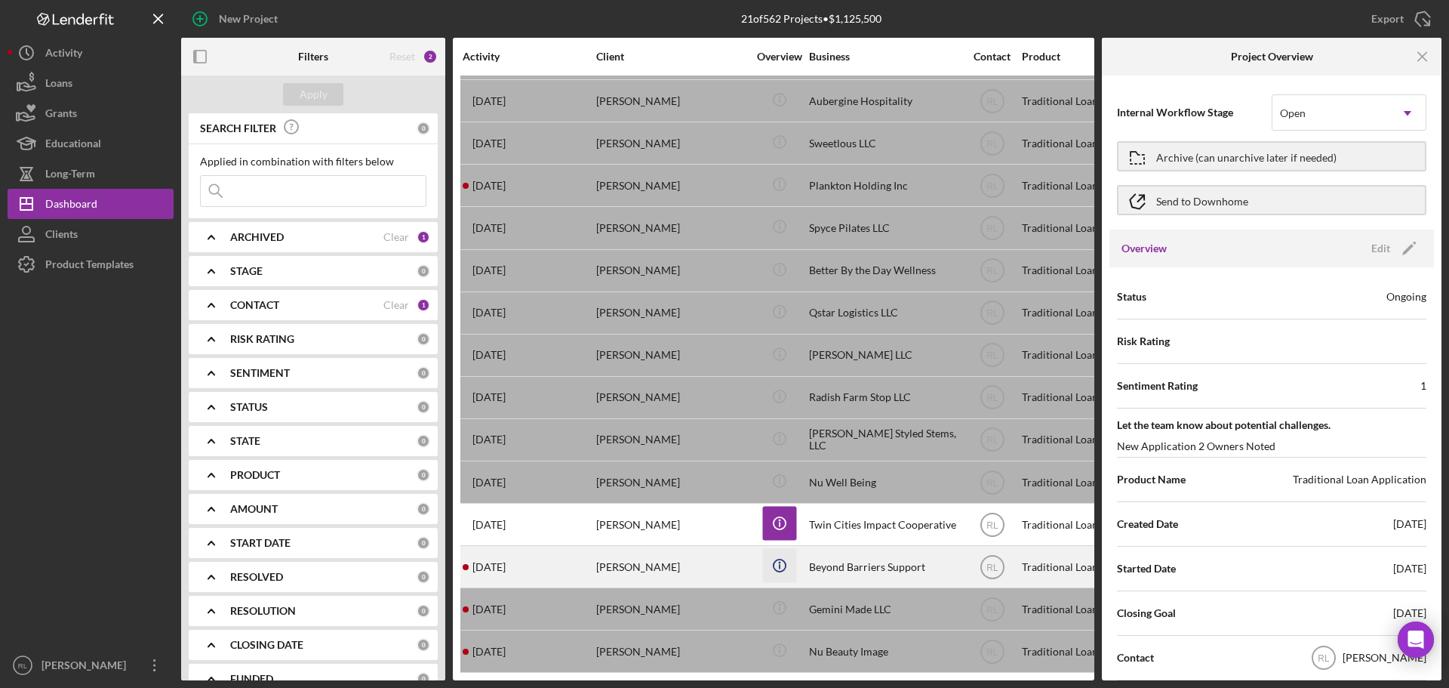
click at [779, 566] on icon "Icon/Info" at bounding box center [779, 566] width 34 height 34
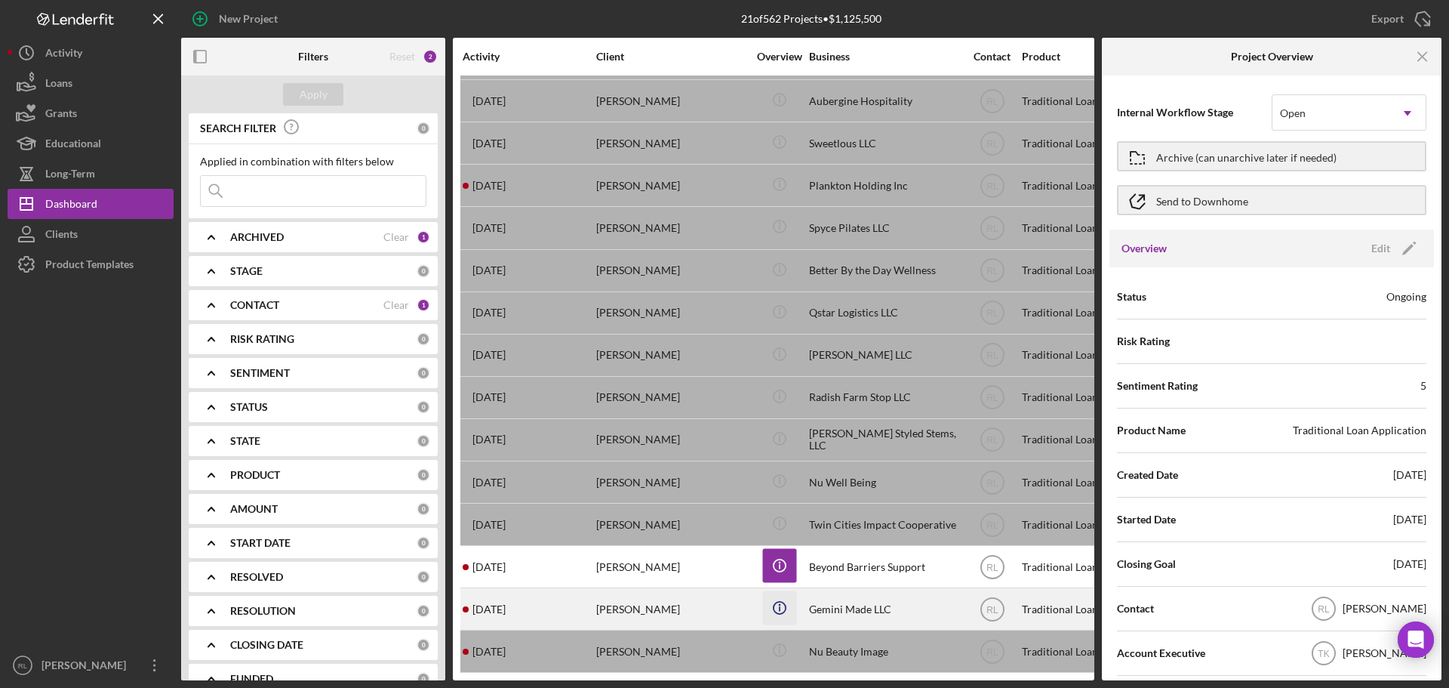
click at [779, 603] on icon "Icon/Info" at bounding box center [779, 608] width 34 height 34
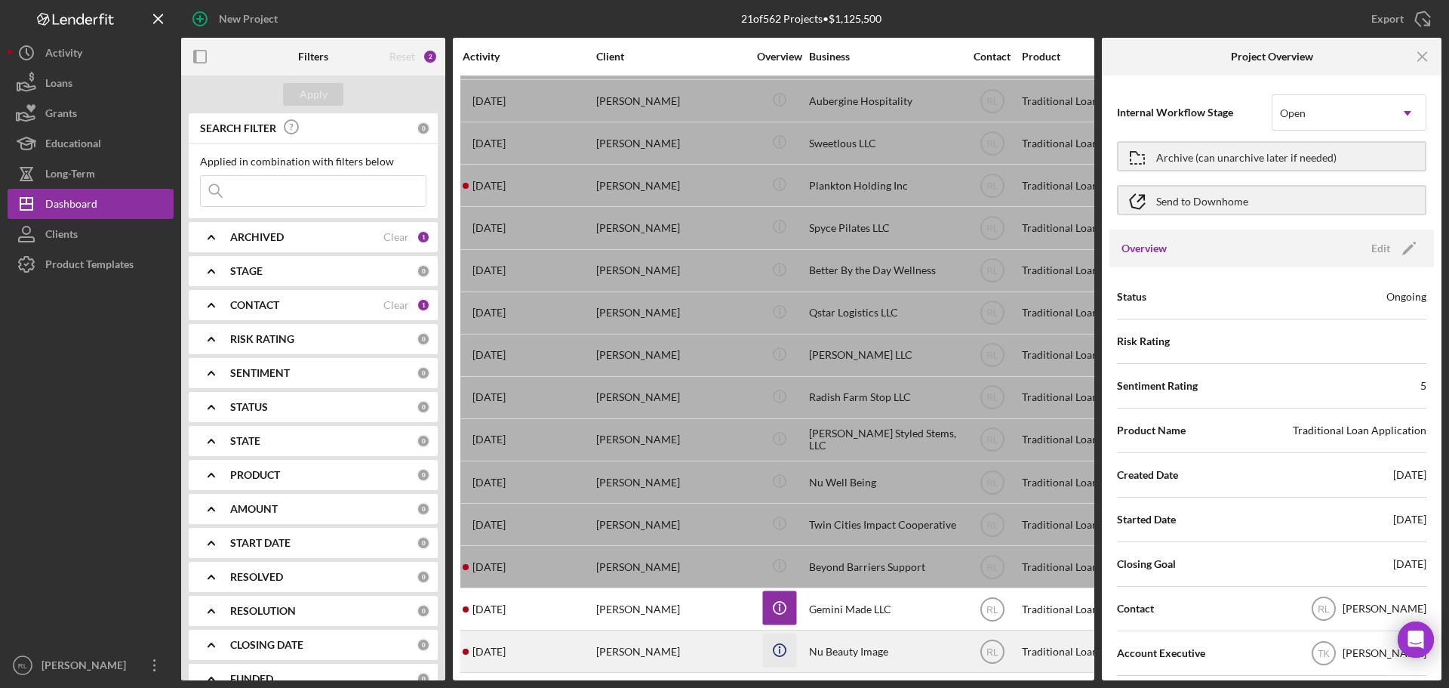
click at [787, 638] on icon "Icon/Info" at bounding box center [779, 650] width 34 height 34
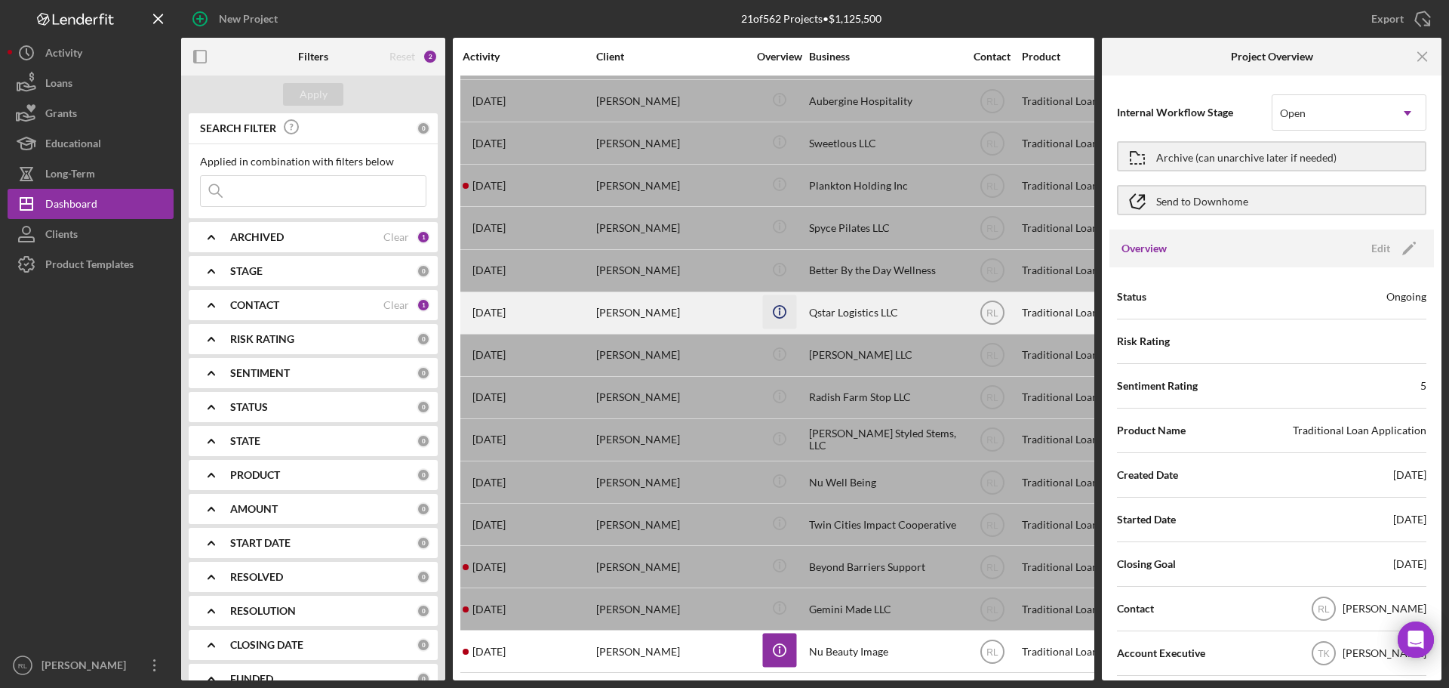
click at [779, 310] on icon "Icon/Info" at bounding box center [779, 311] width 34 height 34
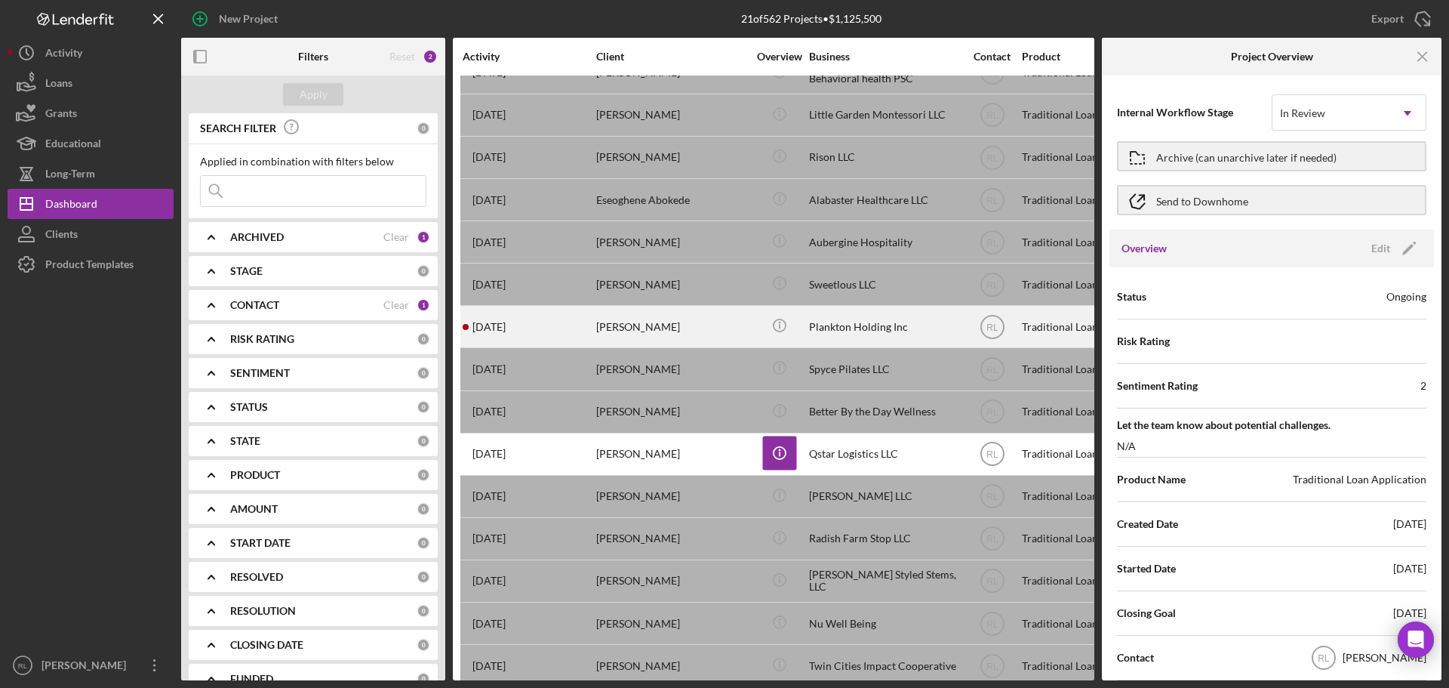
scroll to position [226, 0]
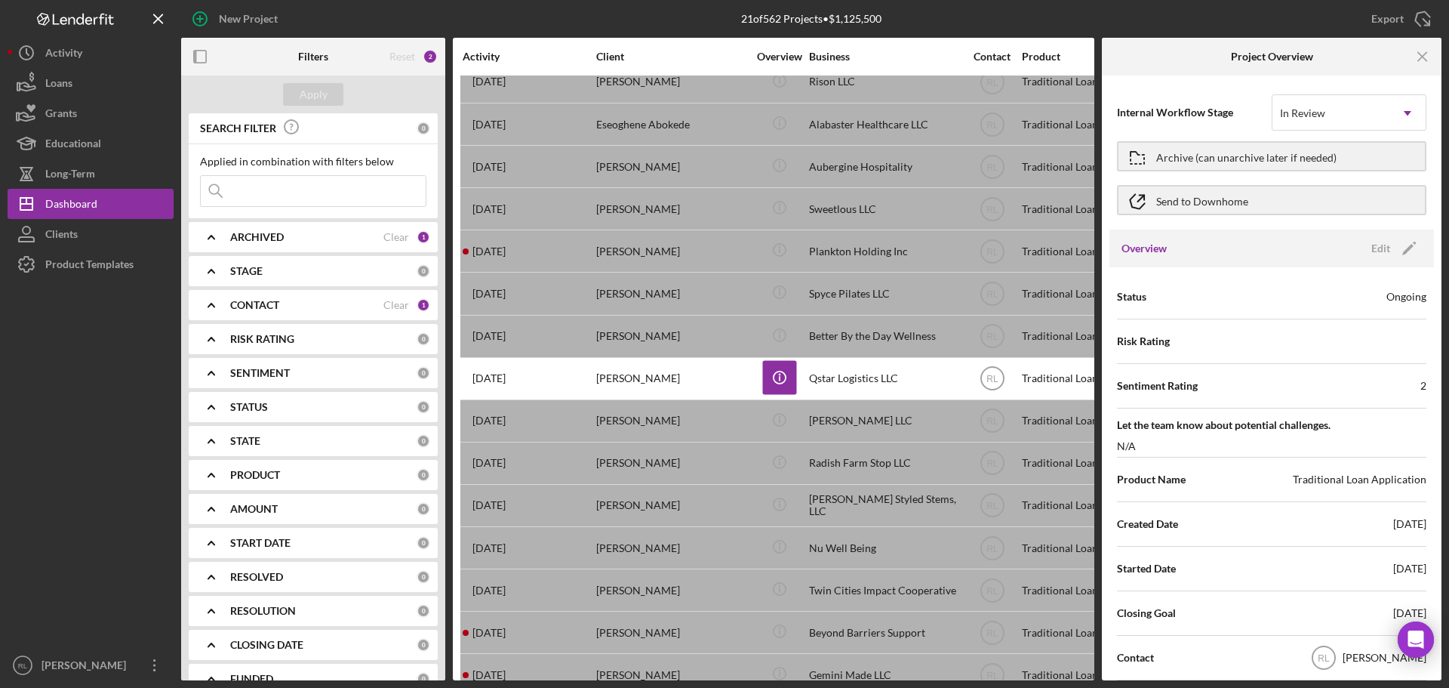
click at [266, 238] on b "ARCHIVED" at bounding box center [257, 237] width 54 height 12
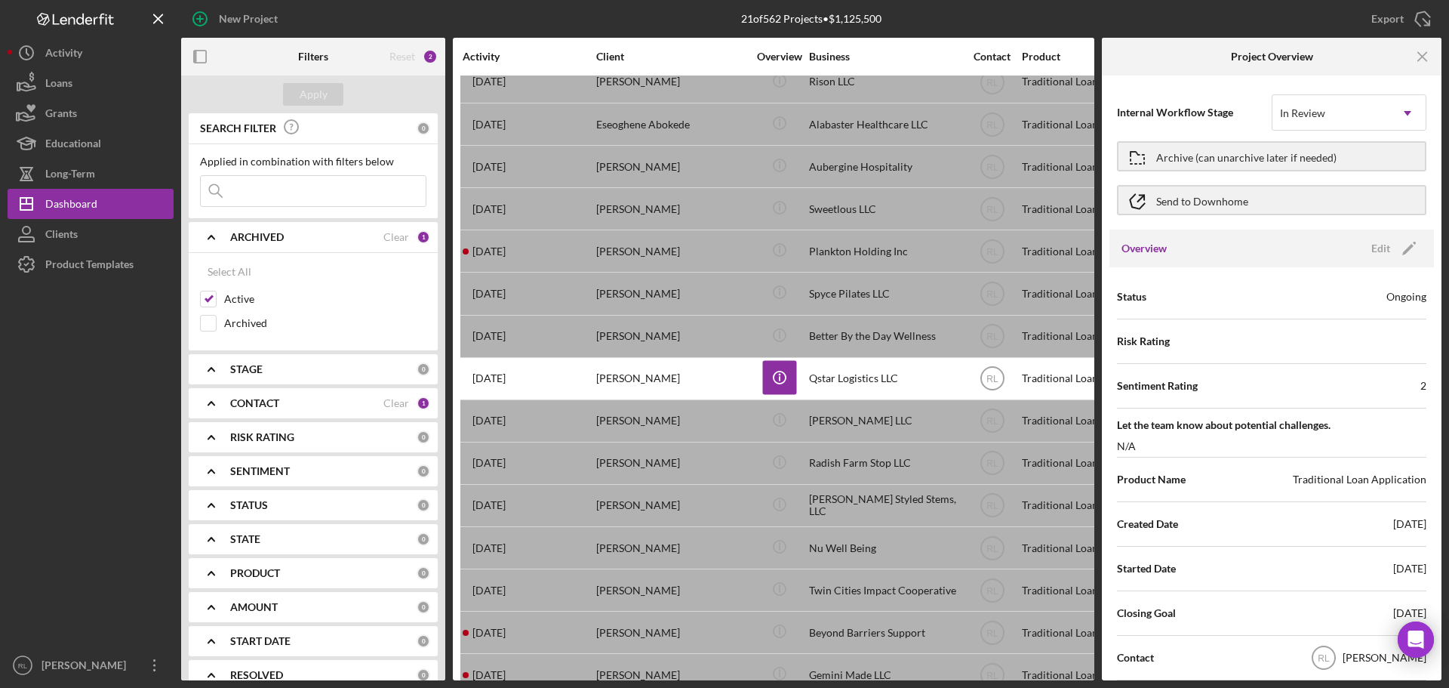
click at [290, 238] on div "ARCHIVED" at bounding box center [306, 237] width 153 height 12
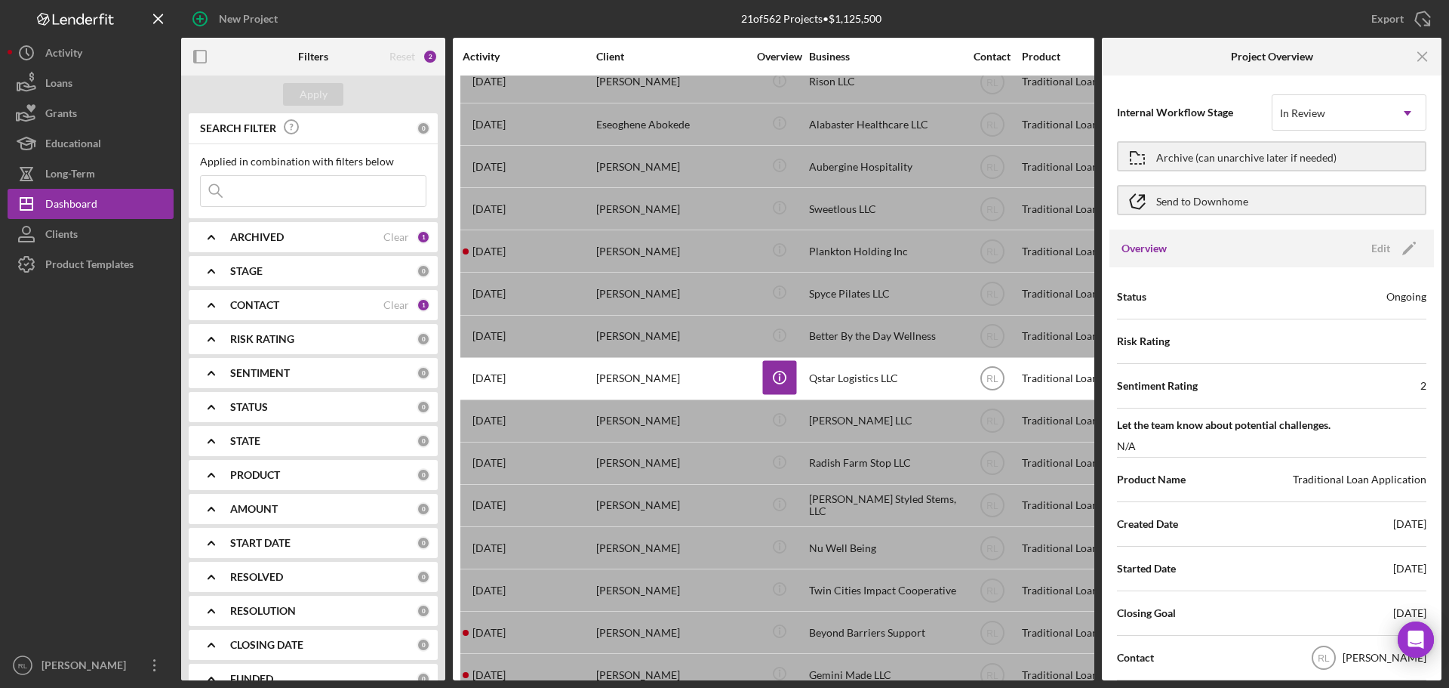
click at [278, 275] on div "STAGE" at bounding box center [323, 271] width 186 height 12
click at [306, 272] on div "STAGE" at bounding box center [323, 271] width 186 height 12
click at [265, 302] on b "CONTACT" at bounding box center [254, 305] width 49 height 12
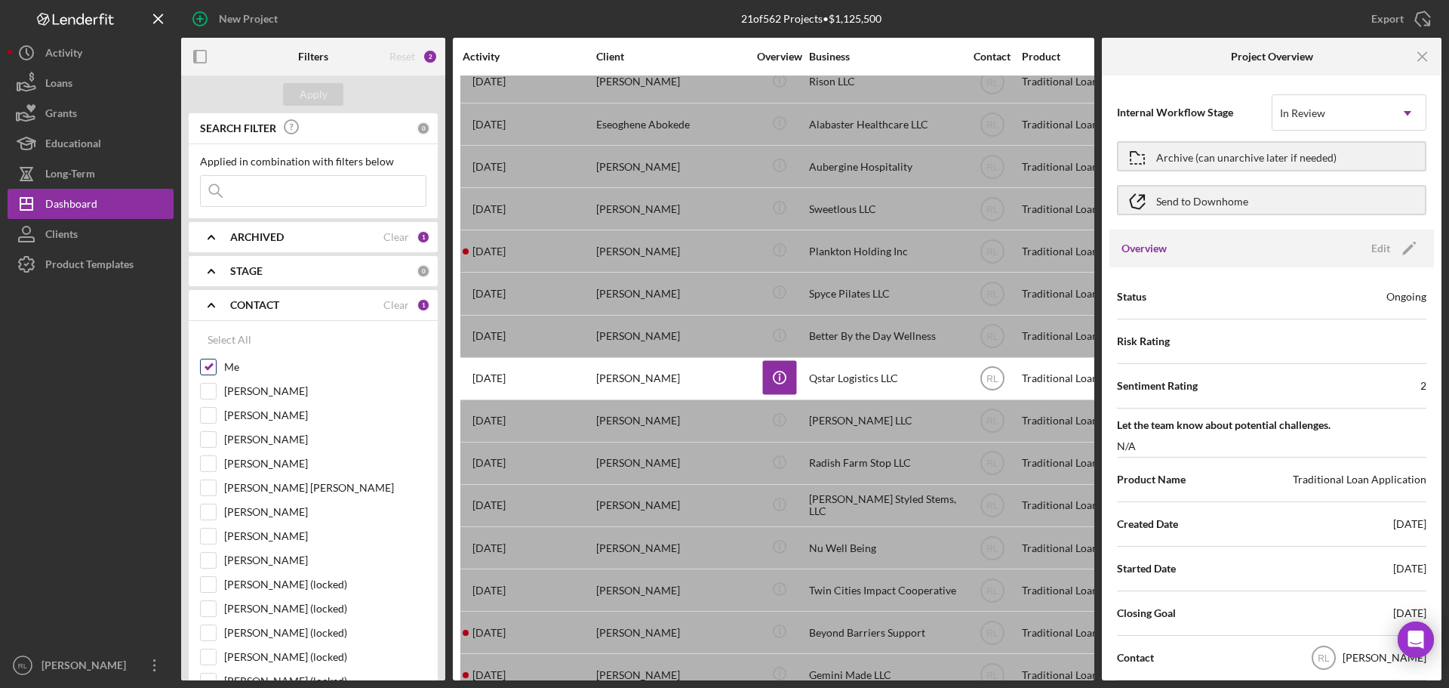
click at [208, 365] on input "Me" at bounding box center [208, 366] width 15 height 15
checkbox input "false"
click at [318, 100] on div "Apply" at bounding box center [314, 94] width 28 height 23
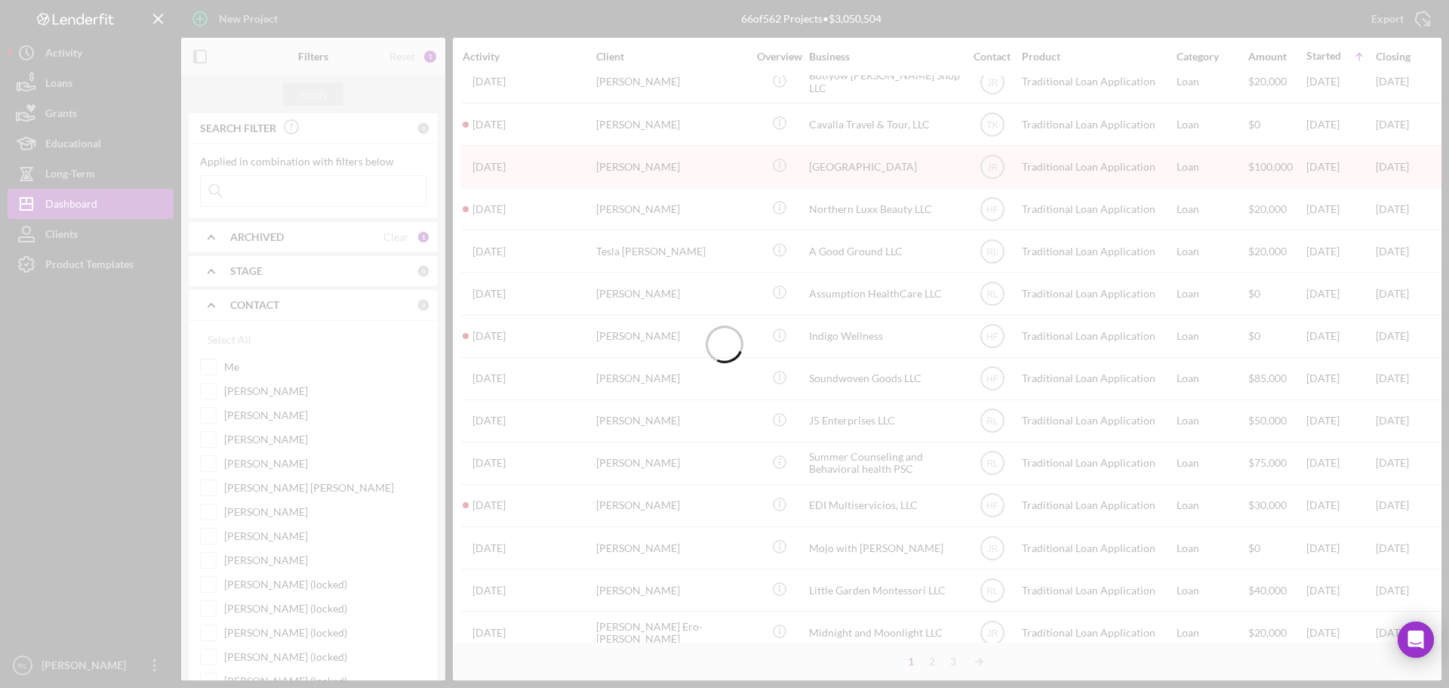
scroll to position [511, 0]
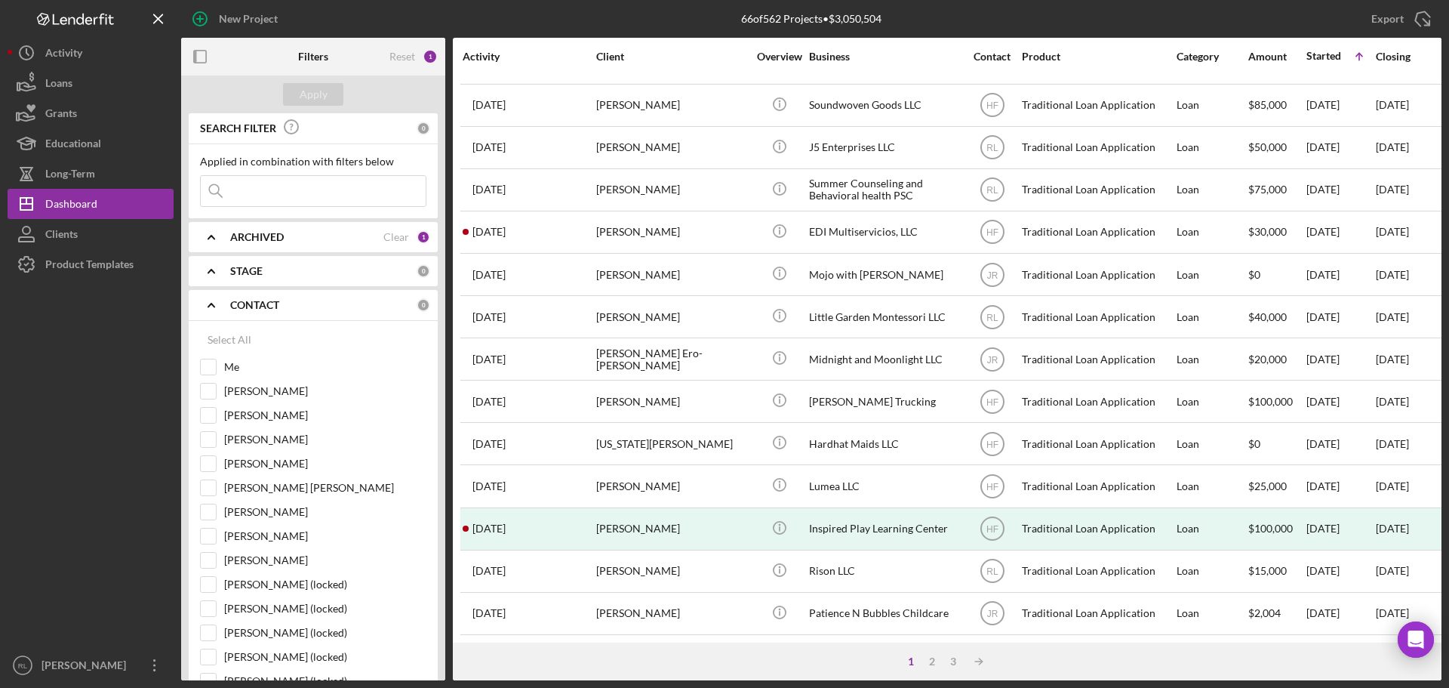
click at [348, 195] on input at bounding box center [313, 191] width 225 height 30
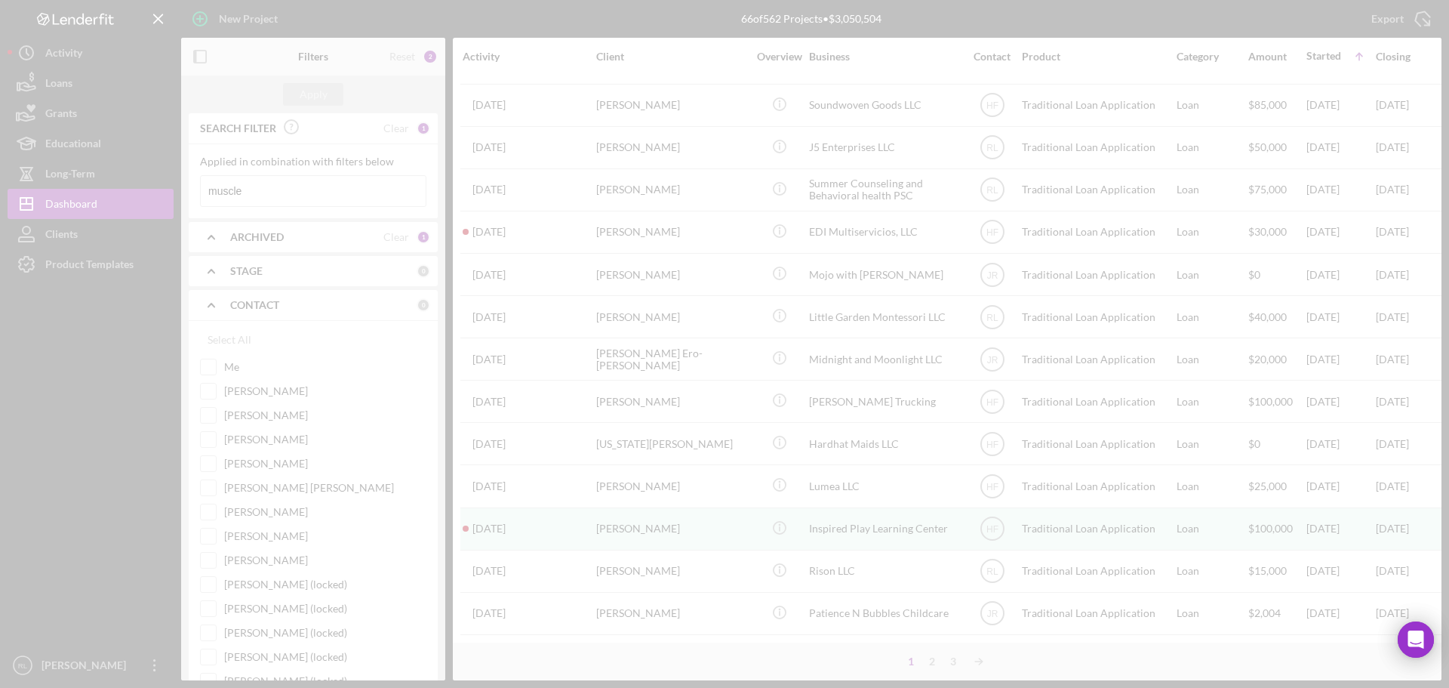
scroll to position [0, 0]
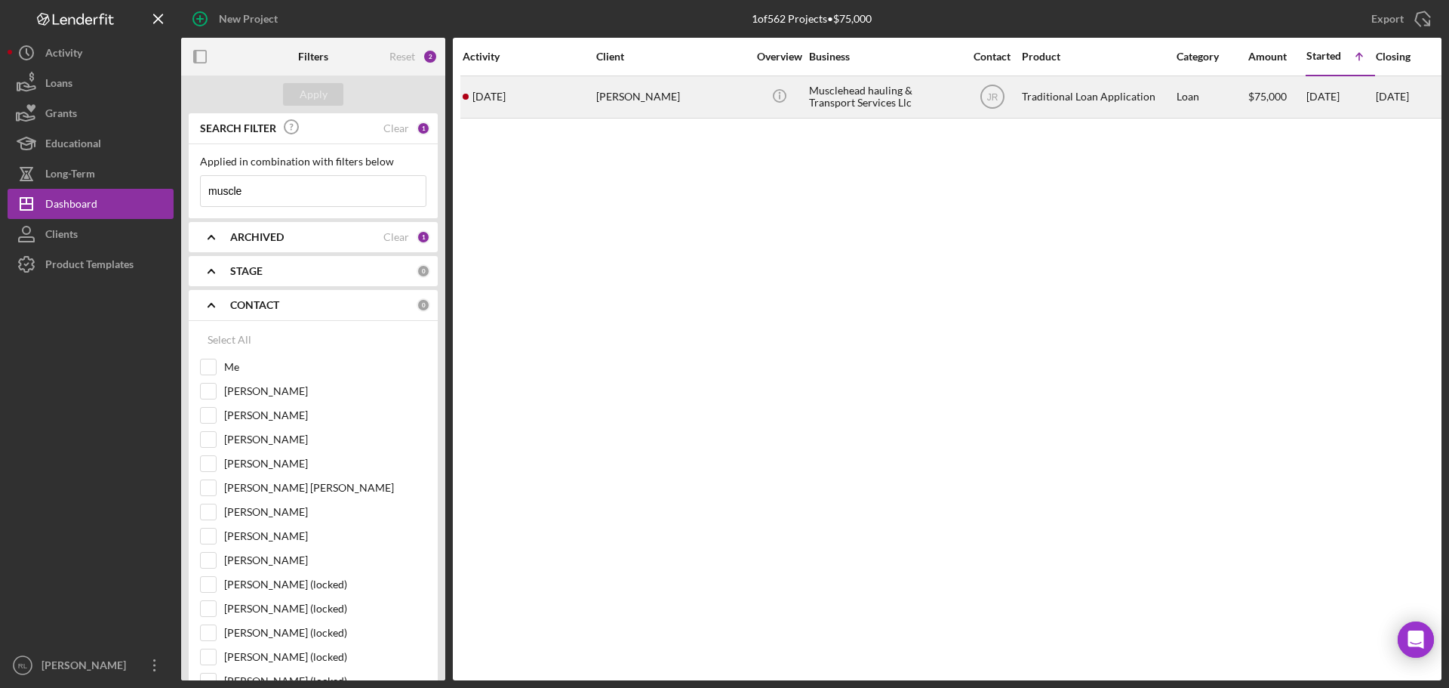
click at [906, 97] on div "Musclehead hauling & Transport Services Llc" at bounding box center [884, 97] width 151 height 40
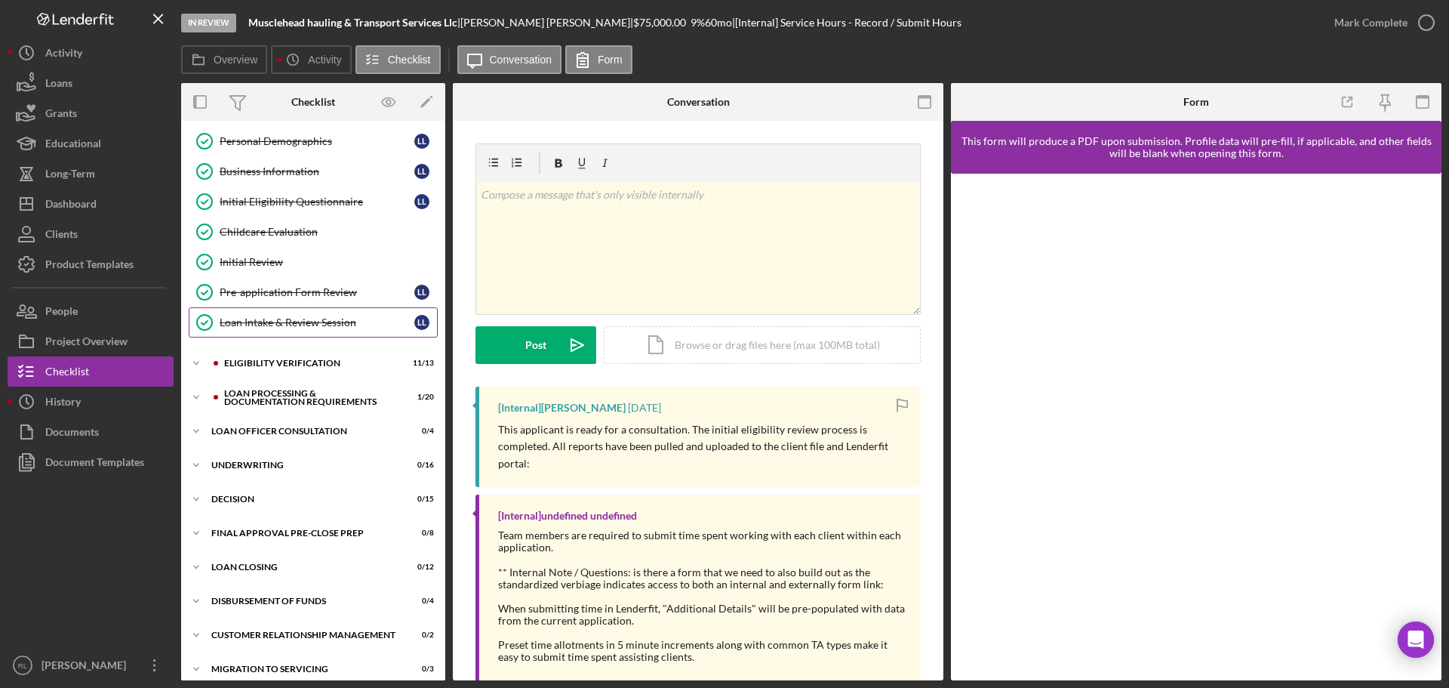
scroll to position [203, 0]
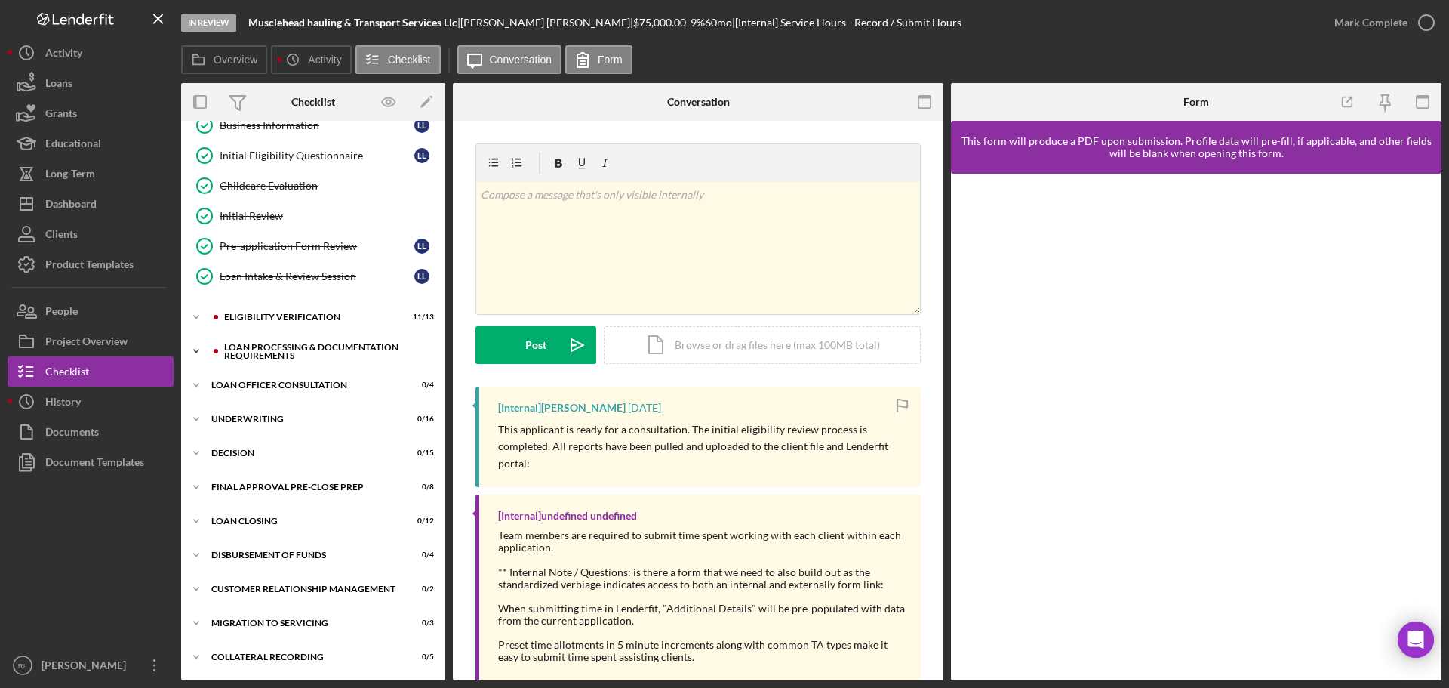
click at [294, 356] on div "Loan Processing & Documentation Requirements" at bounding box center [325, 351] width 202 height 17
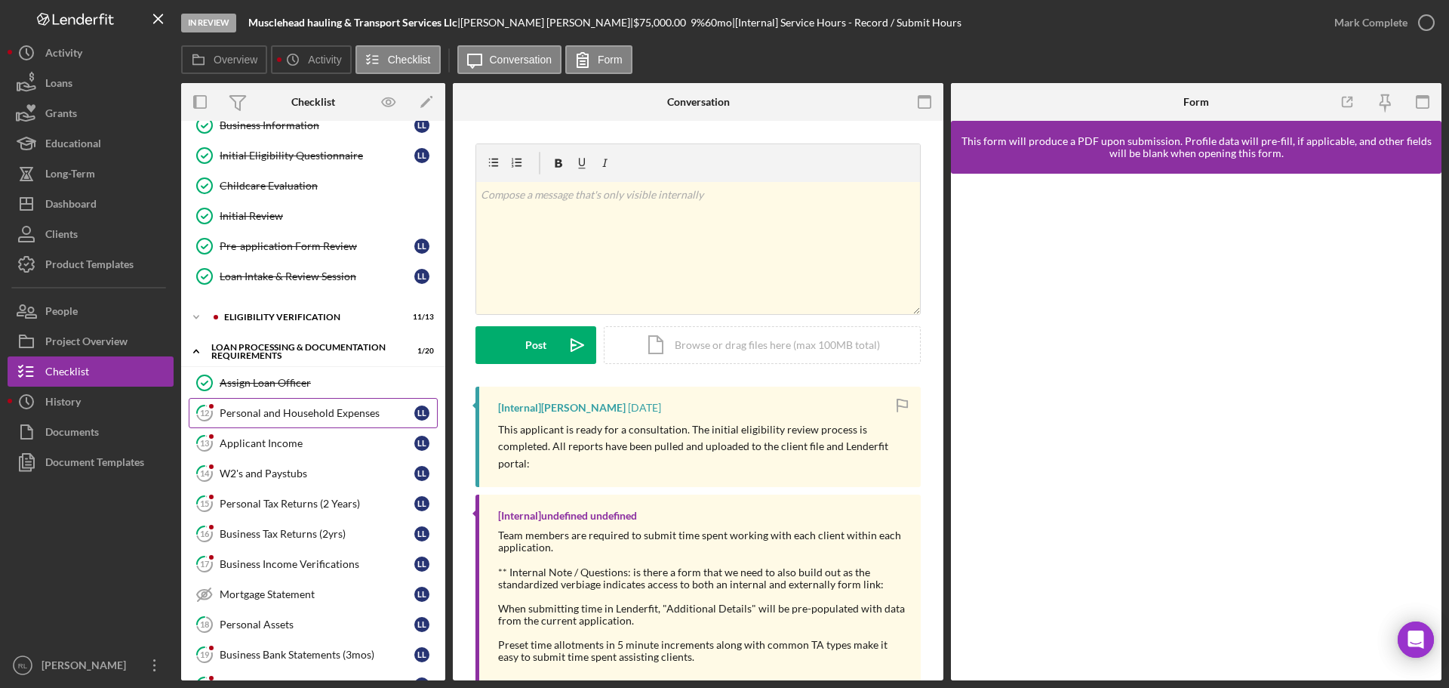
click at [296, 420] on link "12 Personal and Household Expenses L L" at bounding box center [313, 413] width 249 height 30
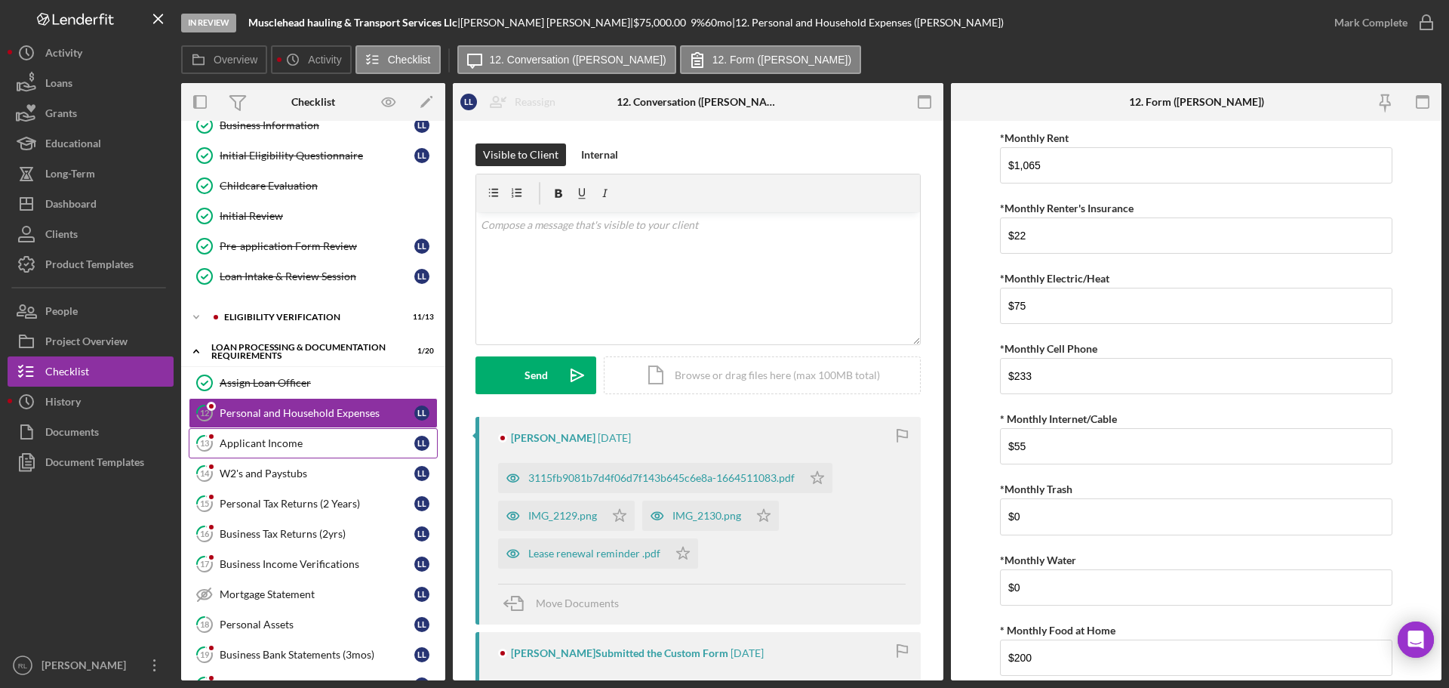
click at [295, 449] on div "Applicant Income" at bounding box center [317, 443] width 195 height 12
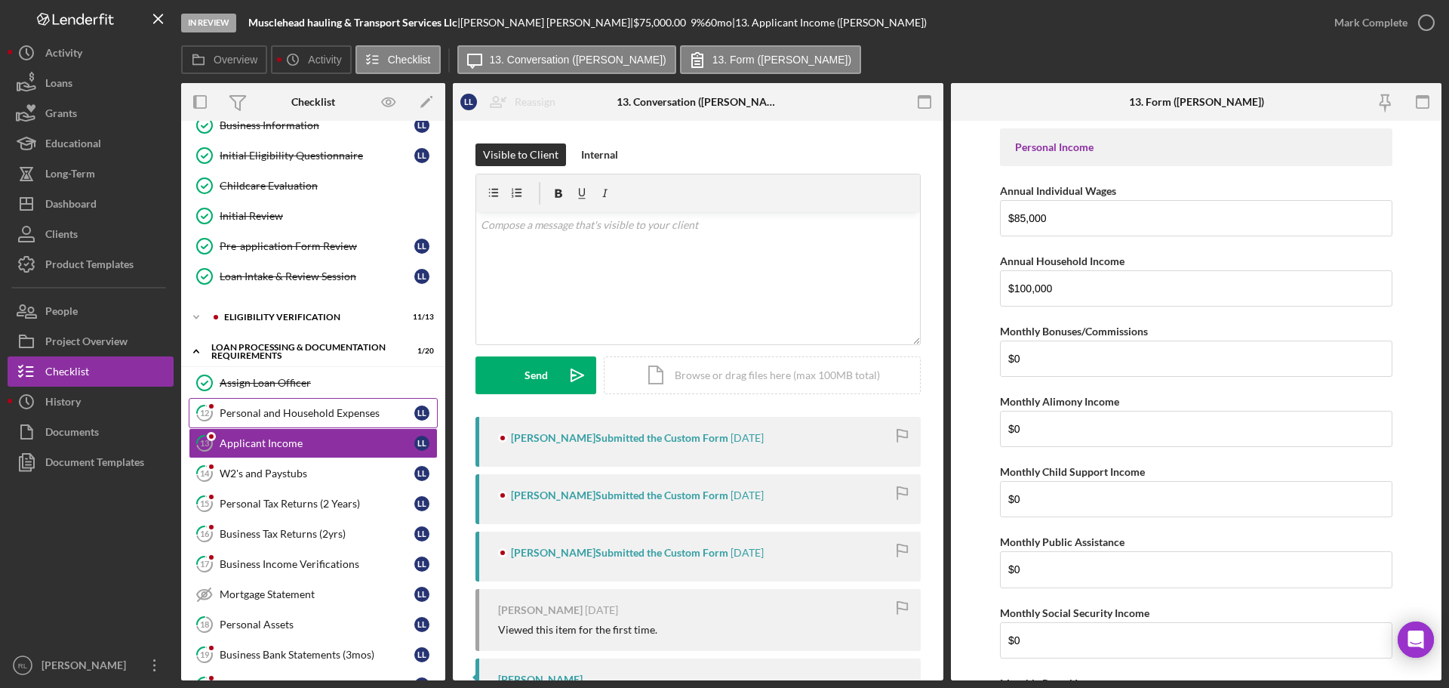
click at [321, 411] on div "Personal and Household Expenses" at bounding box center [317, 413] width 195 height 12
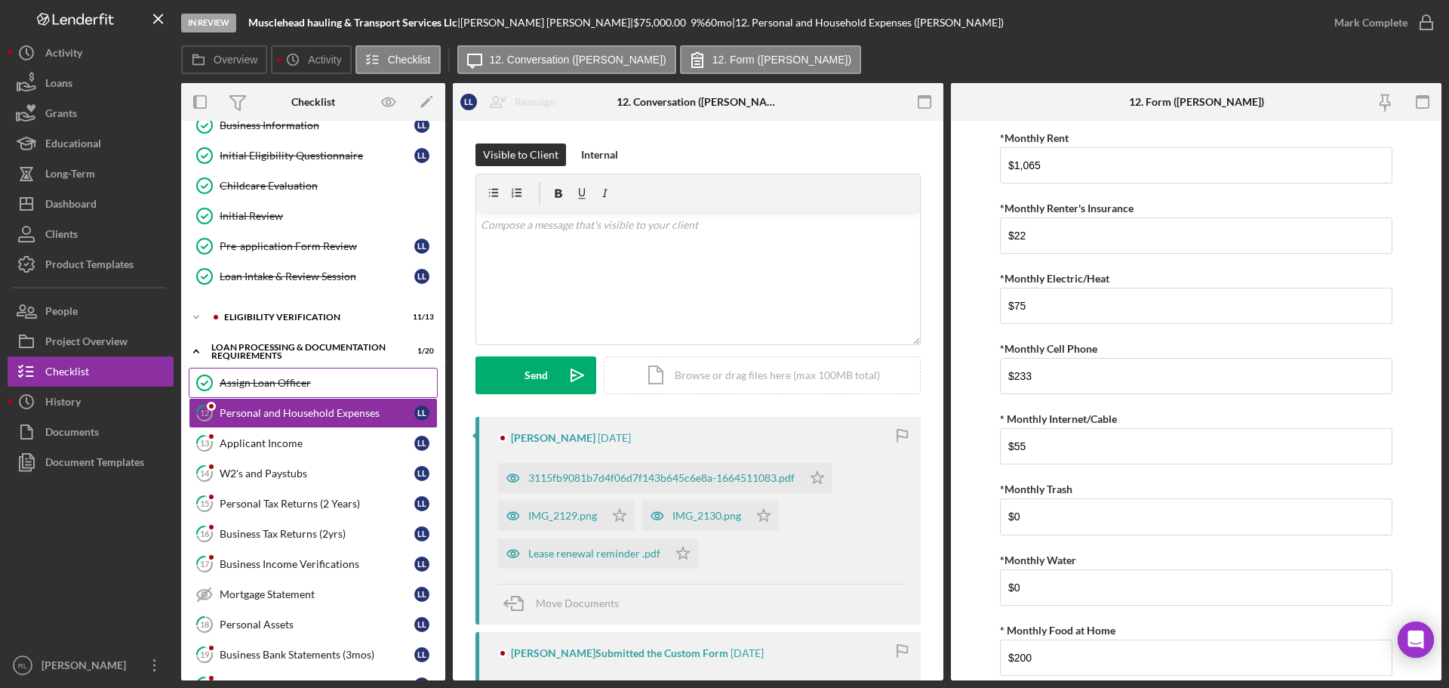
click at [315, 378] on div "Assign Loan Officer" at bounding box center [328, 383] width 217 height 12
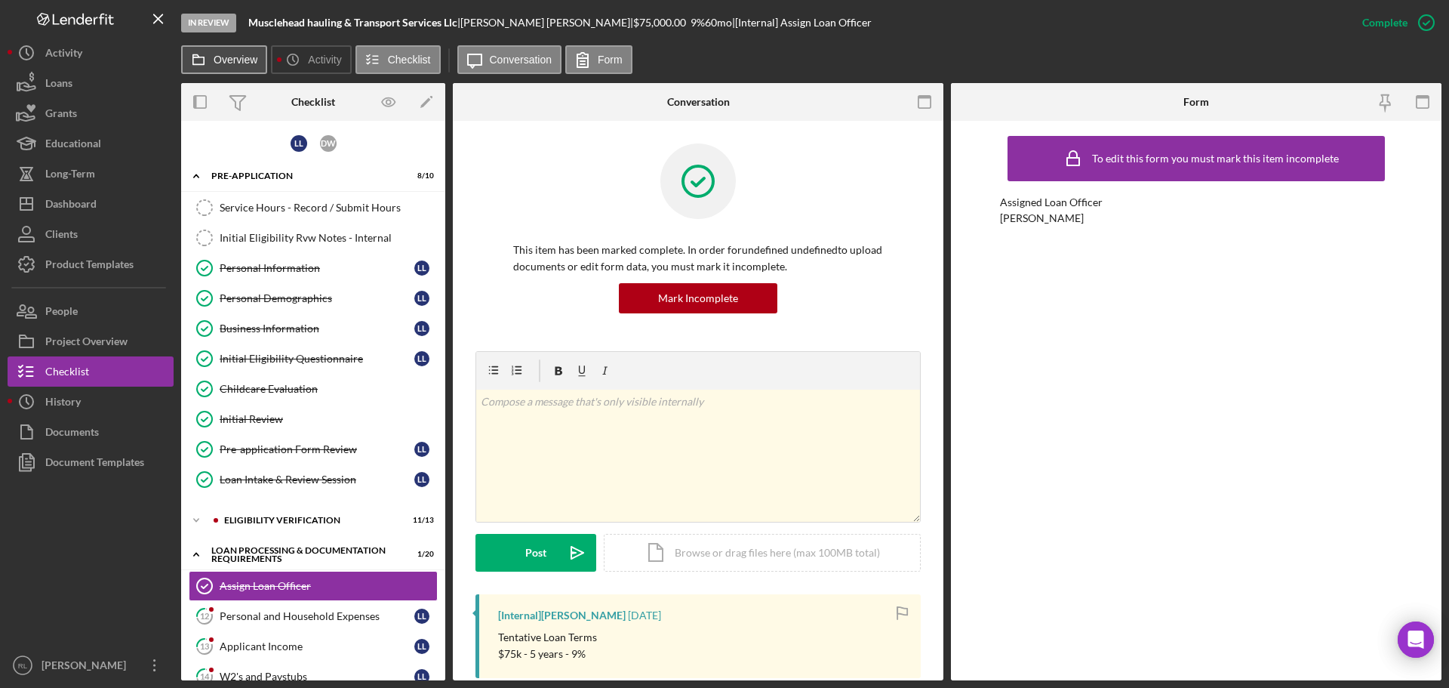
click at [235, 61] on label "Overview" at bounding box center [236, 60] width 44 height 12
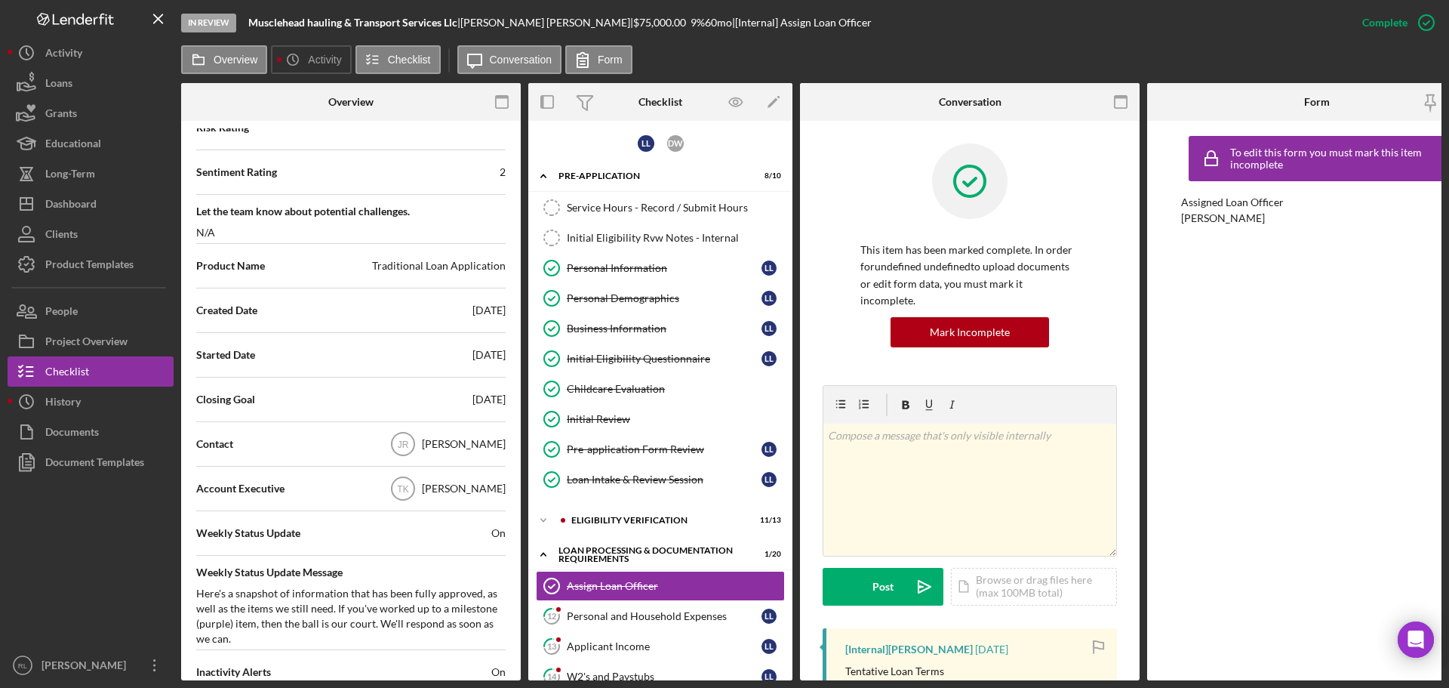
scroll to position [302, 0]
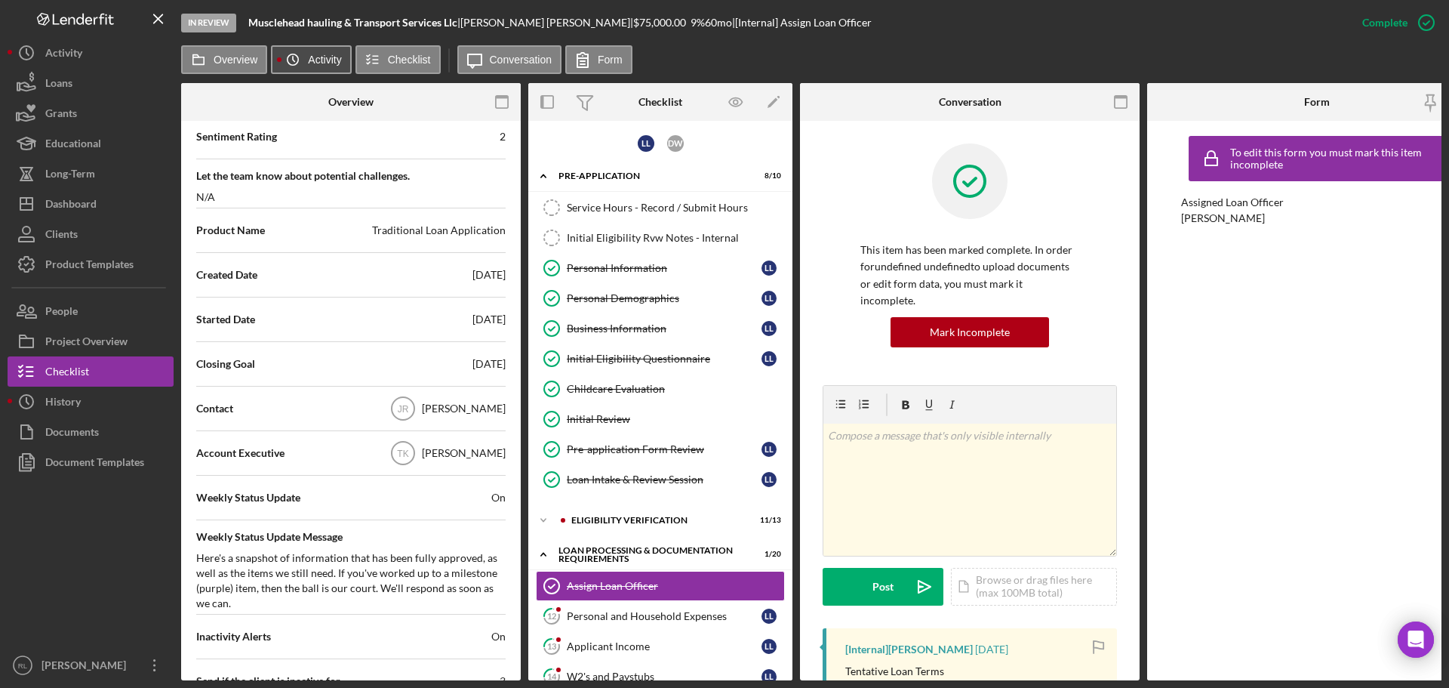
click at [316, 53] on button "Icon/History Activity" at bounding box center [311, 59] width 80 height 29
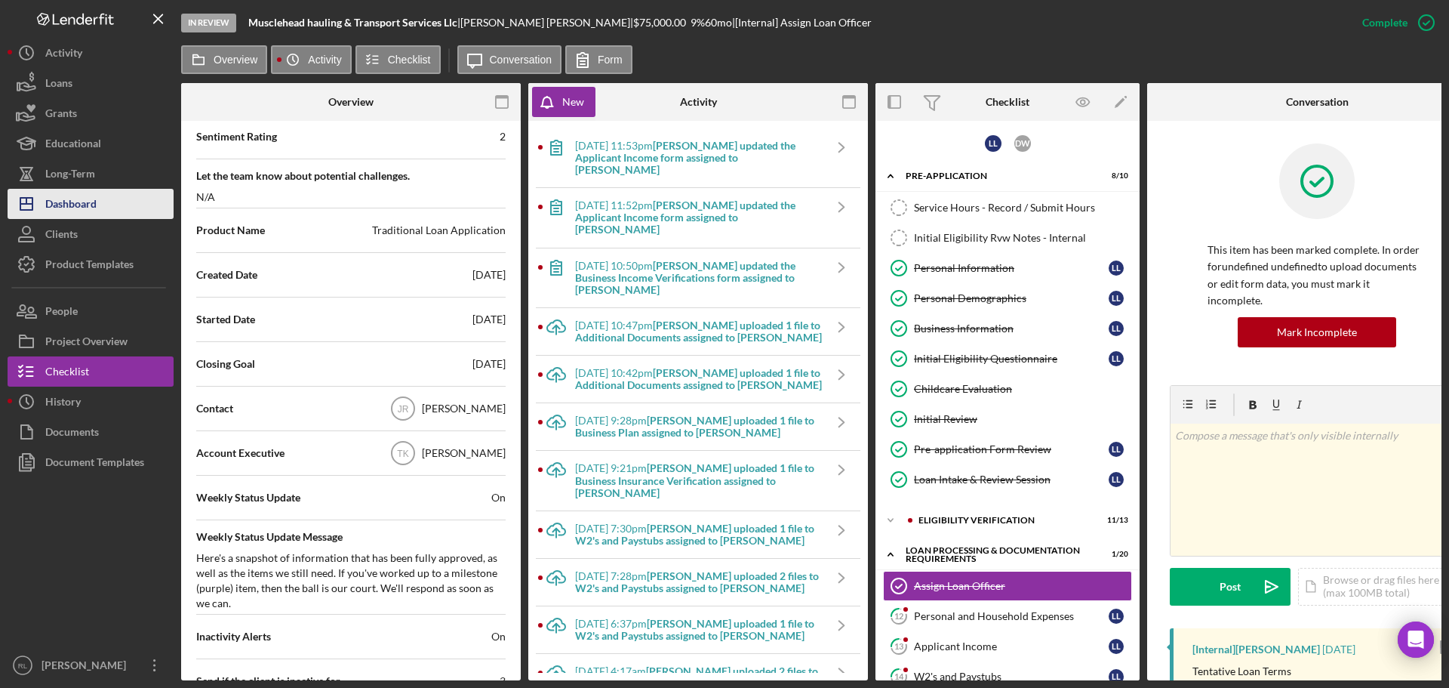
click at [90, 208] on div "Dashboard" at bounding box center [70, 206] width 51 height 34
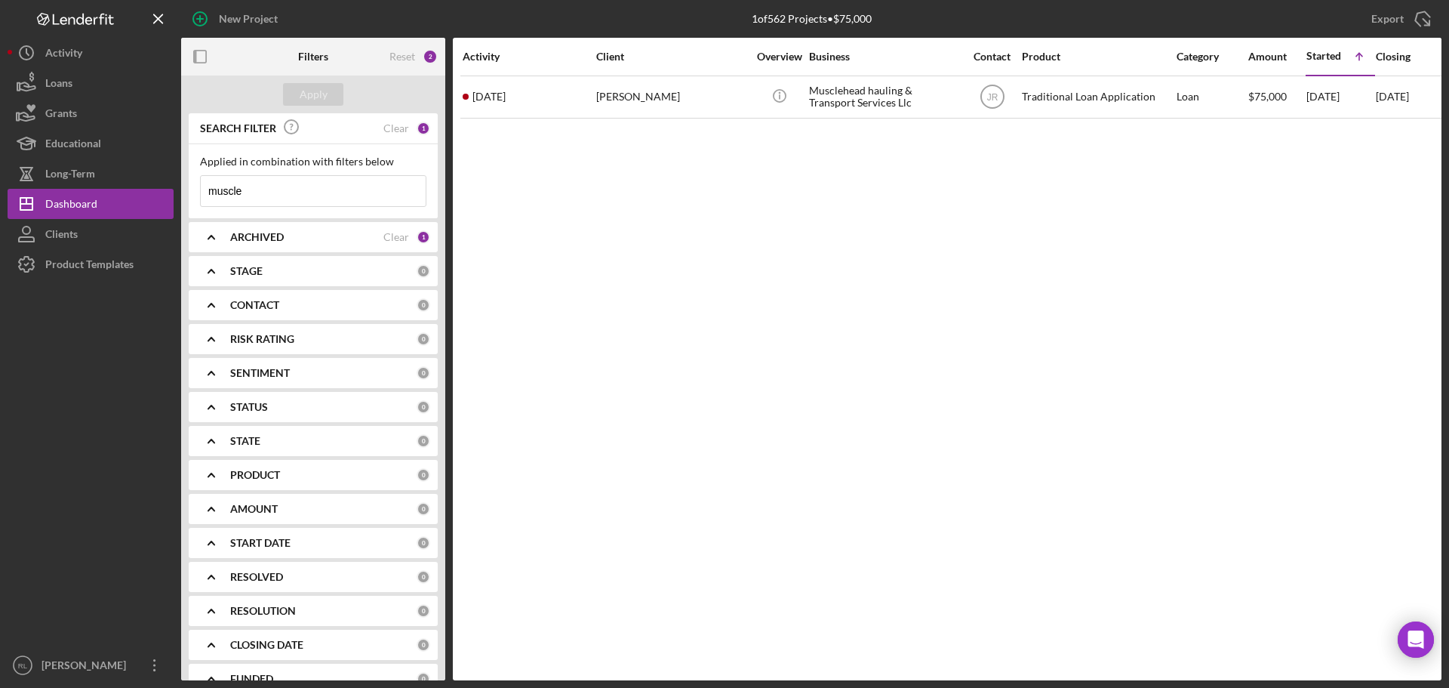
click at [262, 304] on b "CONTACT" at bounding box center [254, 305] width 49 height 12
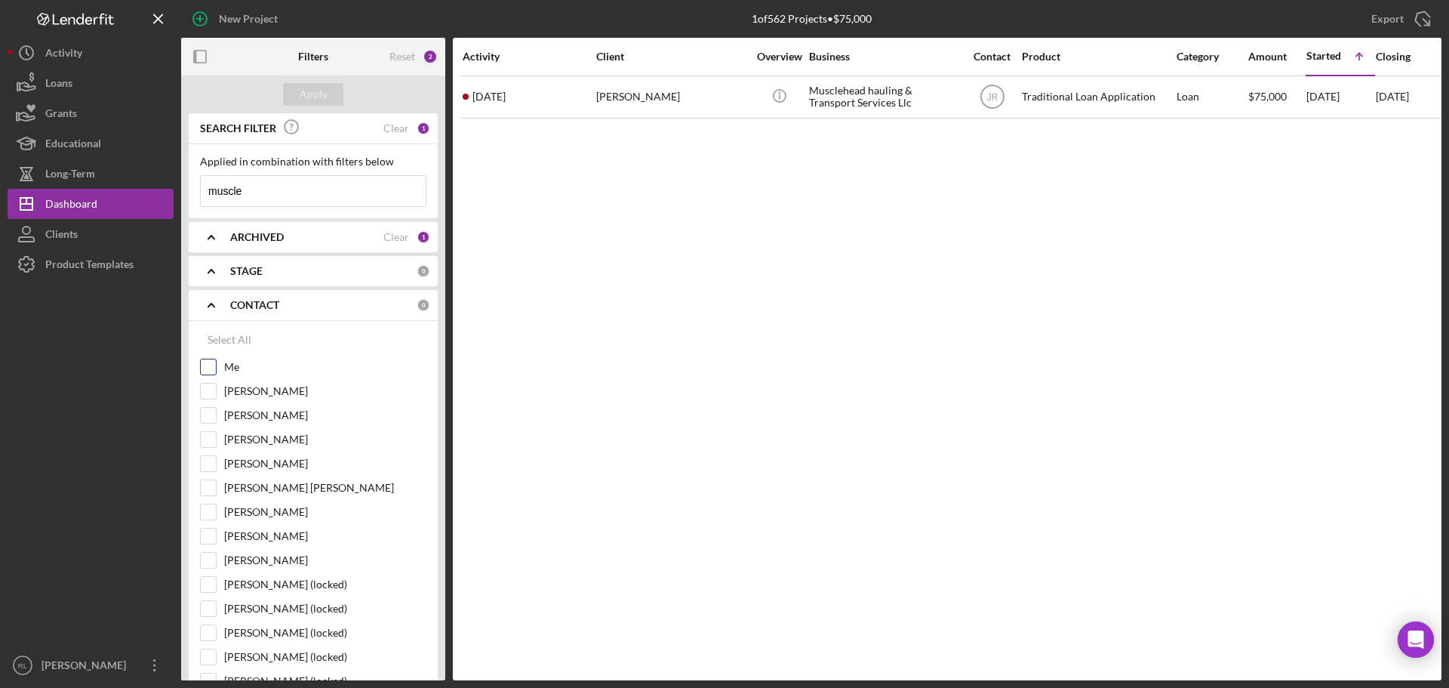
click at [218, 370] on div "Me" at bounding box center [313, 370] width 226 height 24
click at [212, 365] on input "Me" at bounding box center [208, 366] width 15 height 15
drag, startPoint x: 357, startPoint y: 198, endPoint x: 106, endPoint y: 215, distance: 251.2
click at [106, 215] on div "New Project 1 of 562 Projects • $75,000 muscle Export Icon/Export Filters Reset…" at bounding box center [725, 340] width 1434 height 680
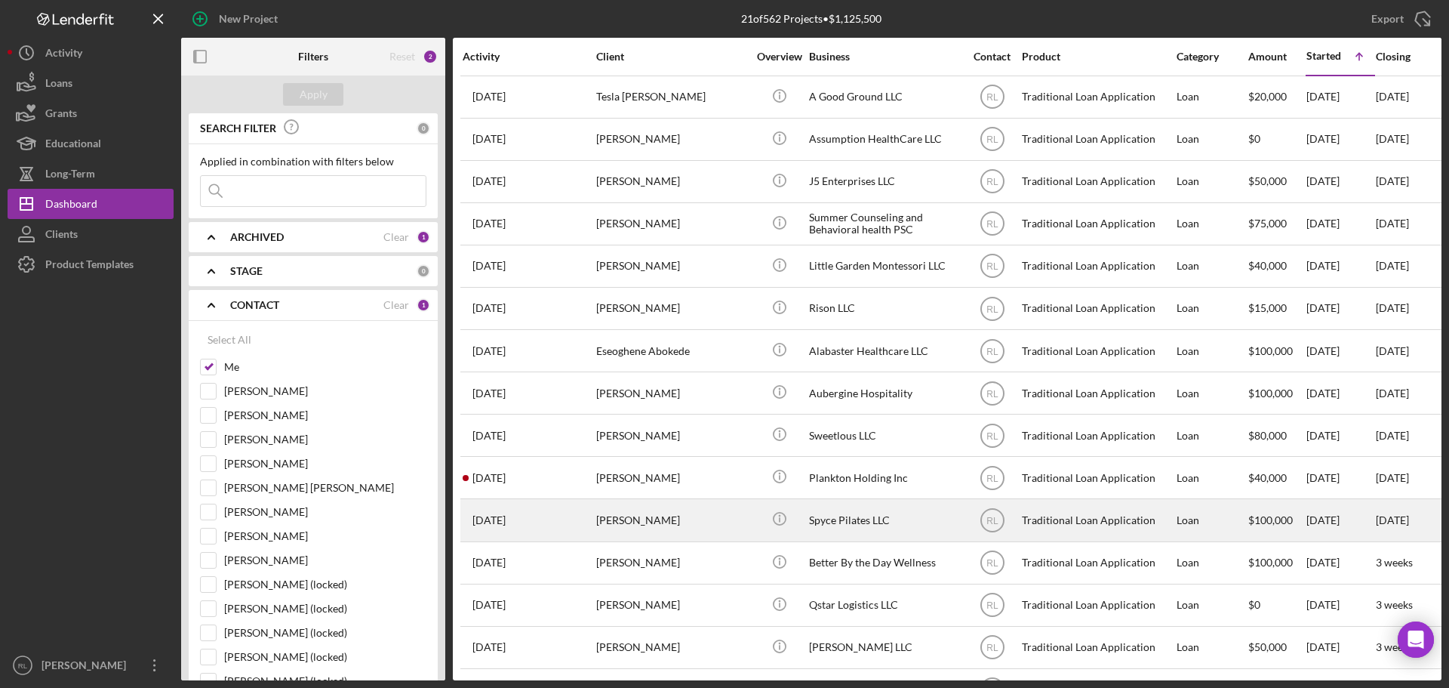
click at [729, 515] on div "[PERSON_NAME]" at bounding box center [671, 520] width 151 height 40
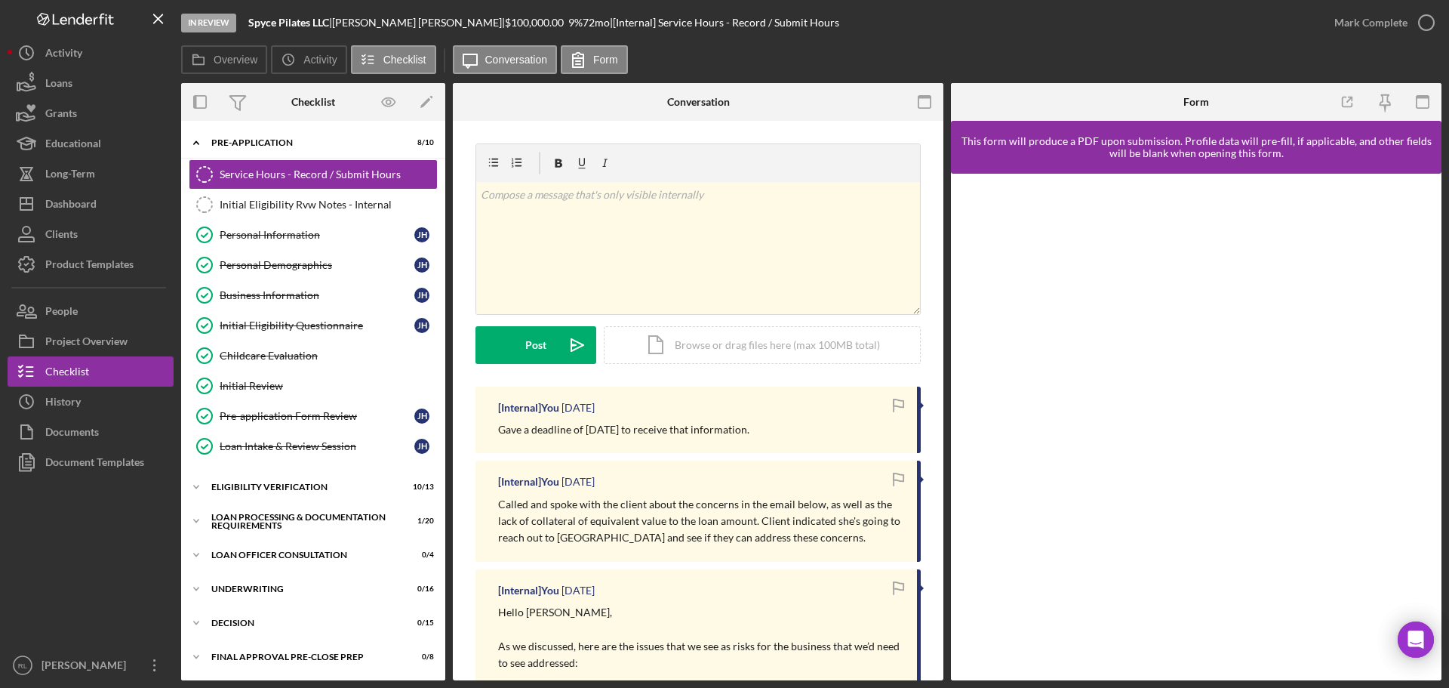
click at [621, 432] on p "Gave a deadline of [DATE] to receive that information." at bounding box center [623, 429] width 251 height 17
click at [648, 429] on p "Gave a deadline of [DATE] to receive that information." at bounding box center [623, 429] width 251 height 17
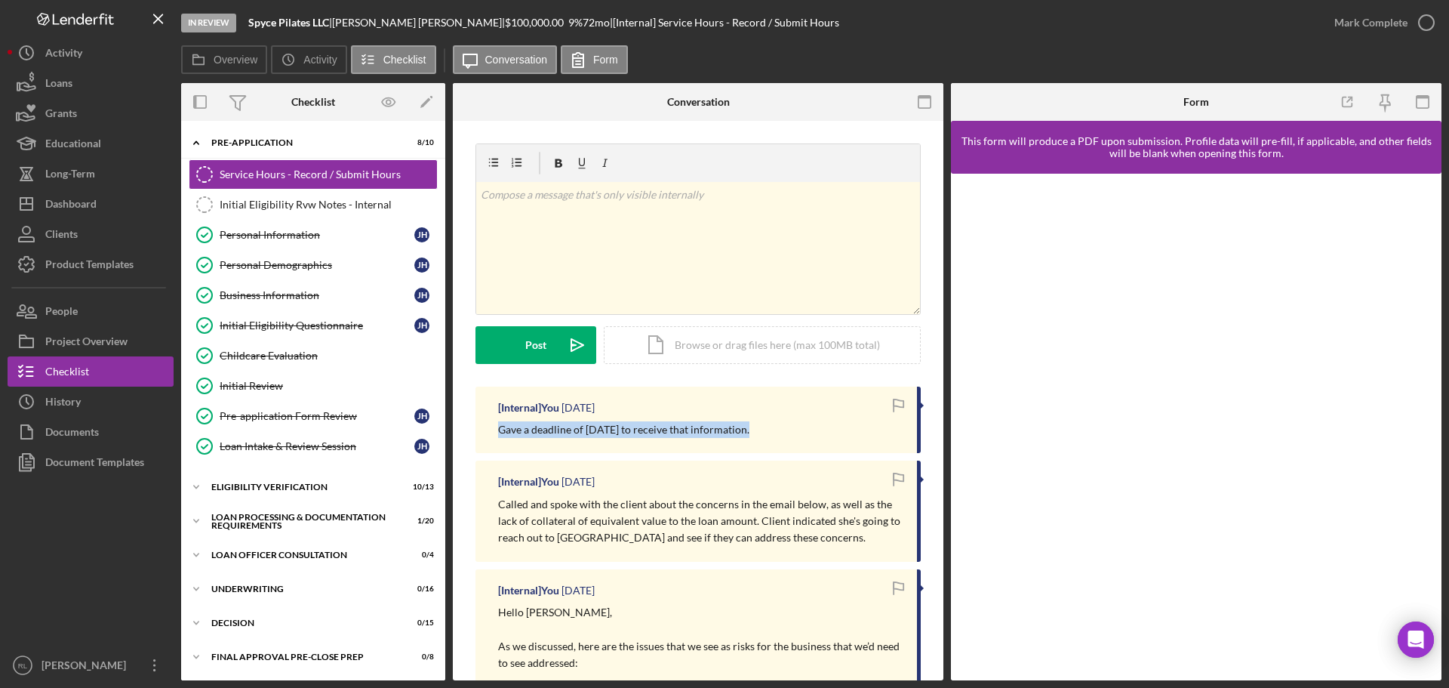
click at [648, 429] on p "Gave a deadline of [DATE] to receive that information." at bounding box center [623, 429] width 251 height 17
click at [643, 429] on p "Gave a deadline of [DATE] to receive that information." at bounding box center [623, 429] width 251 height 17
click at [655, 427] on p "Gave a deadline of [DATE] to receive that information." at bounding box center [623, 429] width 251 height 17
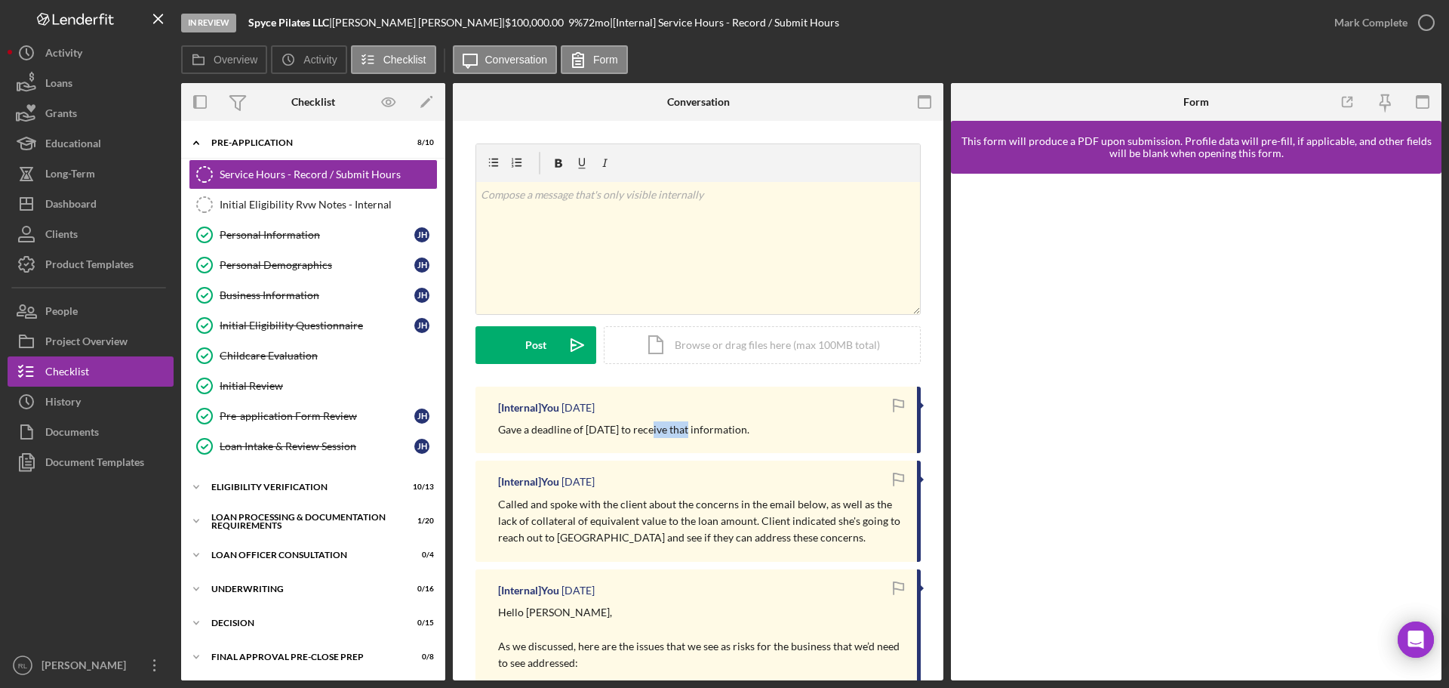
click at [655, 427] on p "Gave a deadline of [DATE] to receive that information." at bounding box center [623, 429] width 251 height 17
click at [640, 427] on p "Gave a deadline of [DATE] to receive that information." at bounding box center [623, 429] width 251 height 17
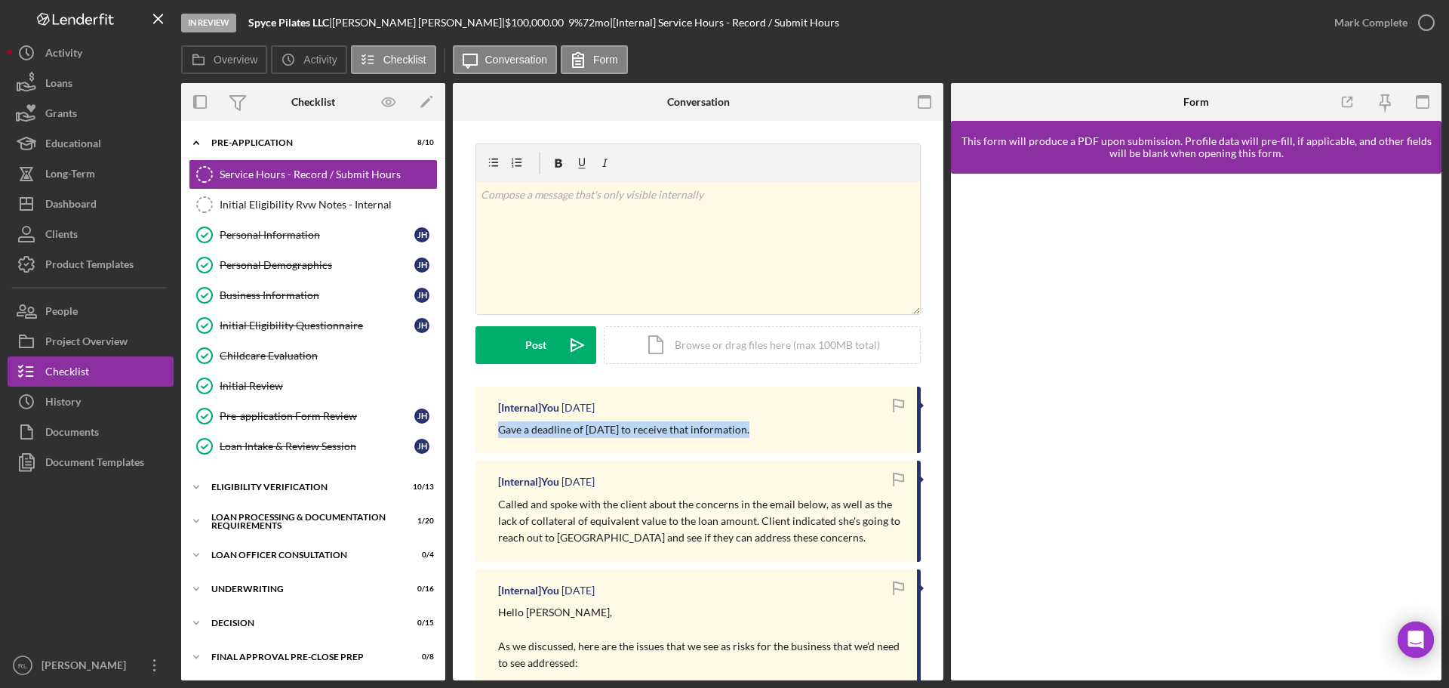
click at [647, 427] on p "Gave a deadline of [DATE] to receive that information." at bounding box center [623, 429] width 251 height 17
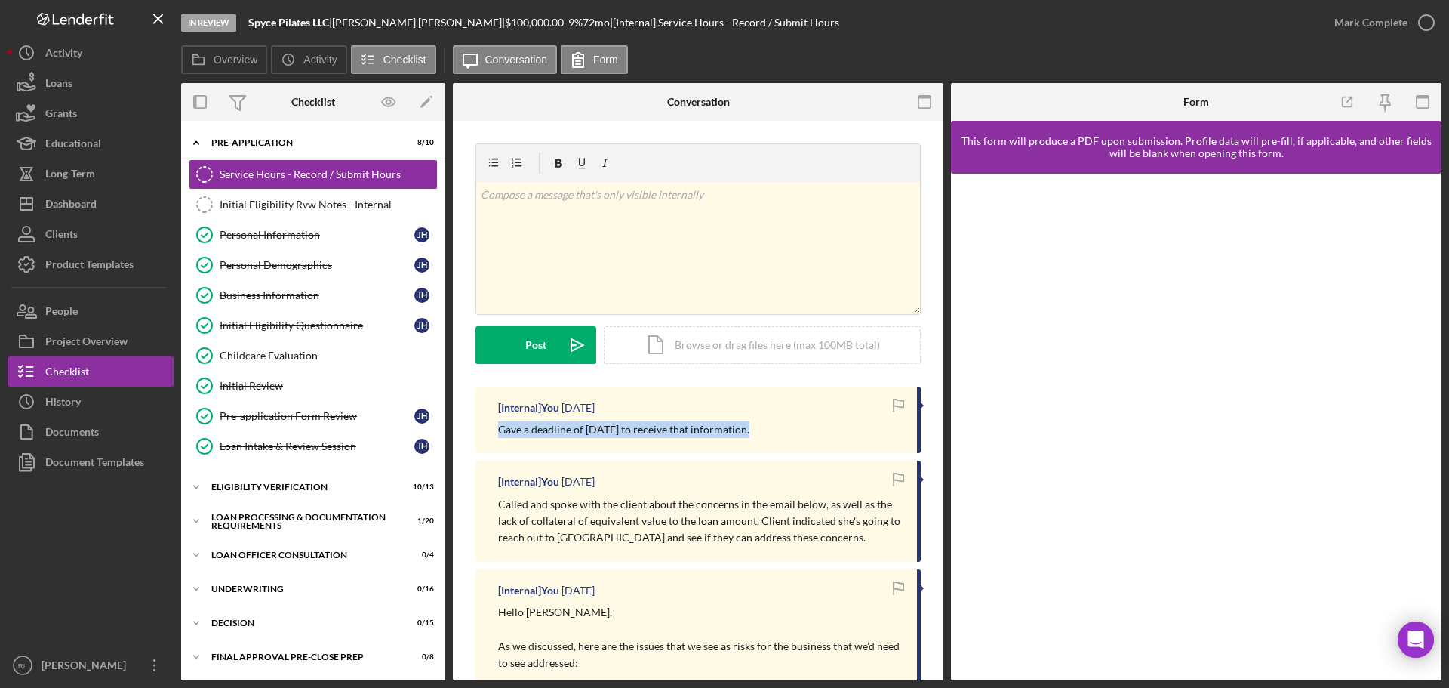
click at [647, 427] on p "Gave a deadline of [DATE] to receive that information." at bounding box center [623, 429] width 251 height 17
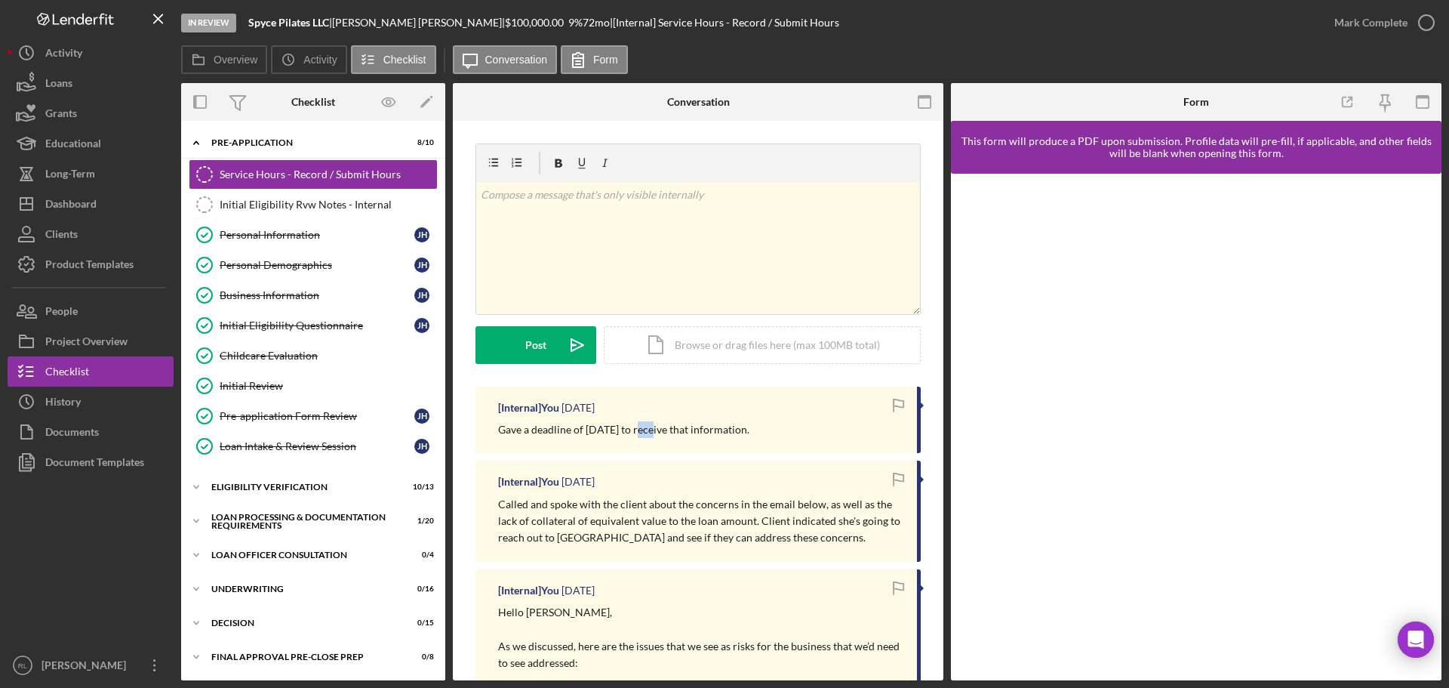
click at [647, 427] on p "Gave a deadline of [DATE] to receive that information." at bounding box center [623, 429] width 251 height 17
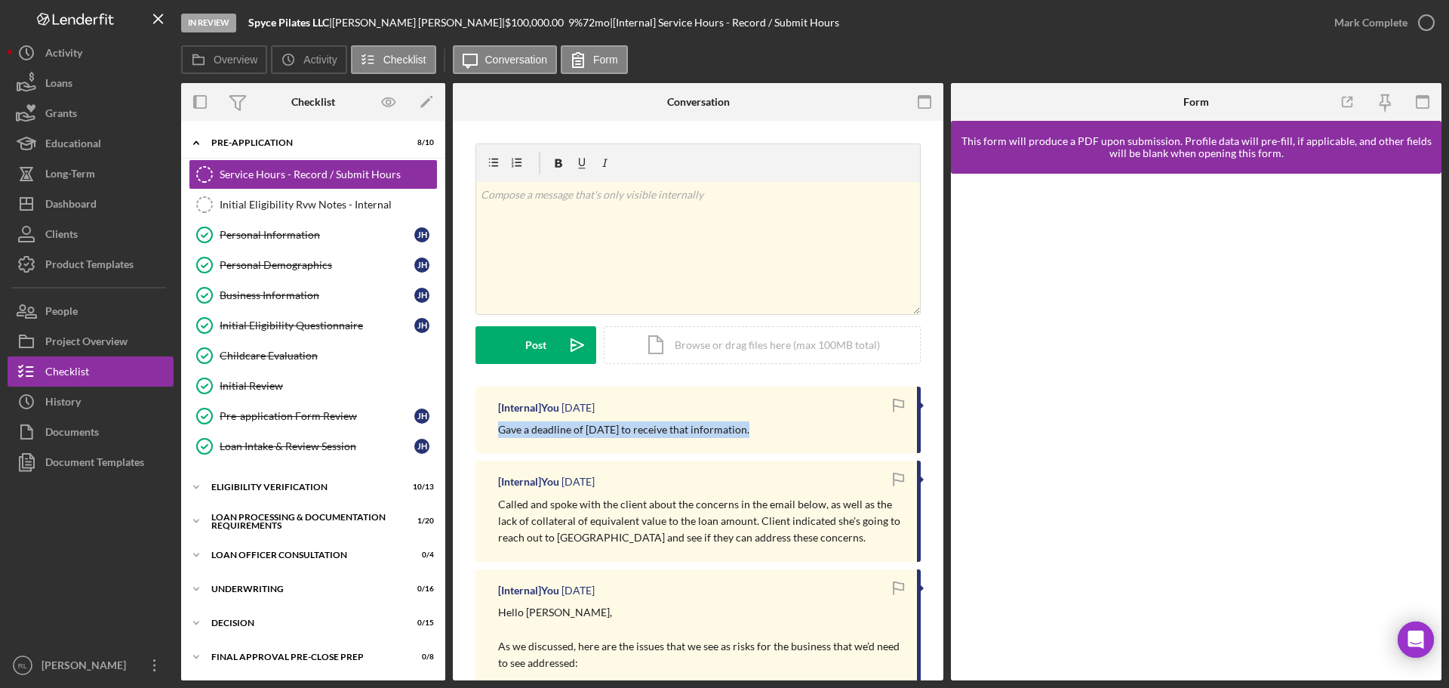
click at [647, 427] on p "Gave a deadline of [DATE] to receive that information." at bounding box center [623, 429] width 251 height 17
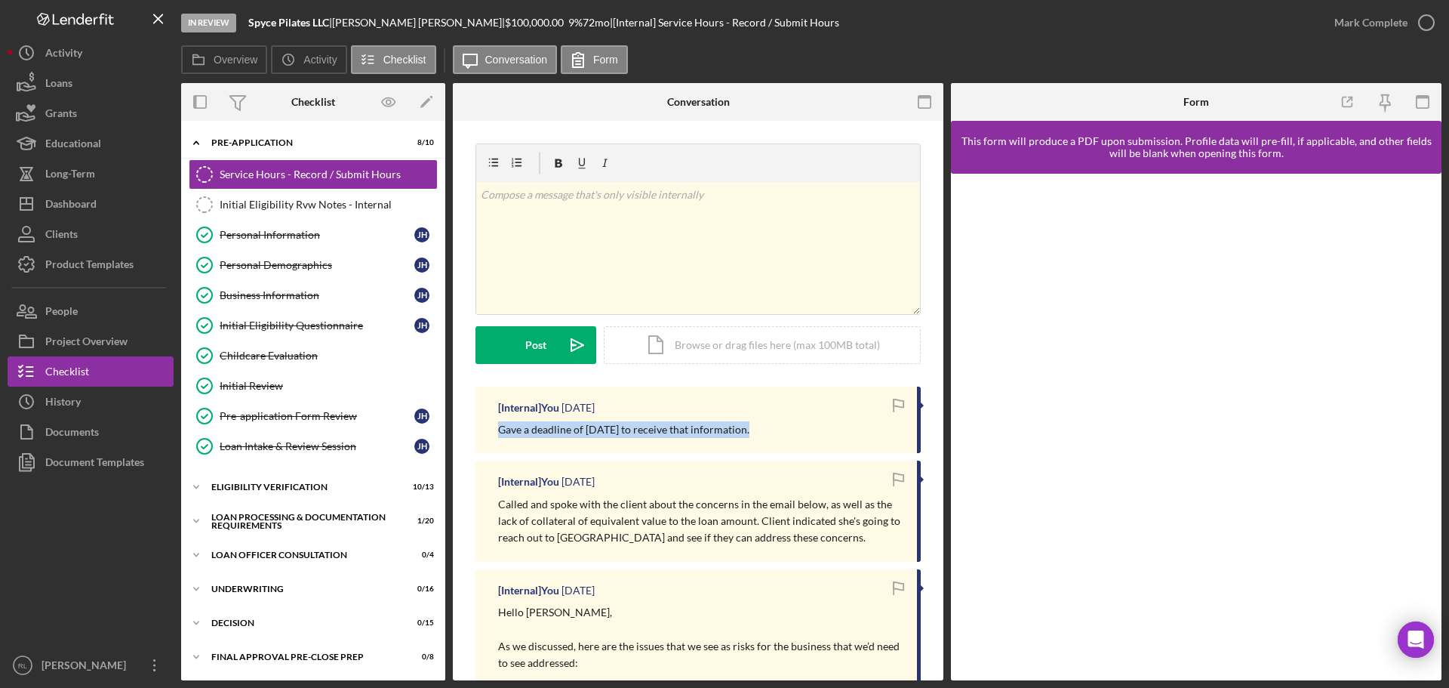
click at [647, 427] on p "Gave a deadline of [DATE] to receive that information." at bounding box center [623, 429] width 251 height 17
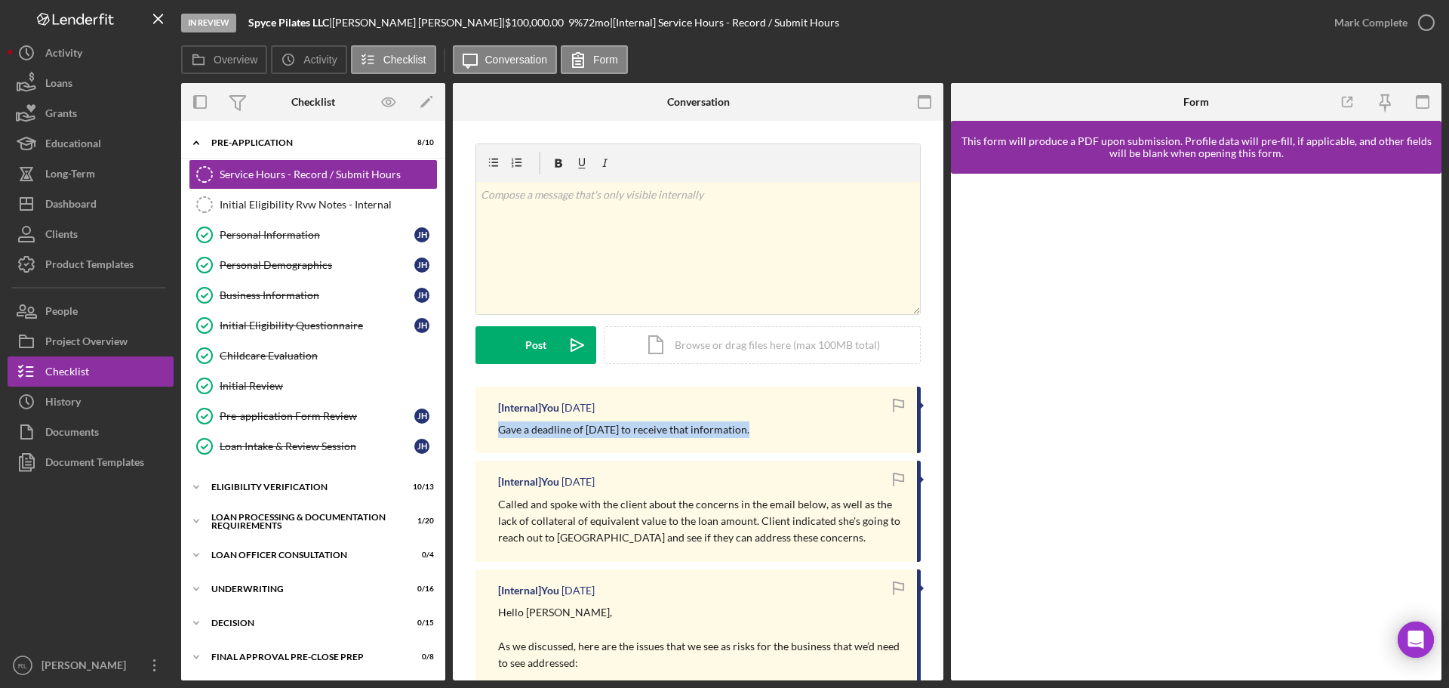
click at [647, 427] on p "Gave a deadline of [DATE] to receive that information." at bounding box center [623, 429] width 251 height 17
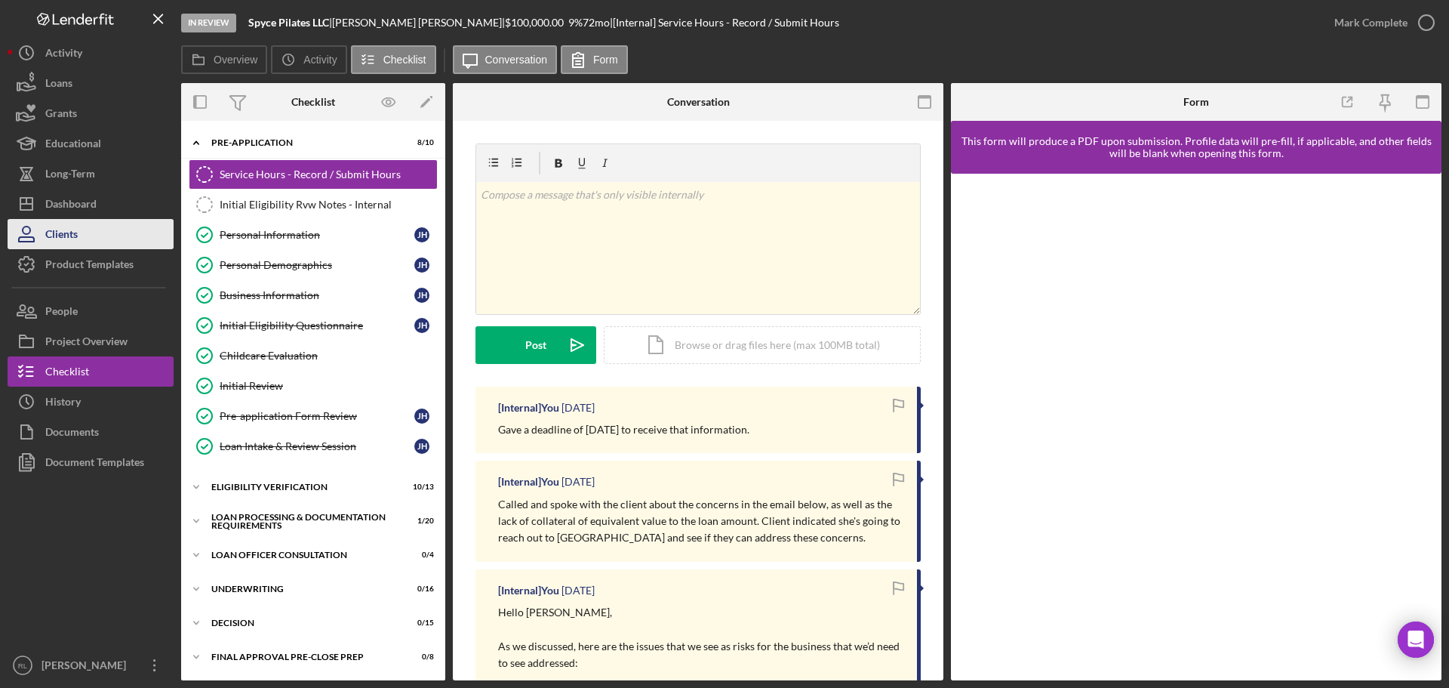
click at [97, 223] on button "Clients" at bounding box center [91, 234] width 166 height 30
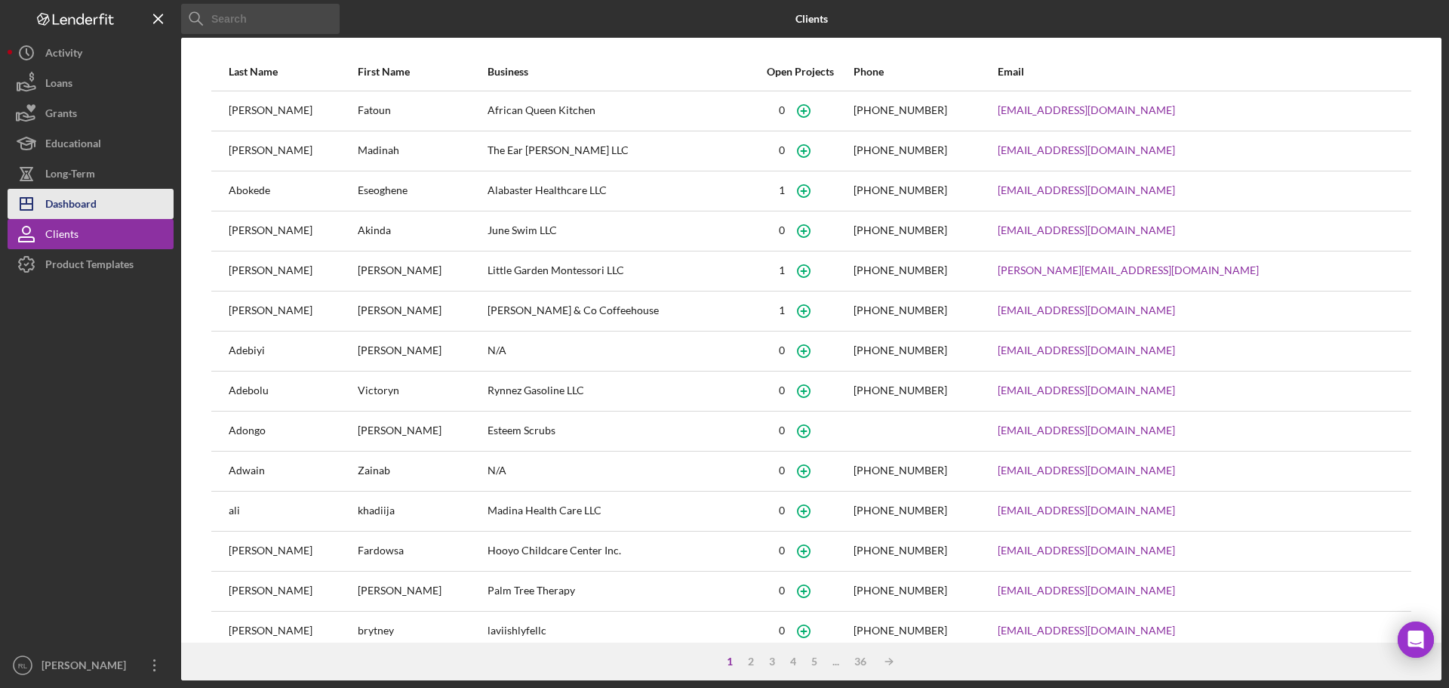
click at [75, 208] on div "Dashboard" at bounding box center [70, 206] width 51 height 34
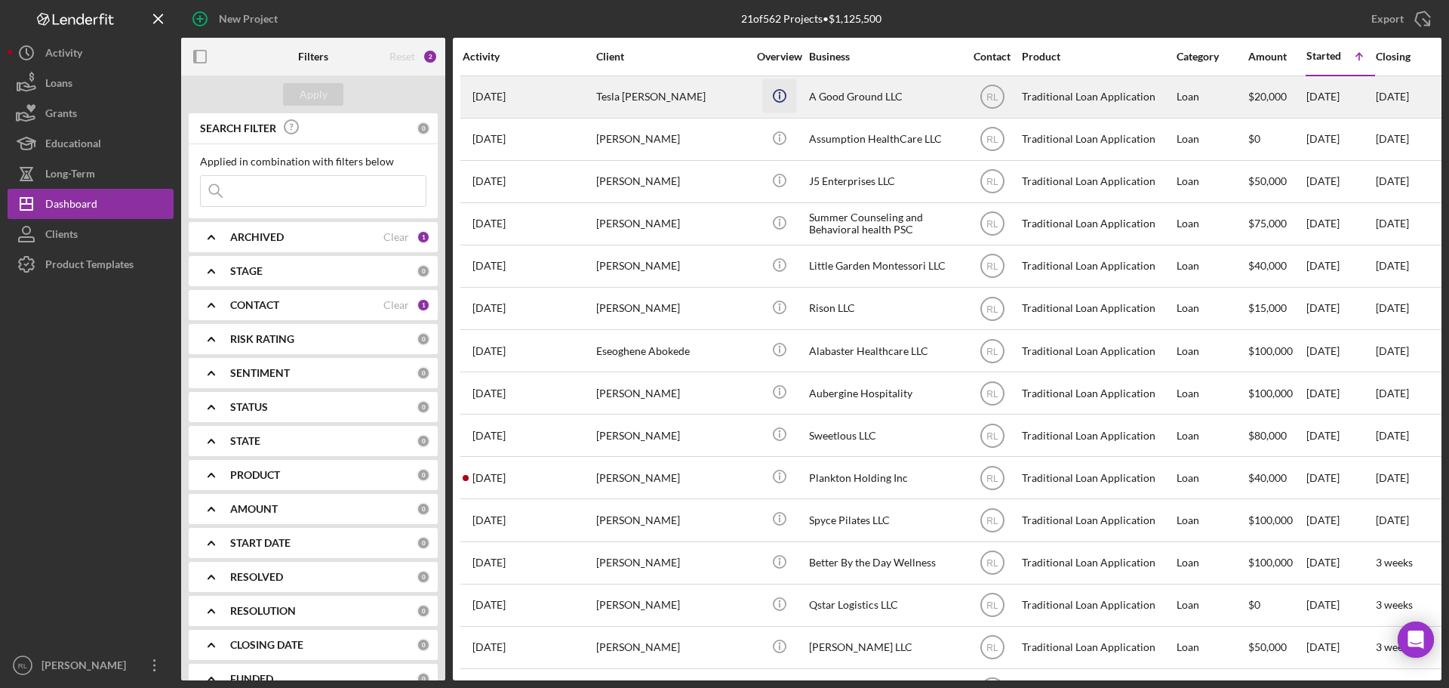
click at [783, 101] on circle "button" at bounding box center [779, 95] width 12 height 12
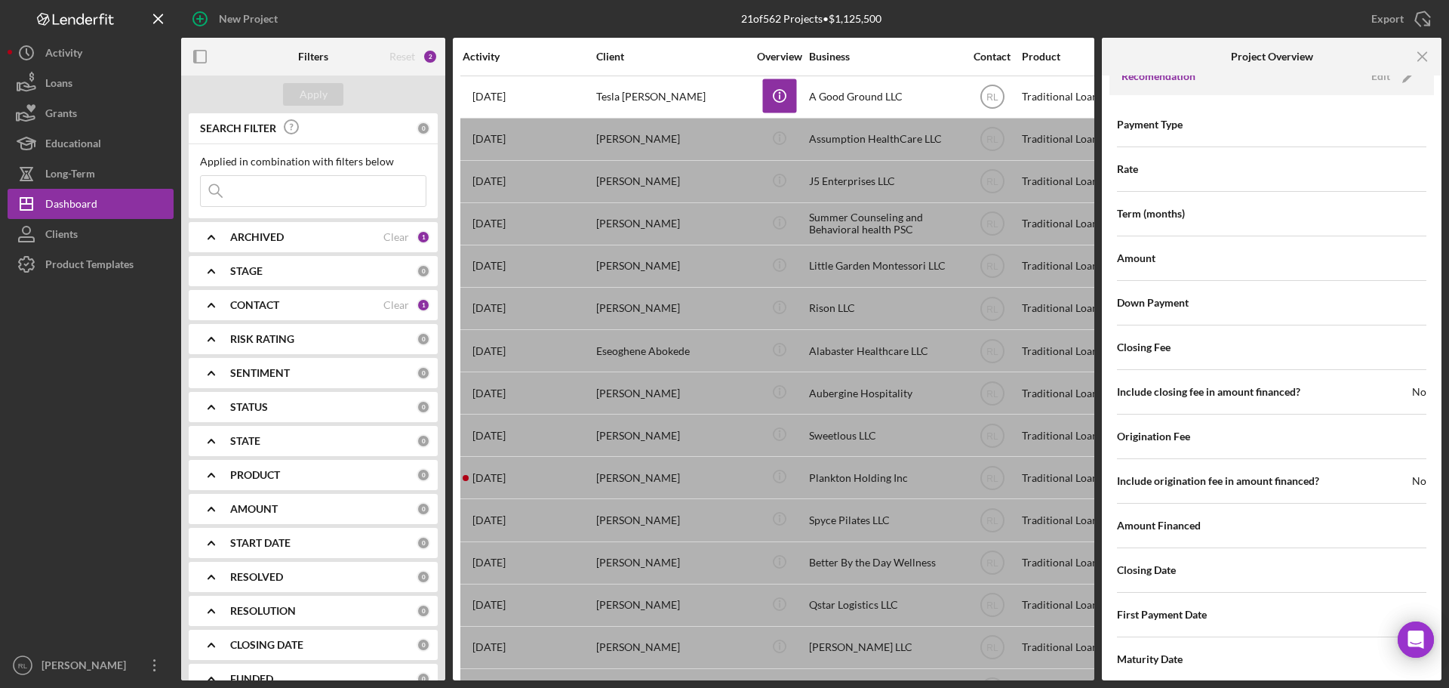
scroll to position [1434, 0]
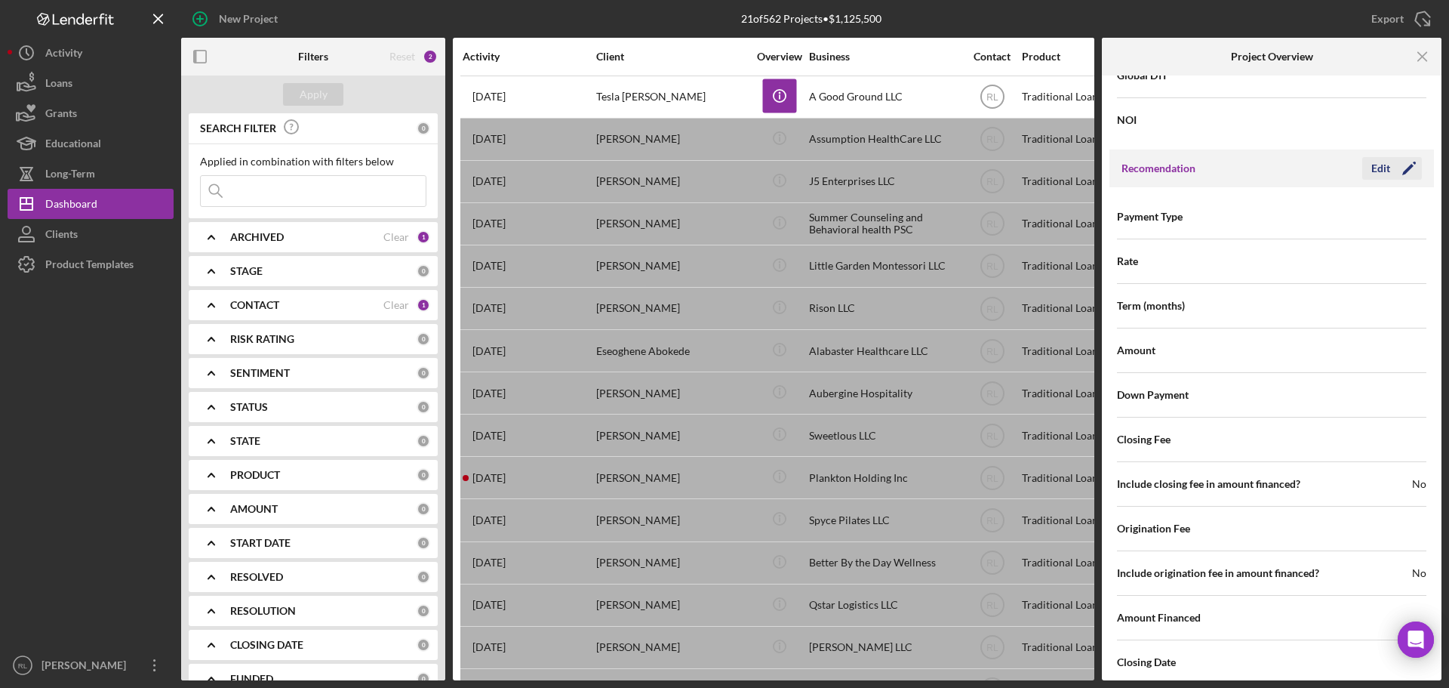
click at [1390, 164] on icon "Icon/Edit" at bounding box center [1409, 168] width 38 height 38
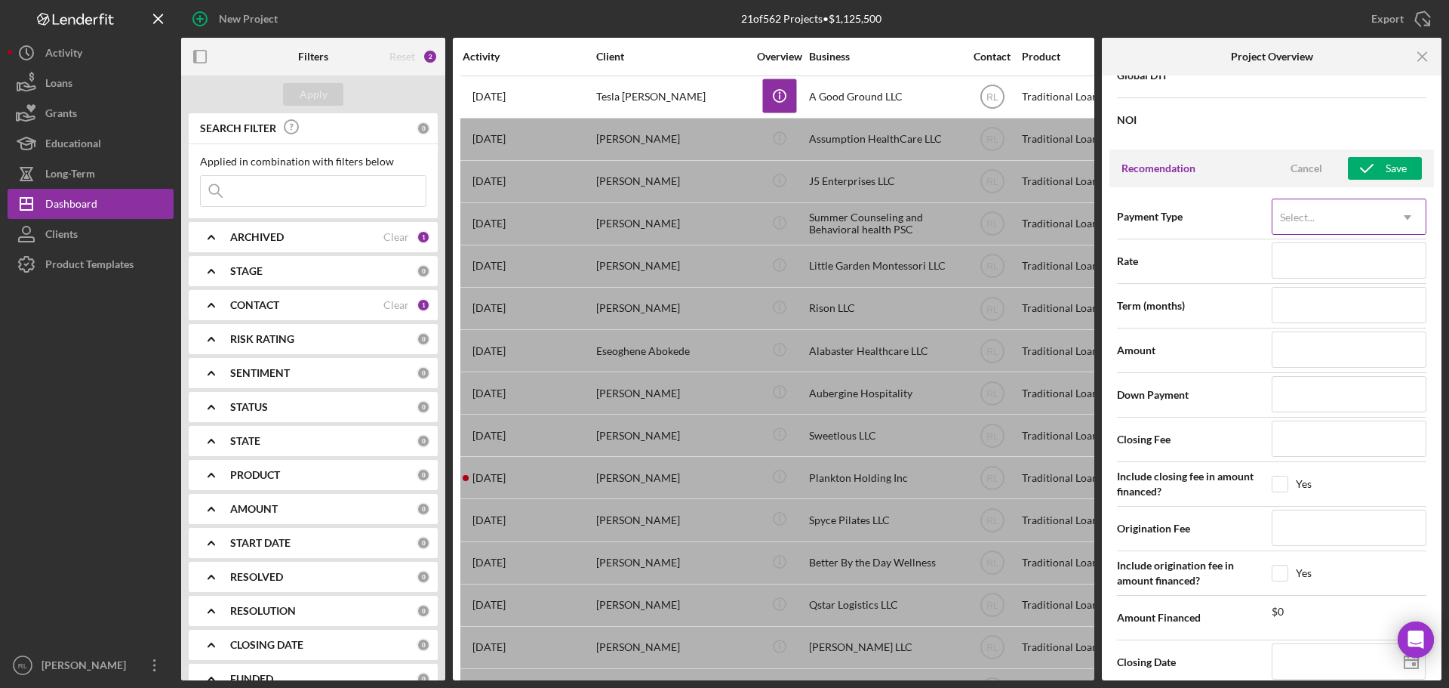
click at [1359, 217] on div "Select..." at bounding box center [1330, 217] width 117 height 35
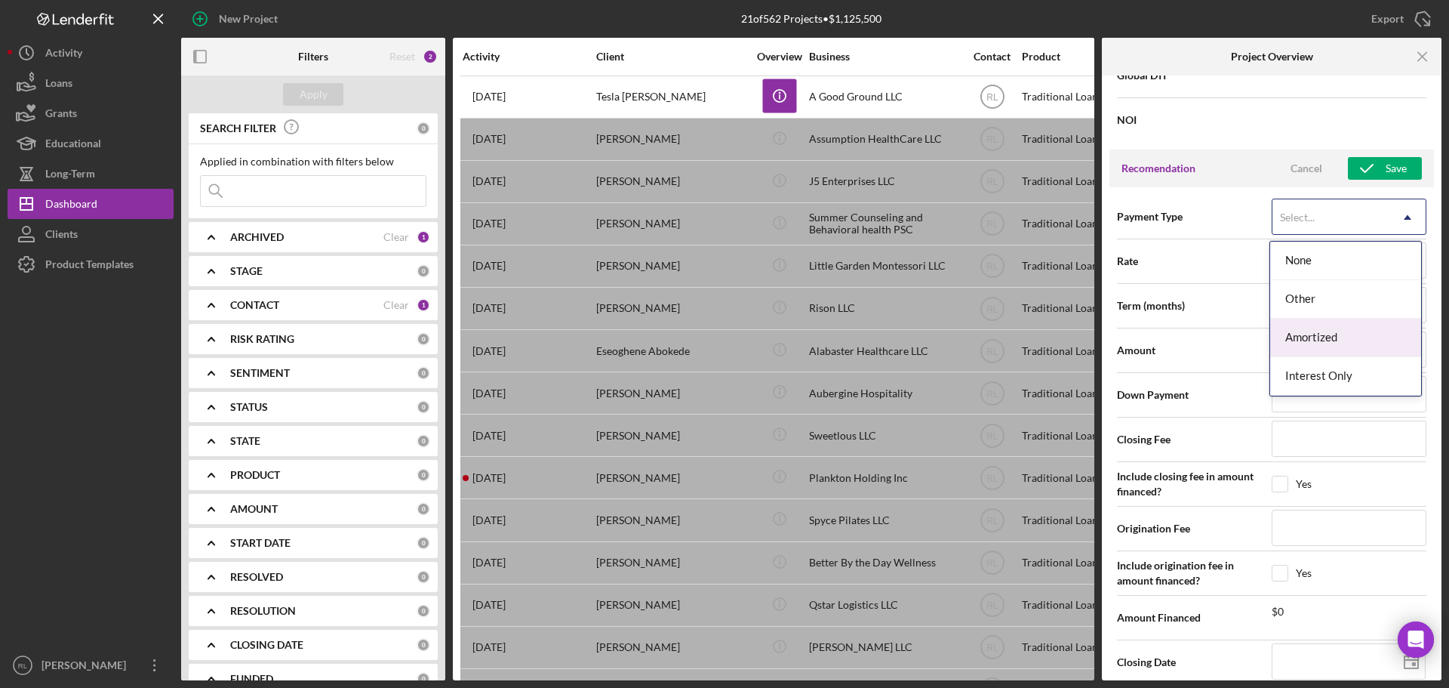
click at [1343, 336] on div "Amortized" at bounding box center [1345, 337] width 151 height 38
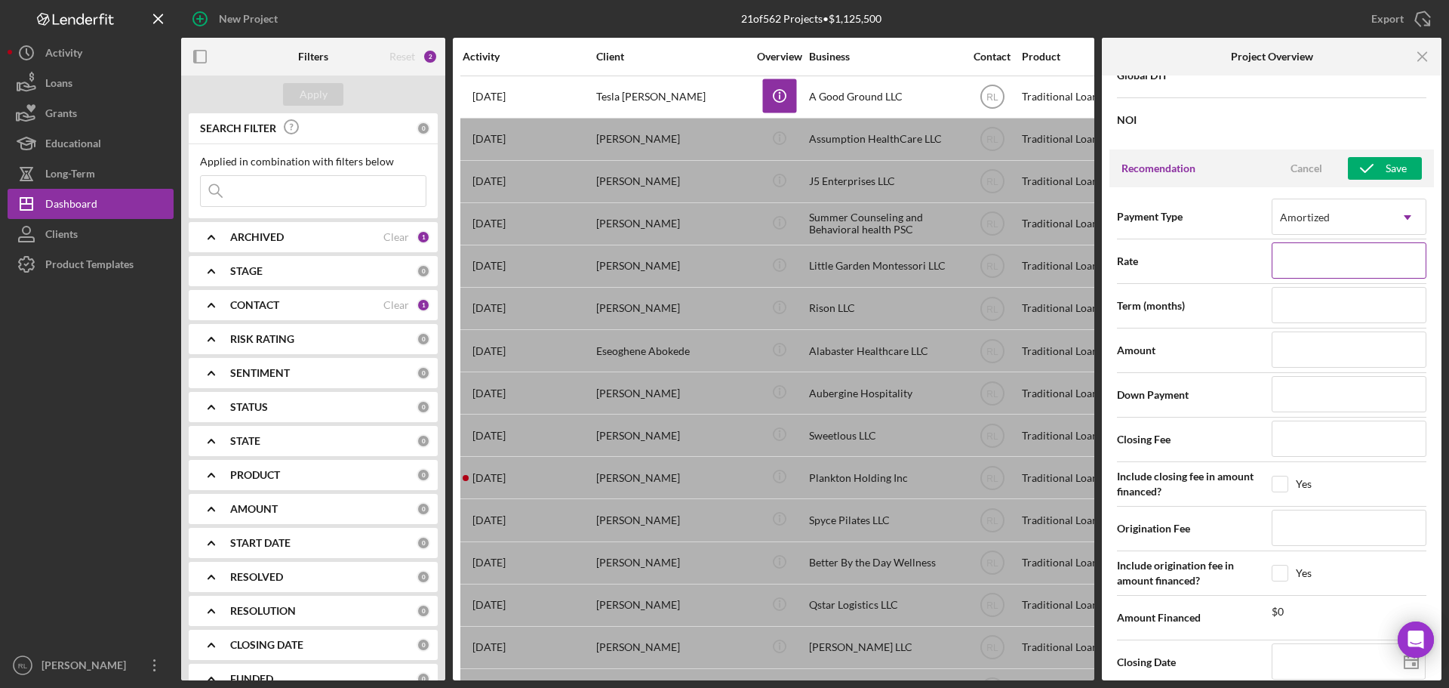
click at [1322, 257] on input at bounding box center [1349, 260] width 155 height 36
click at [1352, 263] on input at bounding box center [1349, 260] width 155 height 36
click at [1306, 420] on input at bounding box center [1349, 438] width 155 height 36
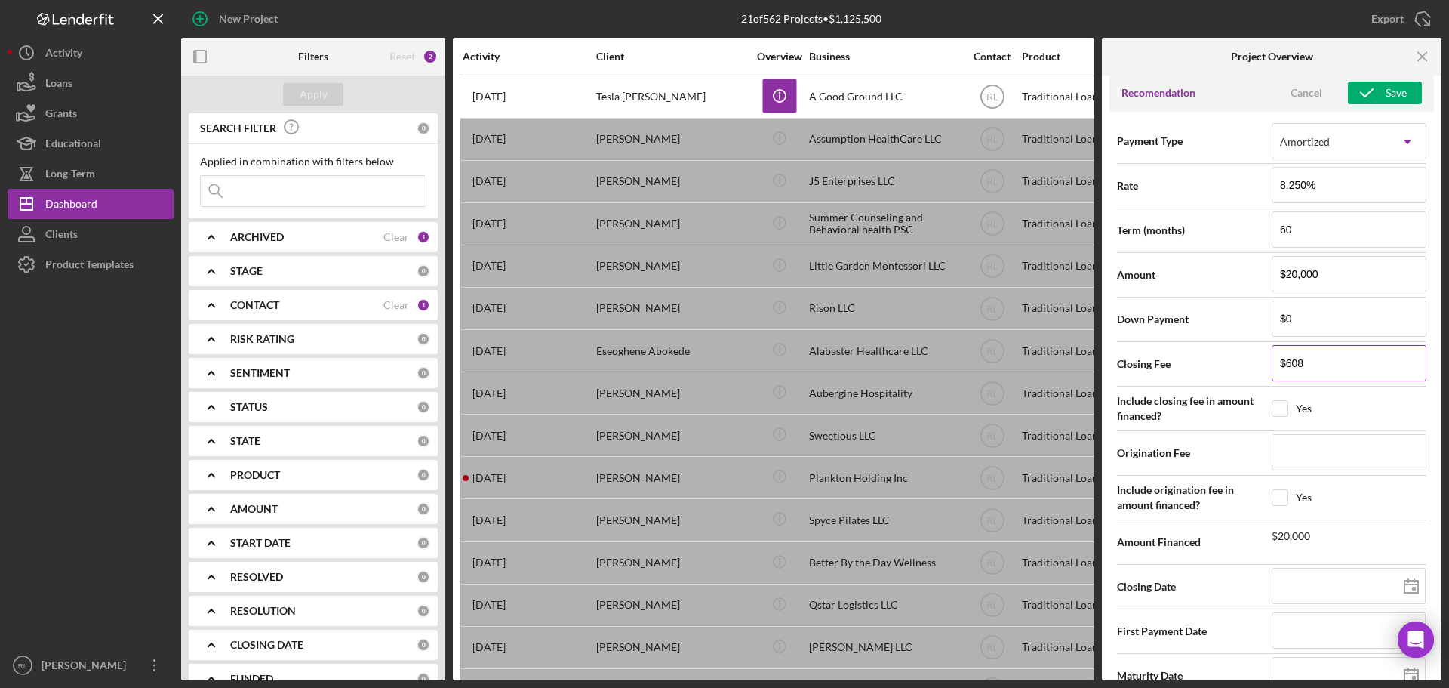
scroll to position [1585, 0]
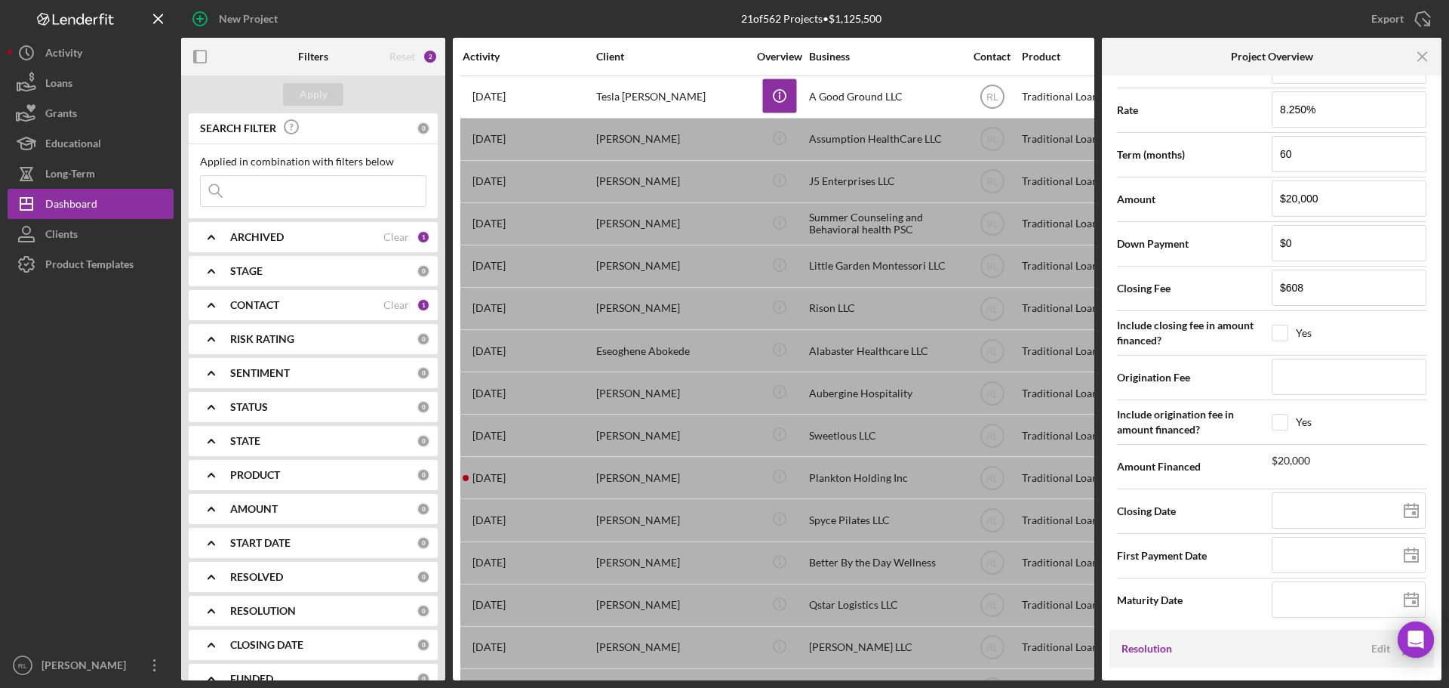
click at [1289, 328] on div "Yes" at bounding box center [1349, 333] width 155 height 17
click at [1281, 328] on input "checkbox" at bounding box center [1279, 332] width 15 height 15
click at [1281, 332] on input "checkbox" at bounding box center [1279, 332] width 15 height 15
click at [1331, 387] on input at bounding box center [1349, 376] width 155 height 36
drag, startPoint x: 1309, startPoint y: 372, endPoint x: 1257, endPoint y: 374, distance: 52.1
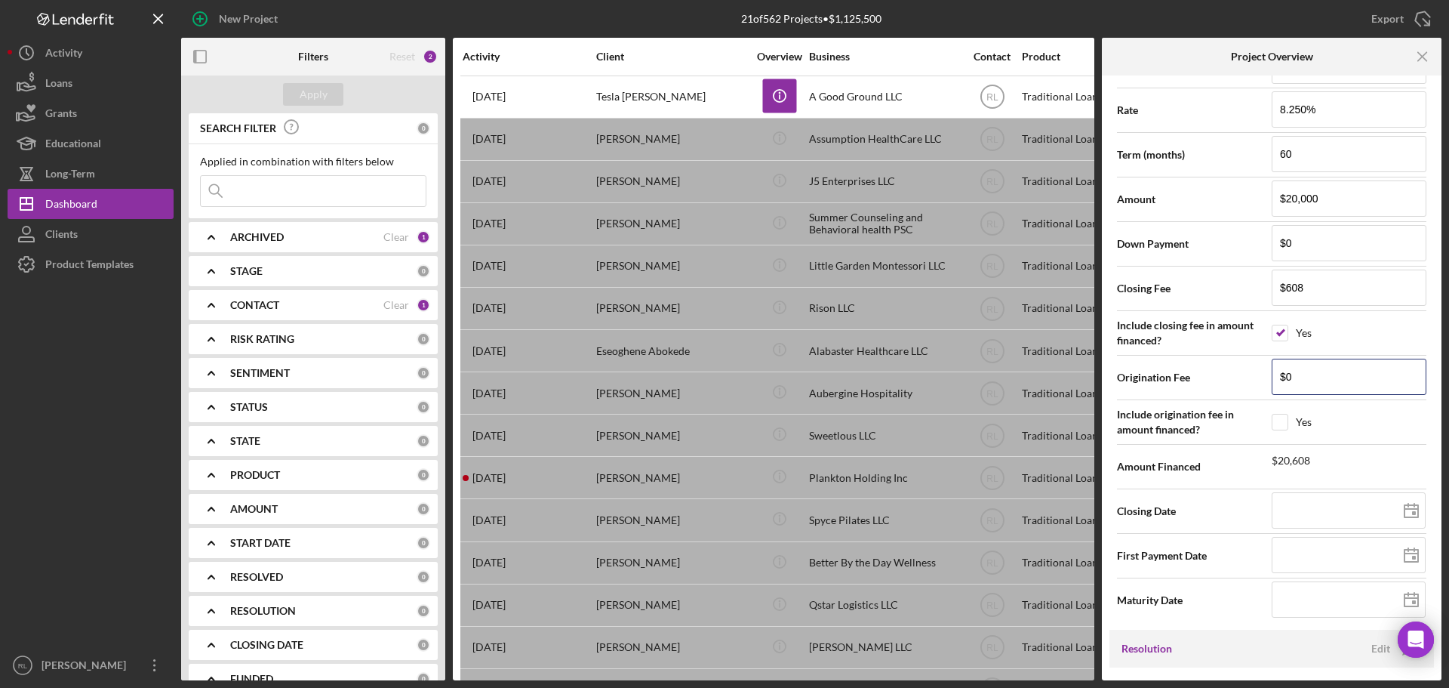
click at [1257, 374] on div "Origination Fee $0" at bounding box center [1271, 377] width 309 height 38
click at [1284, 425] on input "checkbox" at bounding box center [1279, 421] width 15 height 15
click at [1302, 512] on input at bounding box center [1349, 510] width 154 height 36
click at [1199, 552] on span "First Payment Date" at bounding box center [1194, 555] width 155 height 15
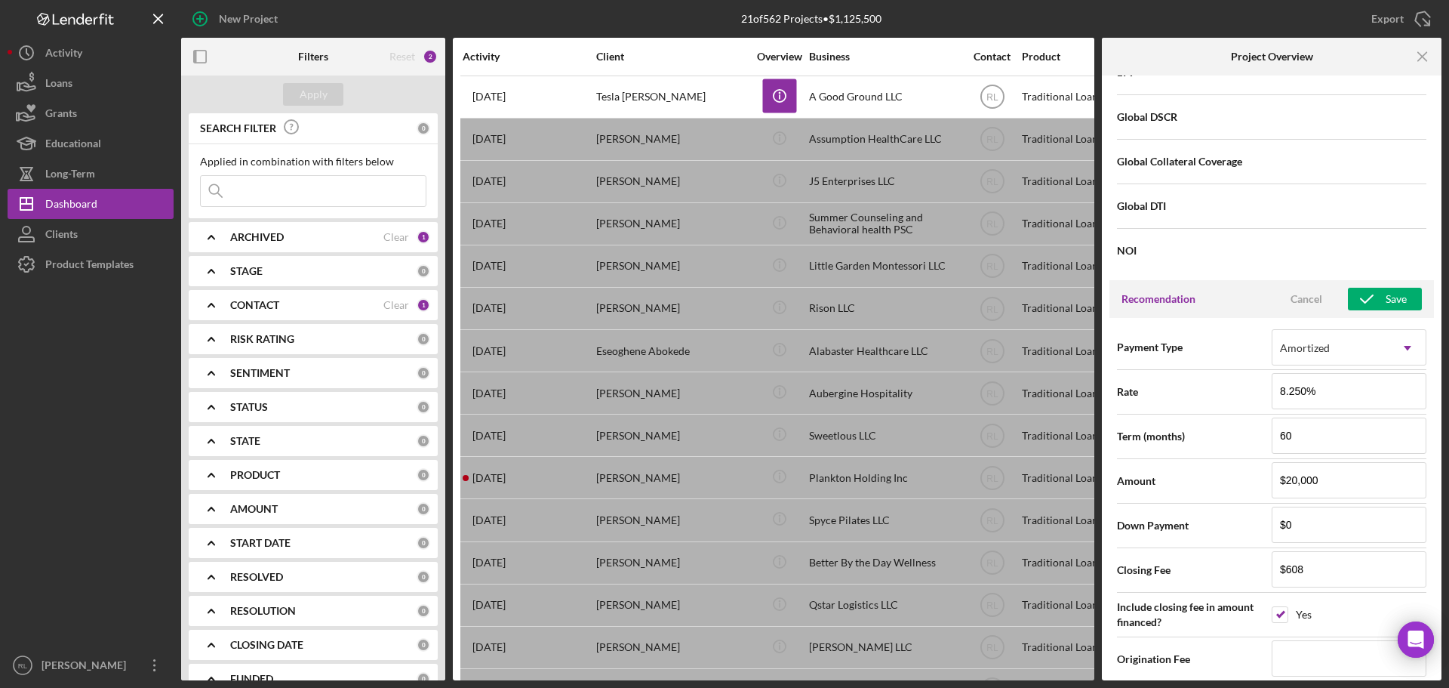
scroll to position [1283, 0]
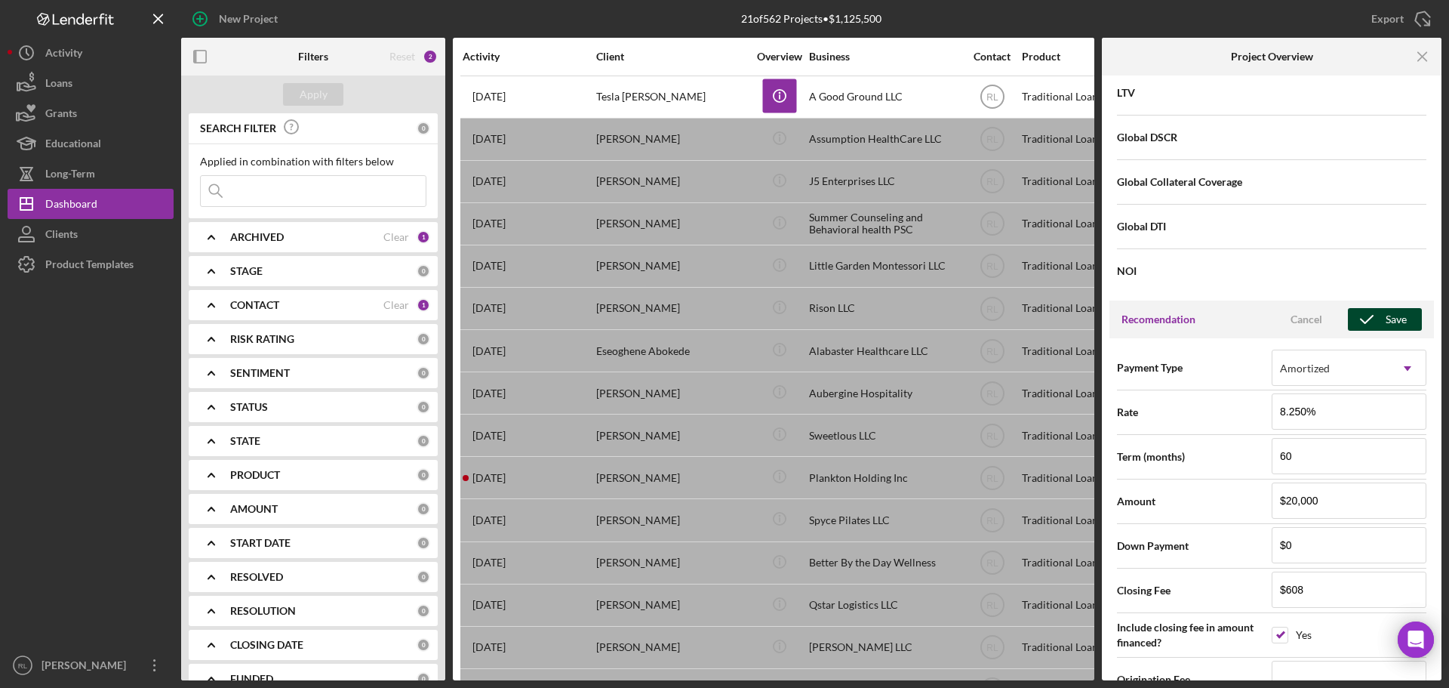
click at [1389, 315] on div "Save" at bounding box center [1396, 319] width 21 height 23
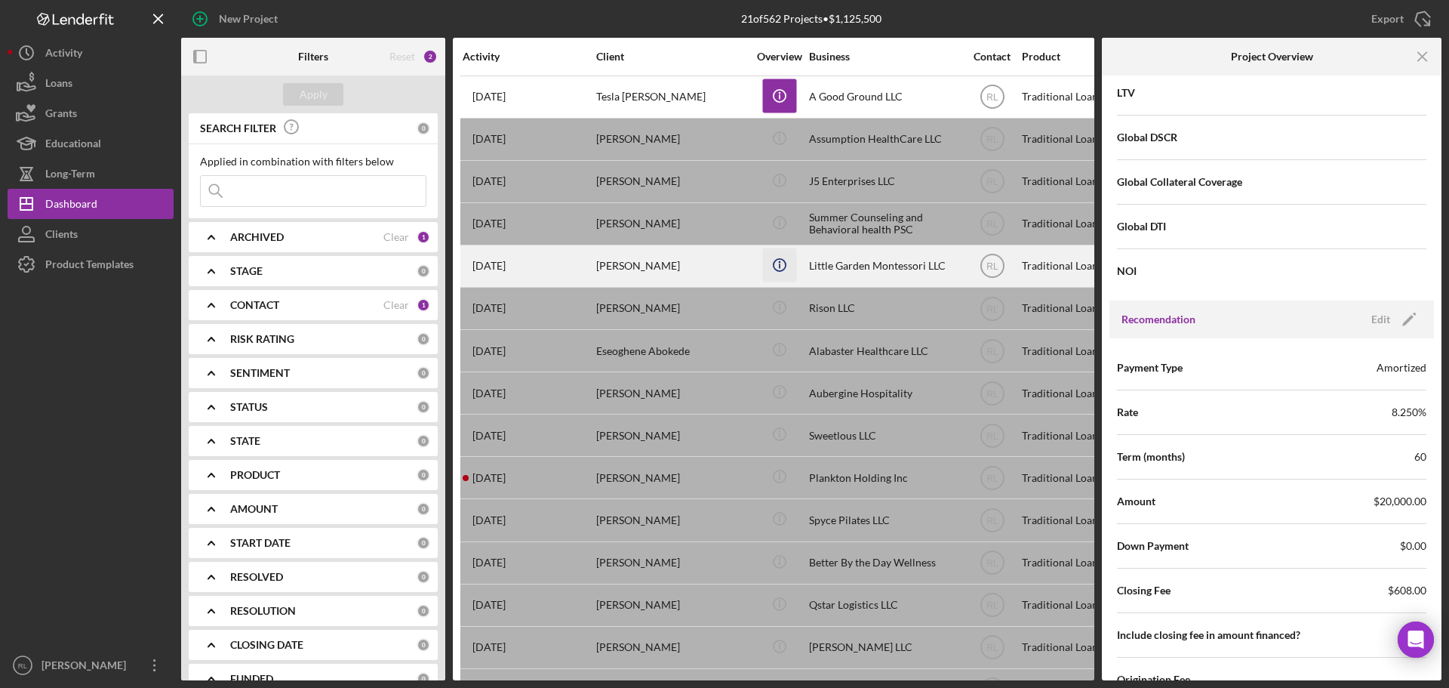
click at [782, 272] on icon "Icon/Info" at bounding box center [779, 265] width 34 height 34
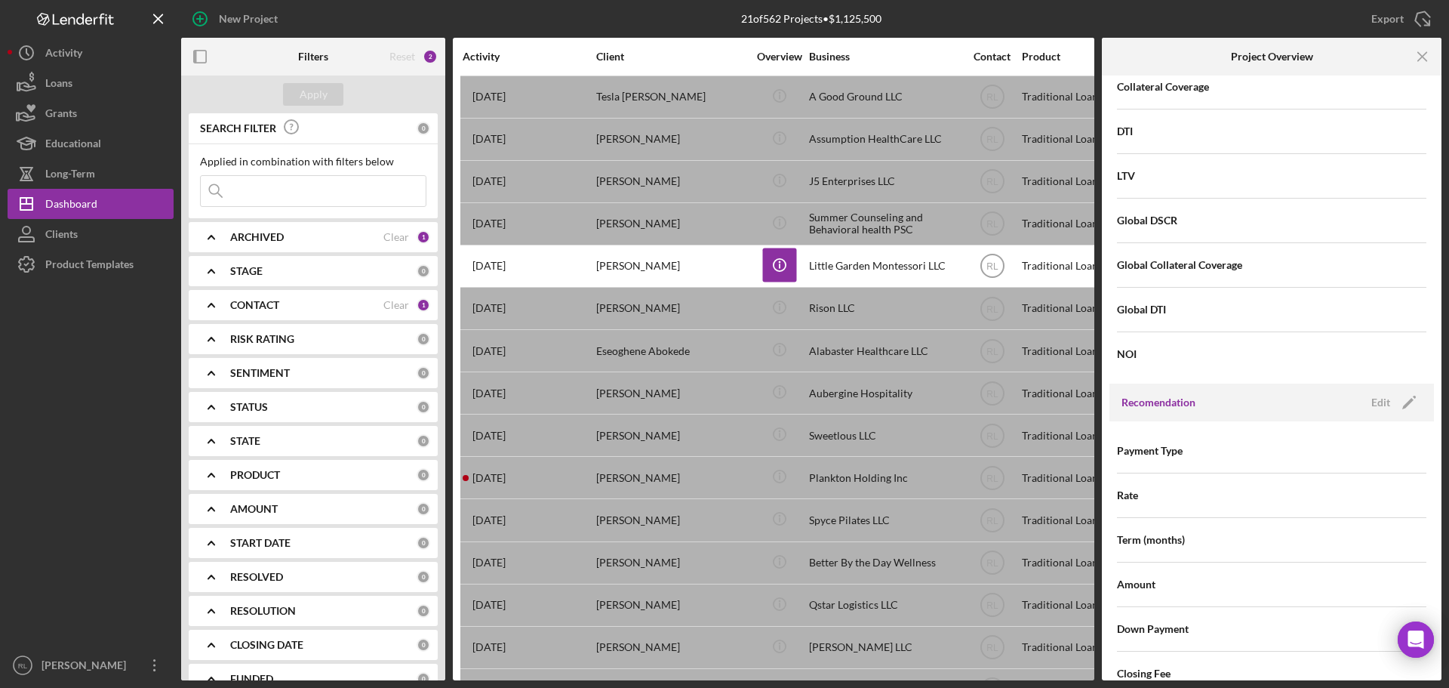
scroll to position [1132, 0]
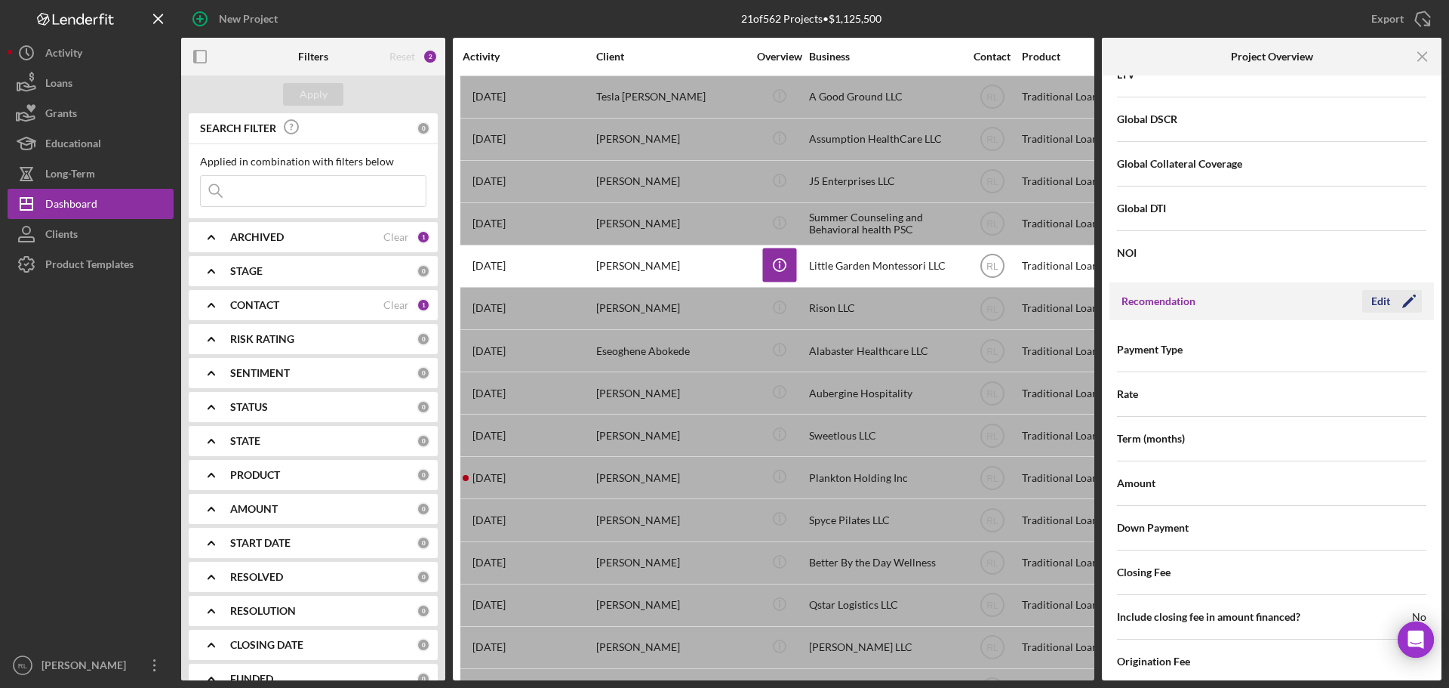
click at [1371, 305] on div "Edit" at bounding box center [1380, 301] width 19 height 23
click at [1321, 347] on div "Select..." at bounding box center [1330, 350] width 117 height 35
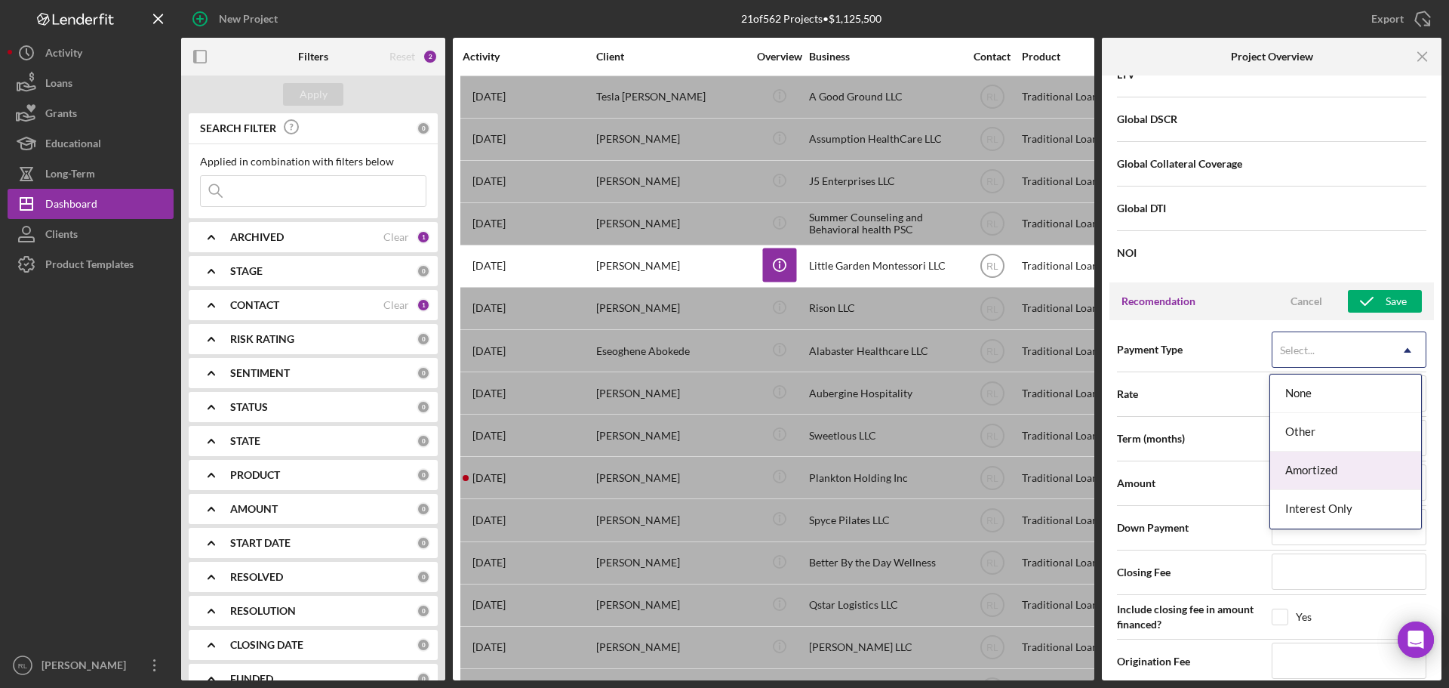
click at [1327, 464] on div "Amortized" at bounding box center [1345, 470] width 151 height 38
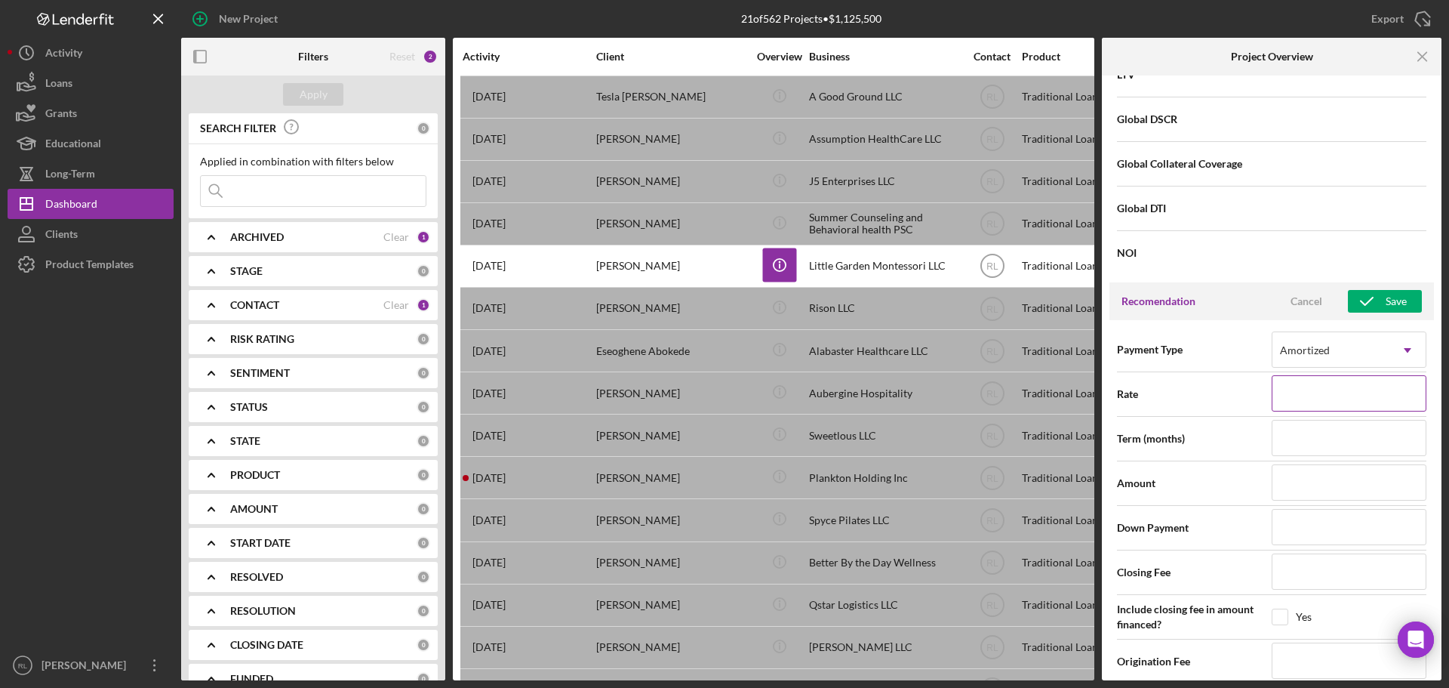
click at [1319, 399] on input at bounding box center [1349, 393] width 155 height 36
click at [1303, 438] on input at bounding box center [1349, 438] width 155 height 36
click at [1303, 491] on input at bounding box center [1349, 482] width 155 height 36
click at [1288, 534] on input at bounding box center [1349, 527] width 155 height 36
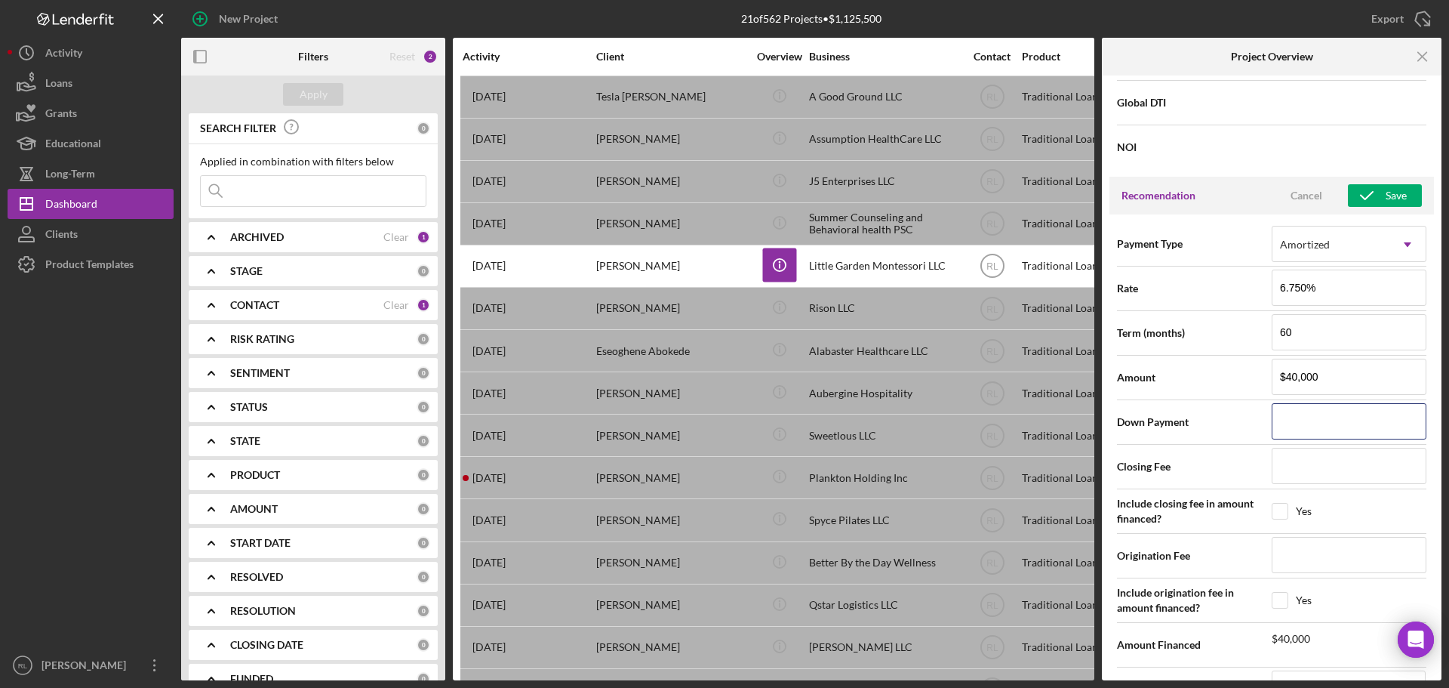
scroll to position [1283, 0]
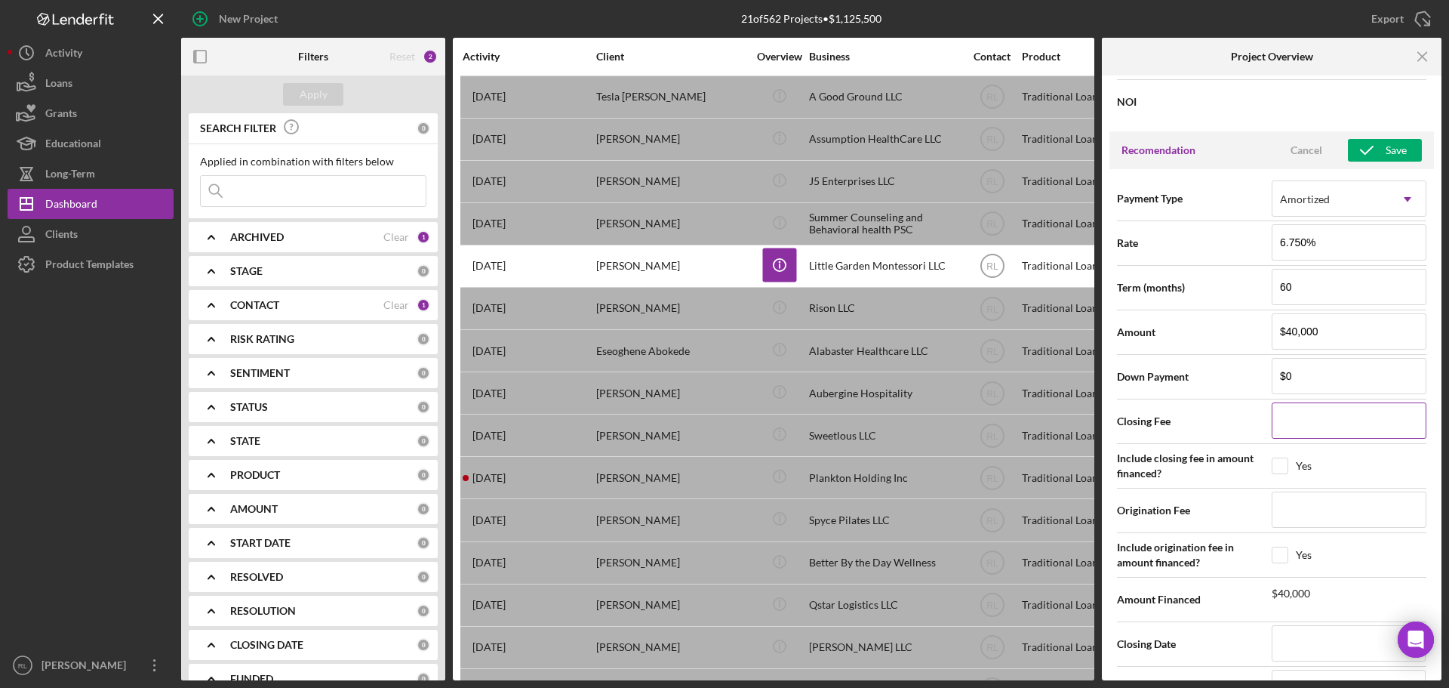
click at [1319, 418] on input at bounding box center [1349, 420] width 155 height 36
drag, startPoint x: 1349, startPoint y: 231, endPoint x: 1264, endPoint y: 231, distance: 85.3
click at [1264, 231] on div "Rate 6.750%" at bounding box center [1271, 243] width 309 height 38
click at [1314, 282] on input "60" at bounding box center [1349, 287] width 155 height 36
click at [1323, 429] on input at bounding box center [1349, 420] width 155 height 36
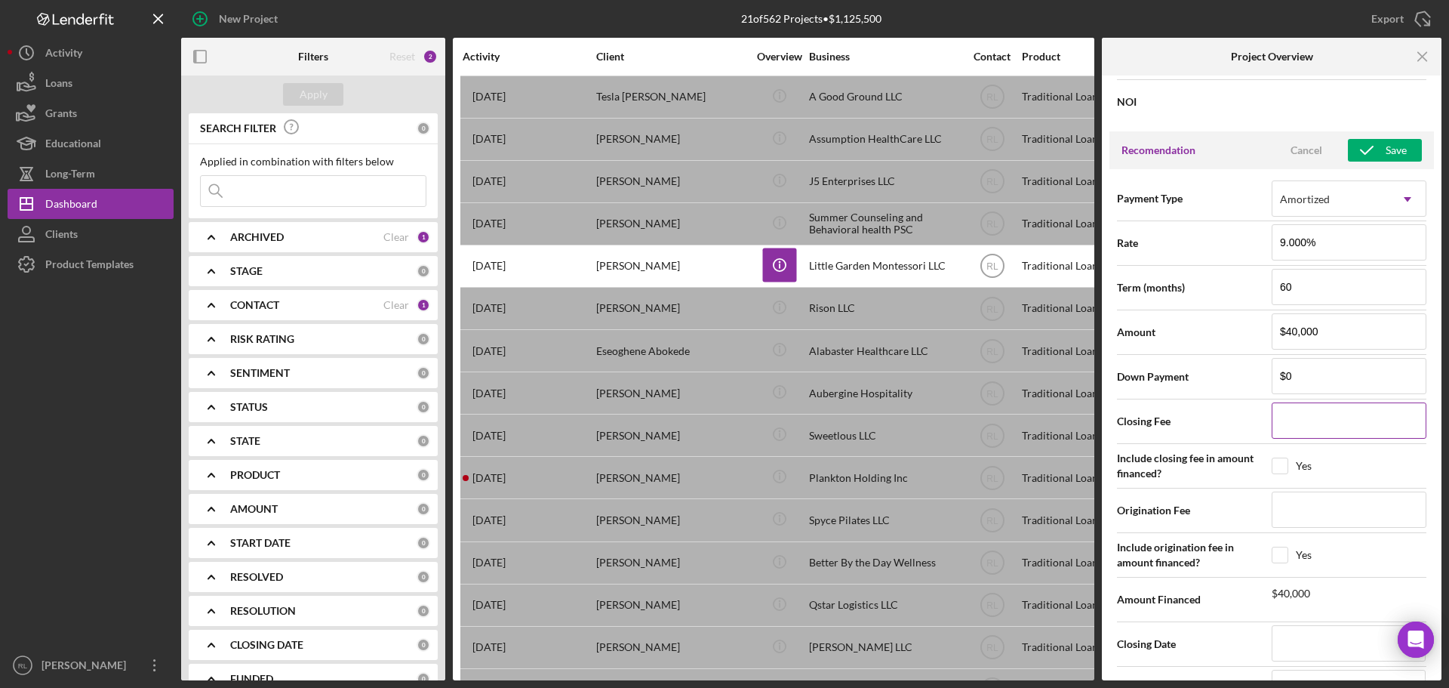
click at [1335, 420] on input at bounding box center [1349, 420] width 155 height 36
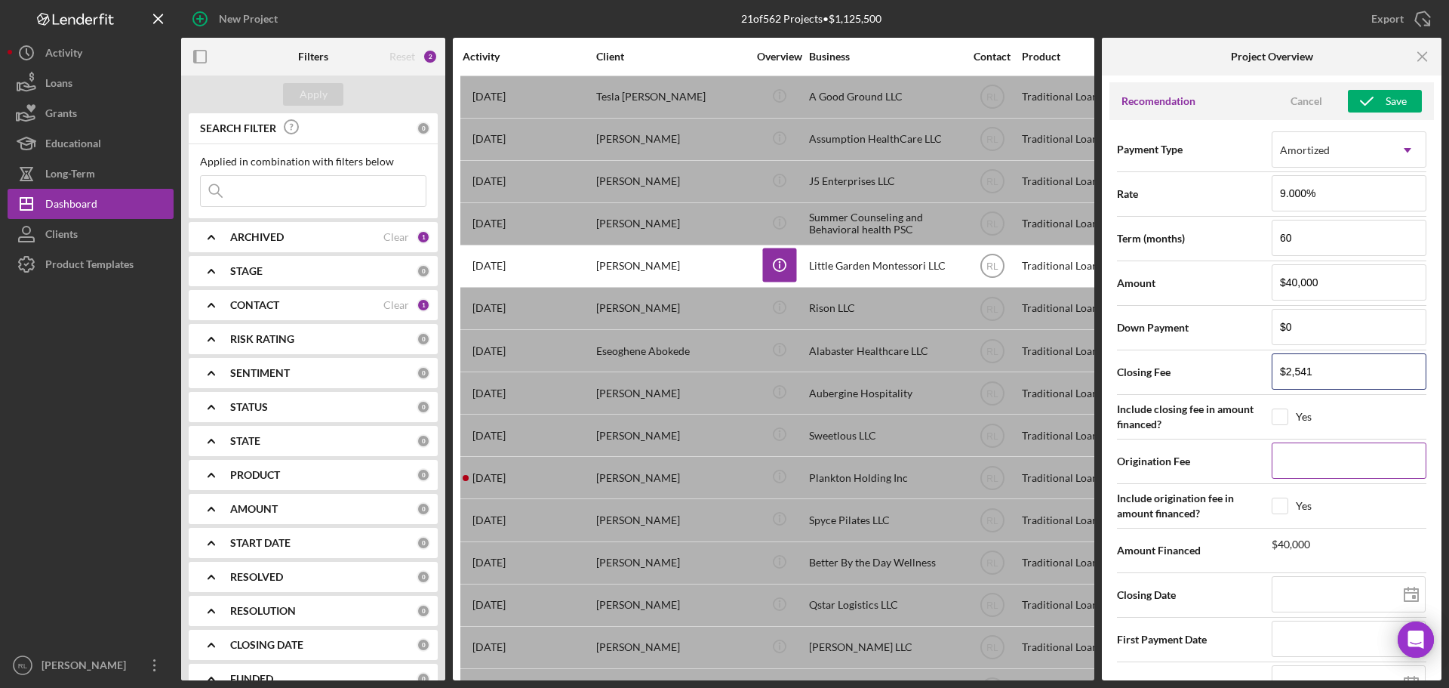
scroll to position [1358, 0]
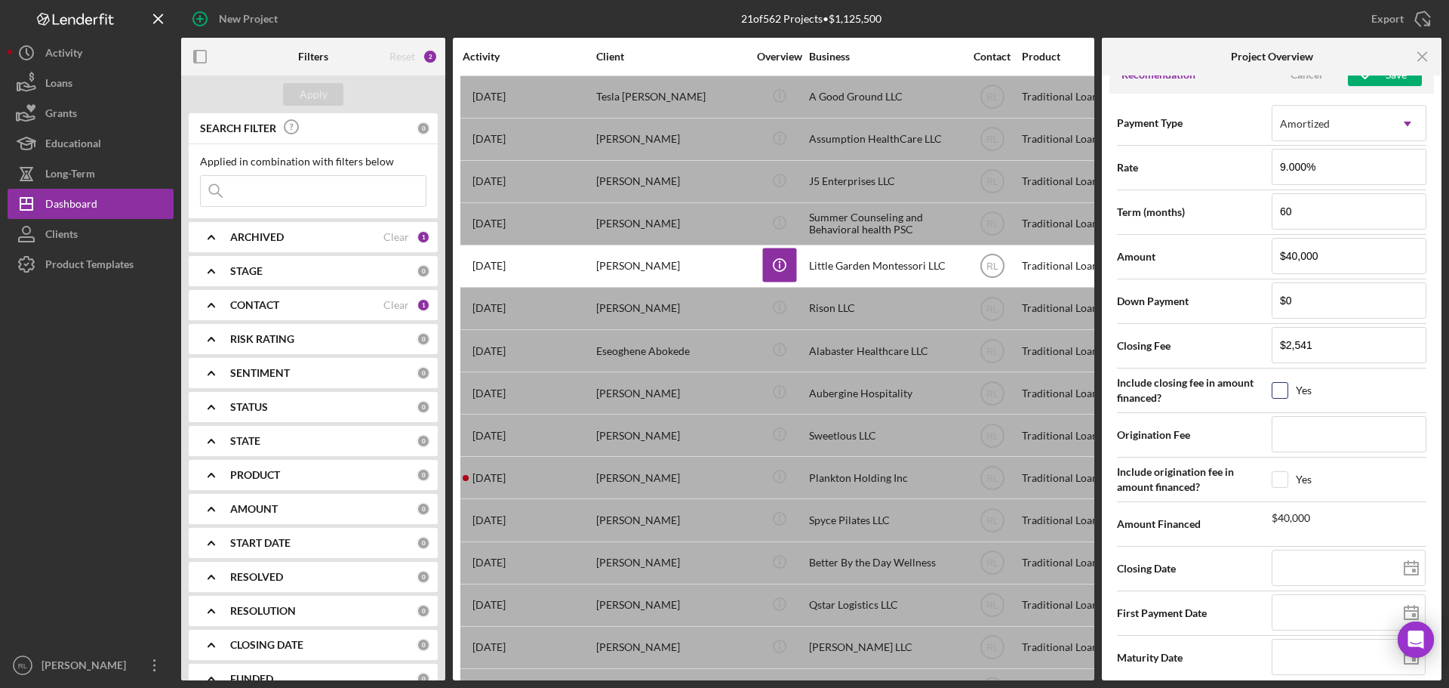
click at [1277, 388] on input "checkbox" at bounding box center [1279, 390] width 15 height 15
click at [1284, 489] on div "Include origination fee in amount financed? Yes" at bounding box center [1271, 479] width 309 height 38
click at [1269, 476] on span "Include origination fee in amount financed?" at bounding box center [1194, 479] width 155 height 30
click at [1281, 477] on input "checkbox" at bounding box center [1279, 479] width 15 height 15
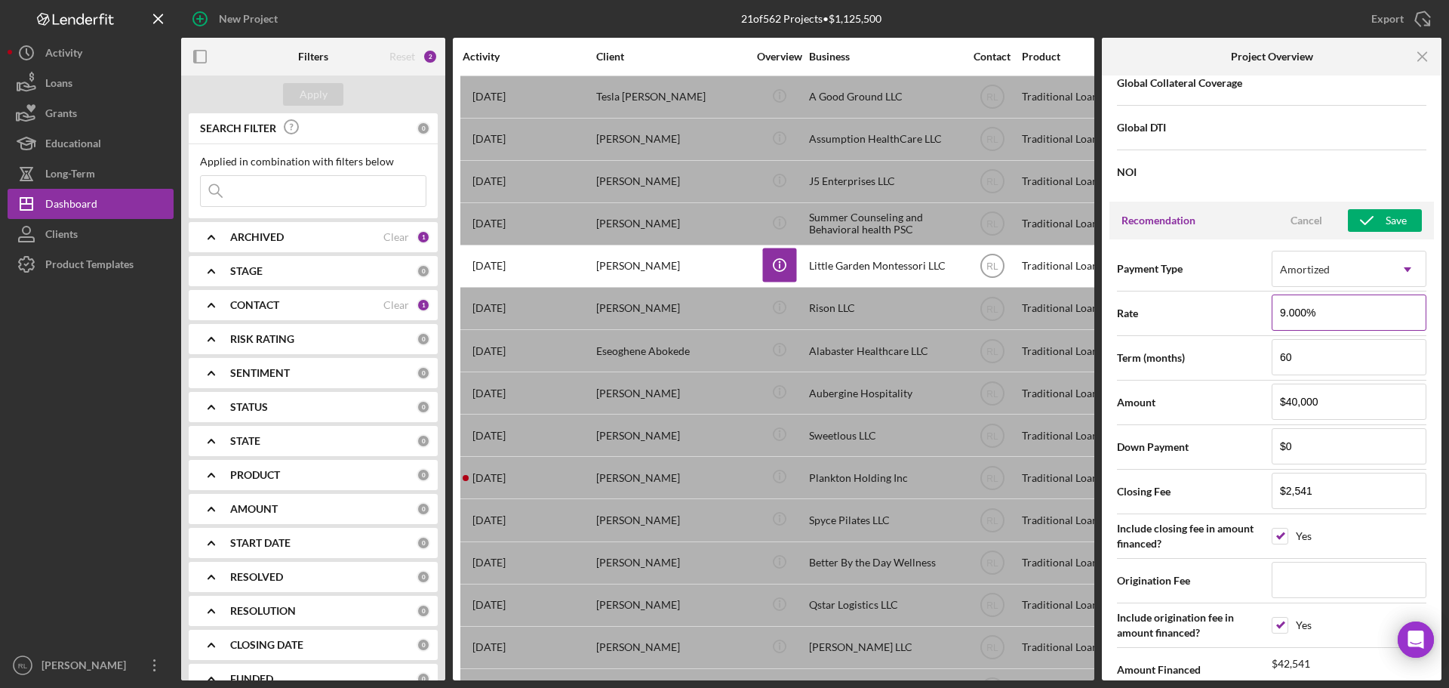
scroll to position [1212, 0]
click at [1386, 219] on div "Save" at bounding box center [1396, 221] width 21 height 23
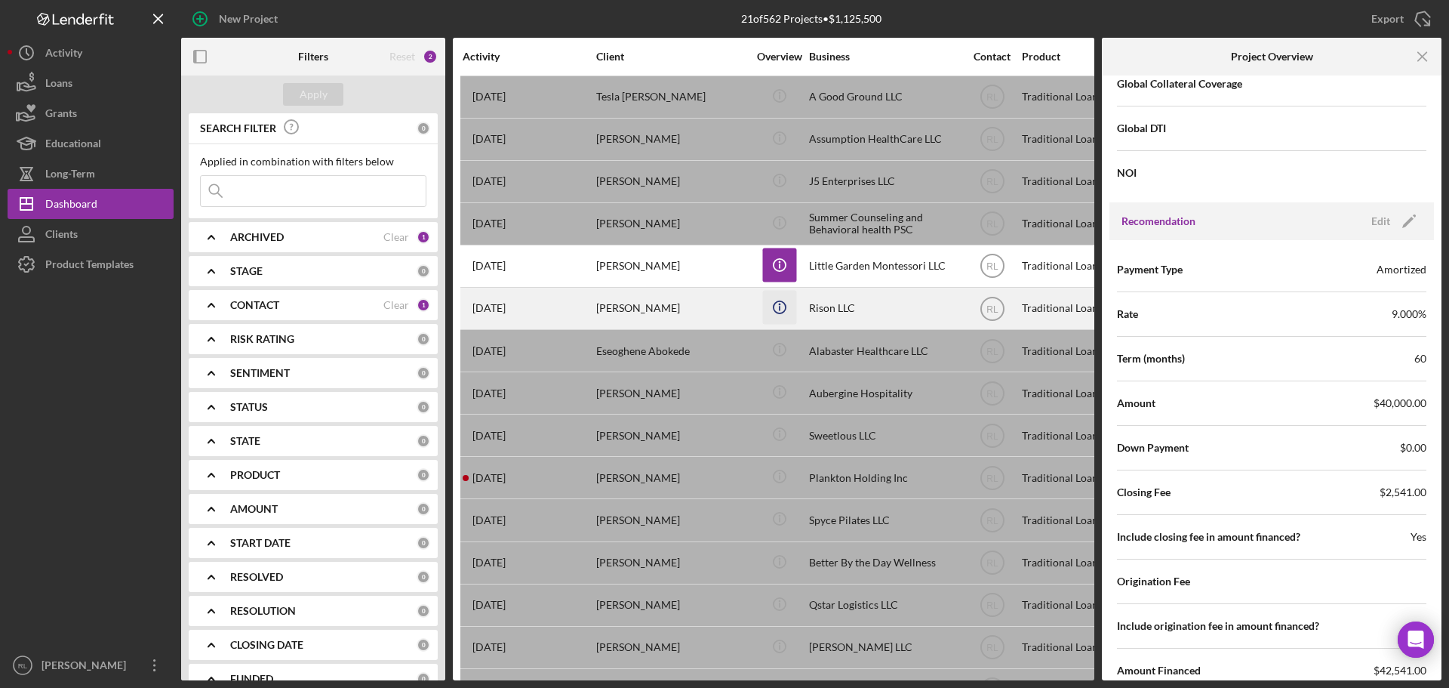
click at [778, 309] on icon "Icon/Info" at bounding box center [779, 307] width 34 height 34
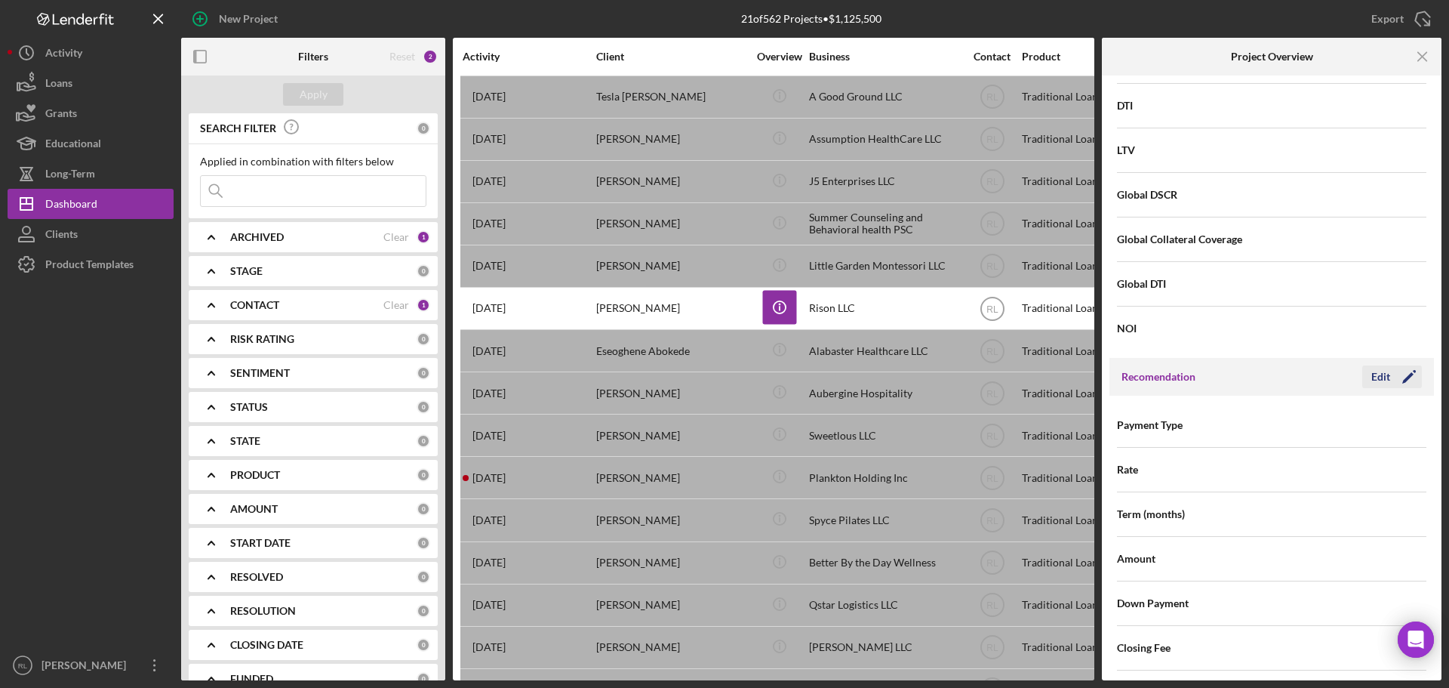
click at [1371, 381] on div "Edit" at bounding box center [1380, 376] width 19 height 23
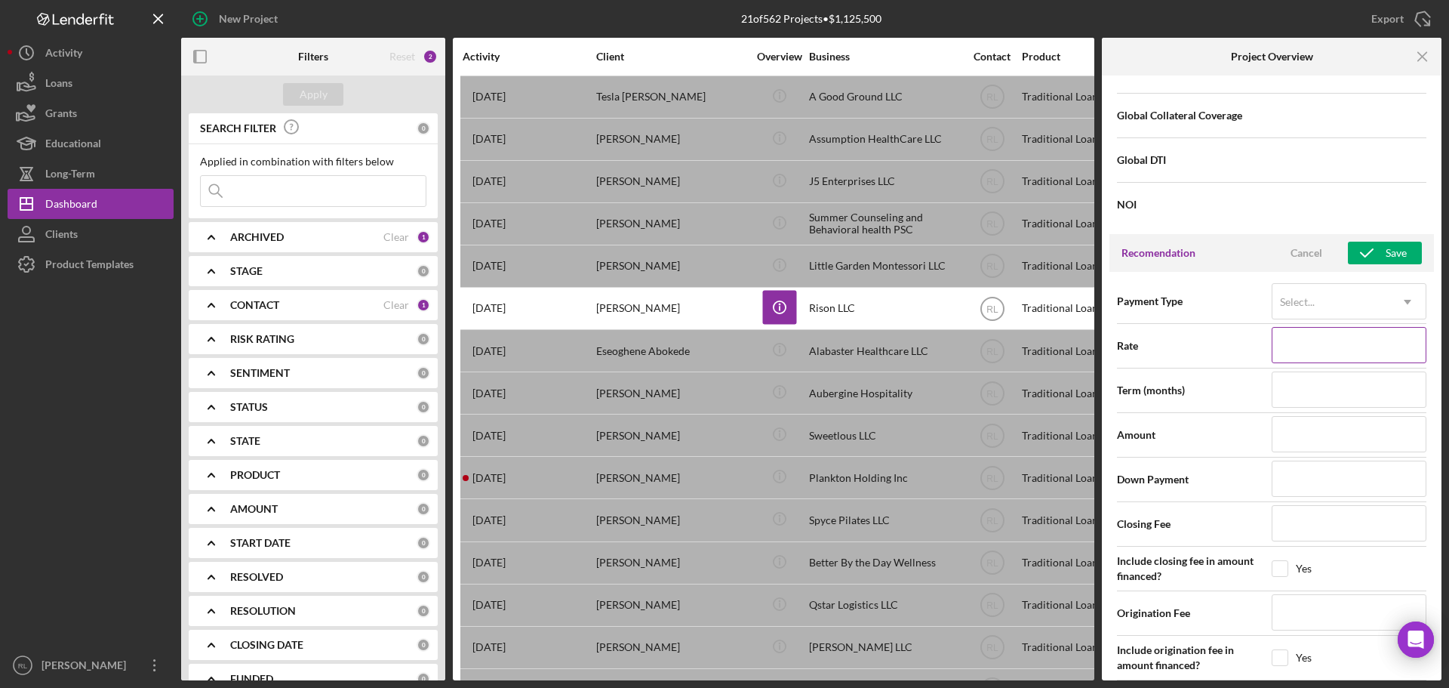
scroll to position [1208, 0]
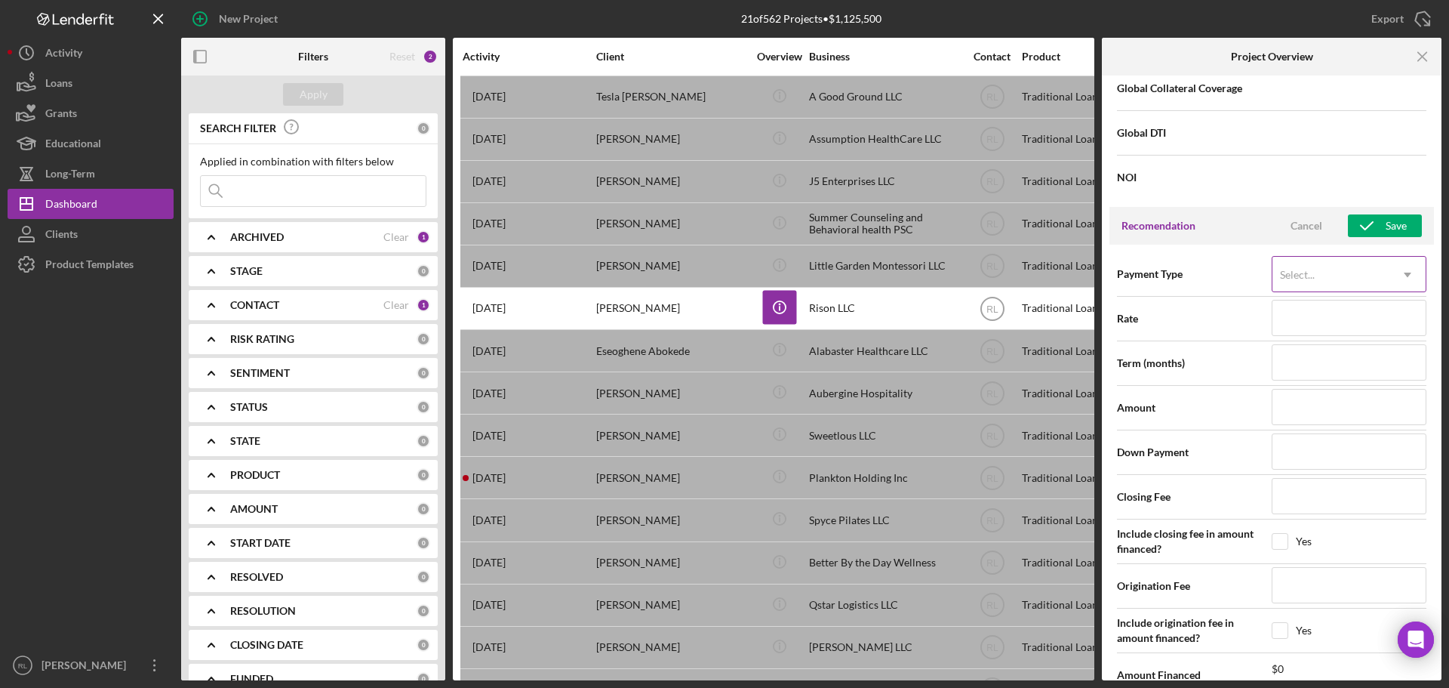
click at [1356, 272] on div "Select..." at bounding box center [1330, 274] width 117 height 35
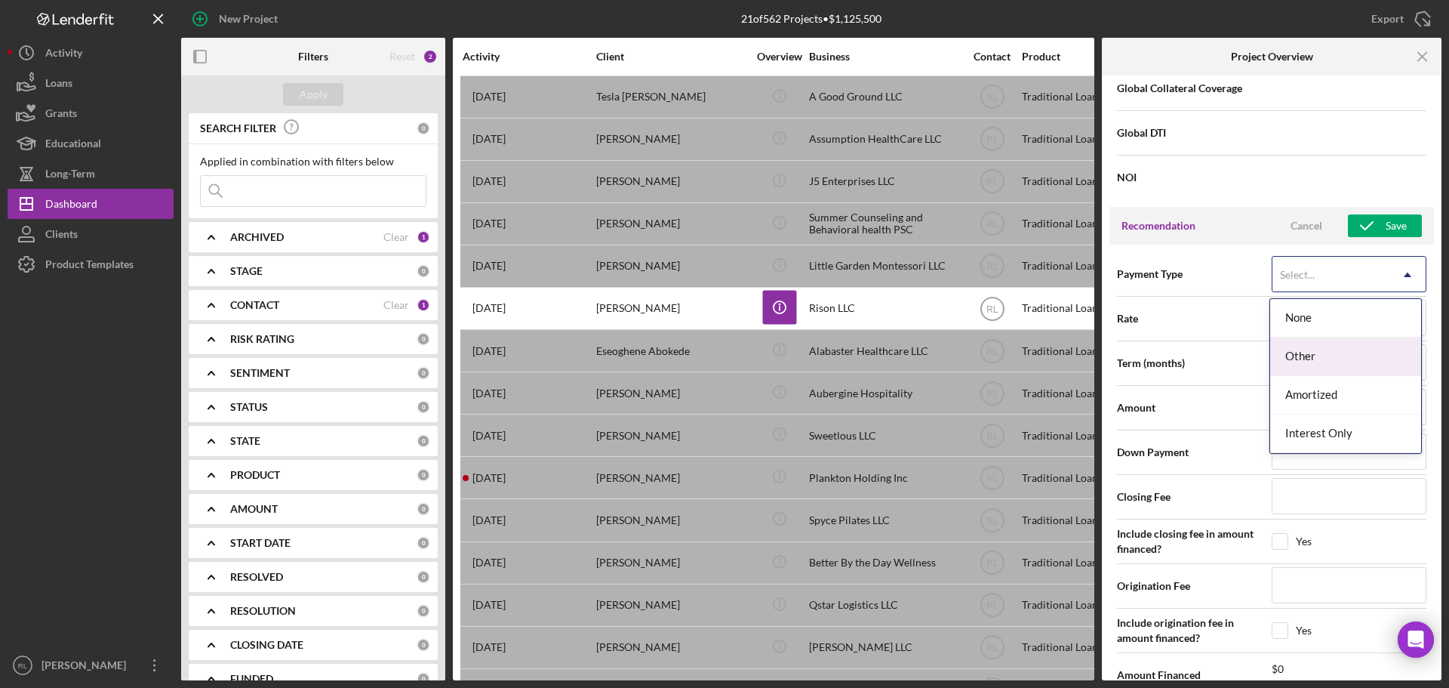
click at [1327, 386] on div "Amortized" at bounding box center [1345, 395] width 151 height 38
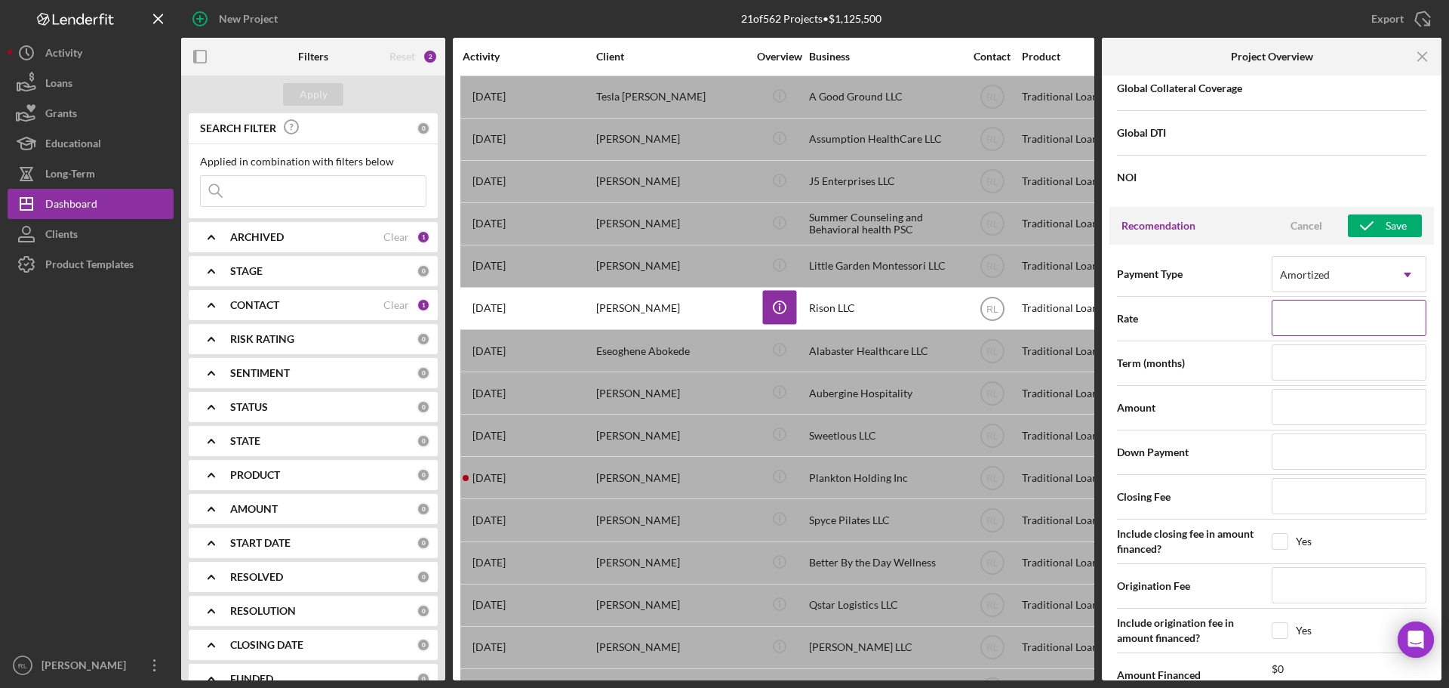
click at [1318, 318] on input at bounding box center [1349, 318] width 155 height 36
click at [1426, 62] on icon "Icon/Menu Close" at bounding box center [1423, 57] width 34 height 34
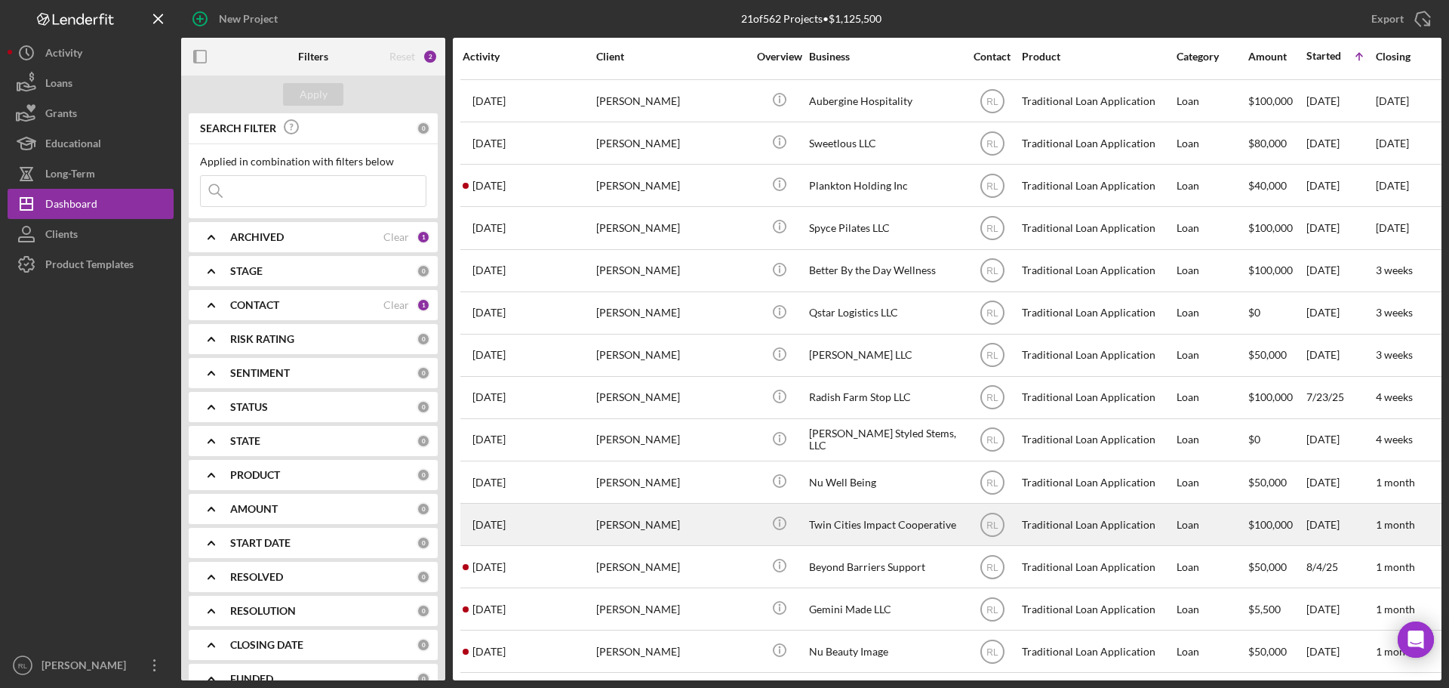
scroll to position [303, 0]
click at [707, 523] on div "[PERSON_NAME]" at bounding box center [671, 524] width 151 height 40
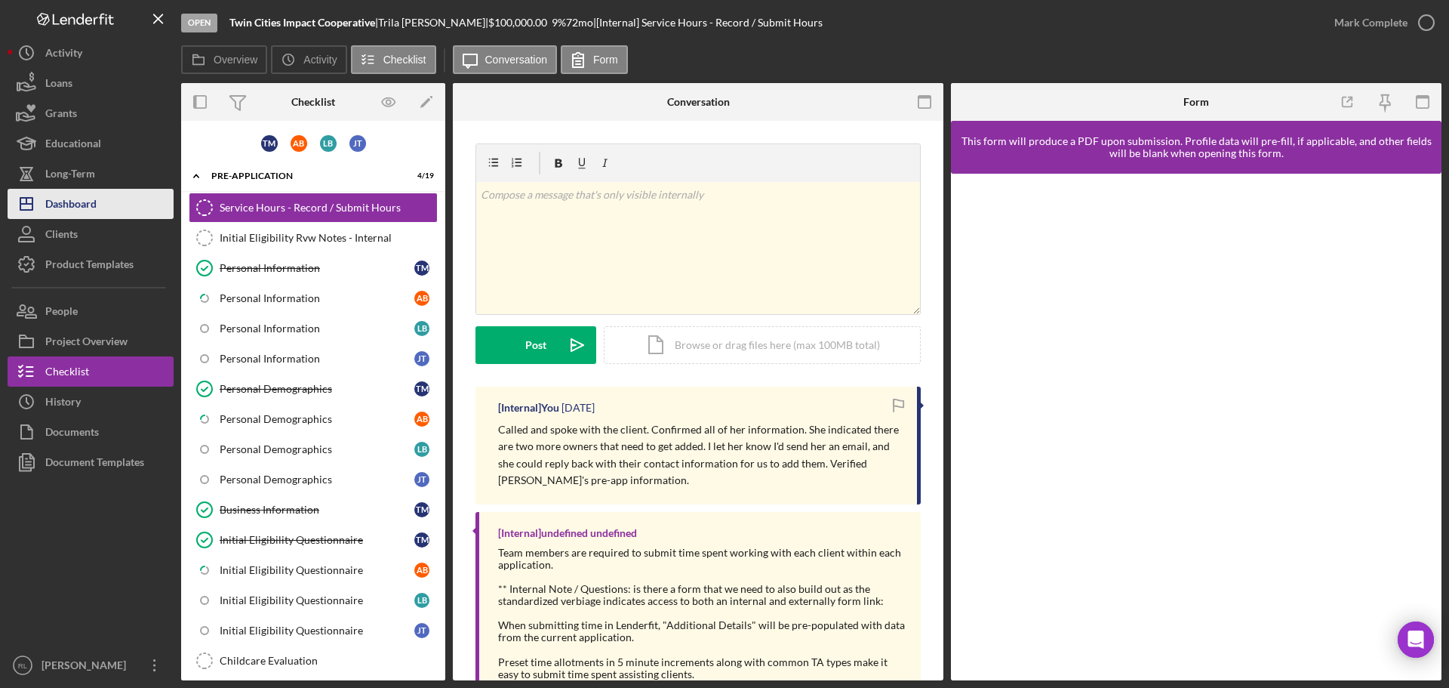
click at [110, 199] on button "Icon/Dashboard Dashboard" at bounding box center [91, 204] width 166 height 30
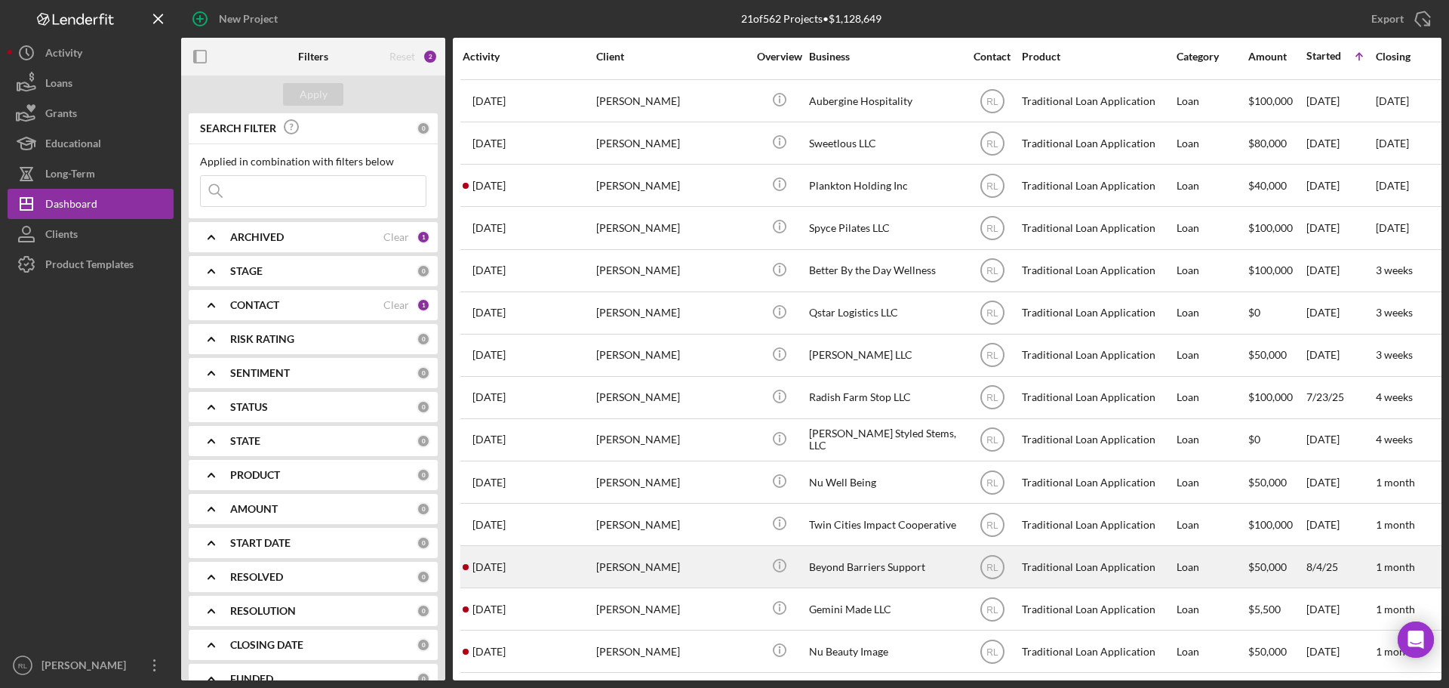
scroll to position [303, 0]
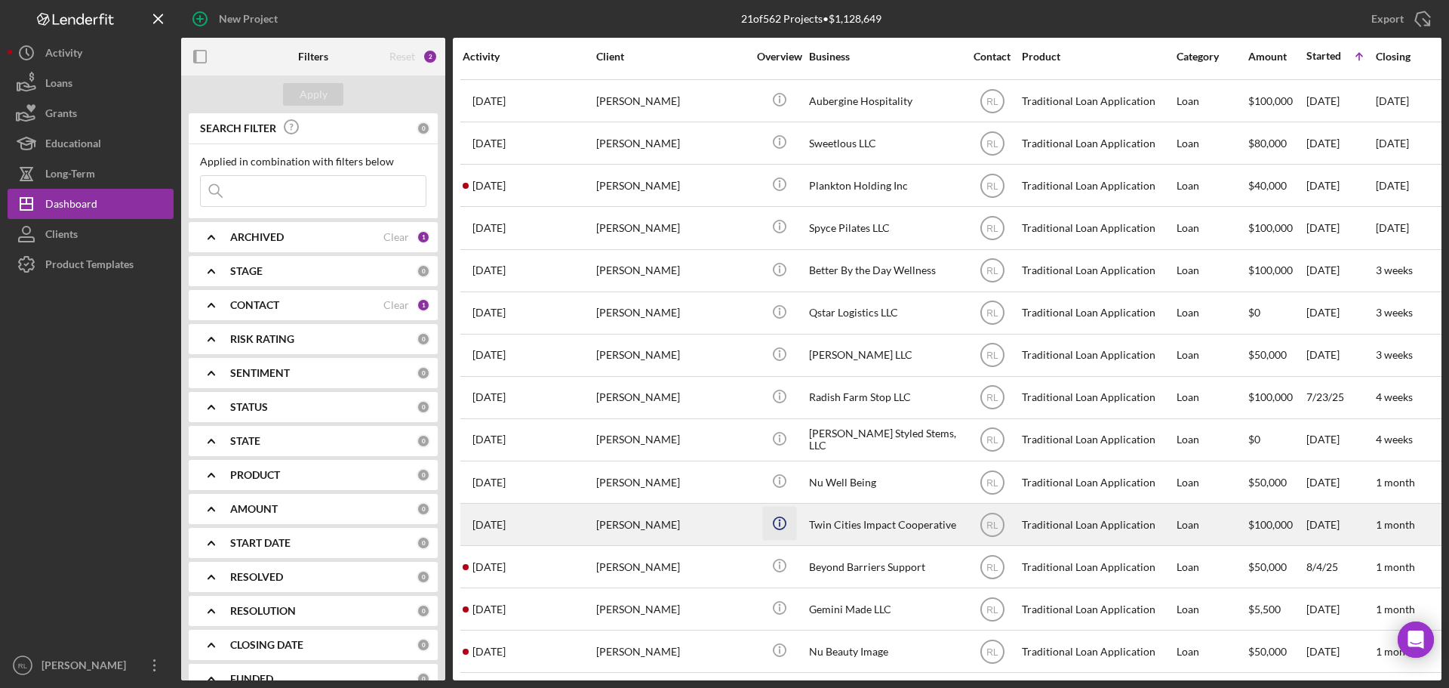
click at [775, 510] on icon "Icon/Info" at bounding box center [779, 523] width 34 height 34
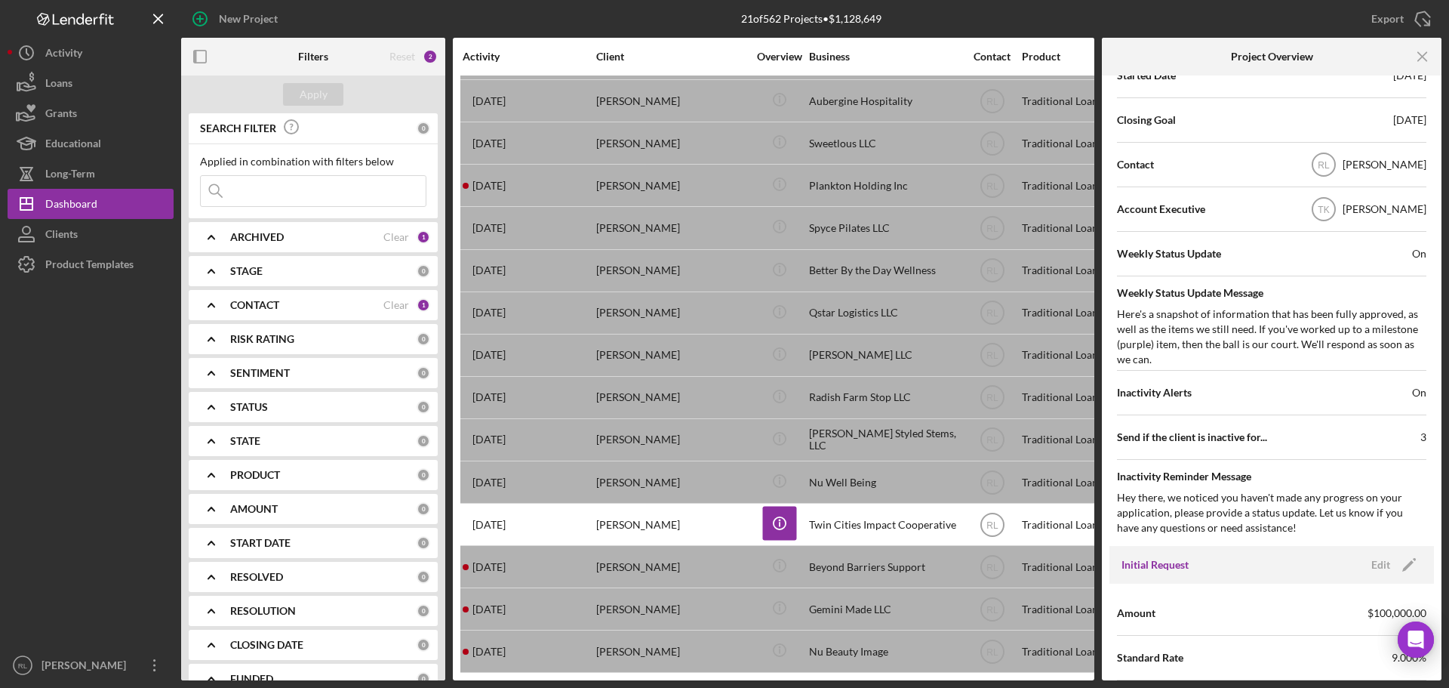
scroll to position [528, 0]
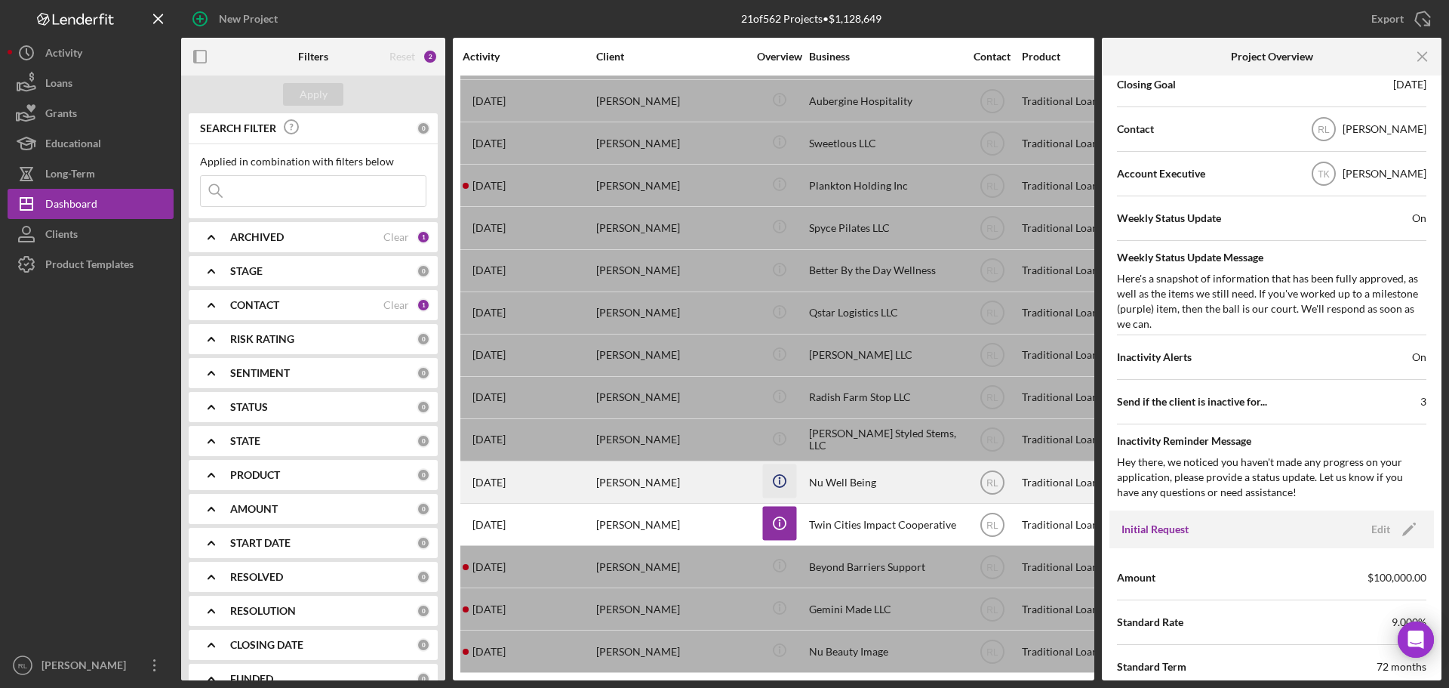
click at [774, 469] on icon "Icon/Info" at bounding box center [779, 481] width 34 height 34
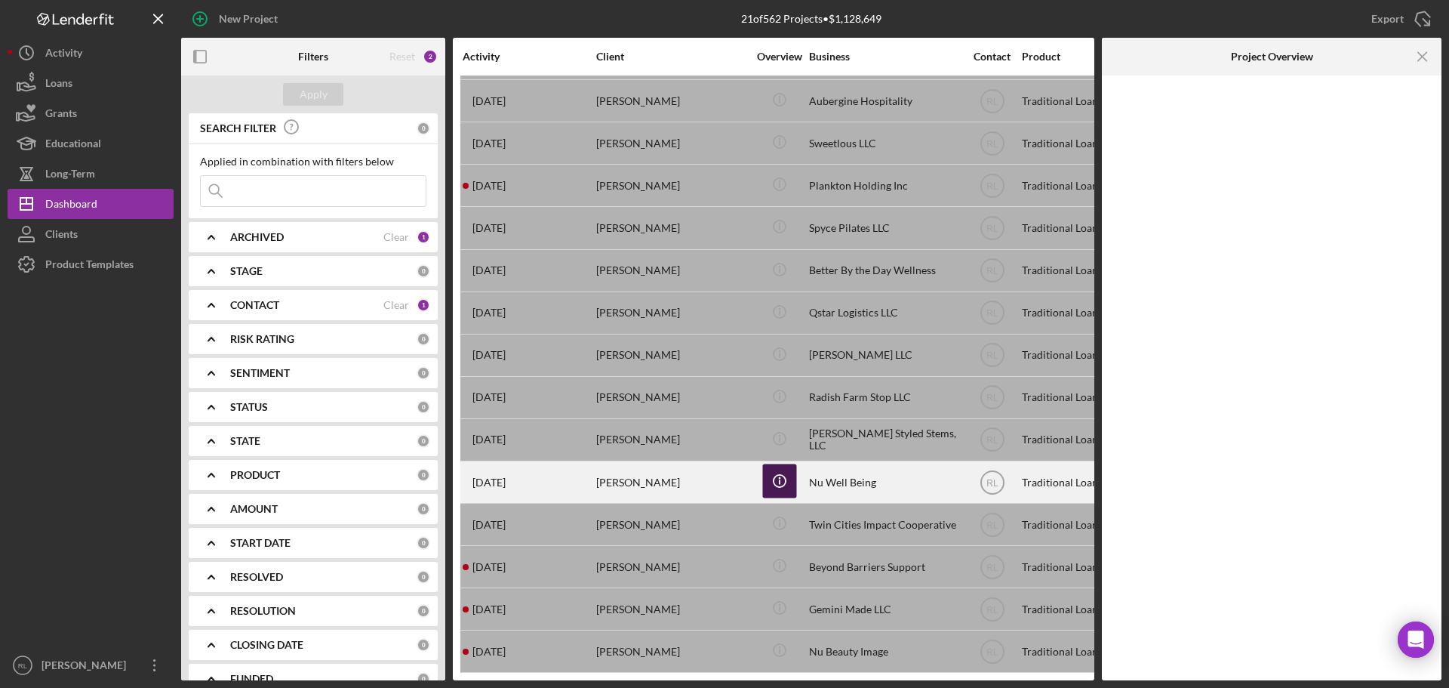
scroll to position [0, 0]
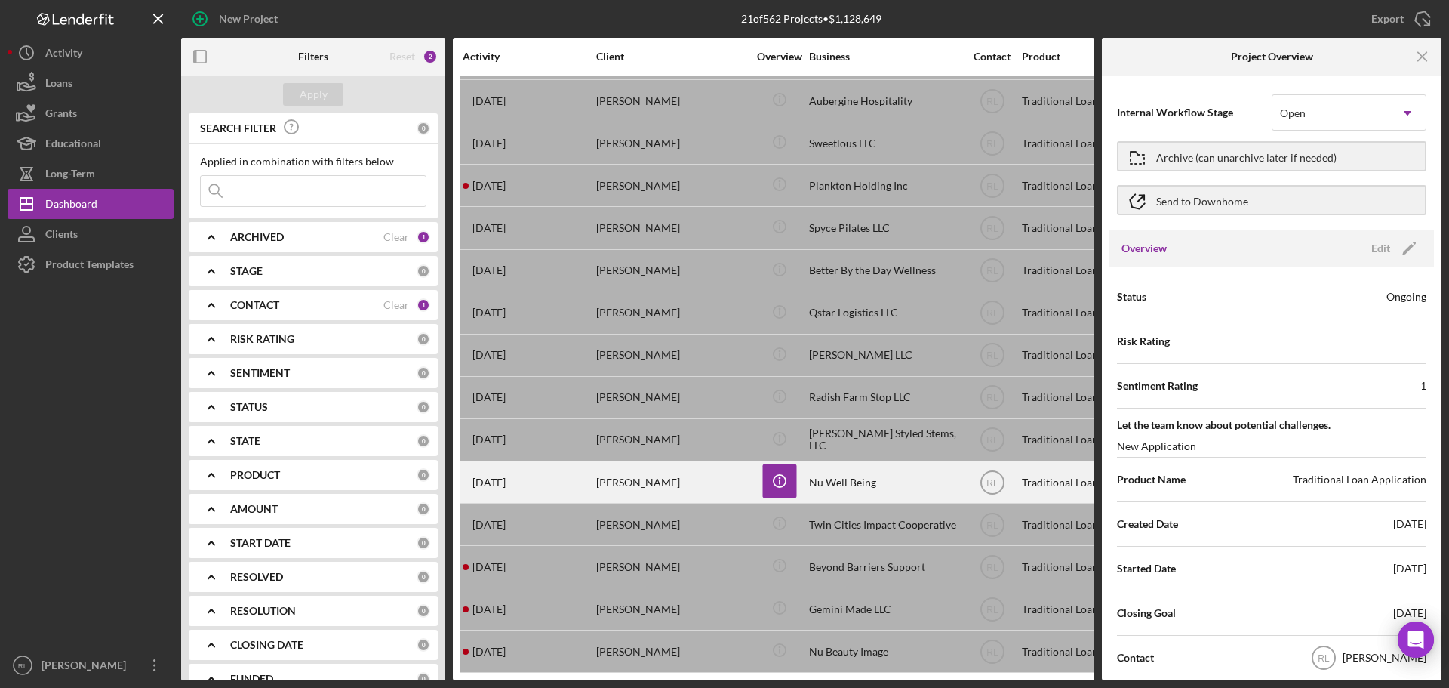
click at [900, 478] on div "Nu Well Being" at bounding box center [884, 482] width 151 height 40
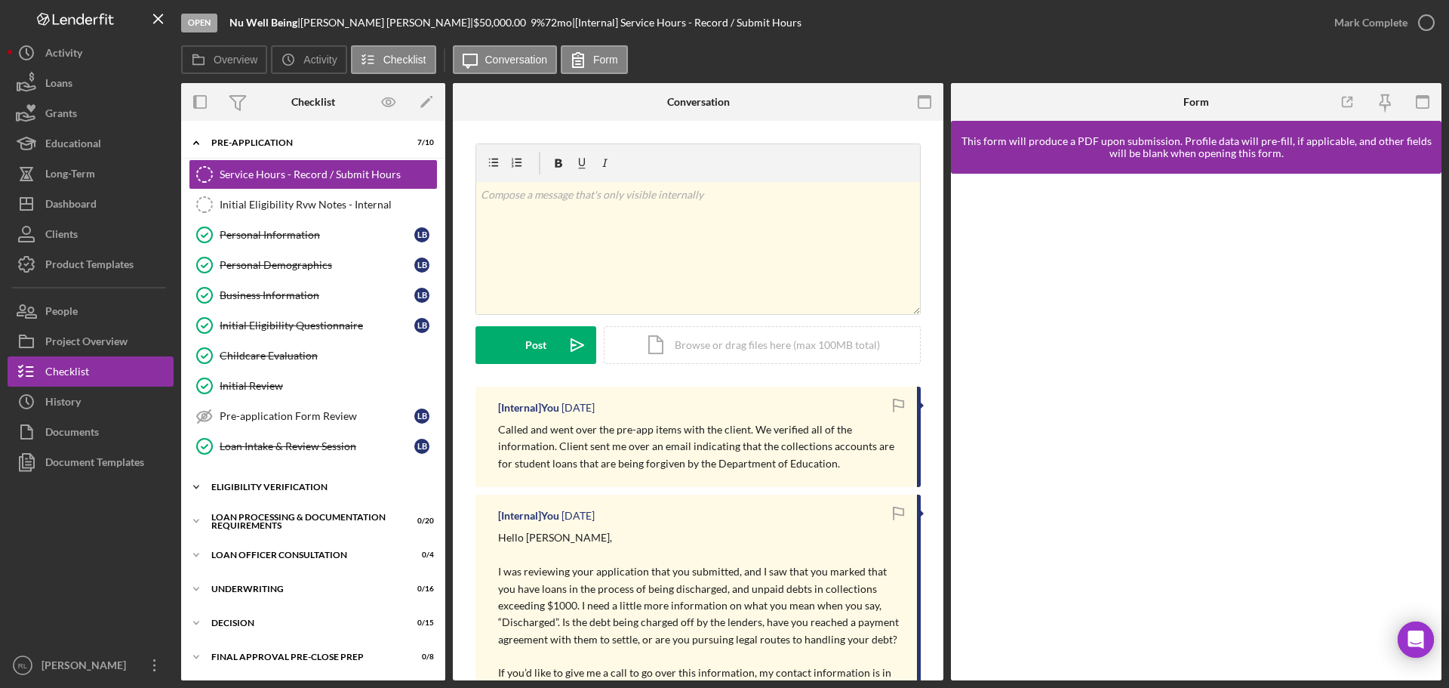
click at [291, 488] on div "Eligibility Verification" at bounding box center [318, 486] width 215 height 9
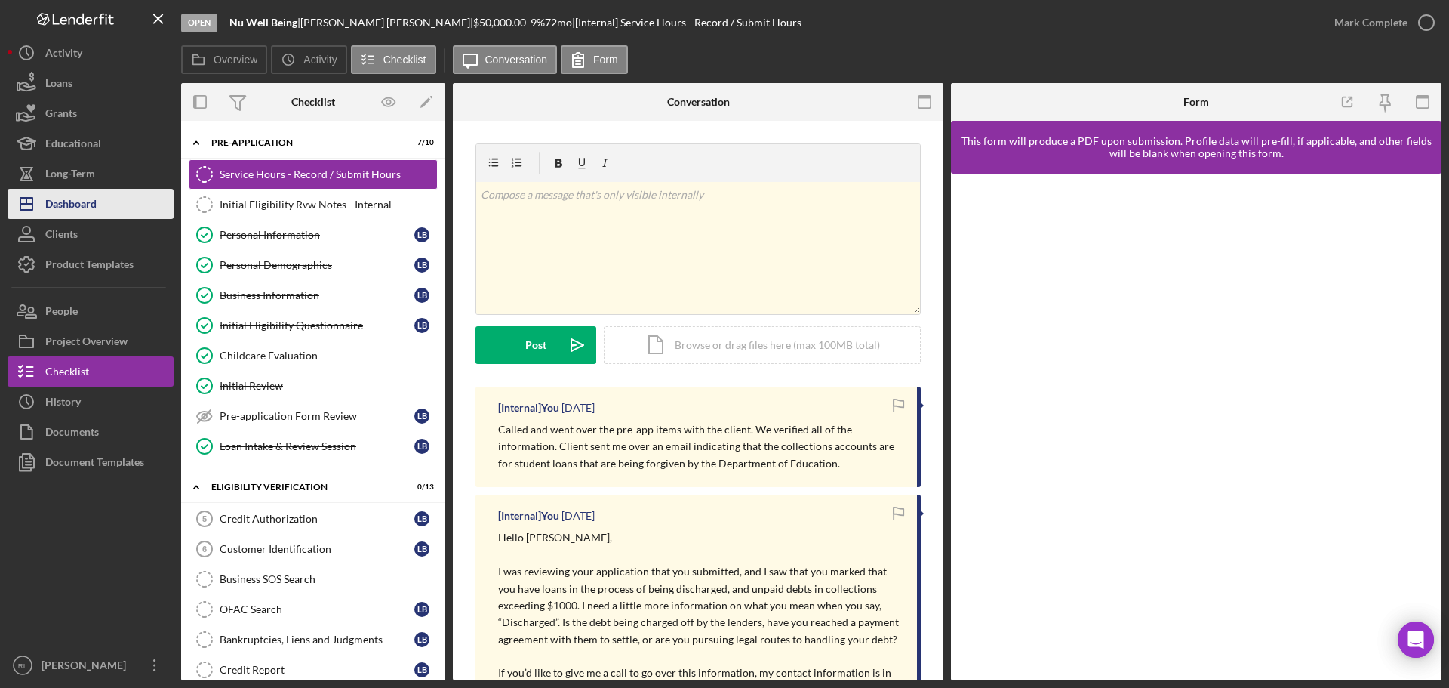
click at [87, 210] on div "Dashboard" at bounding box center [70, 206] width 51 height 34
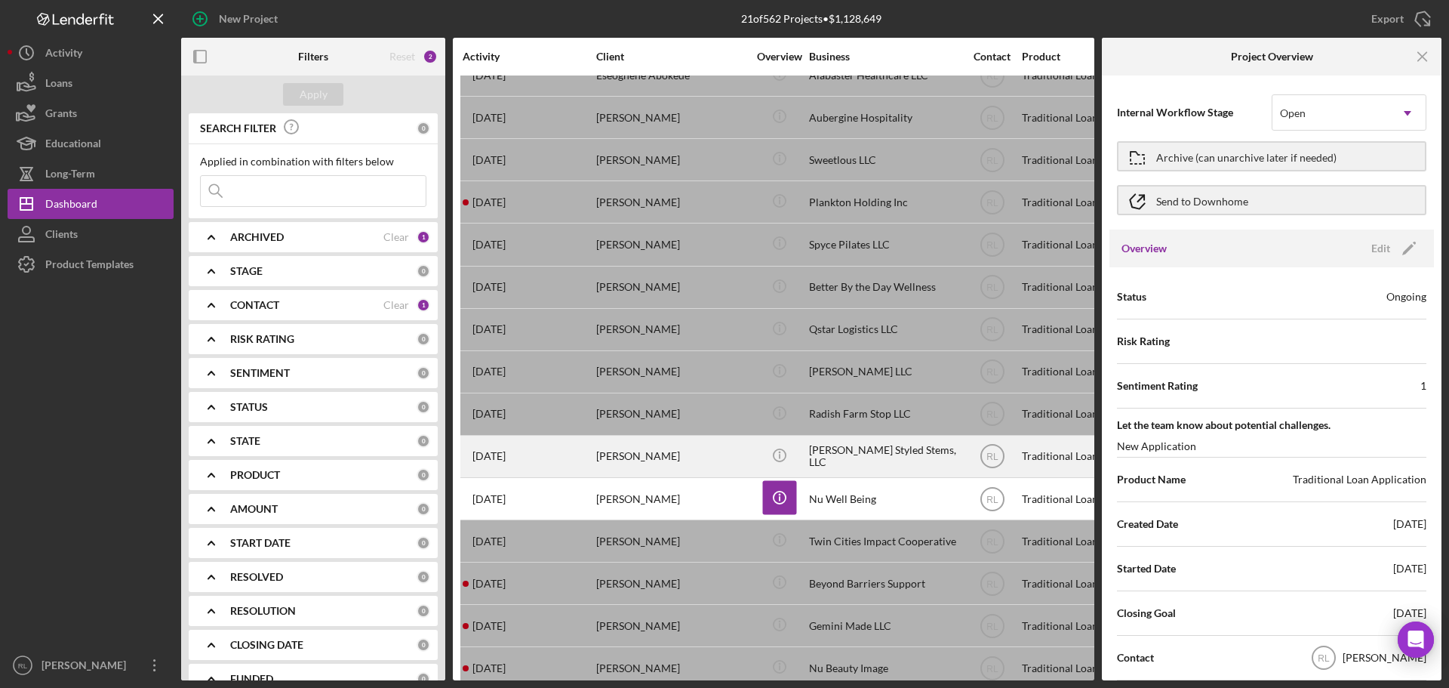
scroll to position [228, 0]
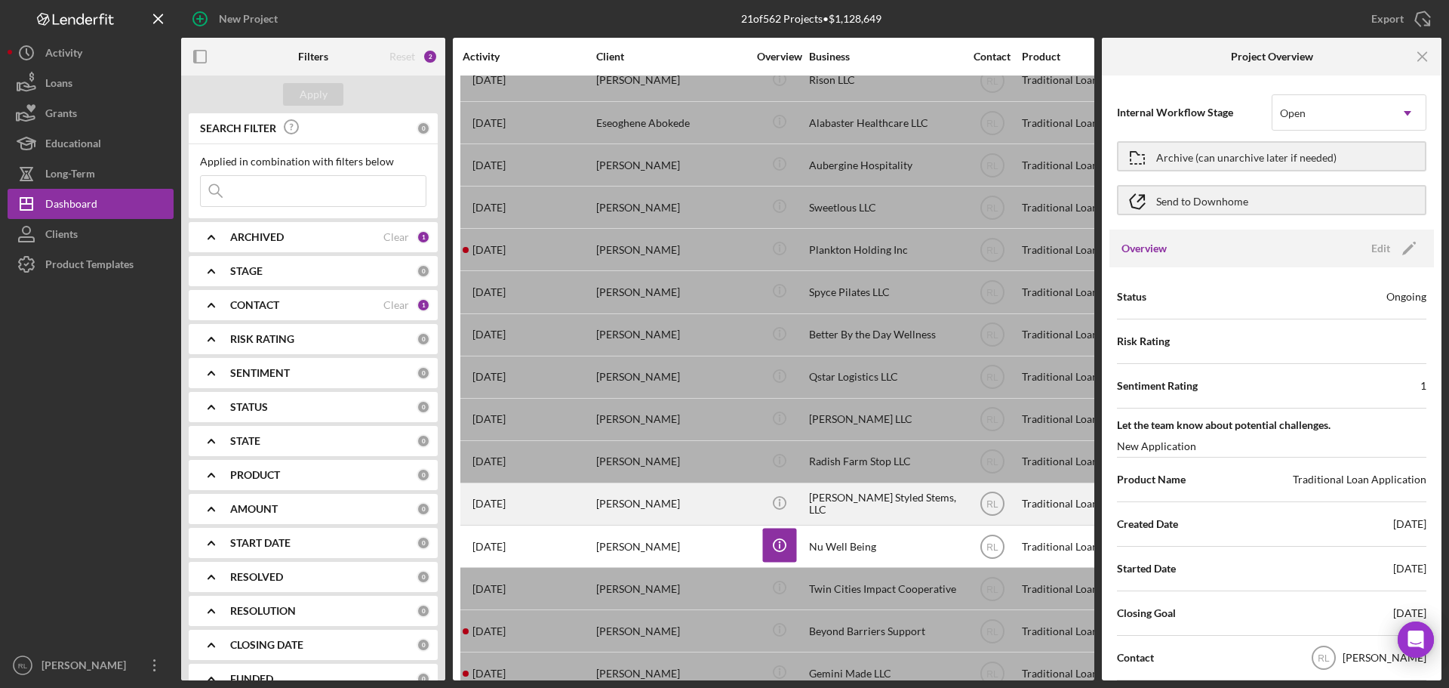
click at [854, 503] on div "[PERSON_NAME] Styled Stems, LLC" at bounding box center [884, 504] width 151 height 40
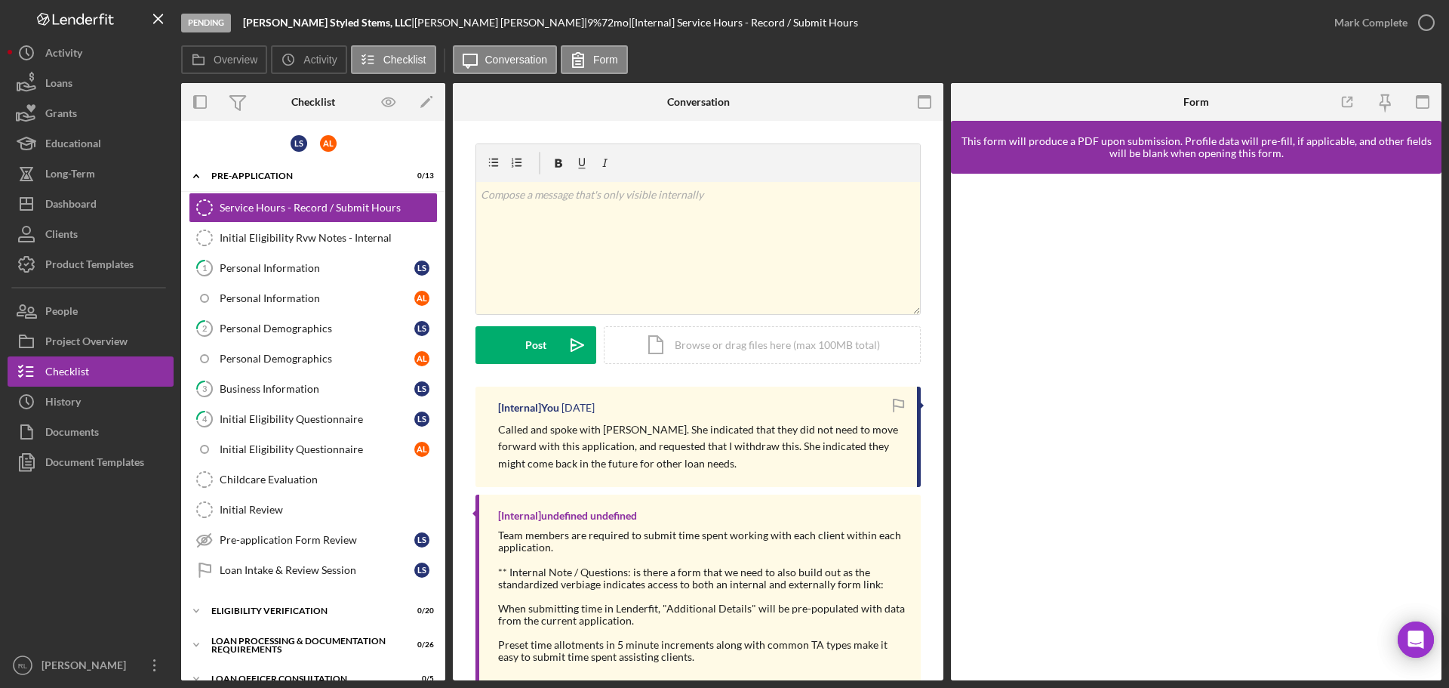
drag, startPoint x: 730, startPoint y: 411, endPoint x: 733, endPoint y: 466, distance: 54.4
click at [733, 466] on div "[Internal] You [DATE] Called and spoke with [PERSON_NAME]. She indicated that t…" at bounding box center [697, 436] width 445 height 100
click at [733, 466] on p "Called and spoke with [PERSON_NAME]. She indicated that they did not need to mo…" at bounding box center [700, 446] width 404 height 51
drag, startPoint x: 746, startPoint y: 467, endPoint x: 690, endPoint y: 401, distance: 86.8
click at [690, 401] on div "[Internal] You [DATE] Called and spoke with [PERSON_NAME]. She indicated that t…" at bounding box center [697, 436] width 445 height 100
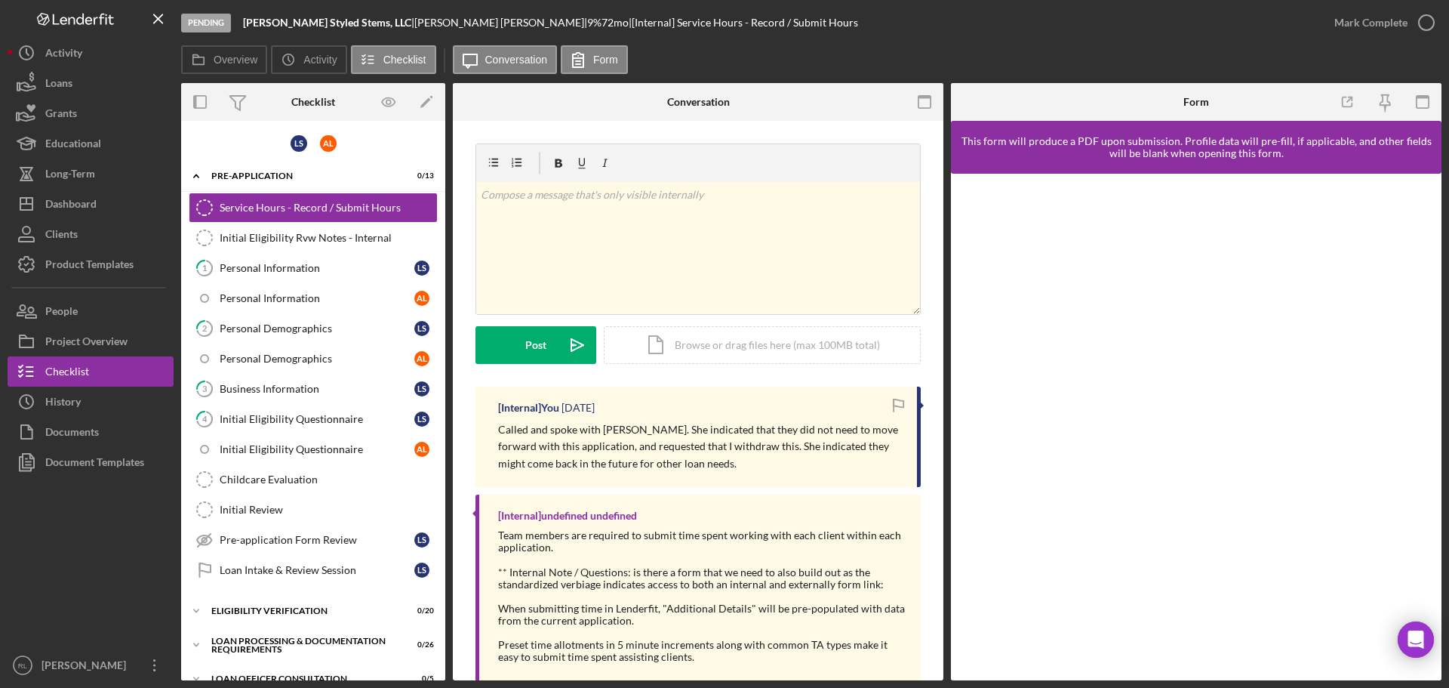
click at [690, 401] on div "[Internal] You [DATE] Called and spoke with [PERSON_NAME]. She indicated that t…" at bounding box center [697, 436] width 445 height 100
drag, startPoint x: 708, startPoint y: 404, endPoint x: 718, endPoint y: 461, distance: 58.2
click at [718, 461] on div "[Internal] You [DATE] Called and spoke with [PERSON_NAME]. She indicated that t…" at bounding box center [697, 436] width 445 height 100
click at [718, 461] on p "Called and spoke with [PERSON_NAME]. She indicated that they did not need to mo…" at bounding box center [700, 446] width 404 height 51
drag, startPoint x: 730, startPoint y: 464, endPoint x: 695, endPoint y: 409, distance: 65.1
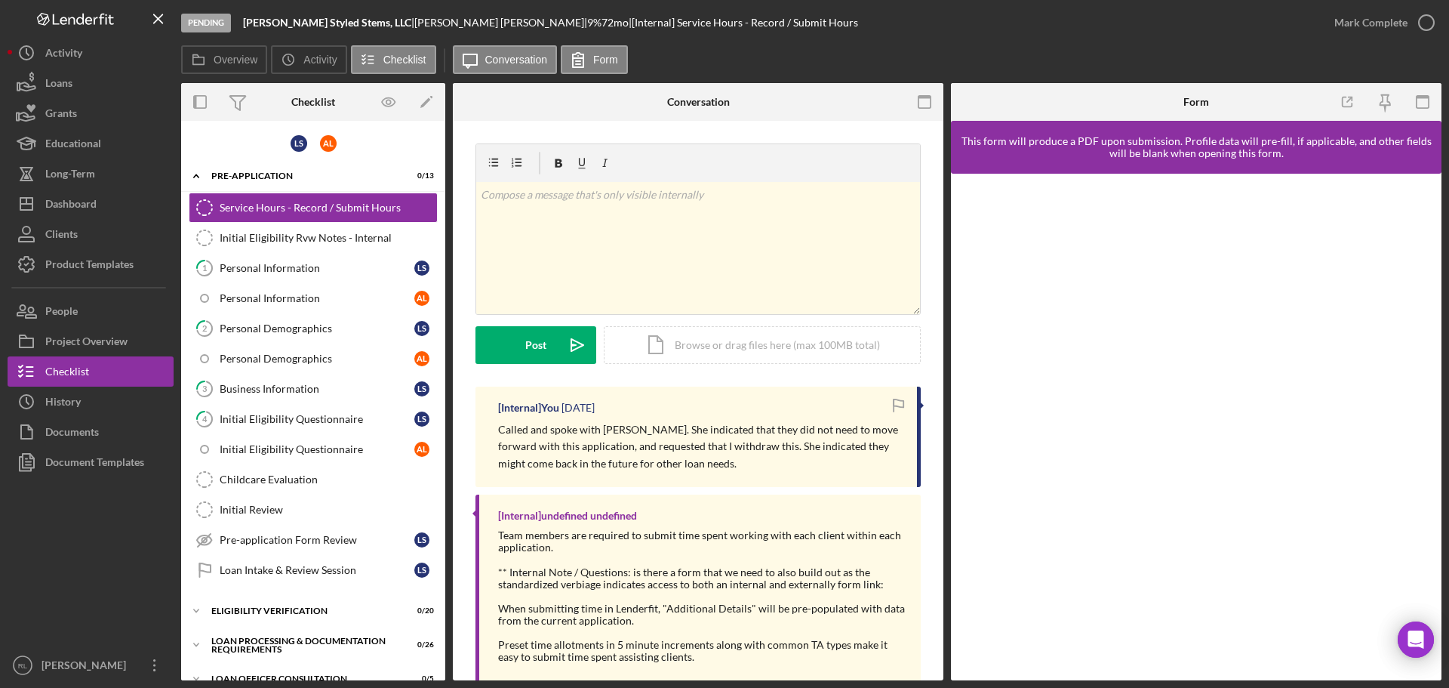
click at [695, 409] on div "[Internal] You [DATE] Called and spoke with [PERSON_NAME]. She indicated that t…" at bounding box center [697, 436] width 445 height 100
click at [695, 409] on div "[Internal] You [DATE]" at bounding box center [700, 407] width 404 height 12
drag, startPoint x: 706, startPoint y: 410, endPoint x: 701, endPoint y: 458, distance: 48.5
click at [701, 458] on div "[Internal] You [DATE] Called and spoke with [PERSON_NAME]. She indicated that t…" at bounding box center [697, 436] width 445 height 100
click at [701, 458] on p "Called and spoke with [PERSON_NAME]. She indicated that they did not need to mo…" at bounding box center [700, 446] width 404 height 51
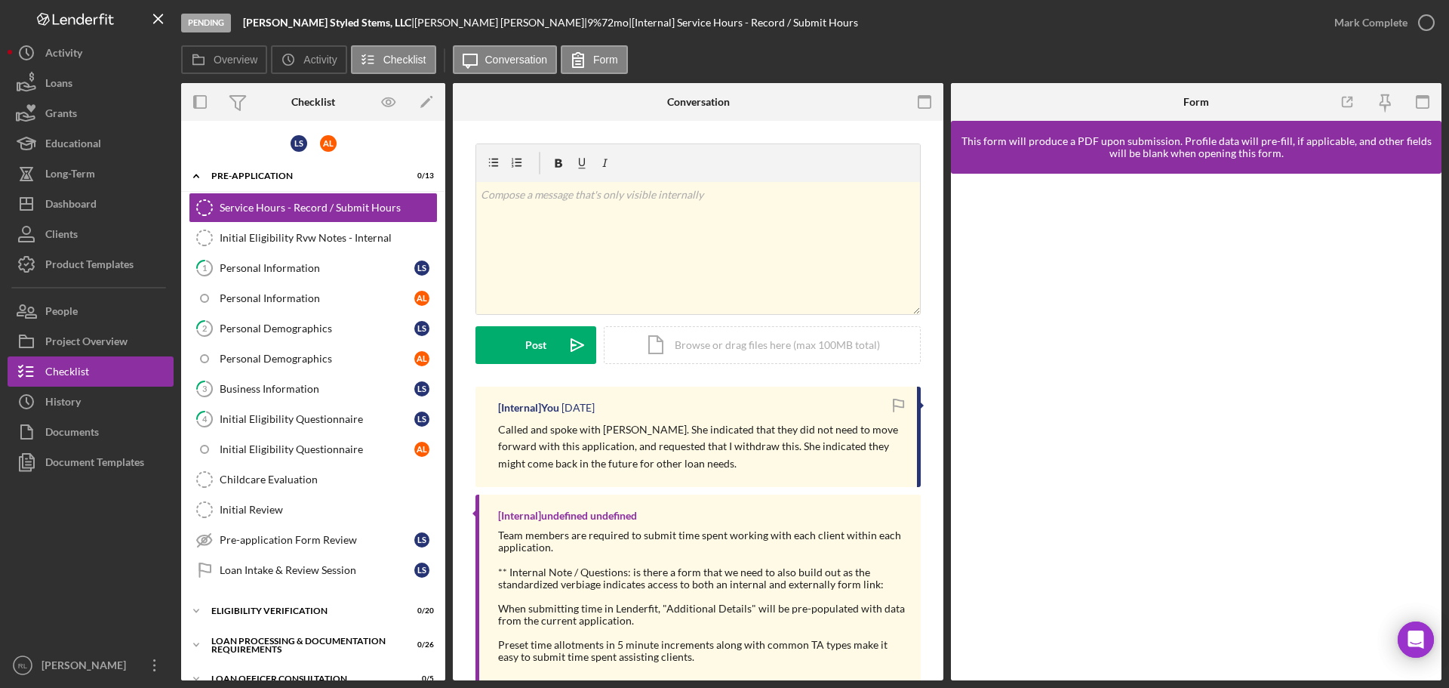
drag, startPoint x: 718, startPoint y: 460, endPoint x: 687, endPoint y: 406, distance: 62.5
click at [687, 406] on div "[Internal] You [DATE] Called and spoke with [PERSON_NAME]. She indicated that t…" at bounding box center [697, 436] width 445 height 100
click at [687, 408] on div "[Internal] You [DATE]" at bounding box center [700, 407] width 404 height 12
click at [701, 437] on p "Called and spoke with [PERSON_NAME]. She indicated that they did not need to mo…" at bounding box center [700, 444] width 404 height 51
drag, startPoint x: 693, startPoint y: 412, endPoint x: 700, endPoint y: 457, distance: 45.9
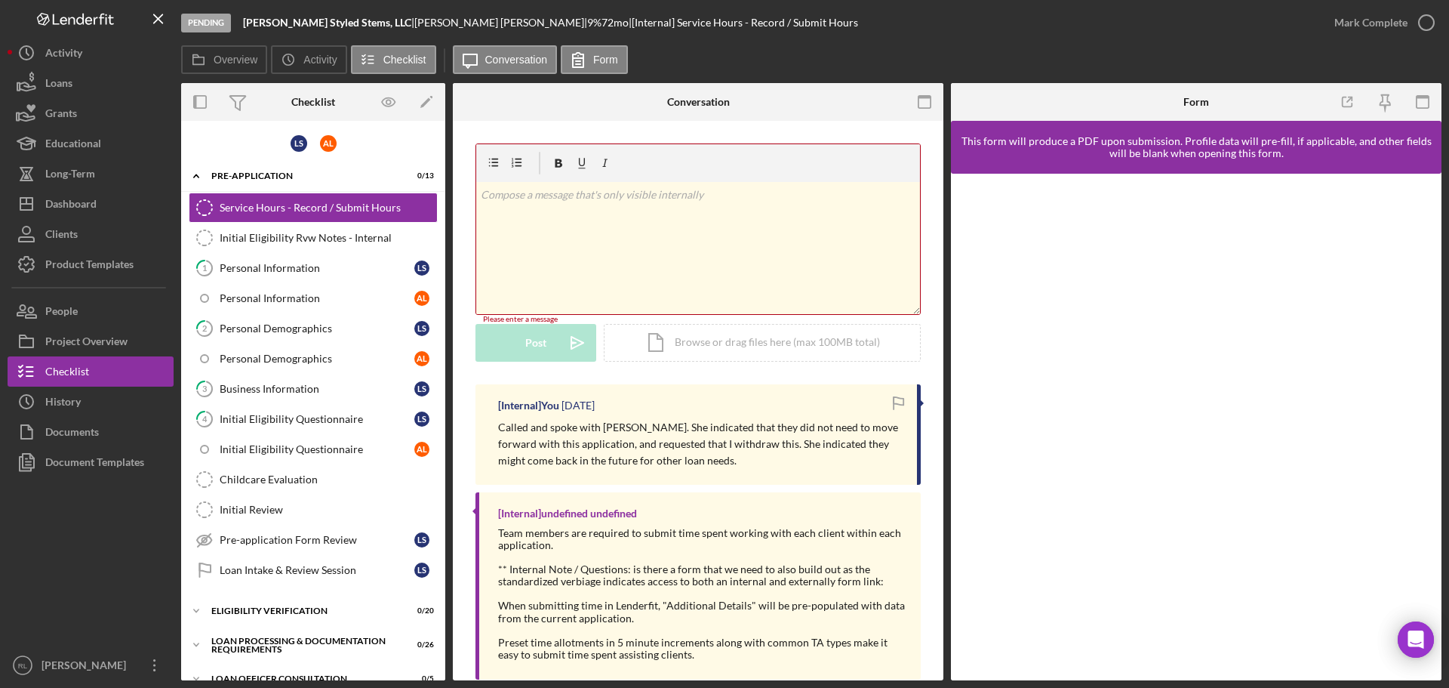
click at [700, 457] on div "[Internal] You [DATE] Called and spoke with [PERSON_NAME]. She indicated that t…" at bounding box center [697, 434] width 445 height 100
click at [700, 457] on p "Called and spoke with [PERSON_NAME]. She indicated that they did not need to mo…" at bounding box center [700, 444] width 404 height 51
click at [66, 204] on div "Dashboard" at bounding box center [70, 206] width 51 height 34
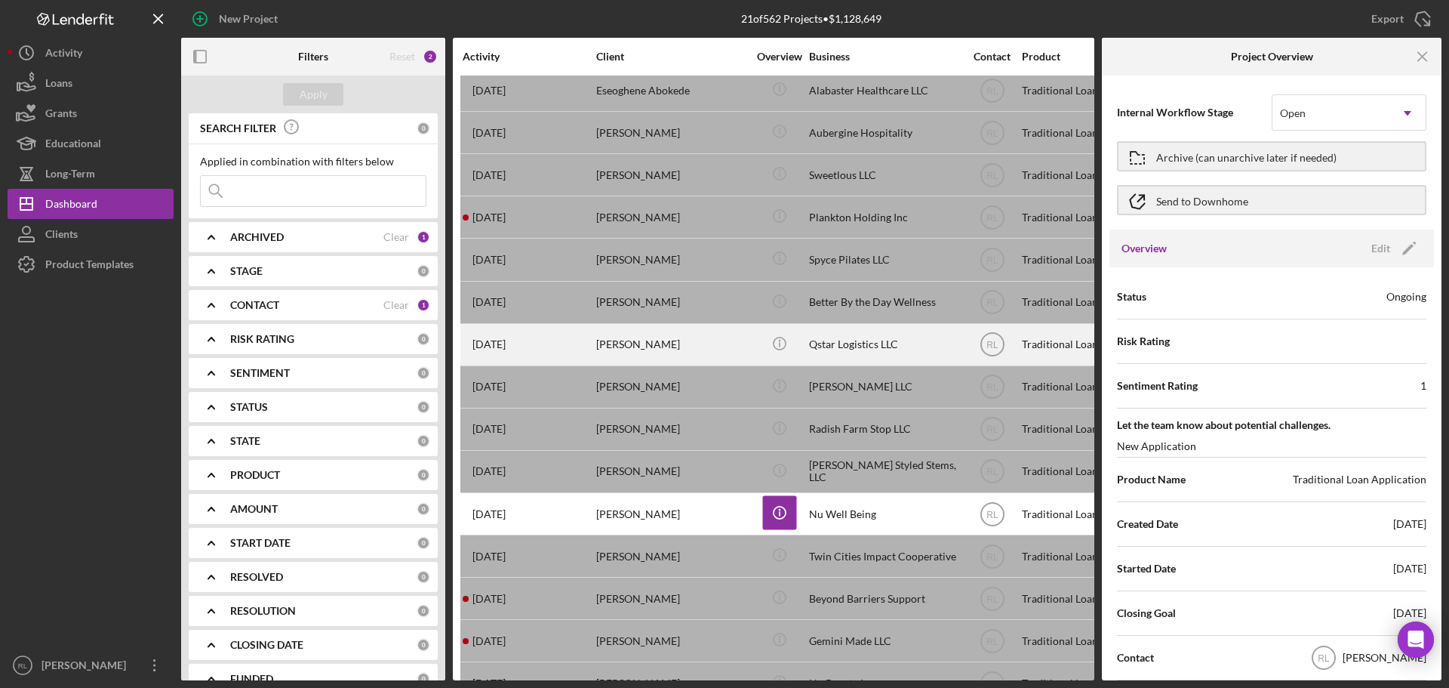
scroll to position [303, 0]
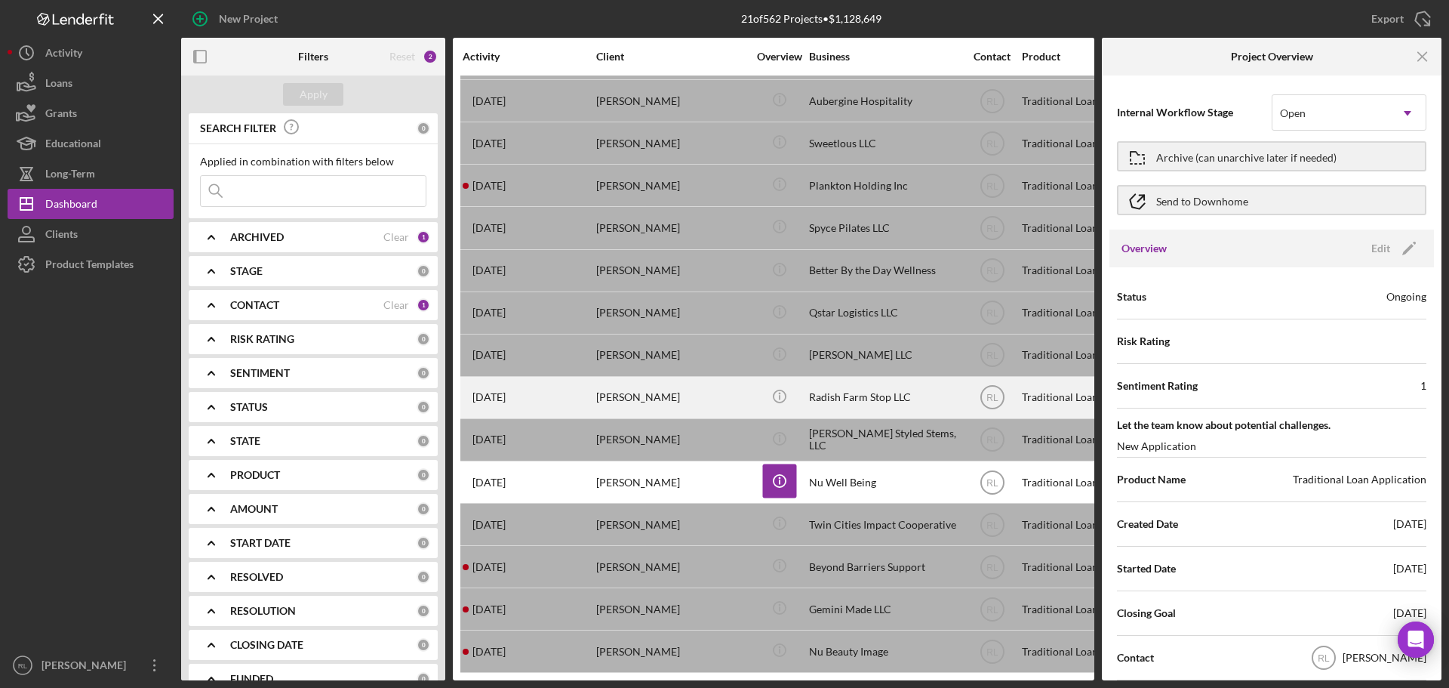
click at [715, 390] on div "[PERSON_NAME]" at bounding box center [671, 397] width 151 height 40
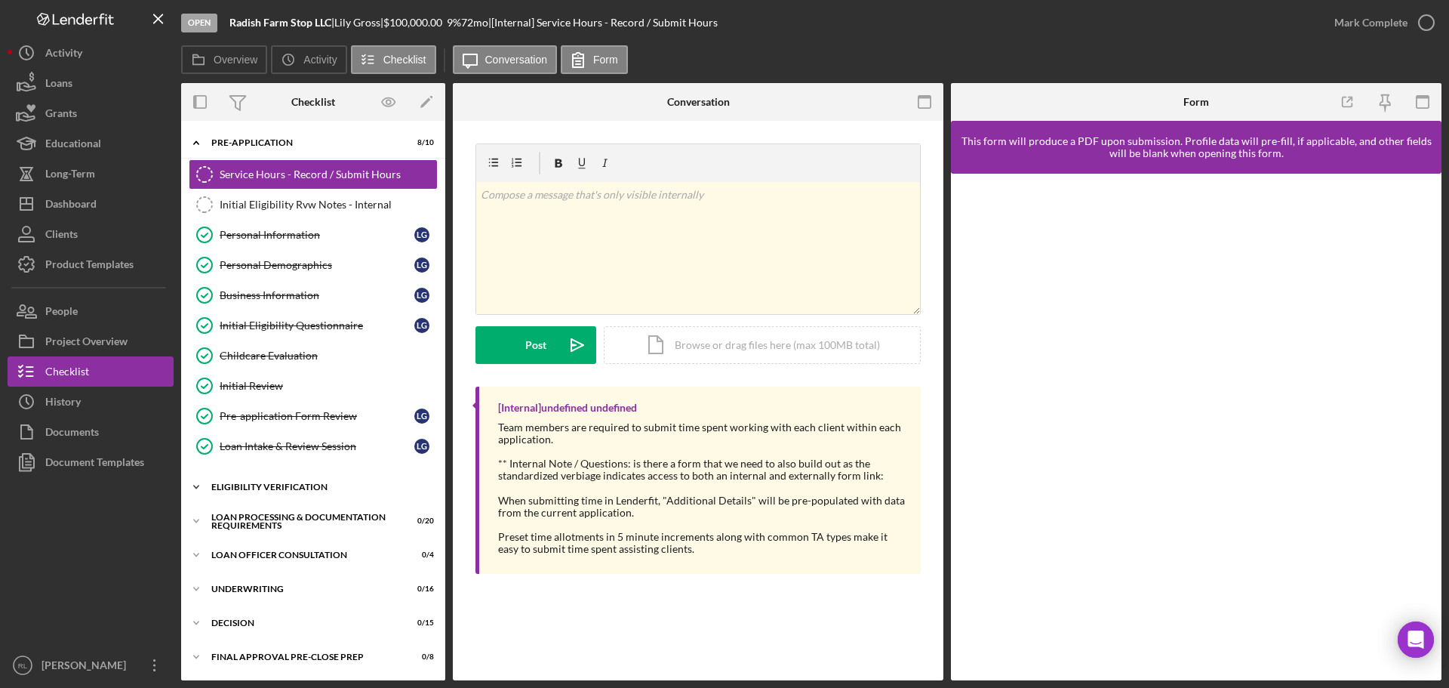
click at [305, 488] on div "Eligibility Verification" at bounding box center [318, 486] width 215 height 9
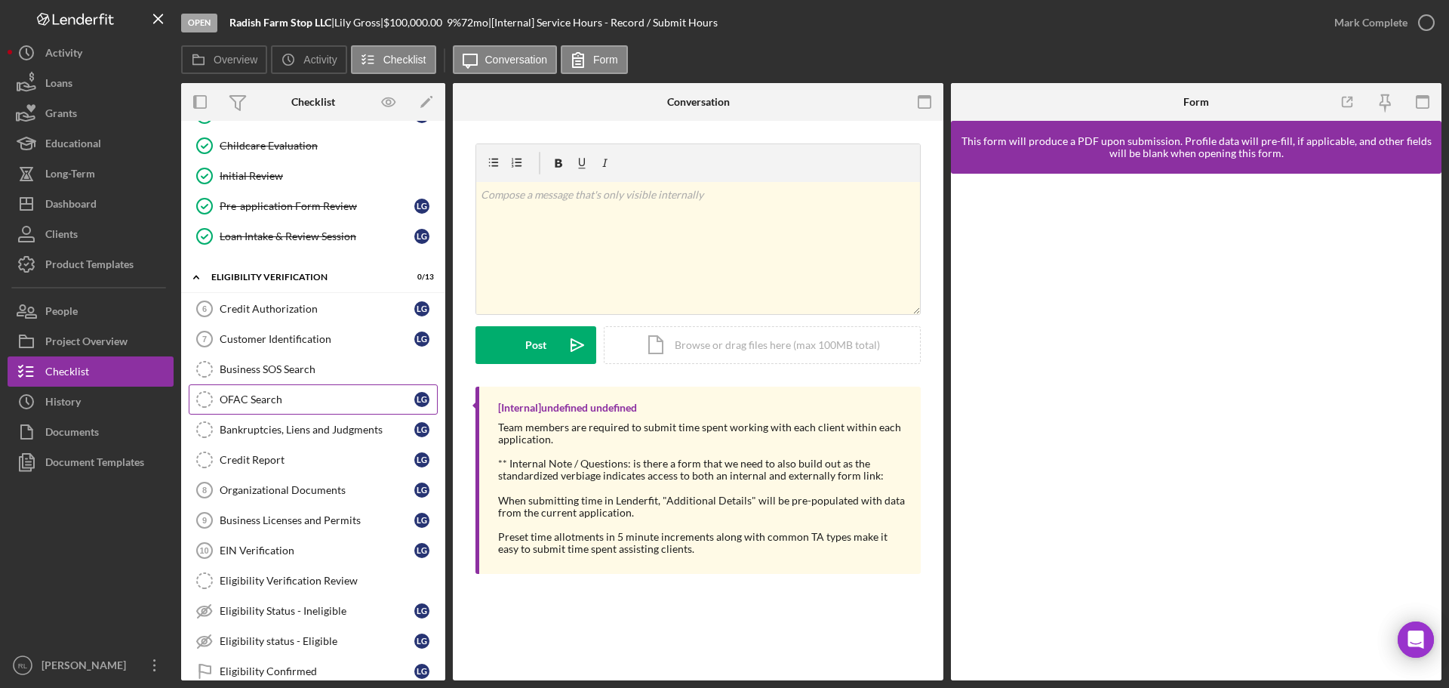
scroll to position [226, 0]
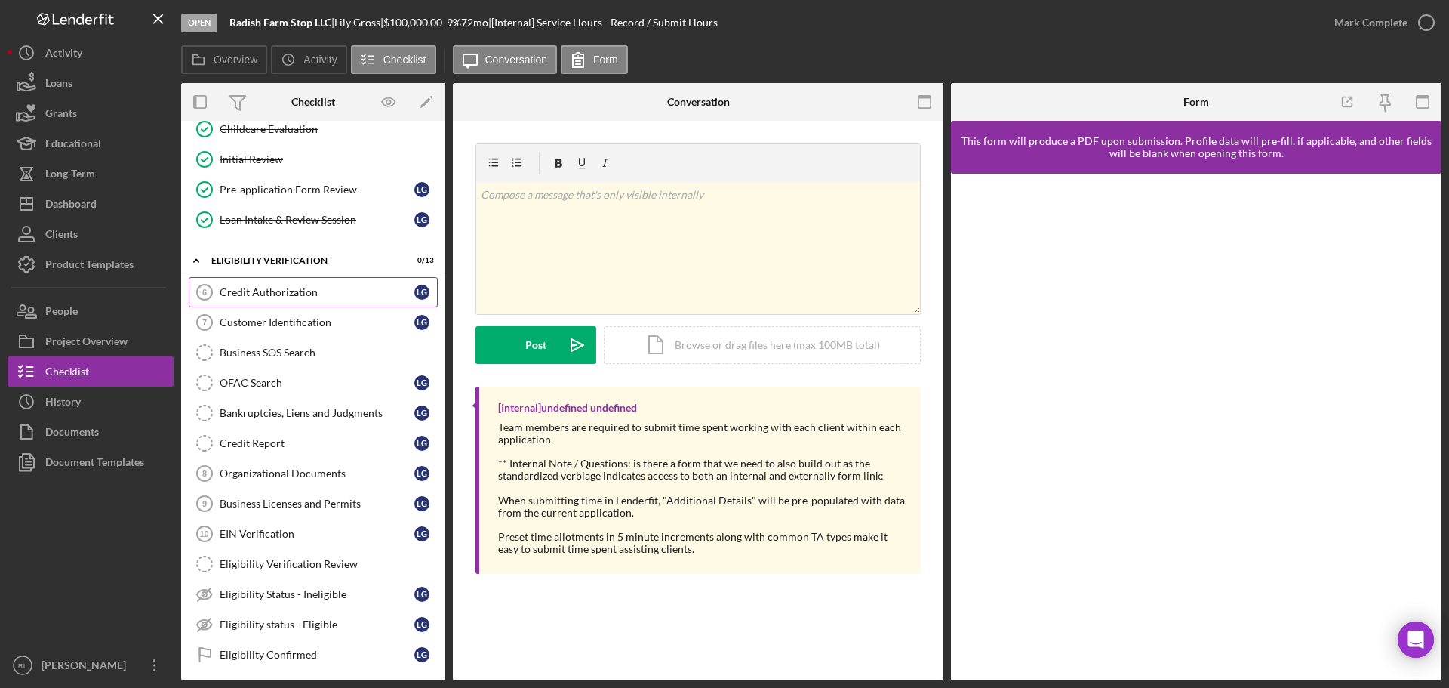
click at [312, 288] on div "Credit Authorization" at bounding box center [317, 292] width 195 height 12
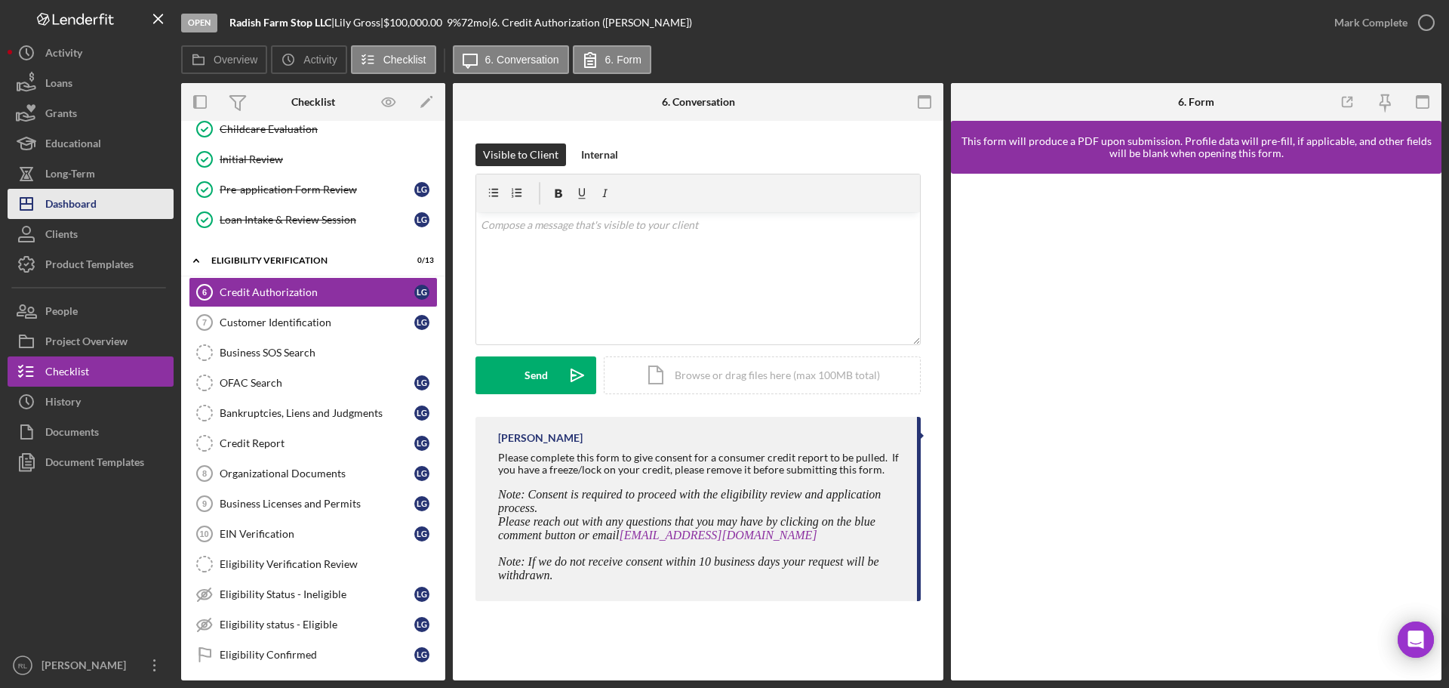
click at [106, 210] on button "Icon/Dashboard Dashboard" at bounding box center [91, 204] width 166 height 30
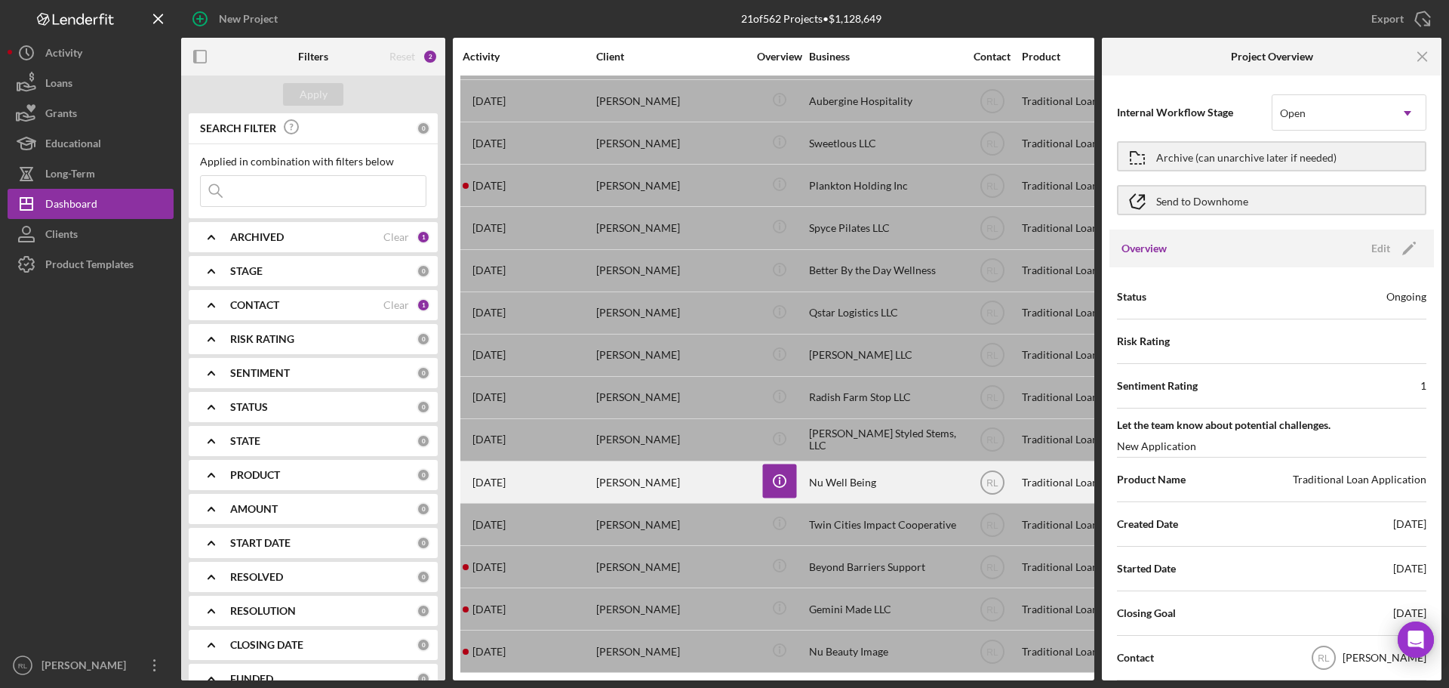
scroll to position [303, 0]
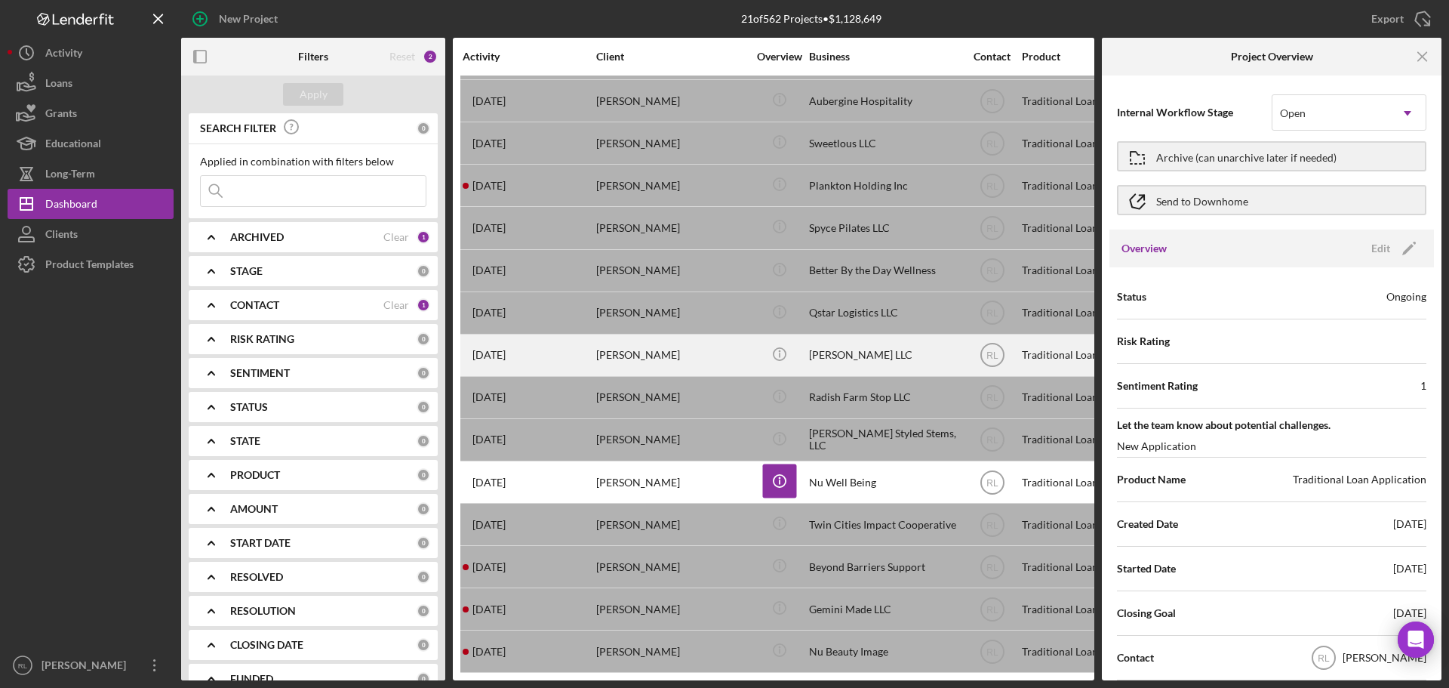
click at [845, 349] on div "[PERSON_NAME] LLC" at bounding box center [884, 355] width 151 height 40
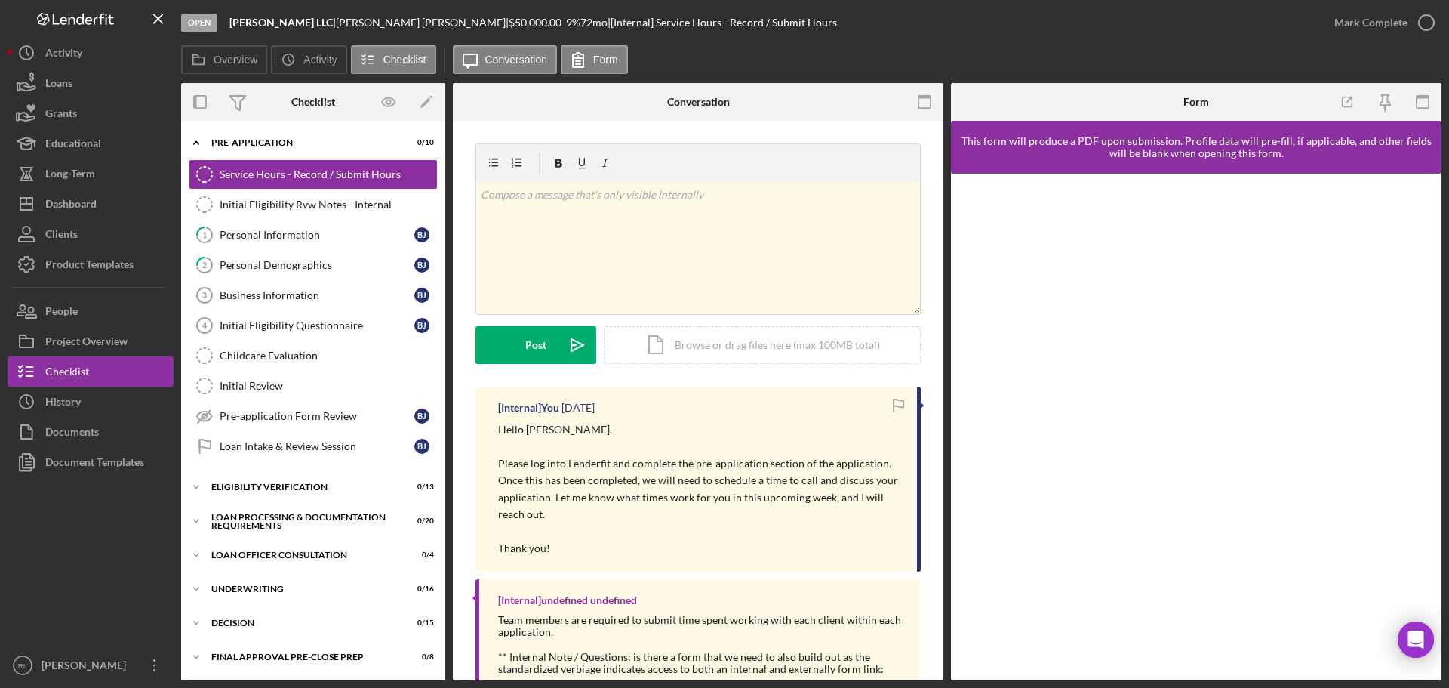
drag, startPoint x: 667, startPoint y: 415, endPoint x: 666, endPoint y: 543, distance: 128.3
click at [666, 543] on div "[Internal] You [DATE] Hello [PERSON_NAME], Please log into Lenderfit and comple…" at bounding box center [697, 478] width 445 height 185
click at [666, 543] on p "Thank you!" at bounding box center [700, 548] width 404 height 17
drag, startPoint x: 686, startPoint y: 550, endPoint x: 691, endPoint y: 407, distance: 143.5
click at [691, 407] on div "[Internal] You [DATE] Hello [PERSON_NAME], Please log into Lenderfit and comple…" at bounding box center [697, 478] width 445 height 185
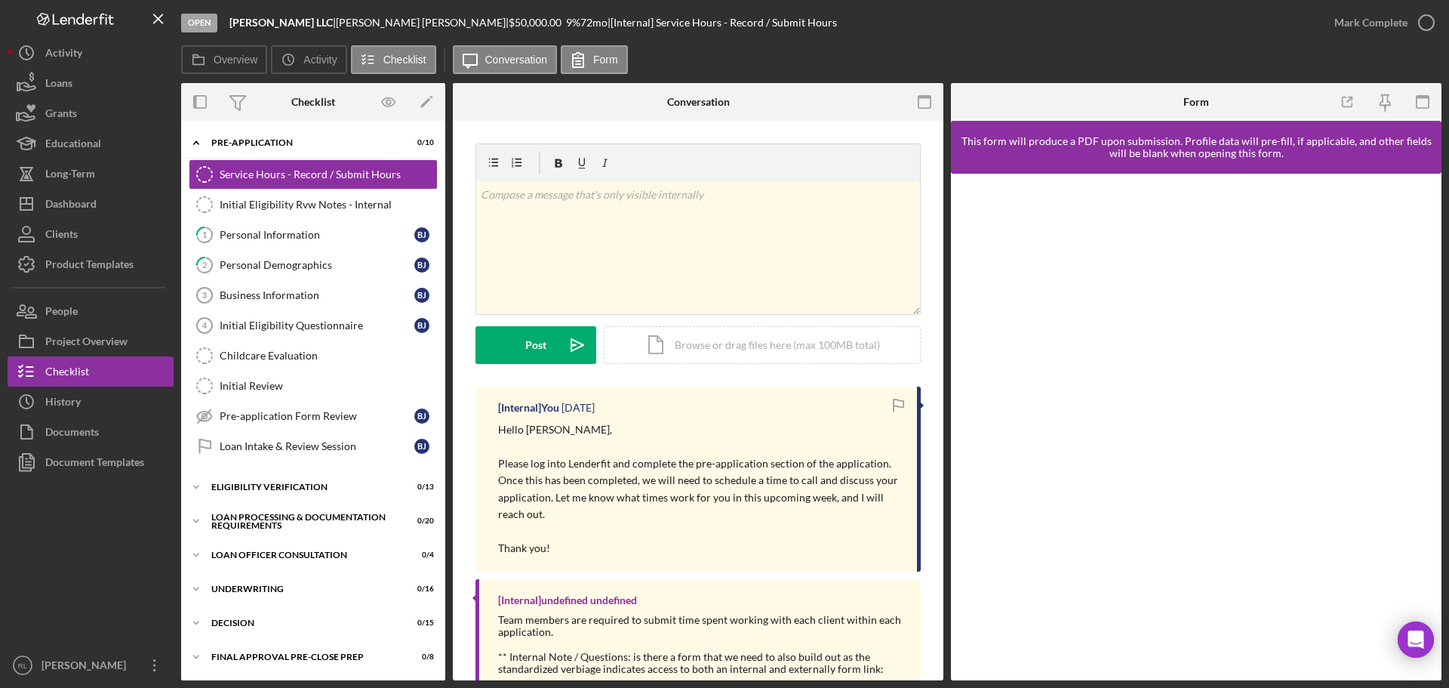
click at [691, 407] on div "[Internal] You [DATE]" at bounding box center [700, 407] width 404 height 12
drag, startPoint x: 697, startPoint y: 407, endPoint x: 653, endPoint y: 542, distance: 142.0
click at [653, 542] on div "[Internal] You [DATE] Hello [PERSON_NAME], Please log into Lenderfit and comple…" at bounding box center [697, 478] width 445 height 185
click at [653, 542] on p "Thank you!" at bounding box center [700, 548] width 404 height 17
drag, startPoint x: 668, startPoint y: 548, endPoint x: 687, endPoint y: 402, distance: 146.9
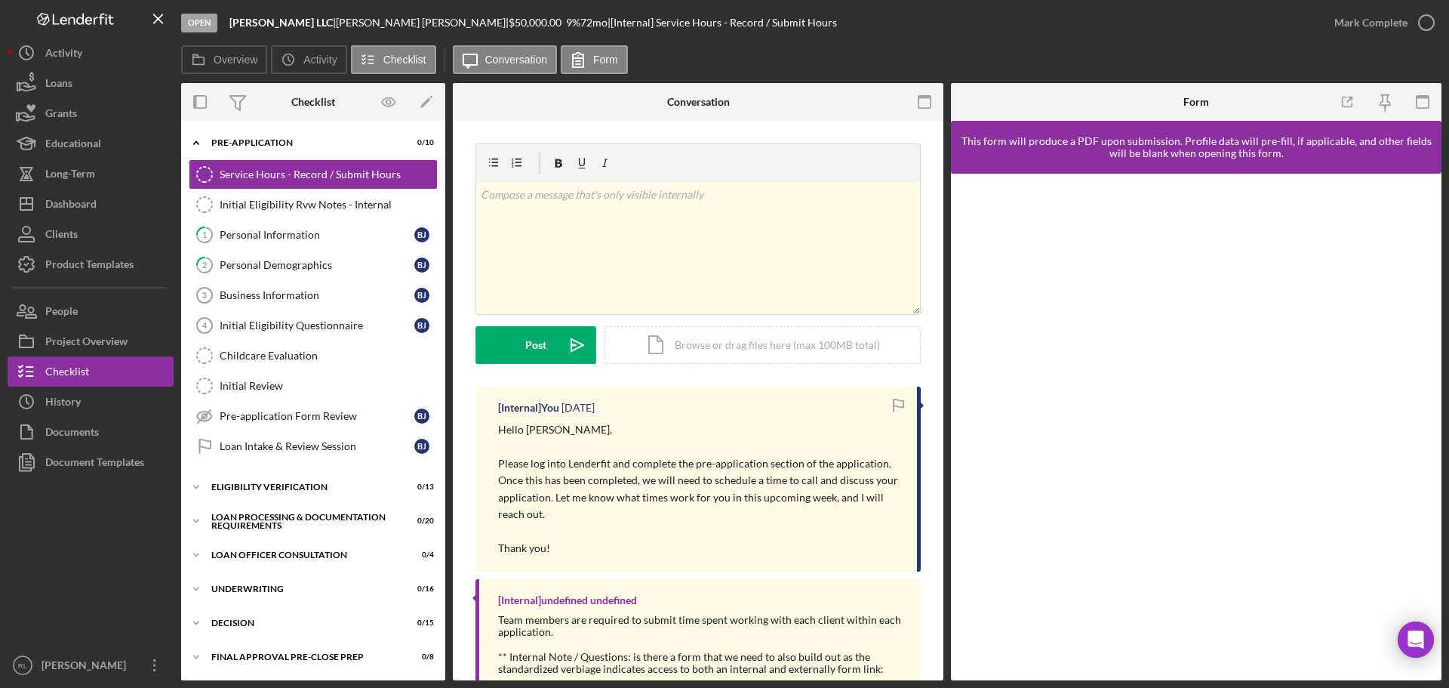
click at [687, 402] on div "[Internal] You [DATE] Hello [PERSON_NAME], Please log into Lenderfit and comple…" at bounding box center [697, 478] width 445 height 185
click at [687, 402] on div "[Internal] You [DATE]" at bounding box center [700, 407] width 404 height 12
click at [99, 208] on button "Icon/Dashboard Dashboard" at bounding box center [91, 204] width 166 height 30
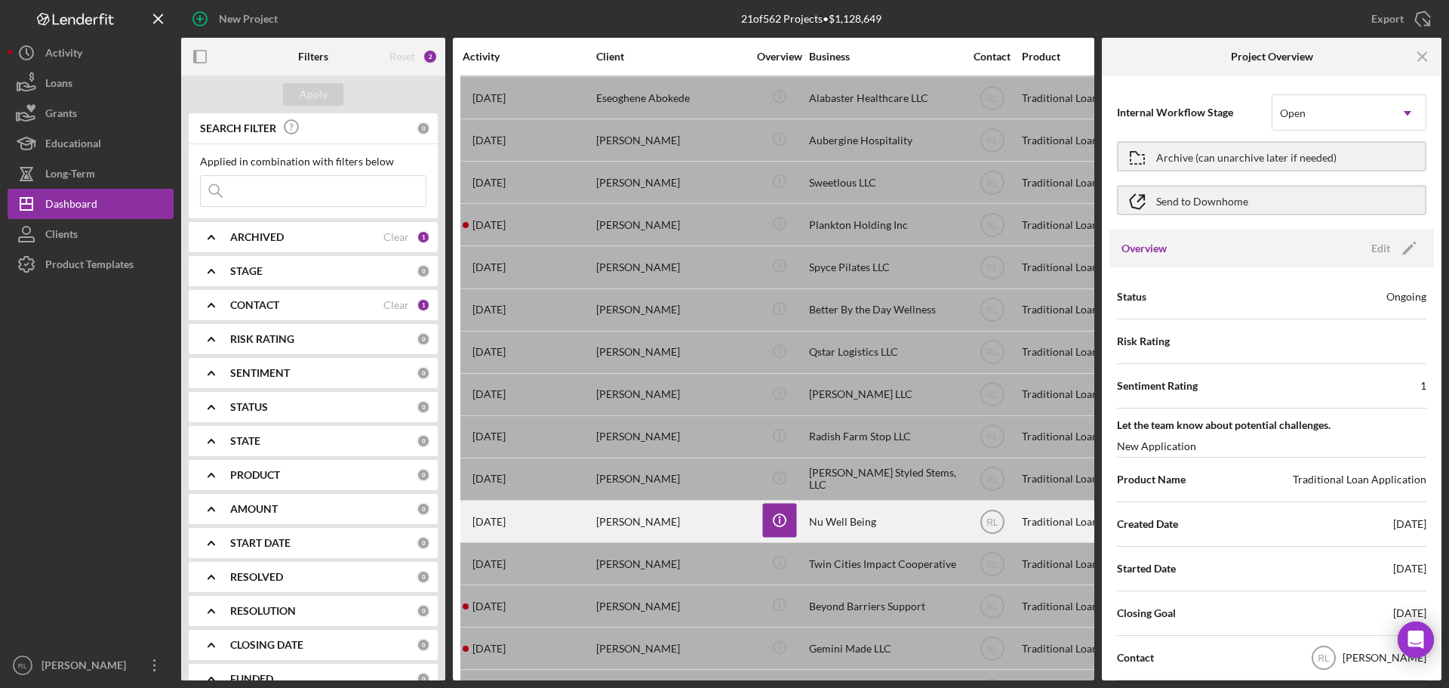
scroll to position [303, 0]
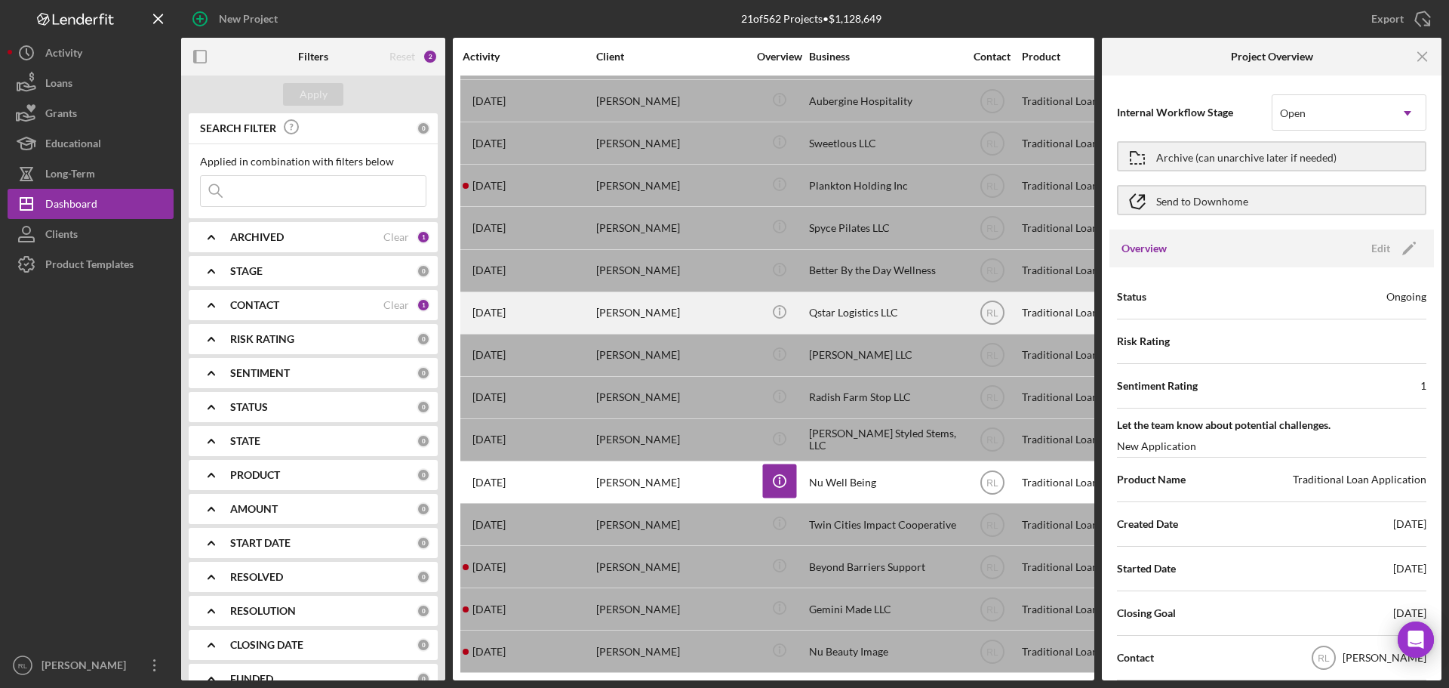
click at [718, 303] on div "[PERSON_NAME]" at bounding box center [671, 313] width 151 height 40
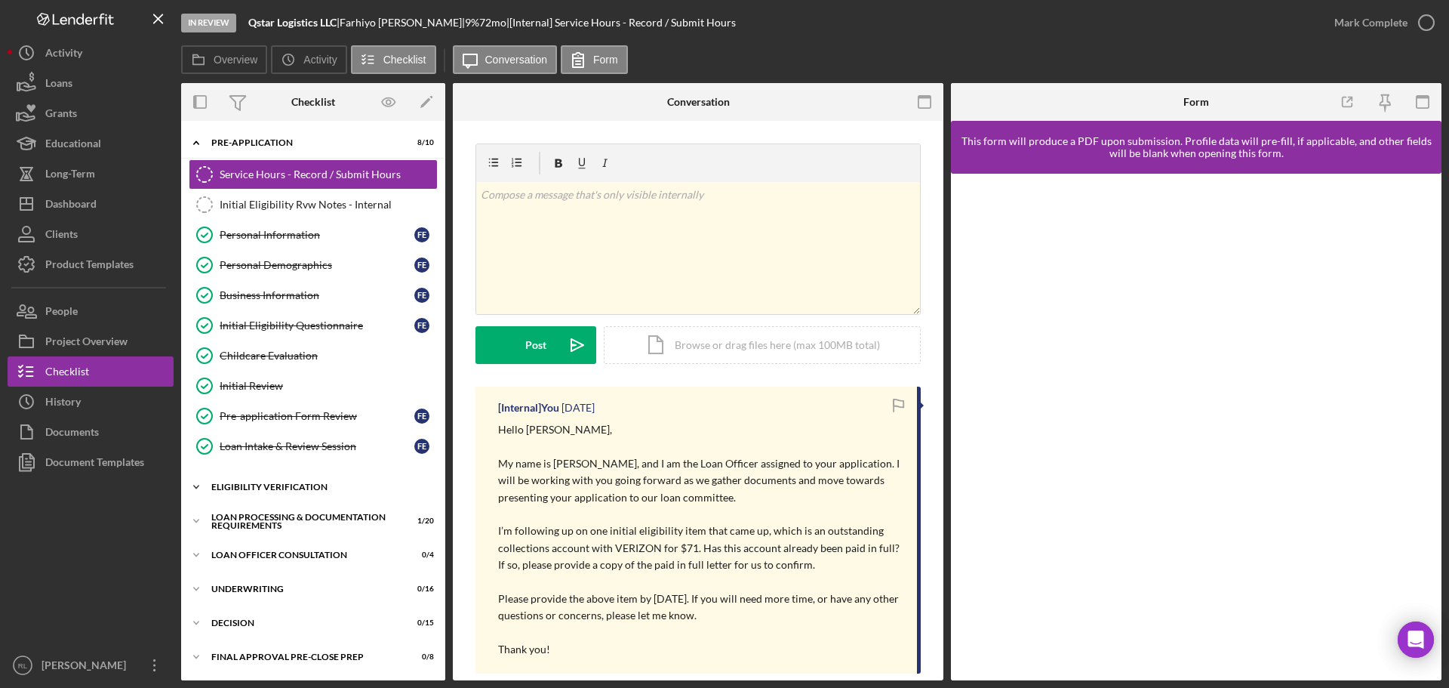
click at [305, 491] on div "Icon/Expander Eligibility Verification 9 / 13" at bounding box center [313, 487] width 264 height 30
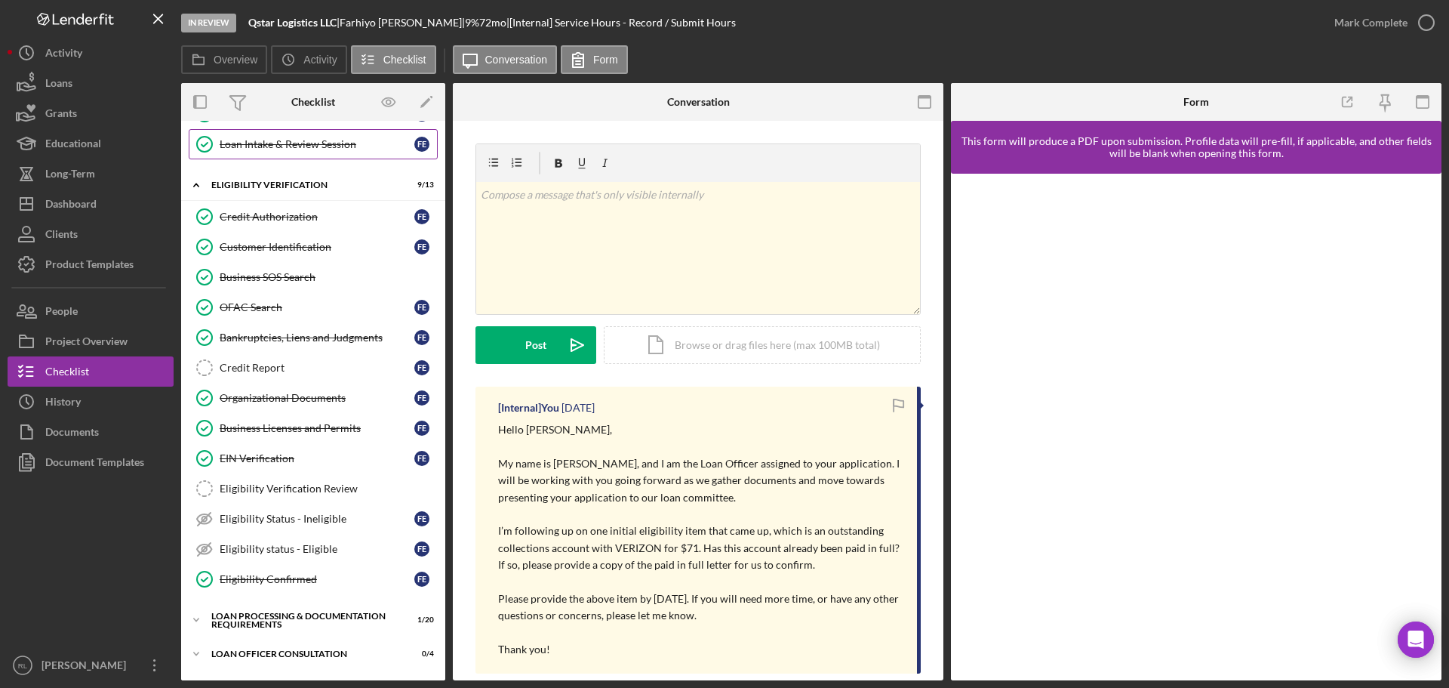
scroll to position [377, 0]
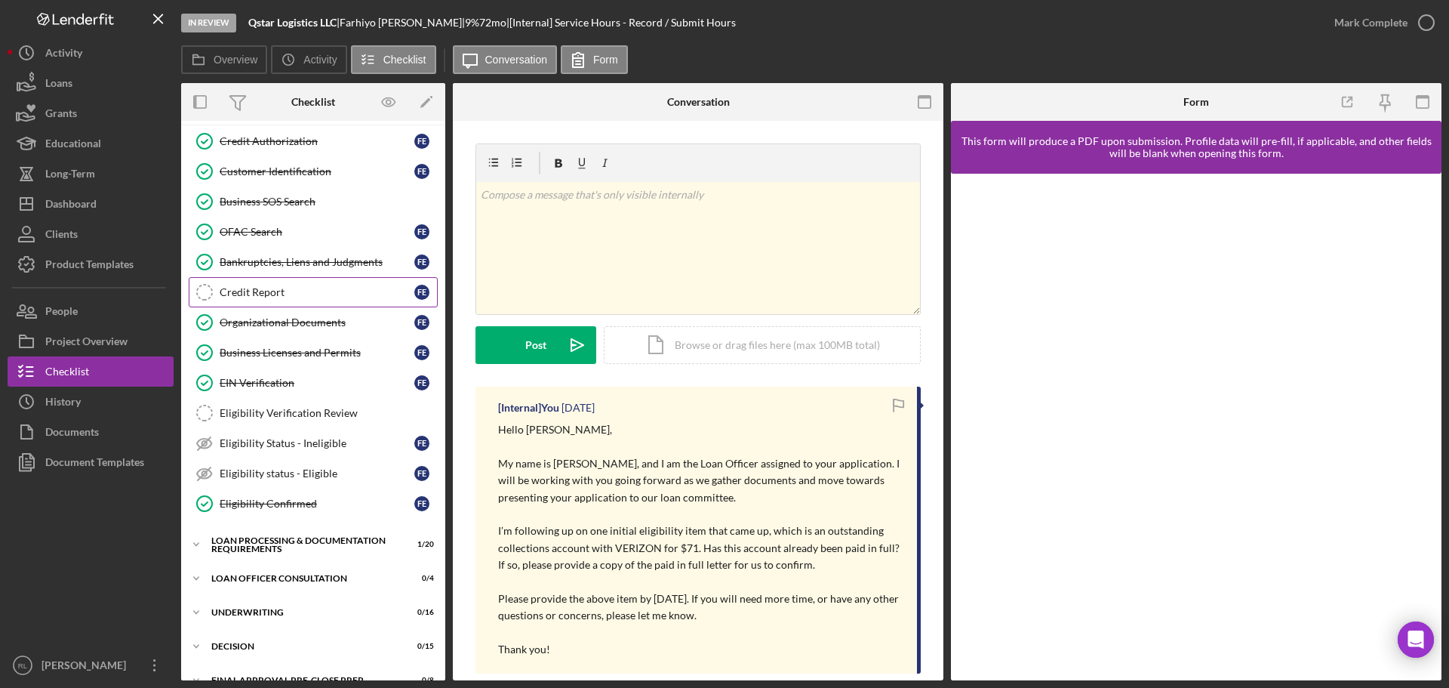
click at [301, 287] on div "Credit Report" at bounding box center [317, 292] width 195 height 12
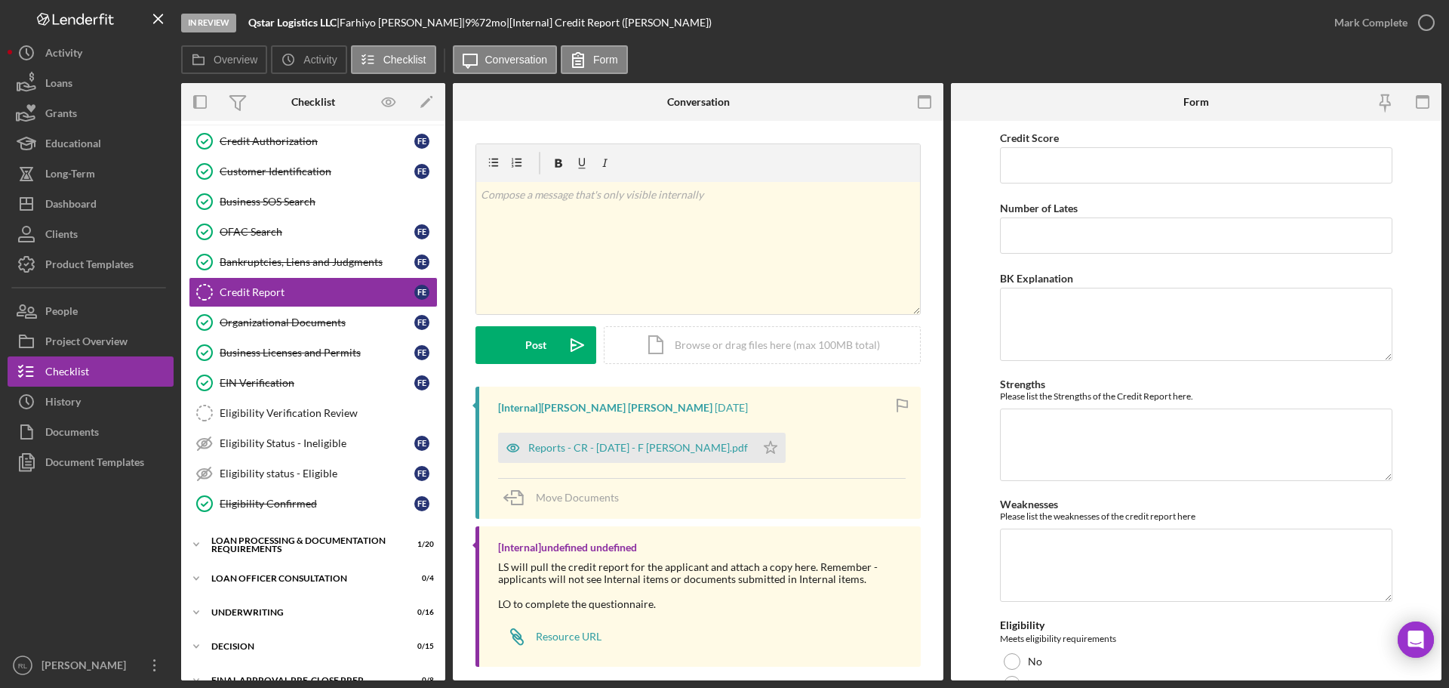
click at [63, 549] on div at bounding box center [91, 563] width 166 height 173
click at [87, 201] on div "Dashboard" at bounding box center [70, 206] width 51 height 34
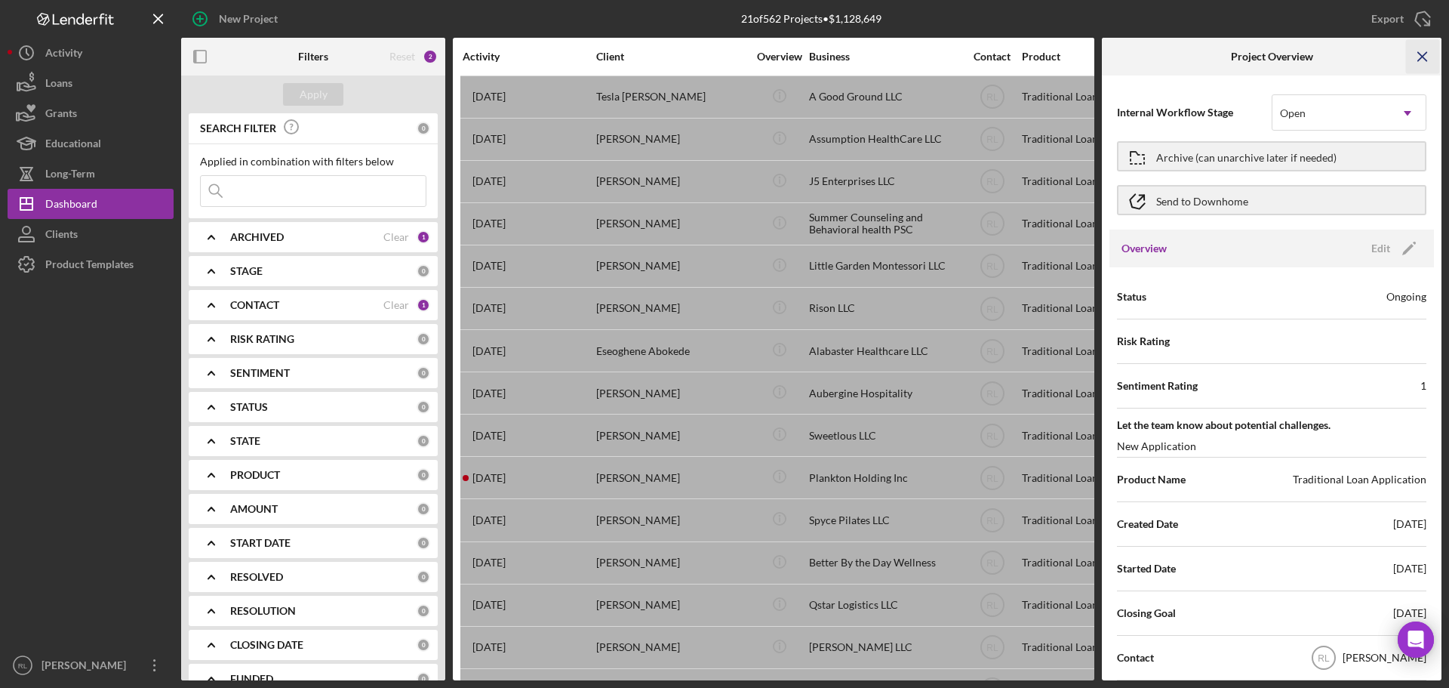
click at [1422, 46] on icon "Icon/Menu Close" at bounding box center [1423, 57] width 34 height 34
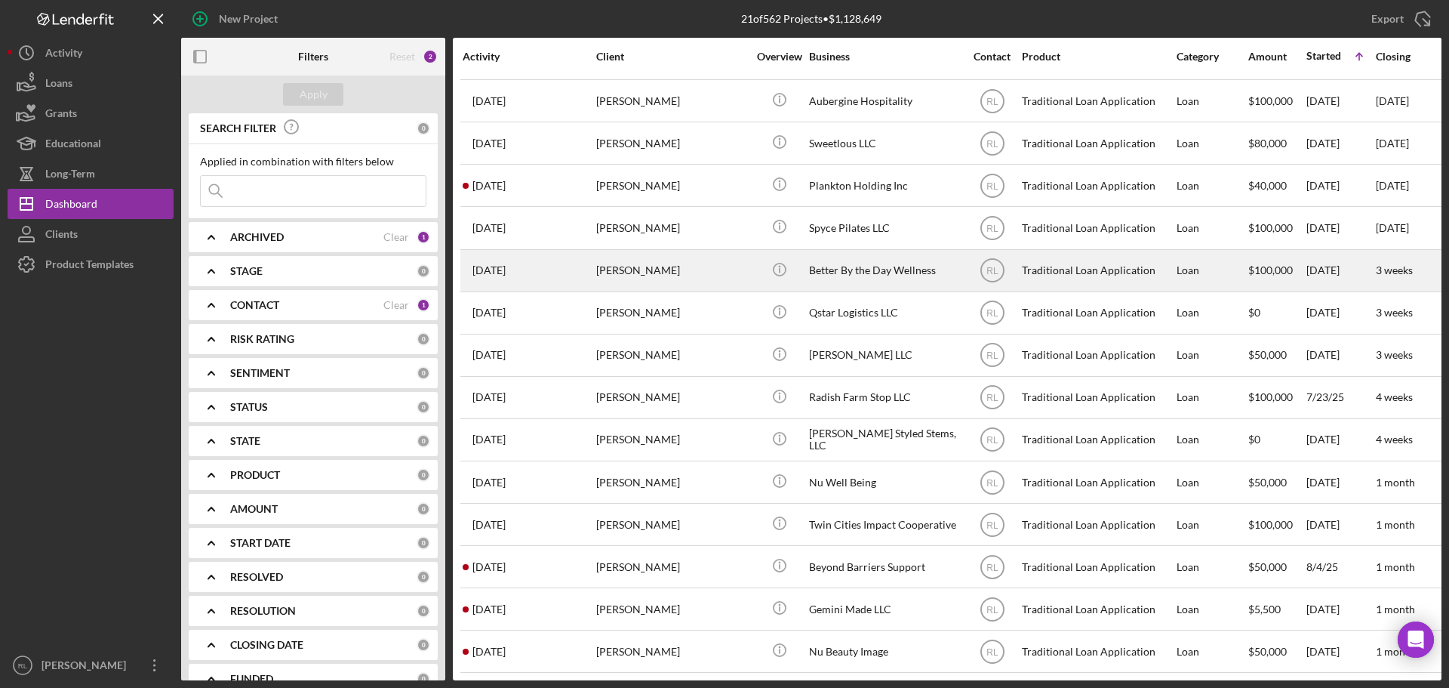
scroll to position [303, 0]
